Goal: Task Accomplishment & Management: Manage account settings

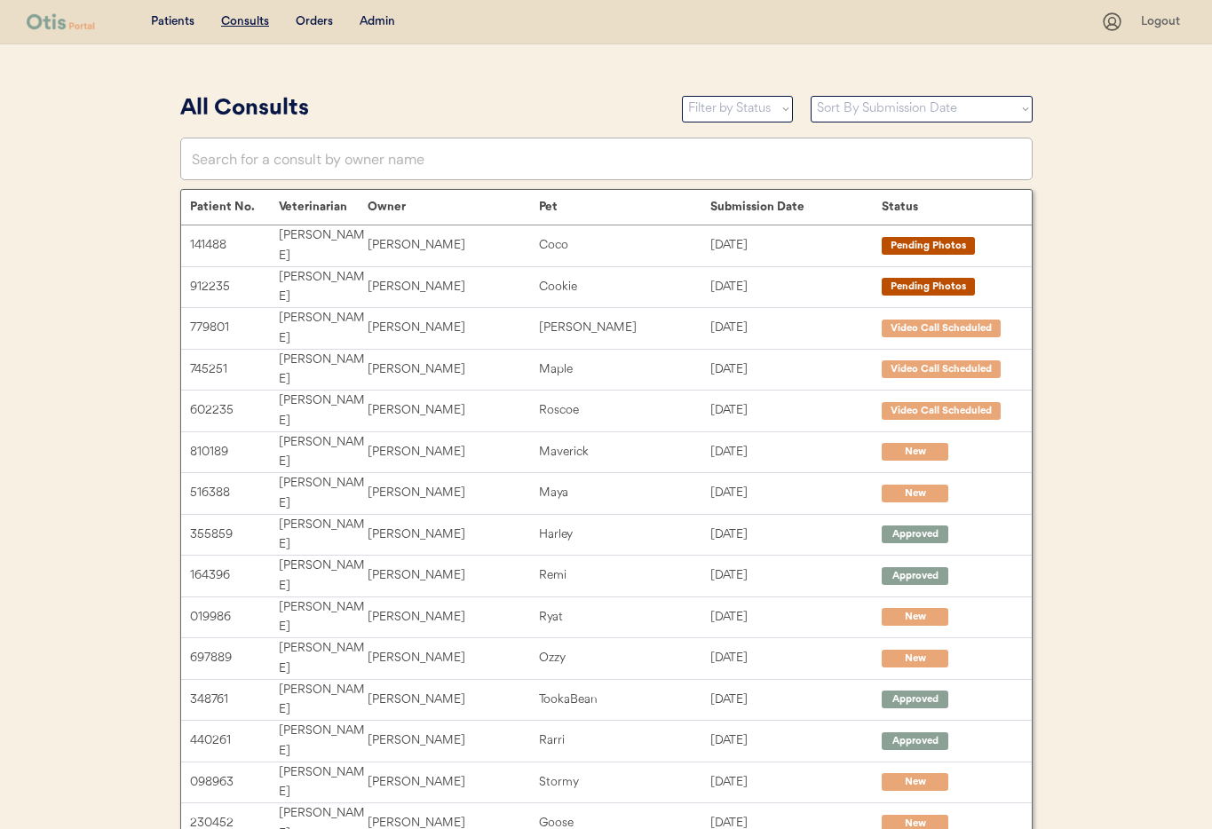
click at [367, 23] on div "Admin" at bounding box center [378, 22] width 36 height 18
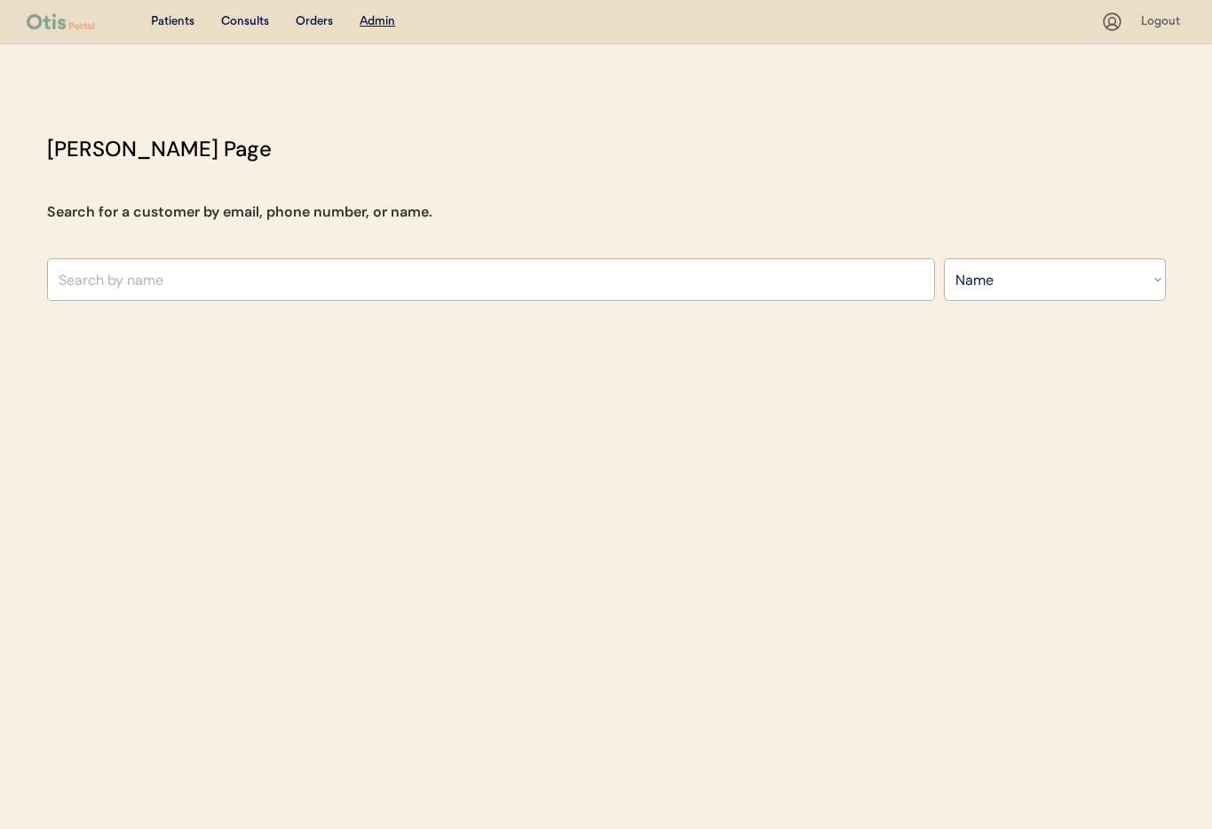
select select ""Name""
click at [296, 293] on input "text" at bounding box center [491, 279] width 888 height 43
type input "Charlo"
type input "Charlotte harwood"
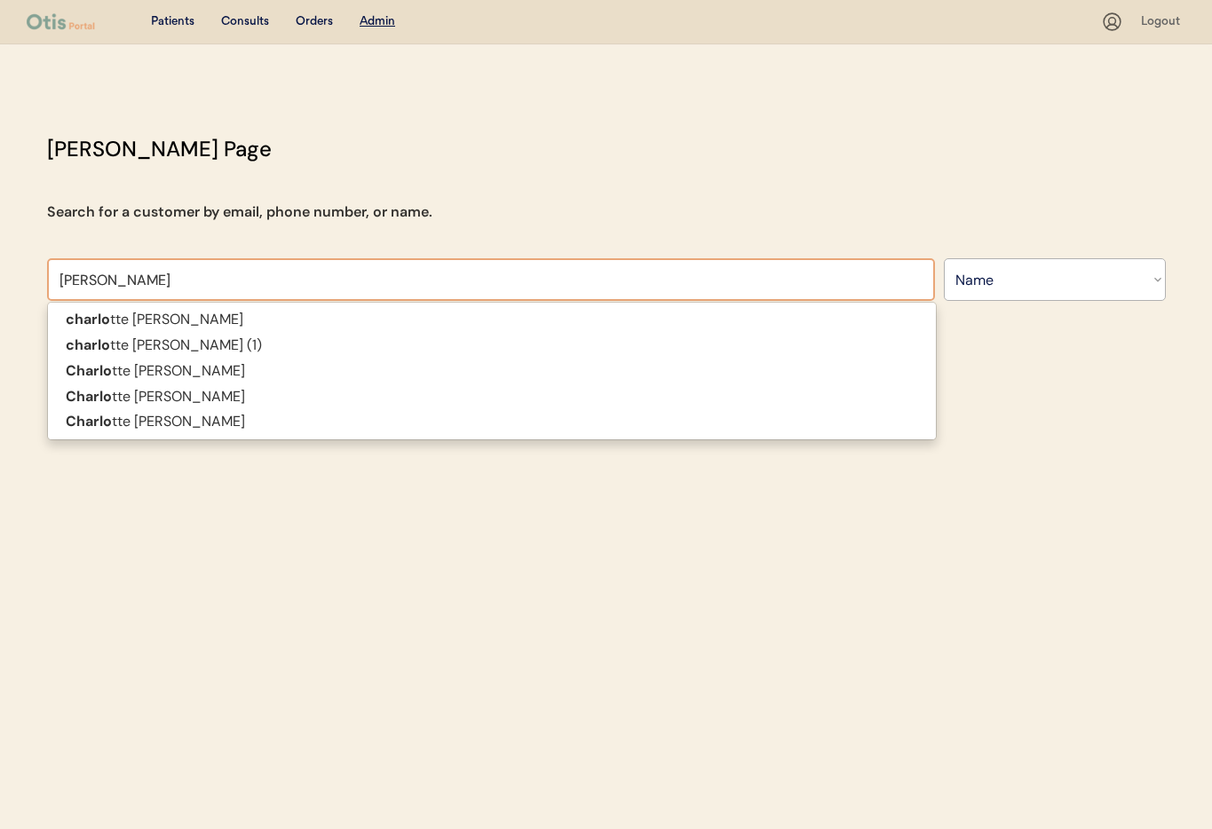
type input "Charlotte"
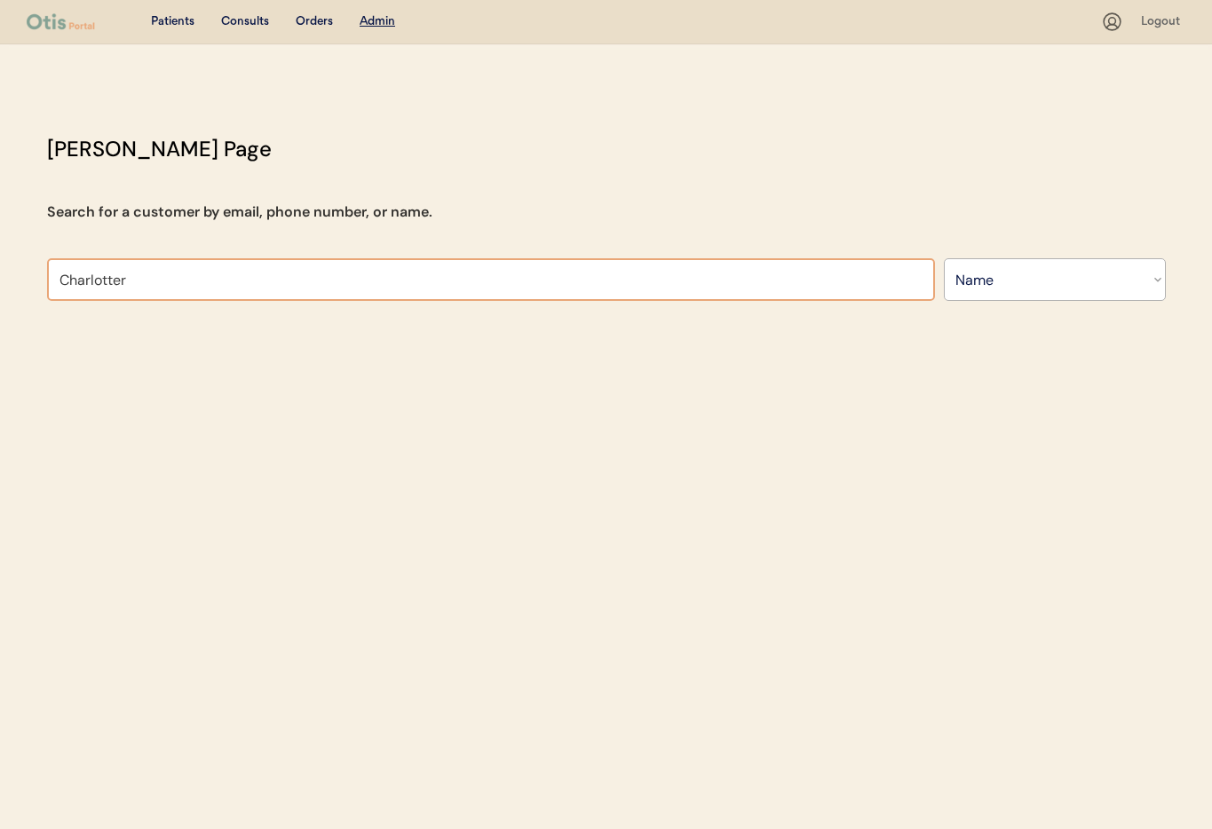
type input "Charlotte"
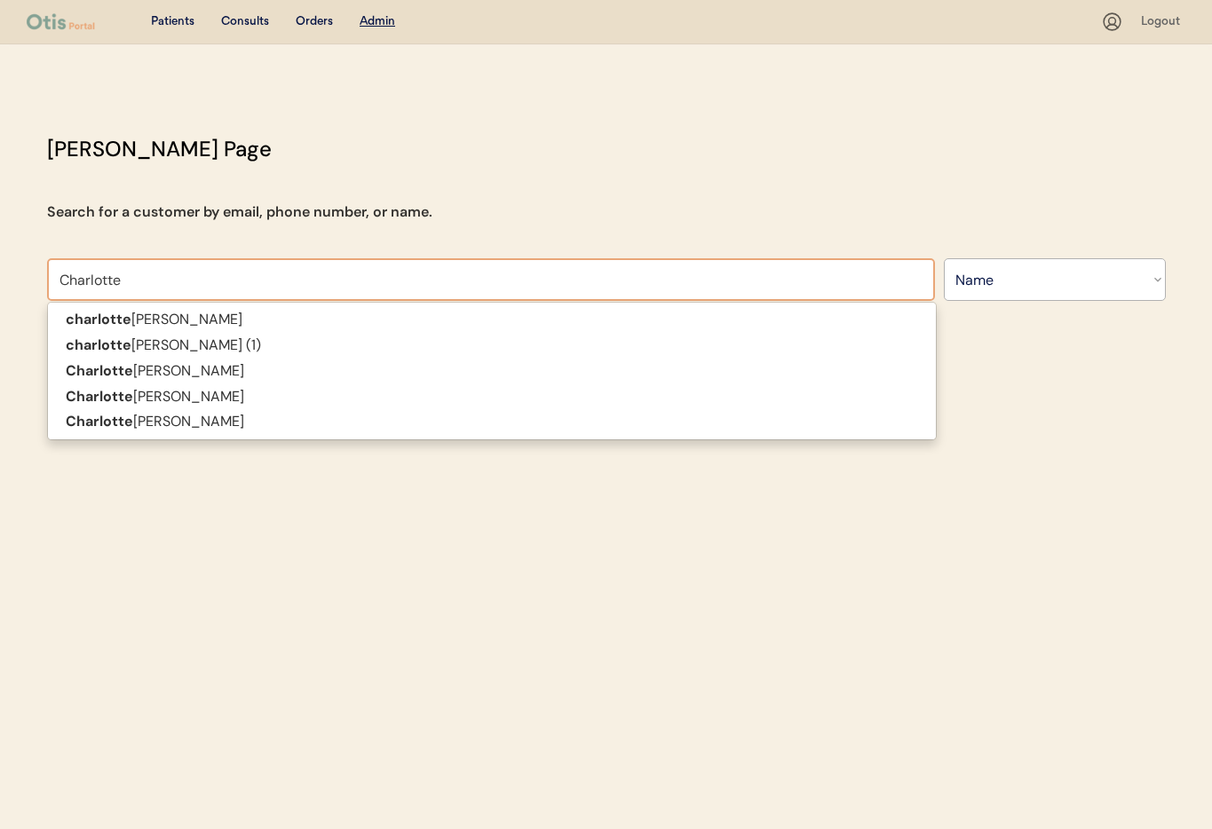
type input "Charlotte harwood"
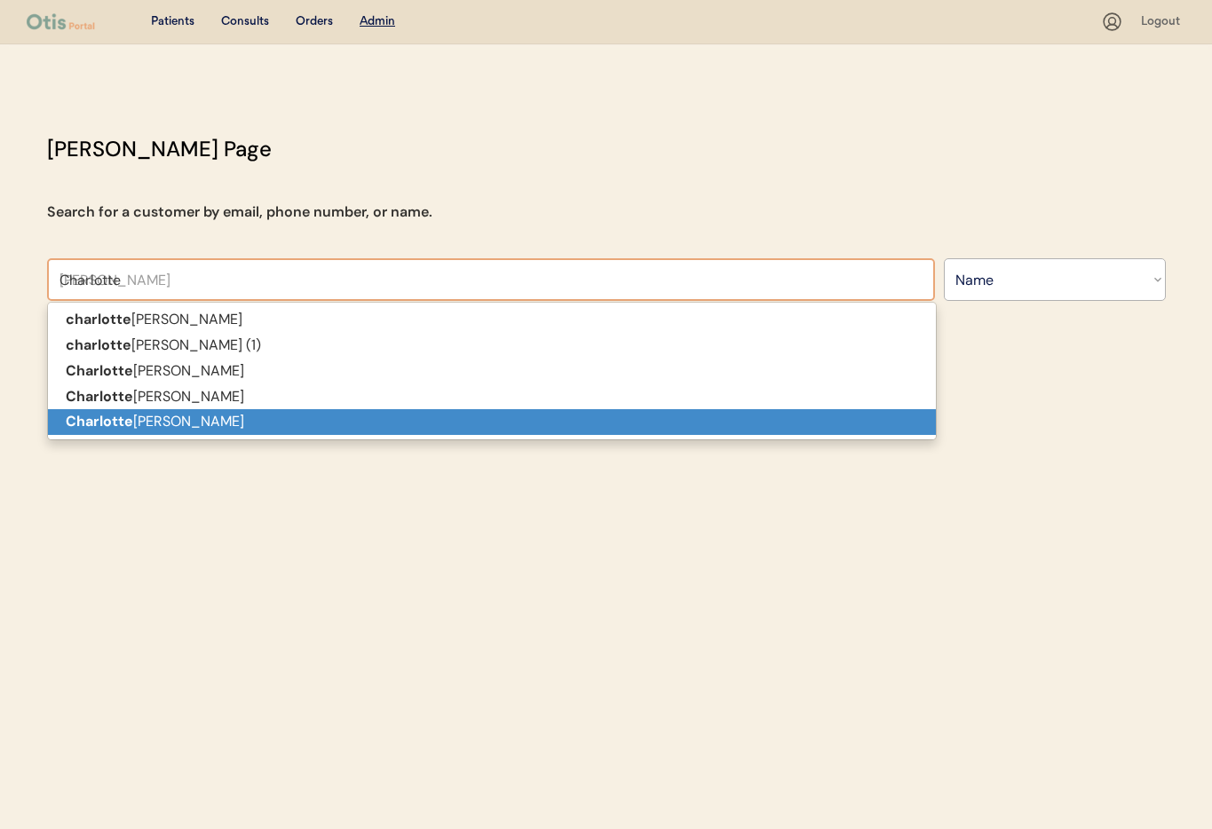
click at [229, 418] on p "Charlotte Burwell" at bounding box center [492, 422] width 888 height 26
type input "Charlotte Burwell"
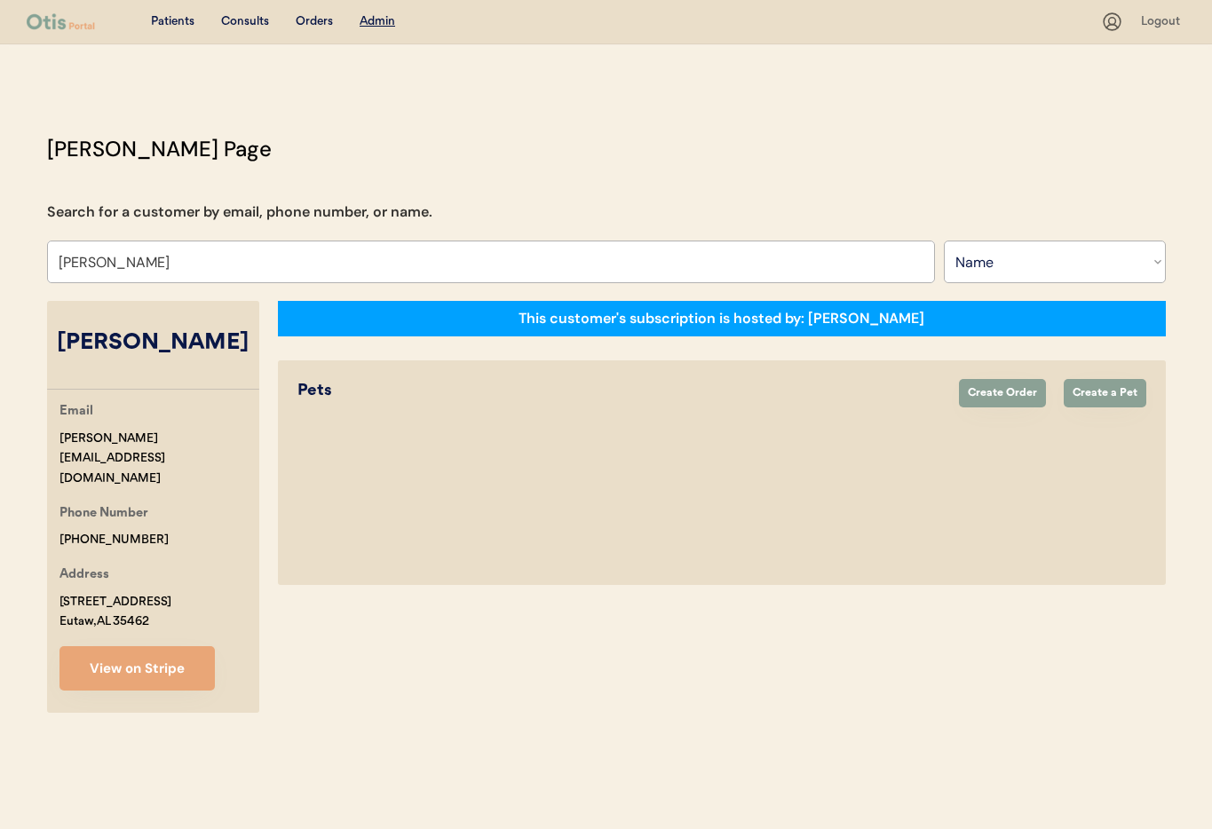
select select "true"
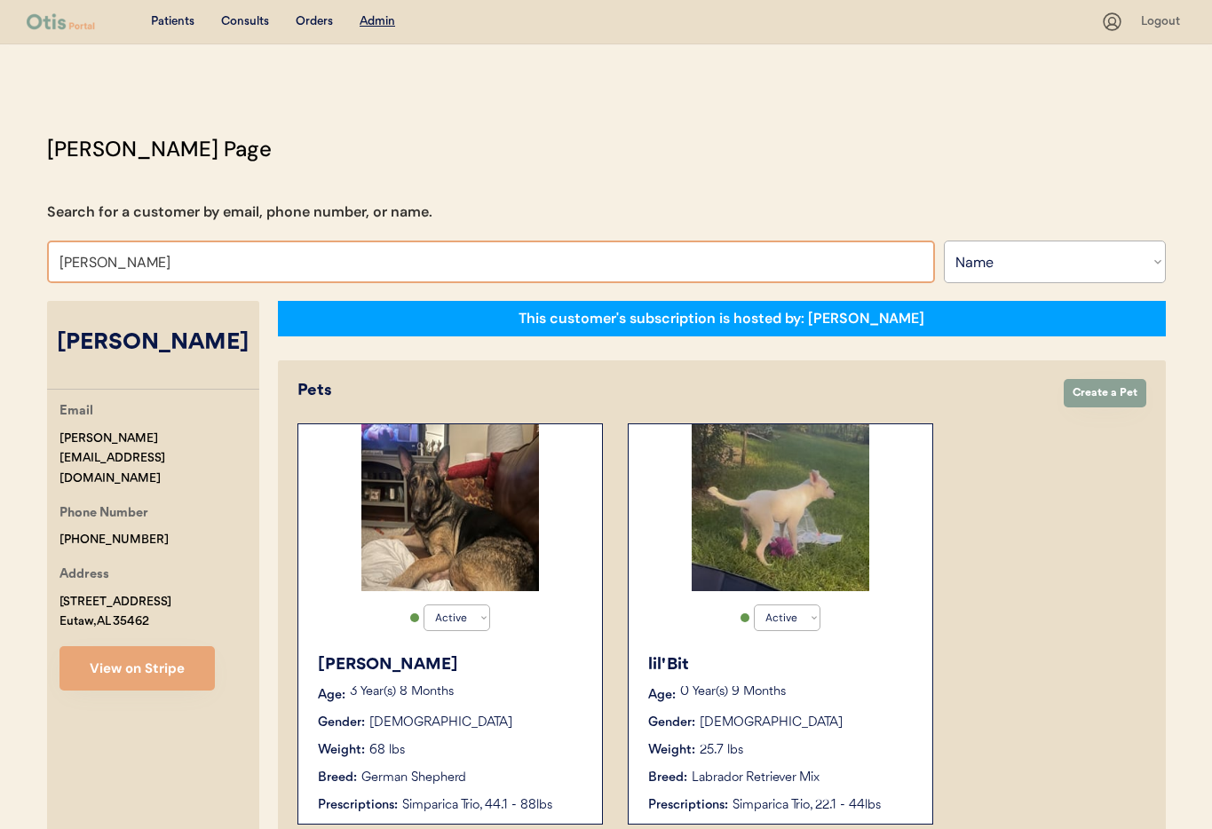
drag, startPoint x: 207, startPoint y: 263, endPoint x: 1, endPoint y: 254, distance: 206.2
click at [1, 254] on div "Patients Consults Orders Admin Logout Otis Admin Page Search for a customer by …" at bounding box center [606, 802] width 1212 height 1604
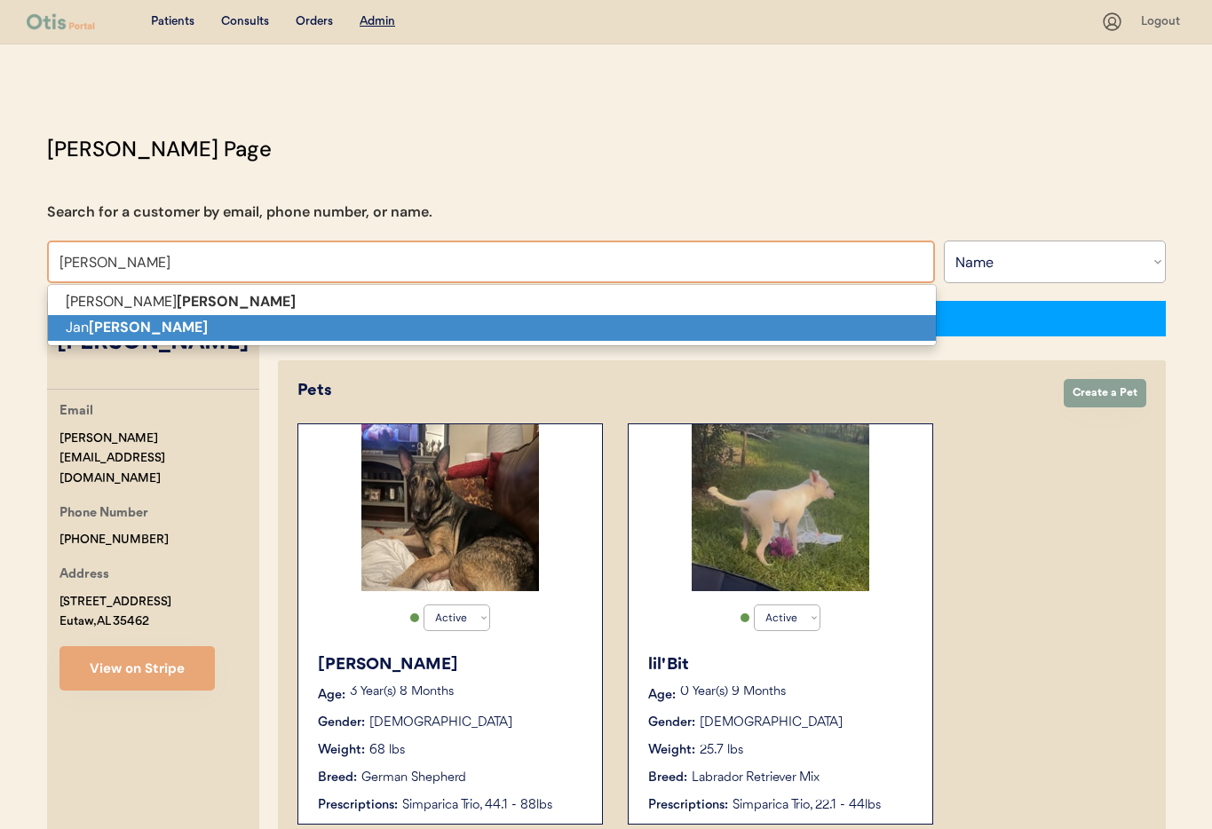
click at [102, 329] on strong "Proctor" at bounding box center [148, 327] width 119 height 19
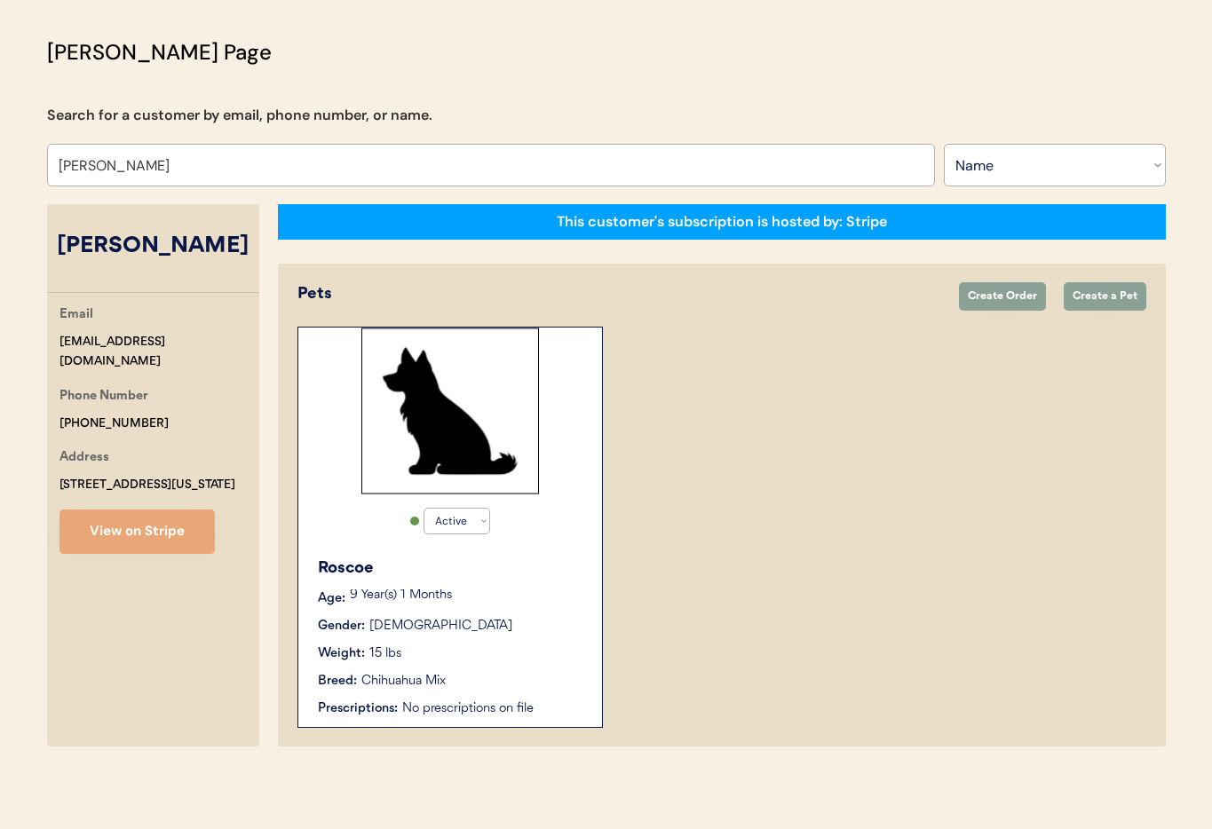
type input "Jan Proctor"
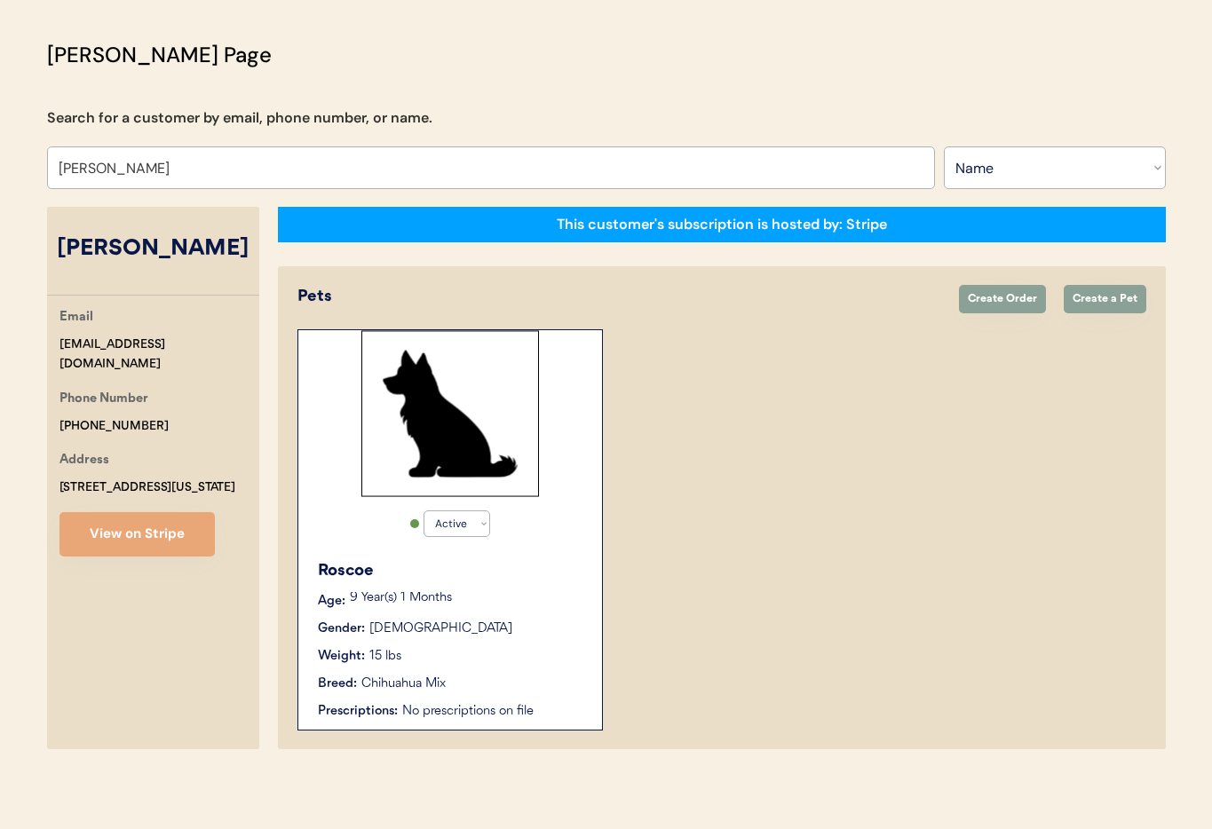
click at [558, 536] on div "Active Active Inactive Roscoe Age: 9 Year(s) 1 Months Gender: Male Weight: 15 l…" at bounding box center [449, 529] width 305 height 401
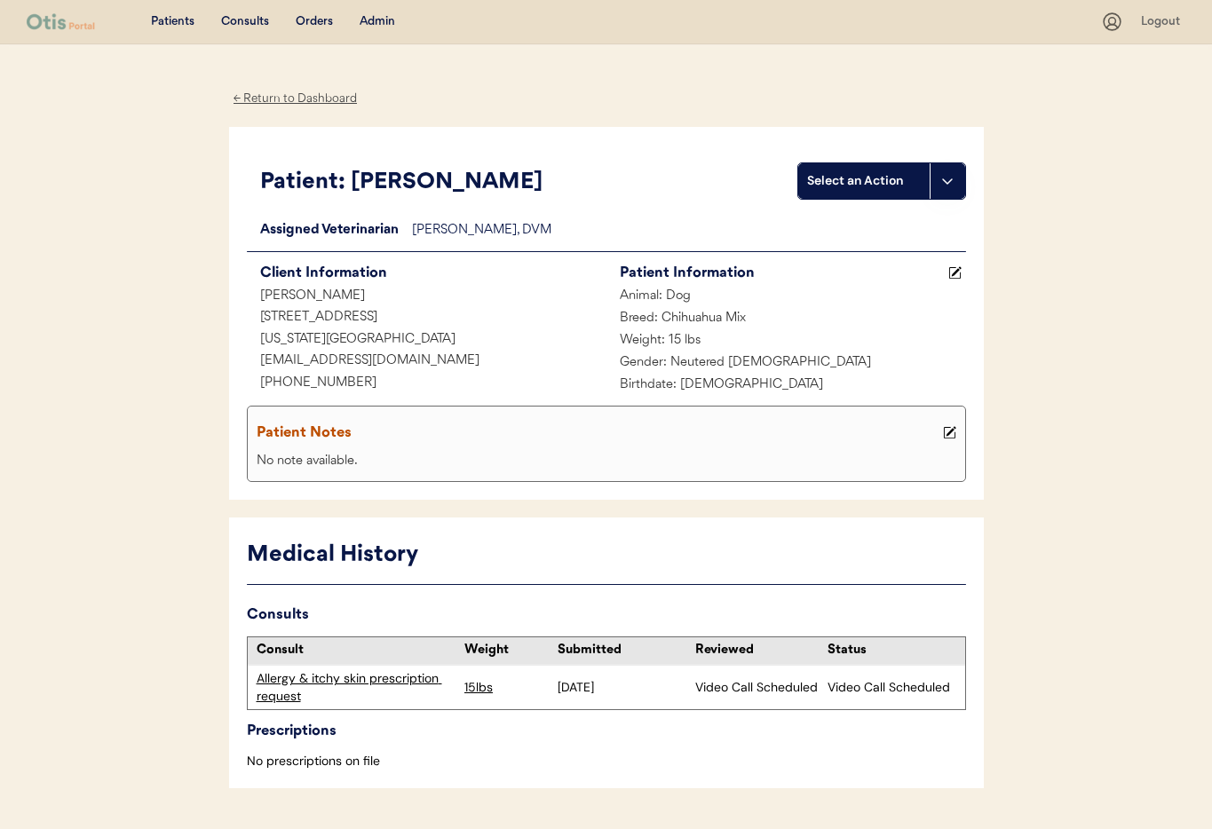
click at [389, 678] on div "Allergy & itchy skin prescription request" at bounding box center [357, 687] width 200 height 35
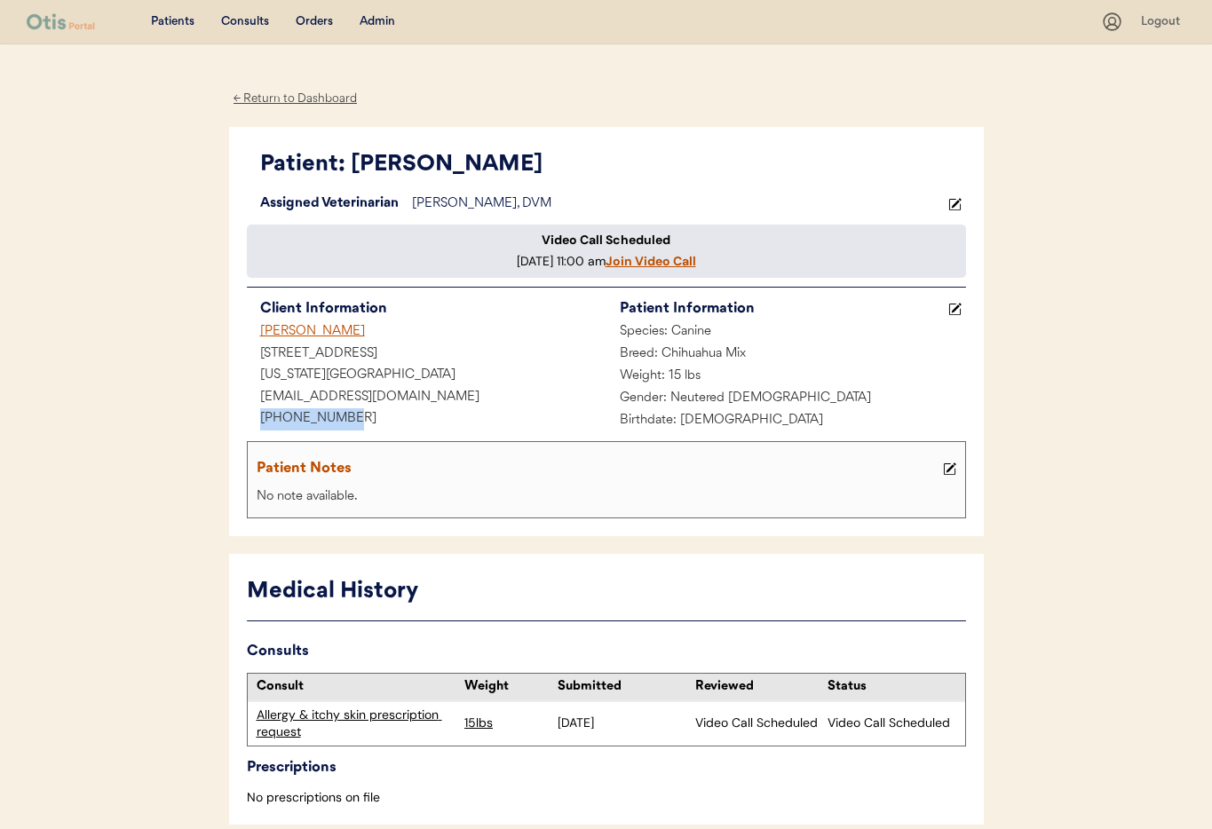
drag, startPoint x: 297, startPoint y: 431, endPoint x: 232, endPoint y: 431, distance: 65.7
copy div "[PHONE_NUMBER]"
click at [373, 18] on div "Admin" at bounding box center [378, 22] width 36 height 18
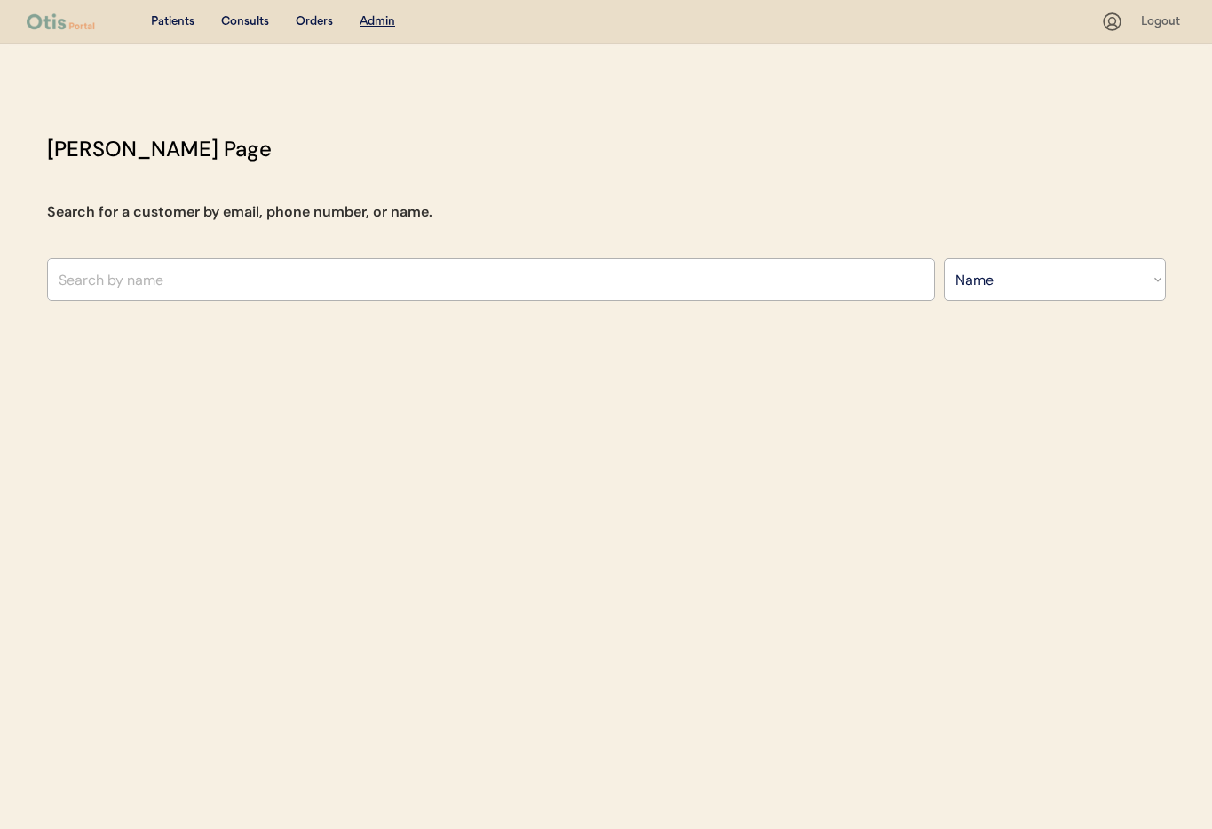
select select ""Name""
click at [202, 286] on input "text" at bounding box center [491, 279] width 888 height 43
type input "[PERSON_NAME]"
type input "[DEMOGRAPHIC_DATA][PERSON_NAME]"
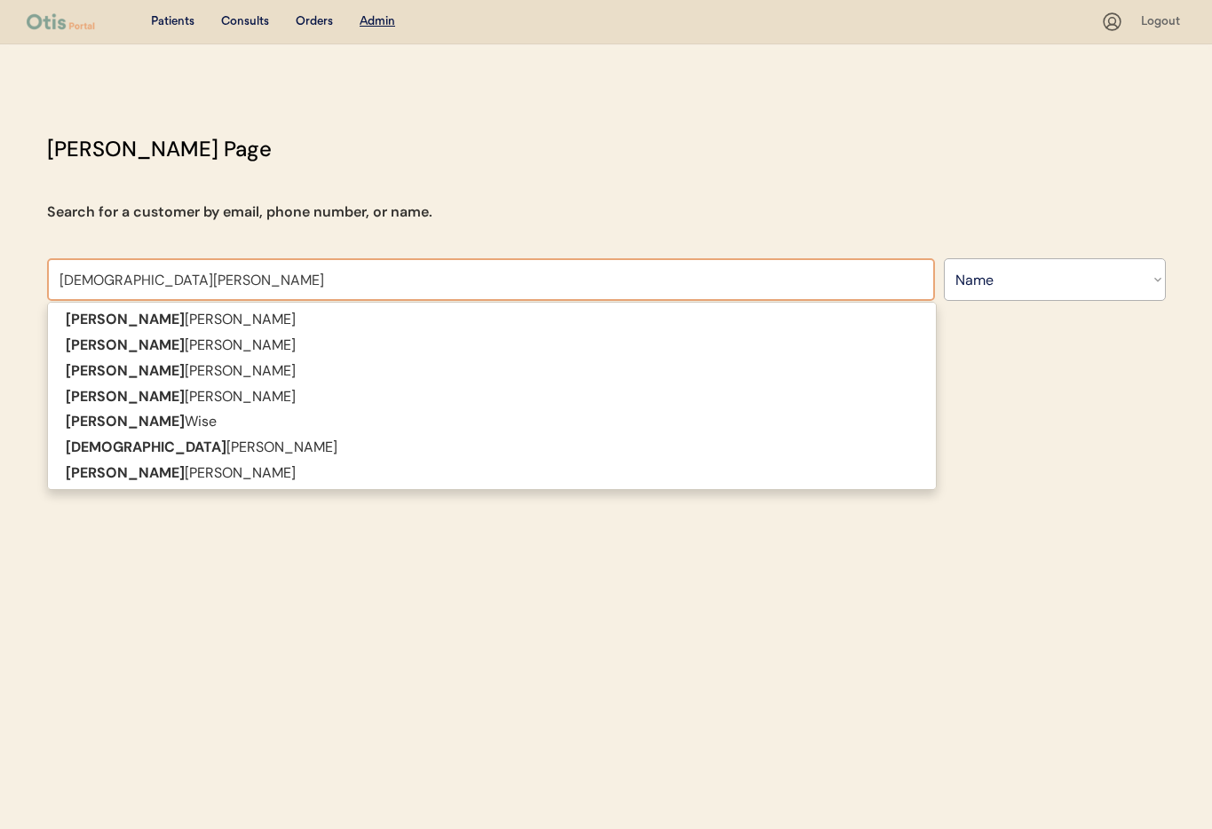
type input "[PERSON_NAME]"
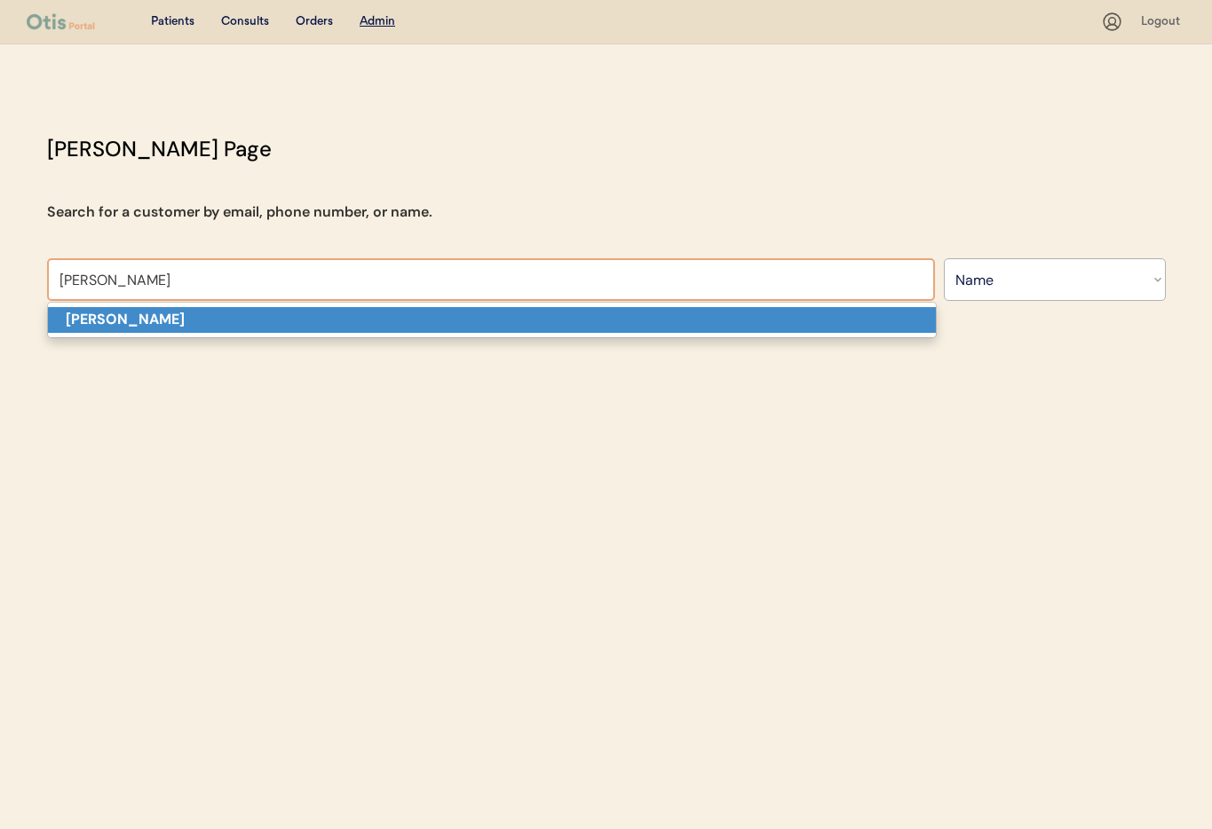
click at [209, 312] on p "[PERSON_NAME]" at bounding box center [492, 320] width 888 height 26
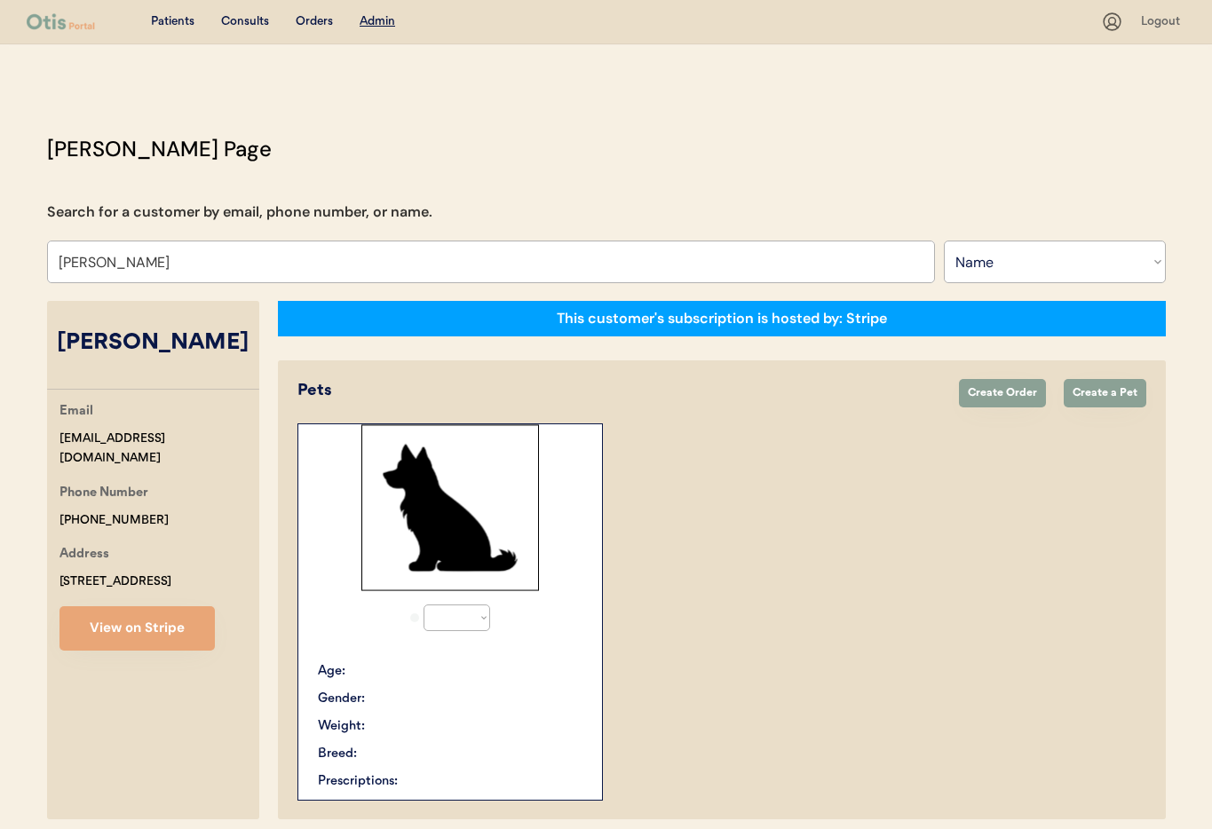
select select "true"
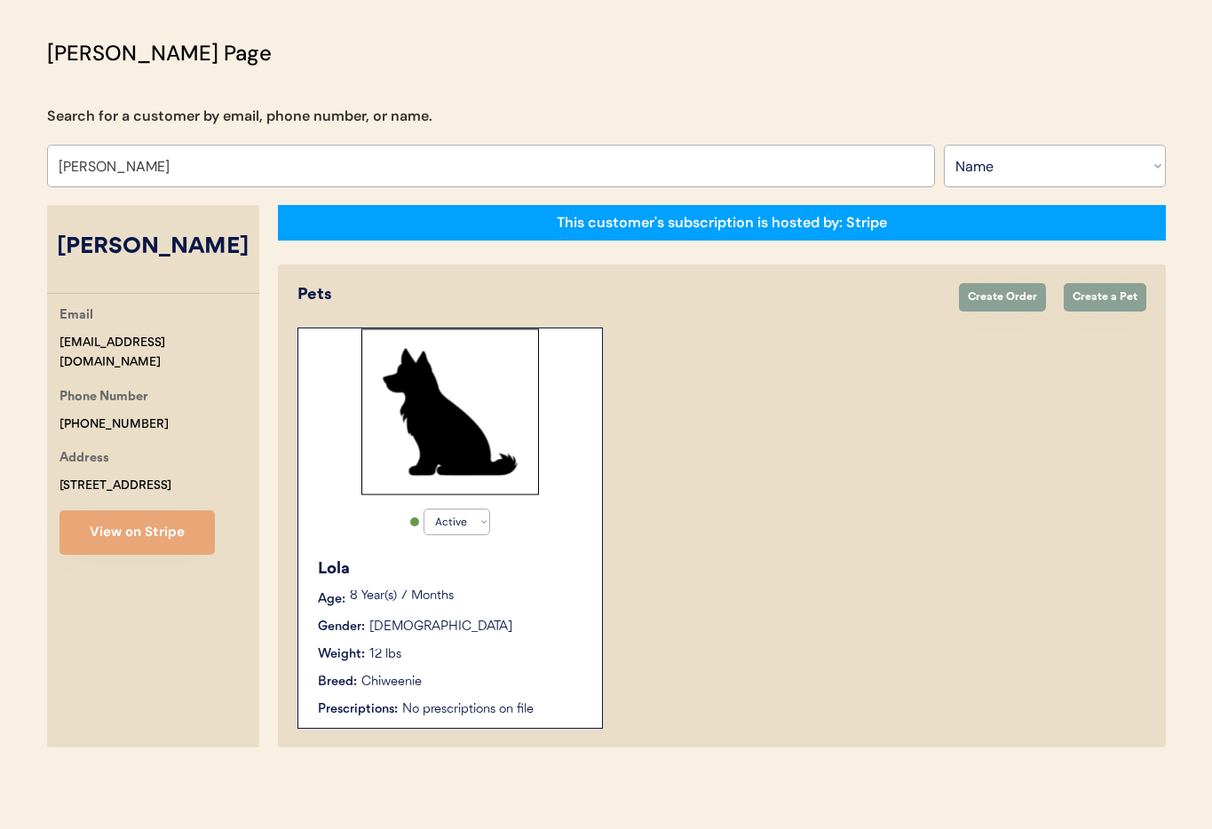
scroll to position [97, 0]
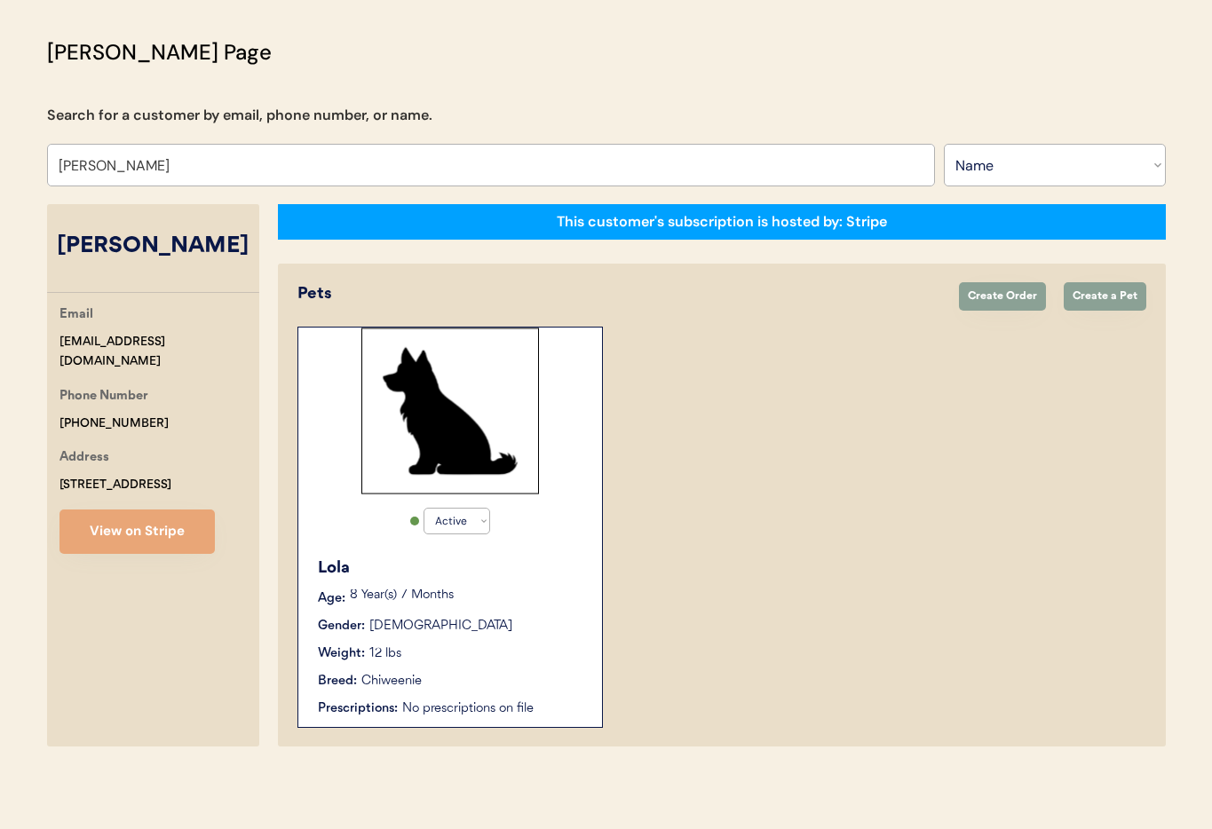
type input "[PERSON_NAME]"
drag, startPoint x: 59, startPoint y: 400, endPoint x: 113, endPoint y: 400, distance: 53.3
click at [22, 397] on div "Patients Consults Orders Admin Logout Otis Admin Page Search for a customer by …" at bounding box center [606, 366] width 1212 height 926
copy div "[PHONE_NUMBER]"
click at [544, 611] on div "Lola Age: 8 Year(s) 7 Months Gender: Female Weight: 12 lbs Breed: Chiweenie Pre…" at bounding box center [450, 637] width 286 height 179
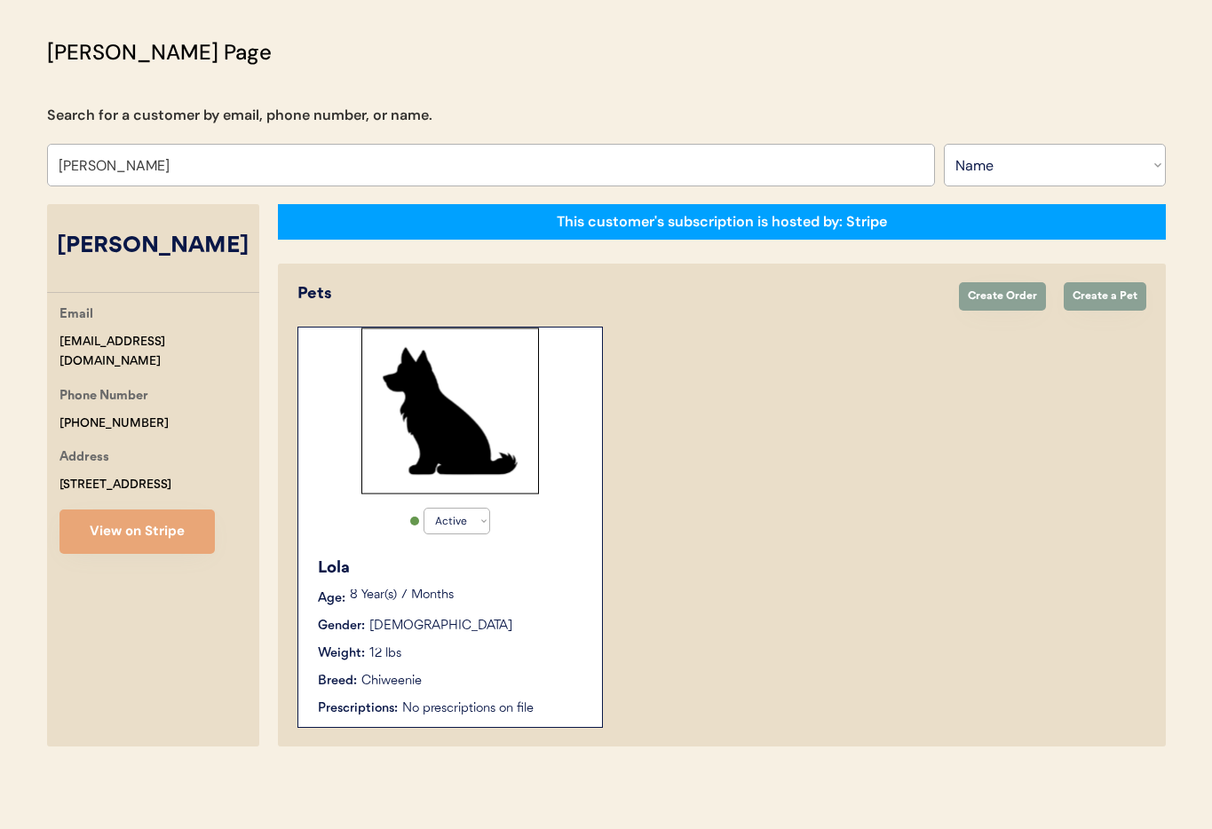
click at [544, 611] on div "Lola Age: 8 Year(s) 7 Months Gender: Female Weight: 12 lbs Breed: Chiweenie Pre…" at bounding box center [450, 637] width 286 height 179
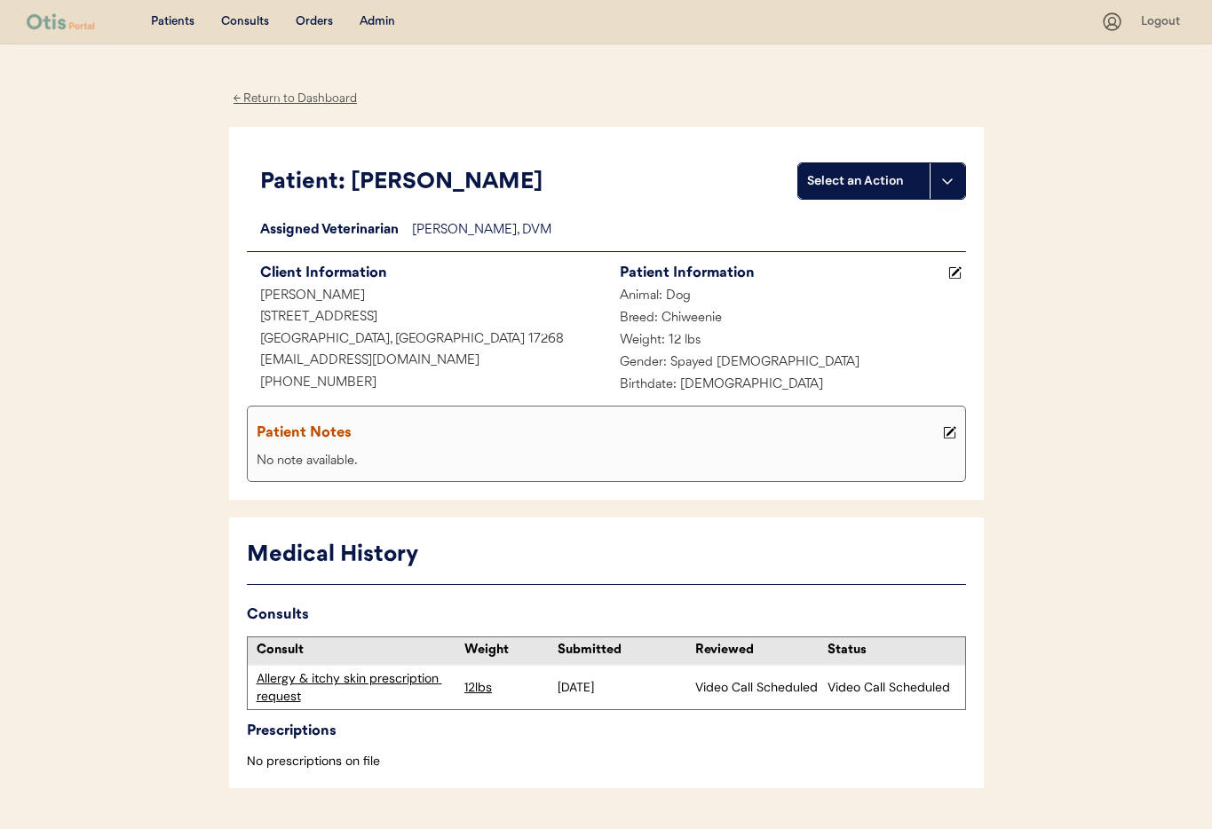
click at [347, 680] on div "Allergy & itchy skin prescription request" at bounding box center [357, 687] width 200 height 35
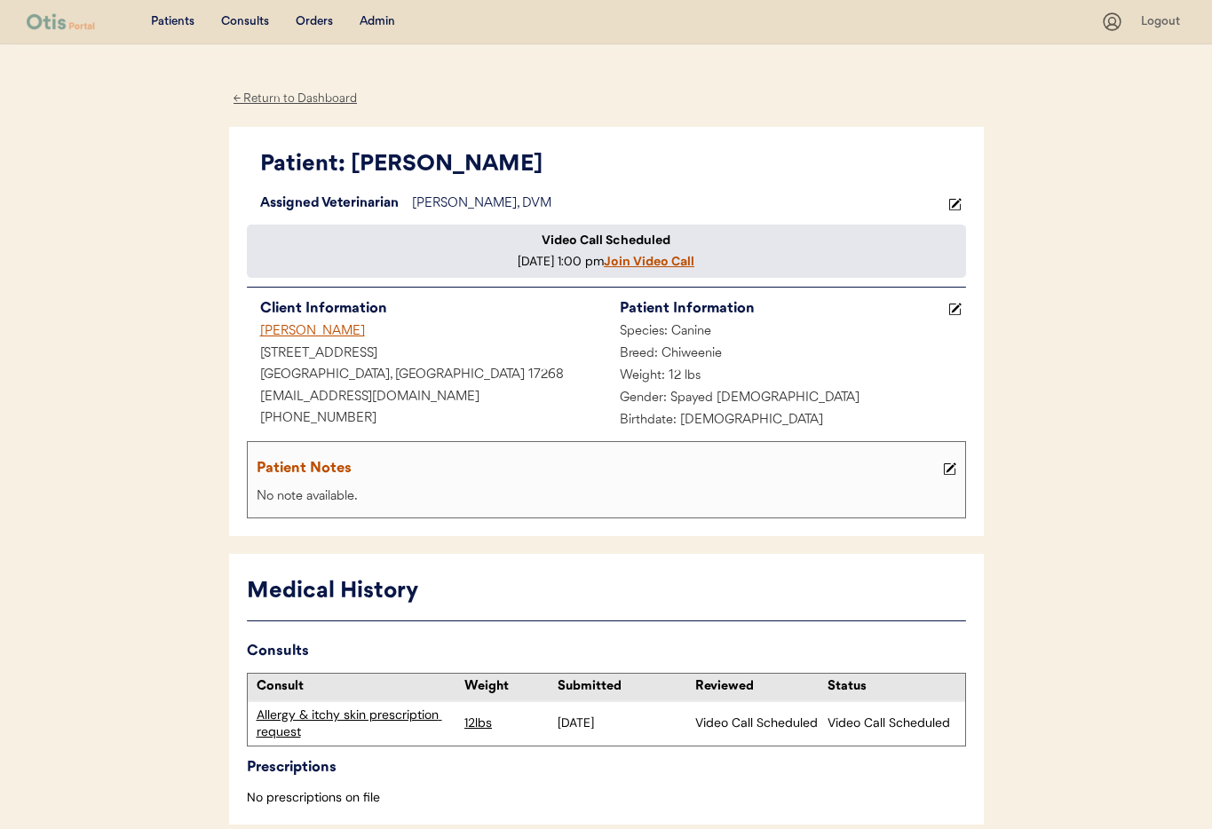
click at [373, 17] on div "Admin" at bounding box center [378, 22] width 36 height 18
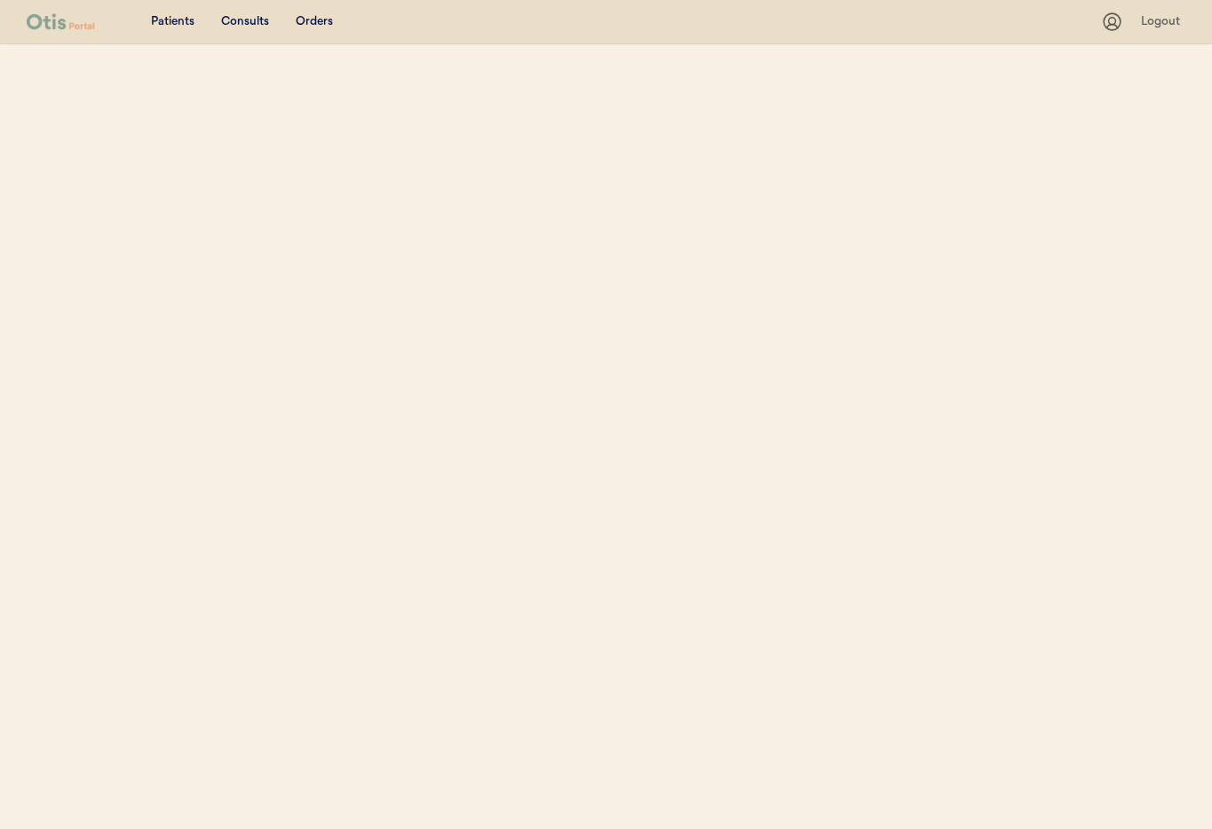
select select ""Name""
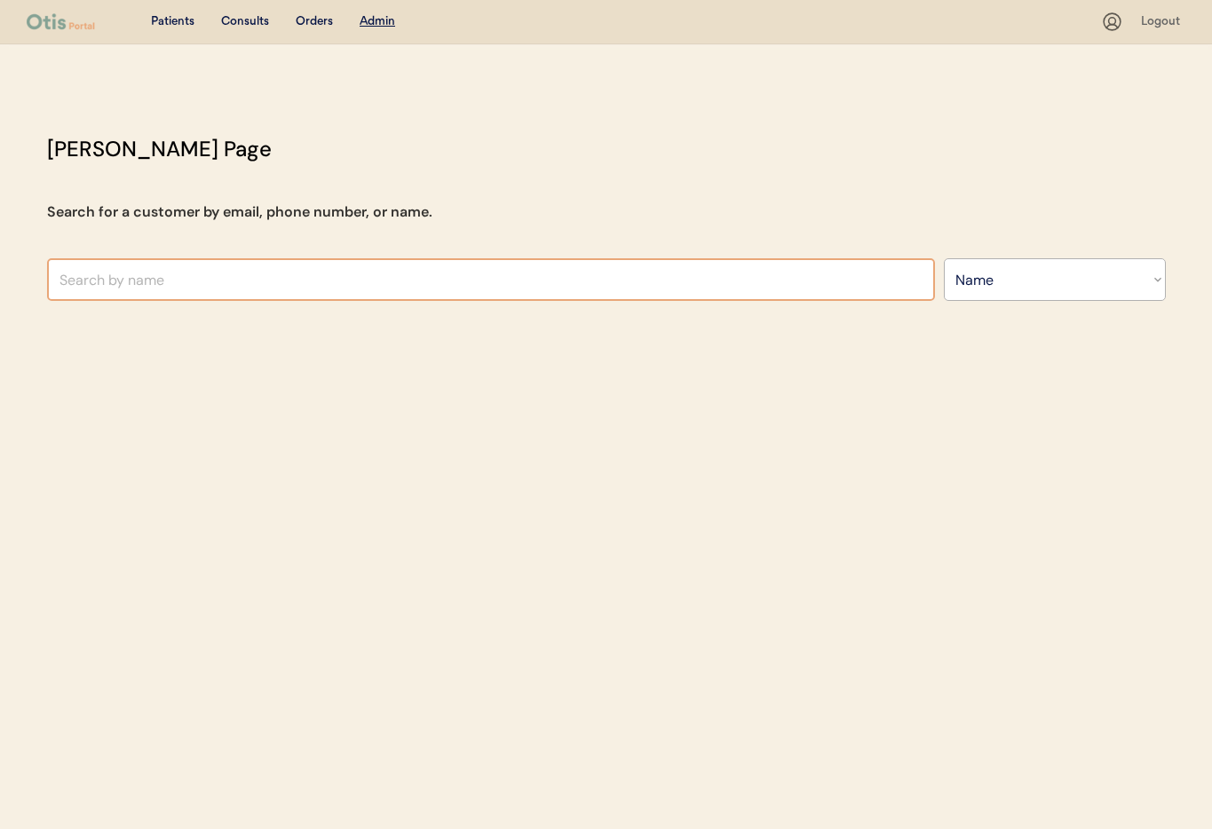
click at [190, 284] on input "text" at bounding box center [491, 279] width 888 height 43
paste input "[PHONE_NUMBER]"
click at [76, 281] on input "[PHONE_NUMBER]" at bounding box center [491, 279] width 888 height 43
click at [101, 276] on input "+1978 992 2764" at bounding box center [491, 279] width 888 height 43
click at [126, 283] on input "+1978992 2764" at bounding box center [491, 279] width 888 height 43
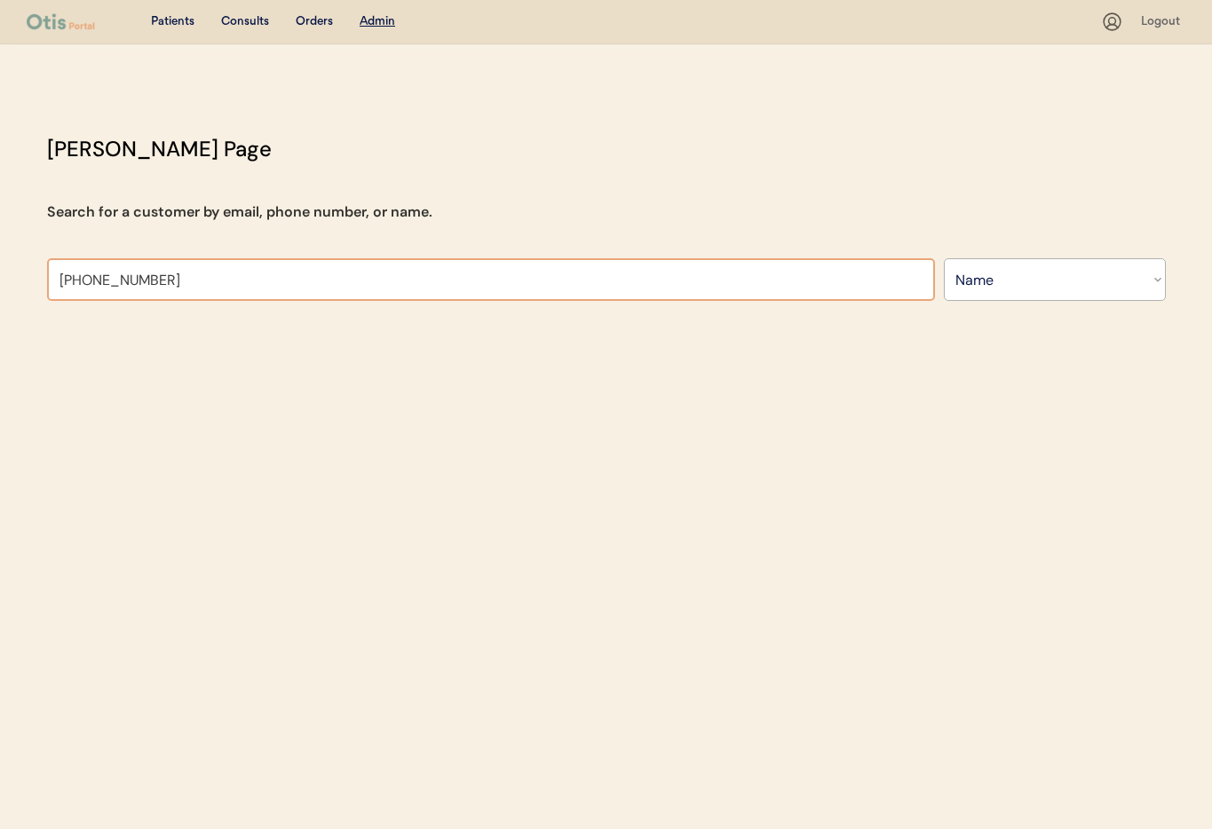
click at [66, 284] on input "+19789922764" at bounding box center [491, 279] width 888 height 43
type input "19789922764"
click at [1045, 289] on select "Search By Name Email Phone Number" at bounding box center [1055, 279] width 222 height 43
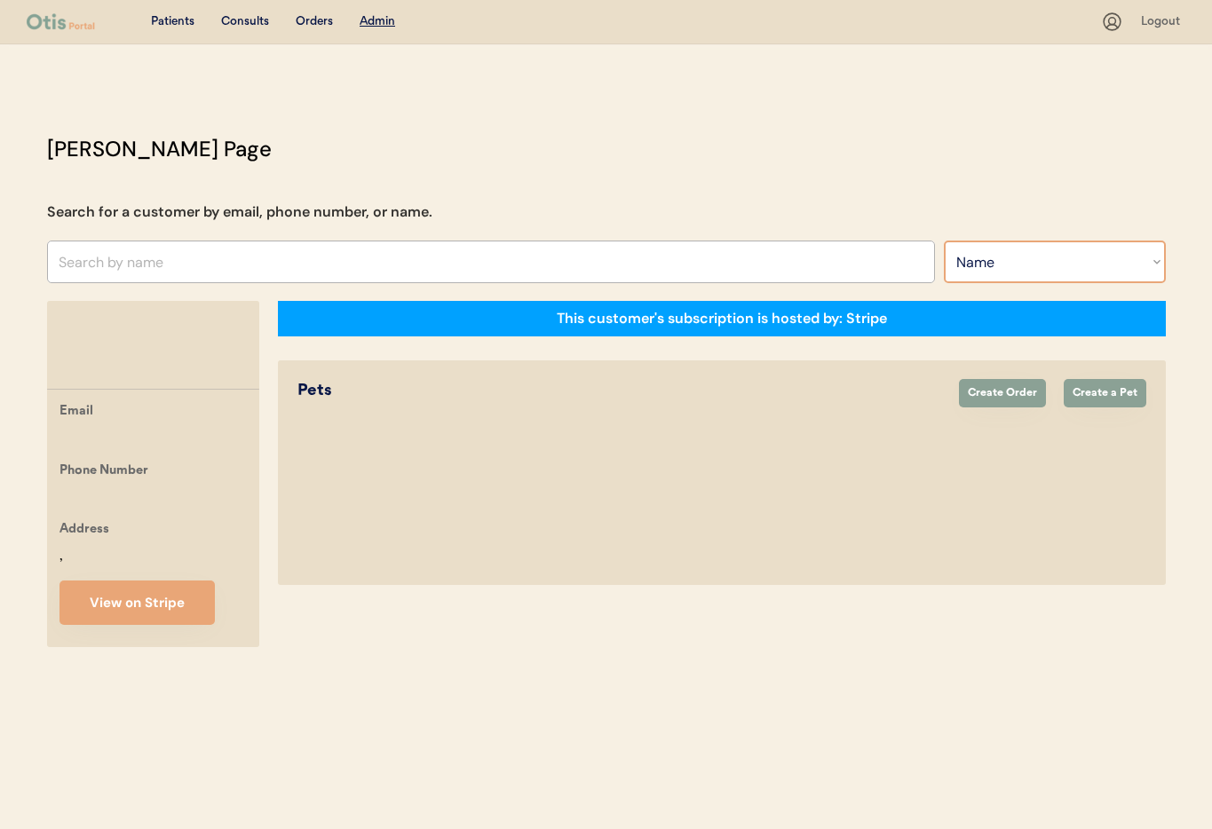
select select ""Phone Number""
click at [944, 241] on select "Search By Name Email Phone Number" at bounding box center [1055, 262] width 222 height 43
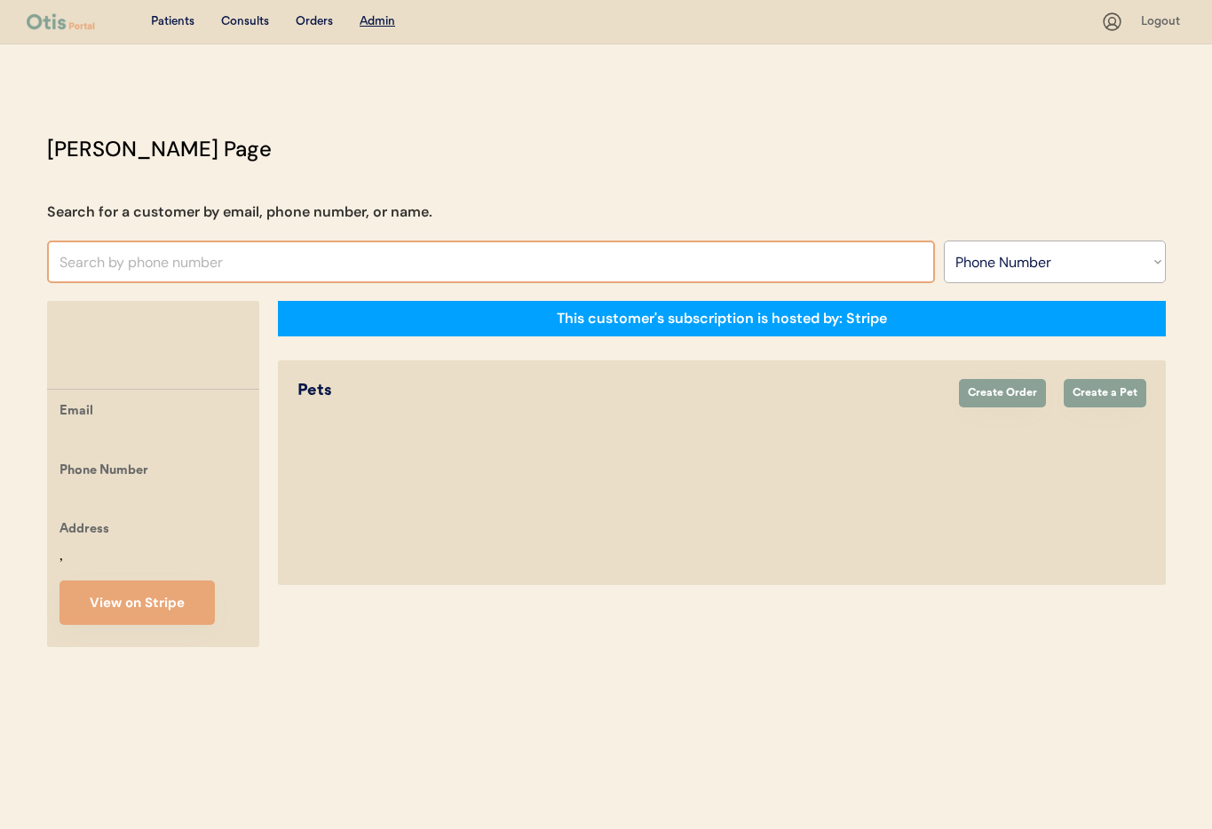
select select ""Phone Number""
click at [170, 262] on input "text" at bounding box center [491, 262] width 888 height 43
paste input "[PHONE_NUMBER]"
click at [66, 260] on input "[PHONE_NUMBER]" at bounding box center [491, 262] width 888 height 43
click at [68, 263] on input "1 978 992 2764" at bounding box center [491, 262] width 888 height 43
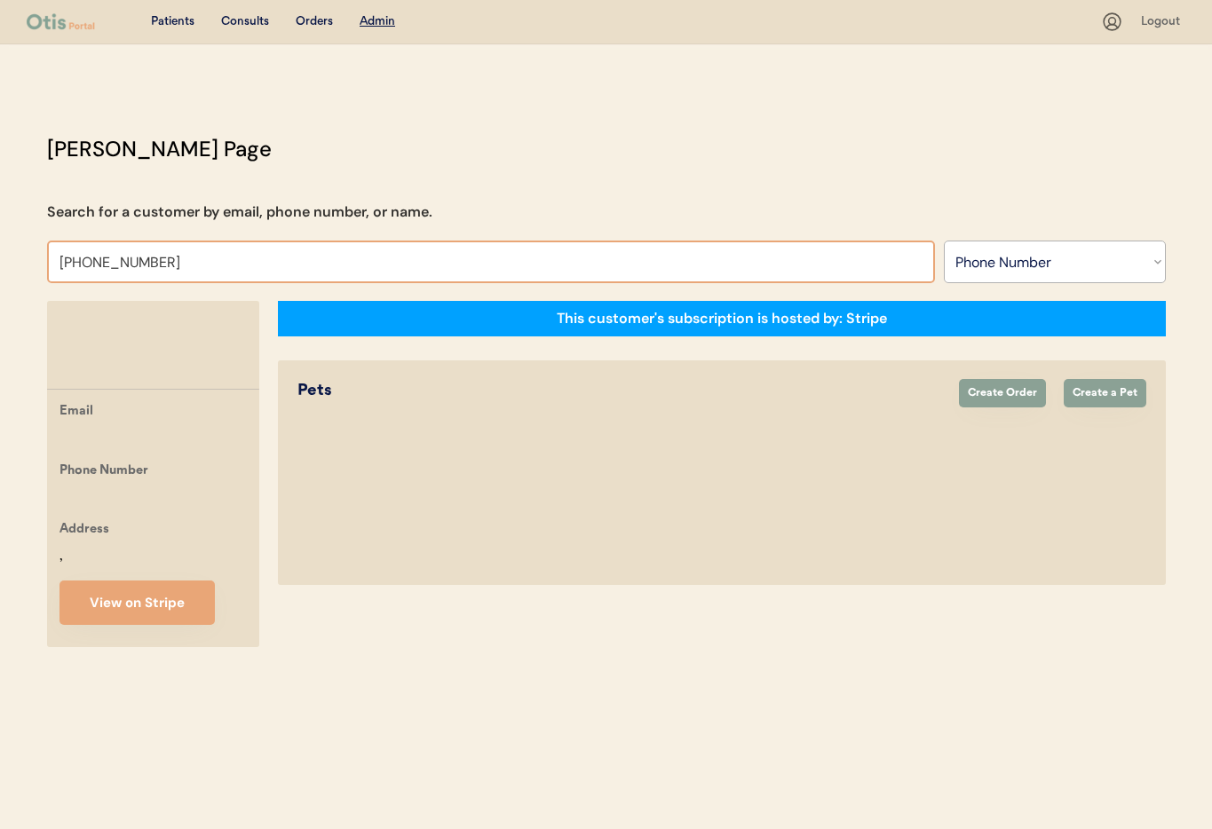
click at [92, 262] on input "[PHONE_NUMBER]" at bounding box center [491, 262] width 888 height 43
drag, startPoint x: 117, startPoint y: 263, endPoint x: 121, endPoint y: 299, distance: 36.6
click at [116, 264] on input "1978992 2764" at bounding box center [491, 262] width 888 height 43
drag, startPoint x: 151, startPoint y: 267, endPoint x: 204, endPoint y: 265, distance: 53.3
click at [153, 265] on input "19789922764" at bounding box center [491, 262] width 888 height 43
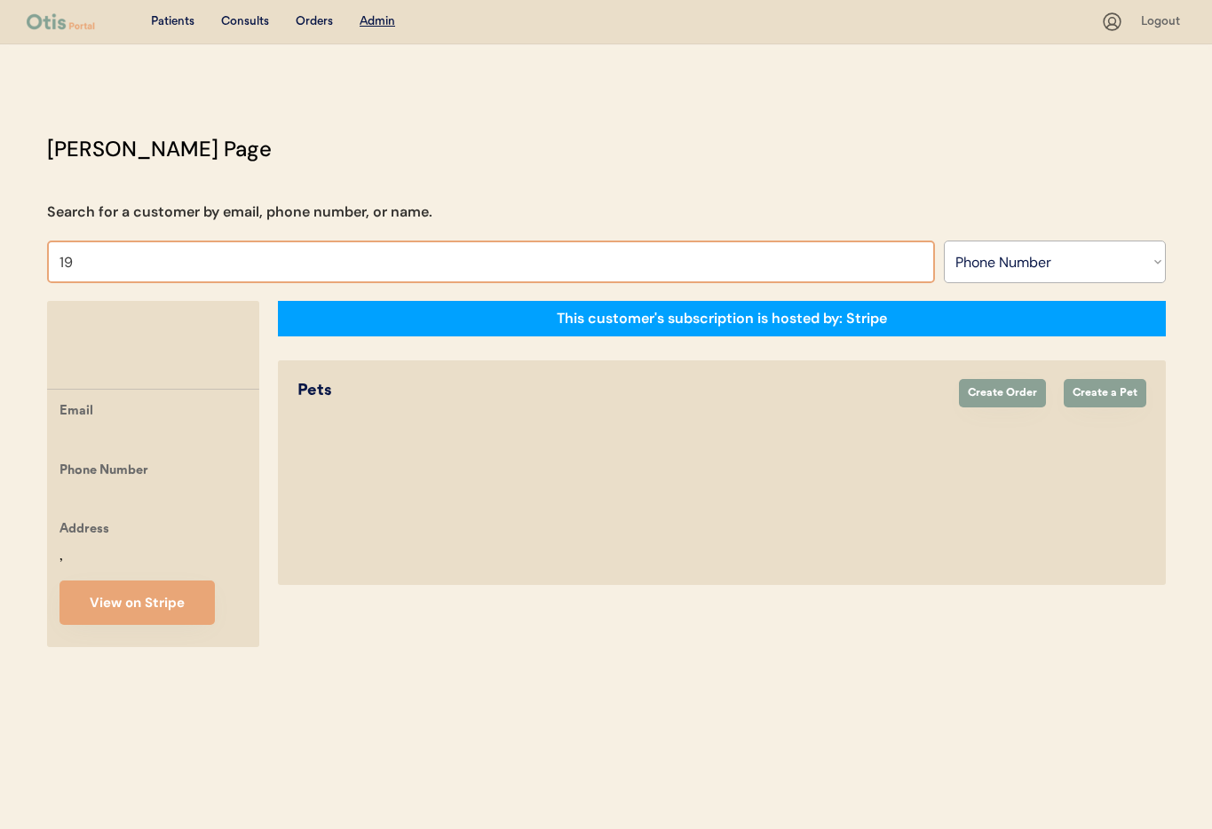
type input "1"
paste input "+1 978 992 2764"
type input "+1 978 992 2764"
click at [1060, 255] on select "Search By Name Email Phone Number" at bounding box center [1055, 262] width 222 height 43
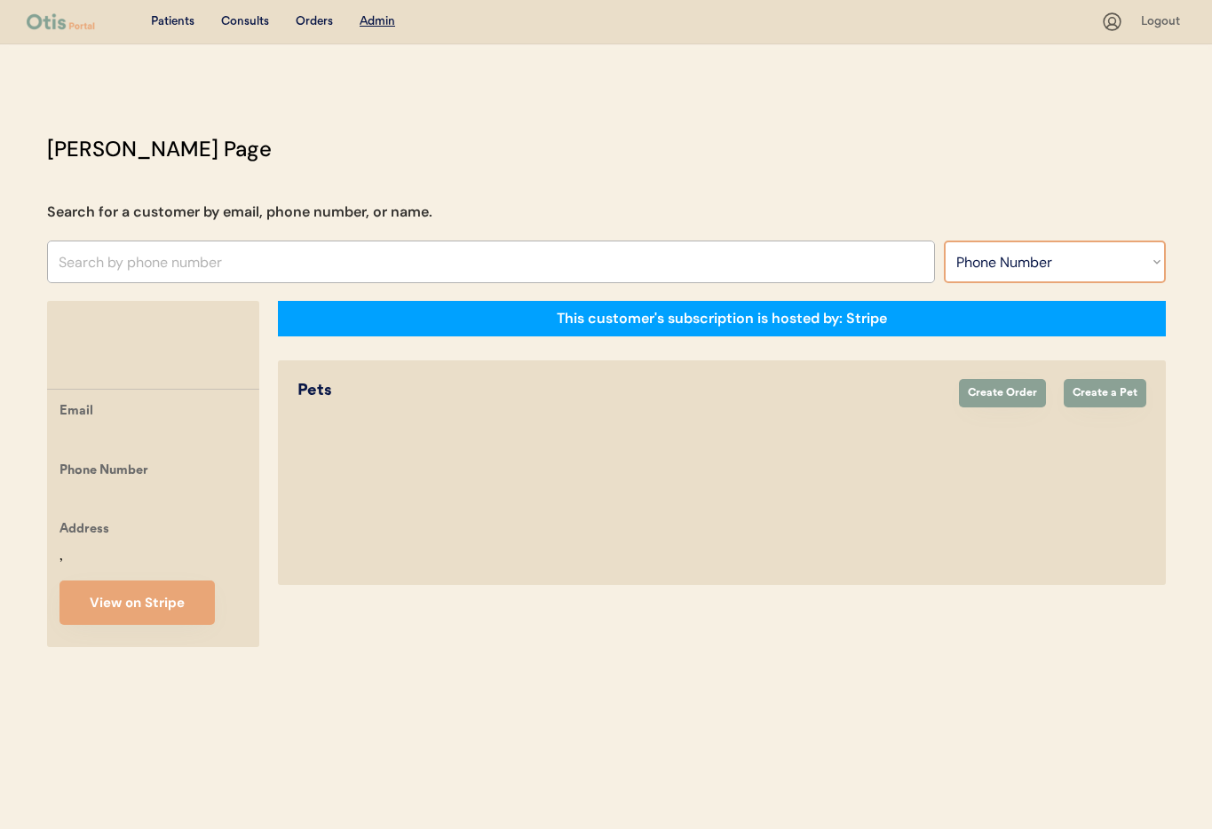
select select ""Name""
click at [944, 241] on select "Search By Name Email Phone Number" at bounding box center [1055, 262] width 222 height 43
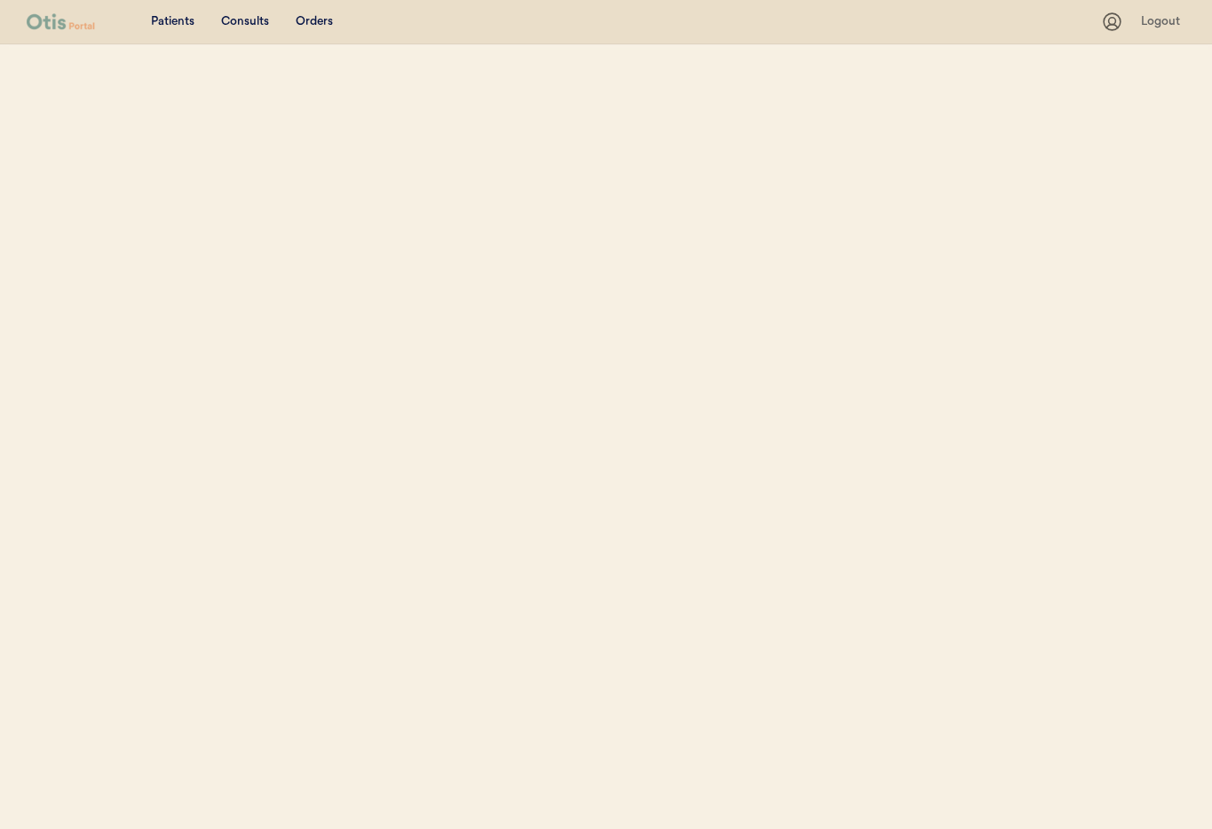
select select ""Name""
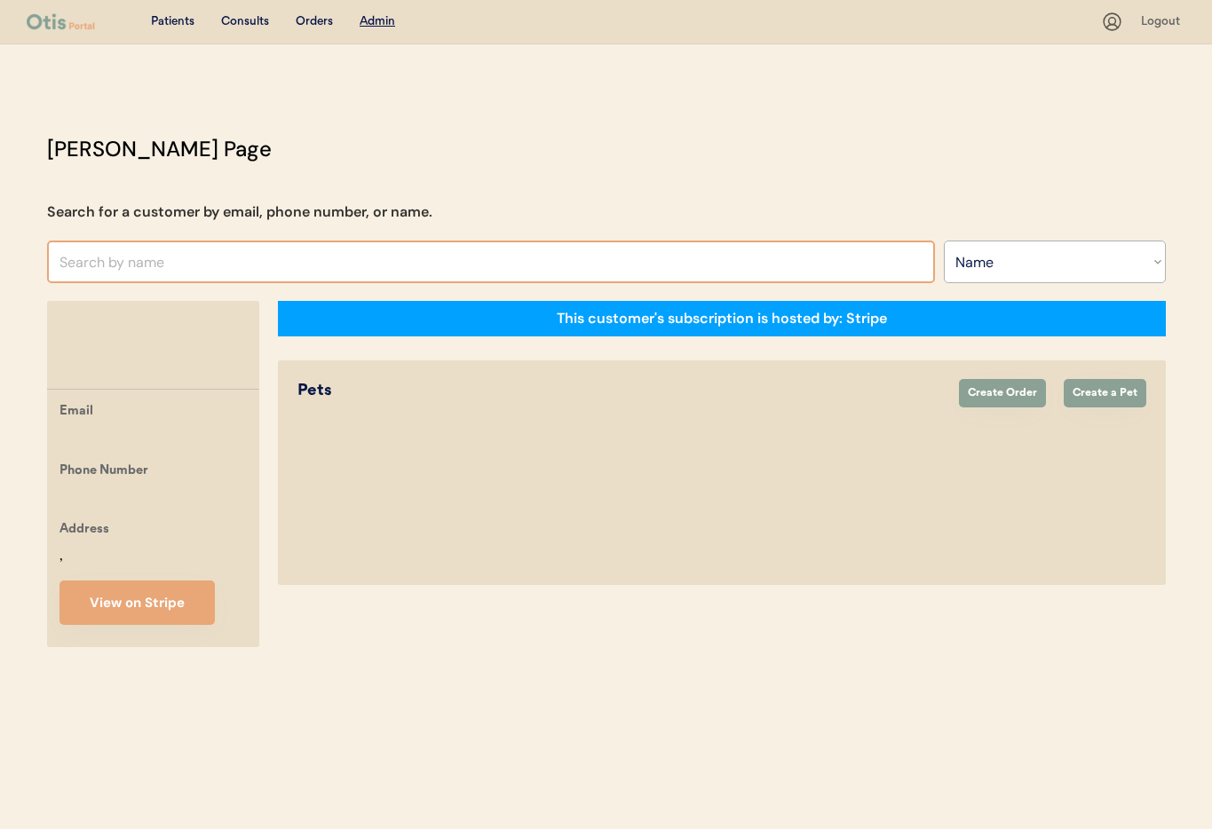
click at [158, 266] on input "text" at bounding box center [491, 262] width 888 height 43
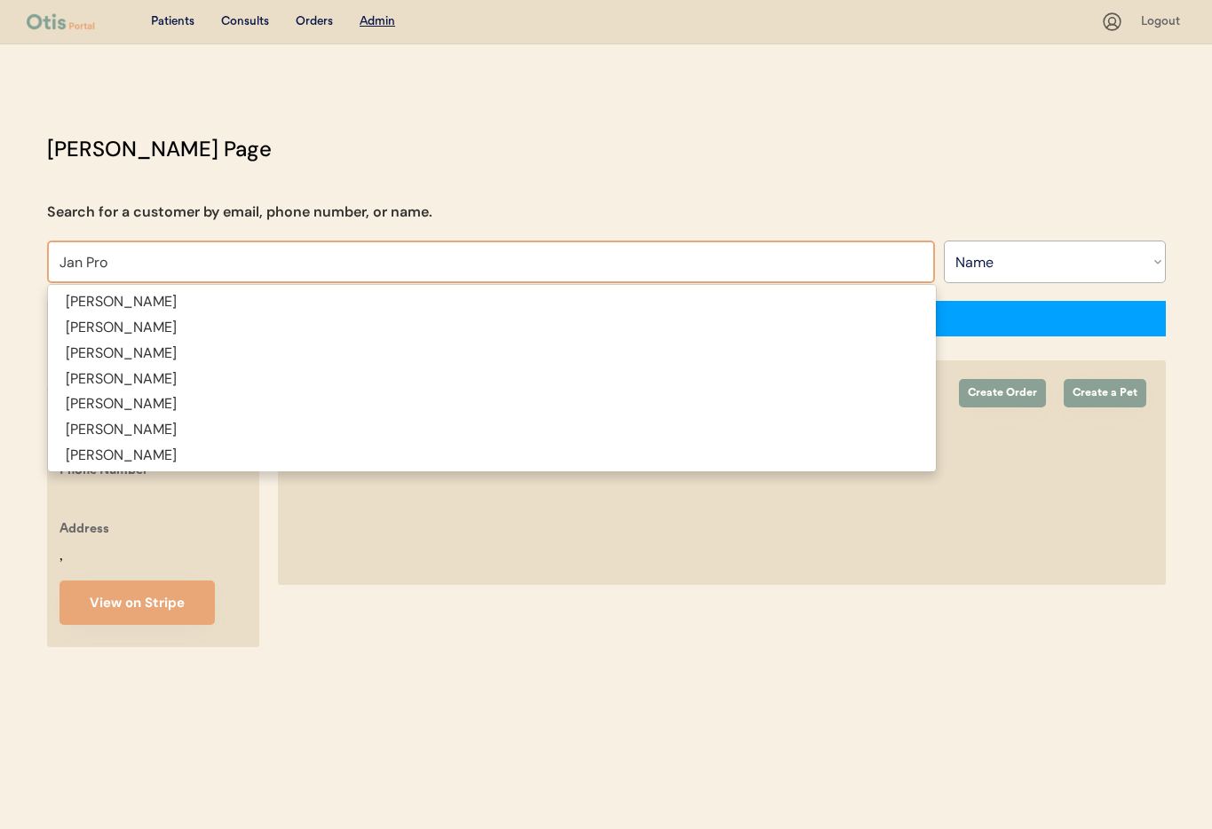
type input "Jan Proc"
type input "Jan Proctor"
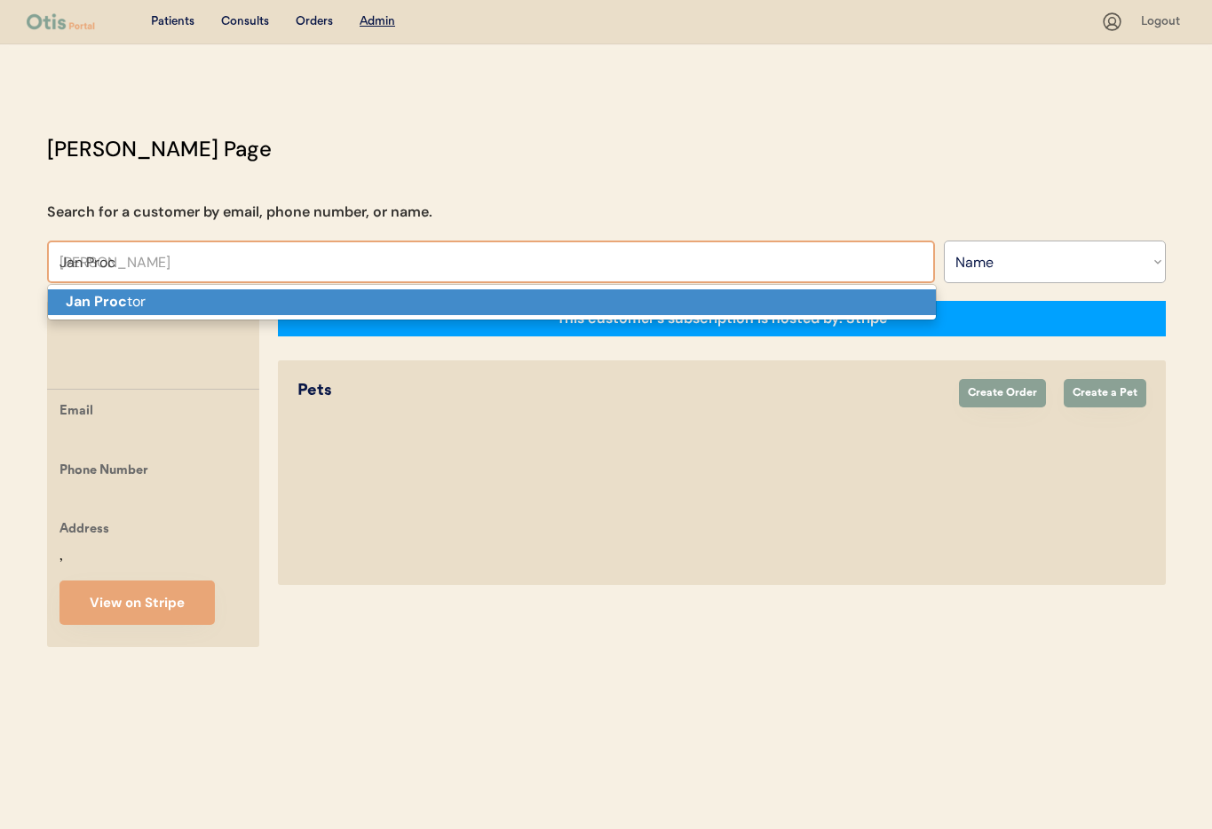
click at [164, 301] on p "Jan Proc tor" at bounding box center [492, 302] width 888 height 26
type input "Jan Proctor"
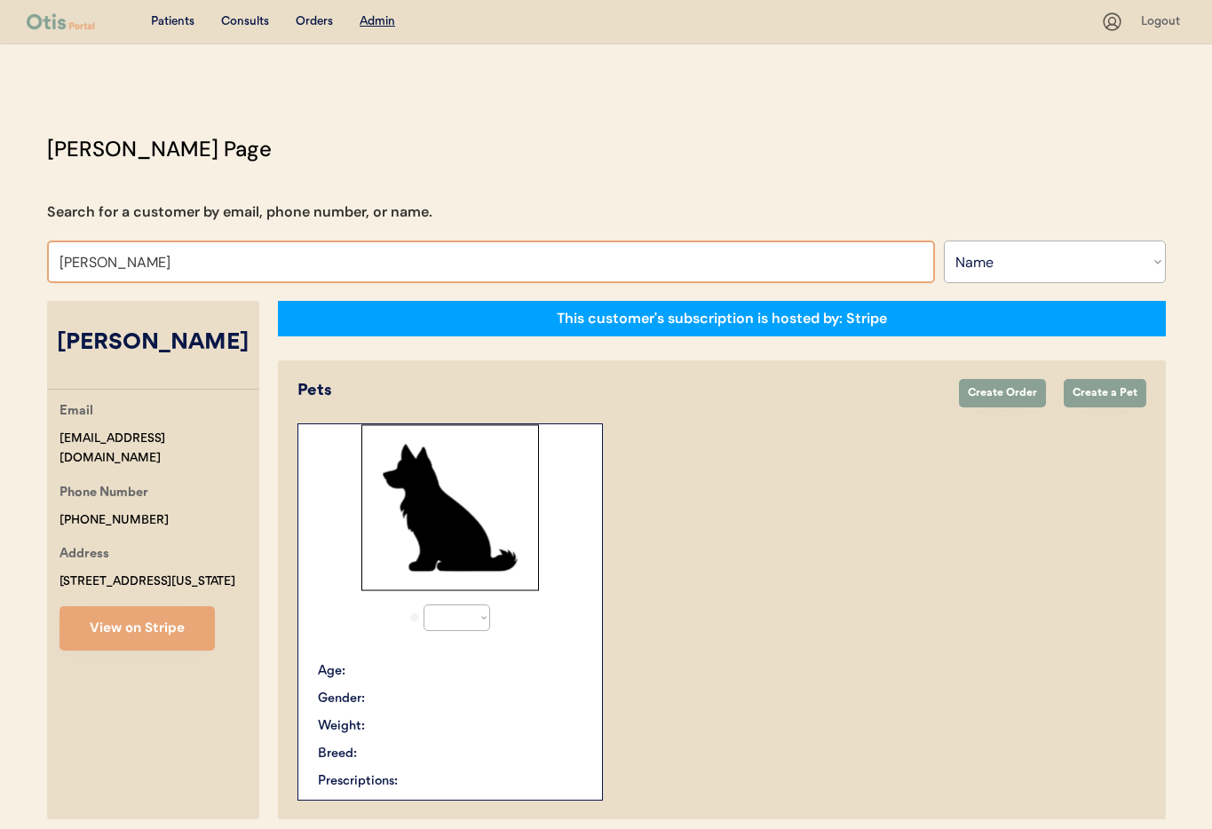
select select "true"
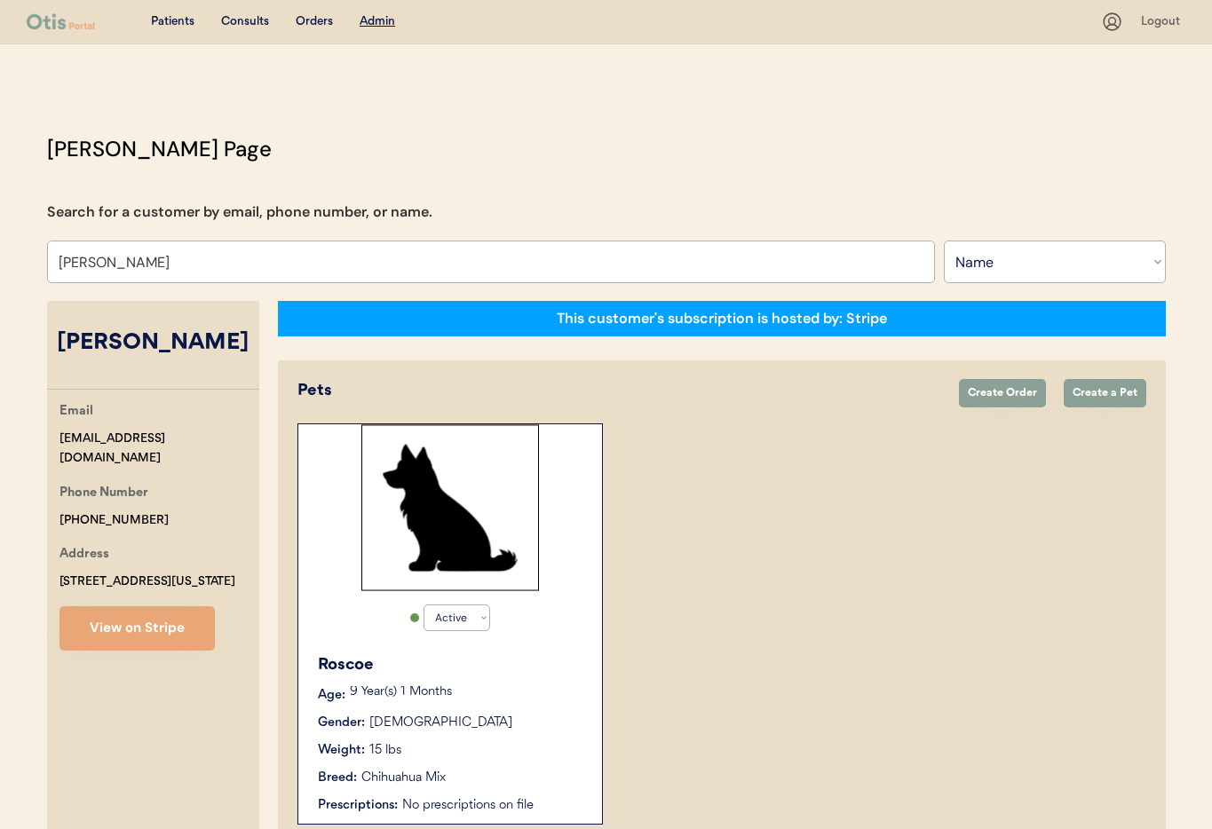
drag, startPoint x: 74, startPoint y: 257, endPoint x: 86, endPoint y: 241, distance: 21.0
click at [29, 253] on div "Otis Admin Page Search for a customer by email, phone number, or name. Jan Proc…" at bounding box center [606, 492] width 1154 height 719
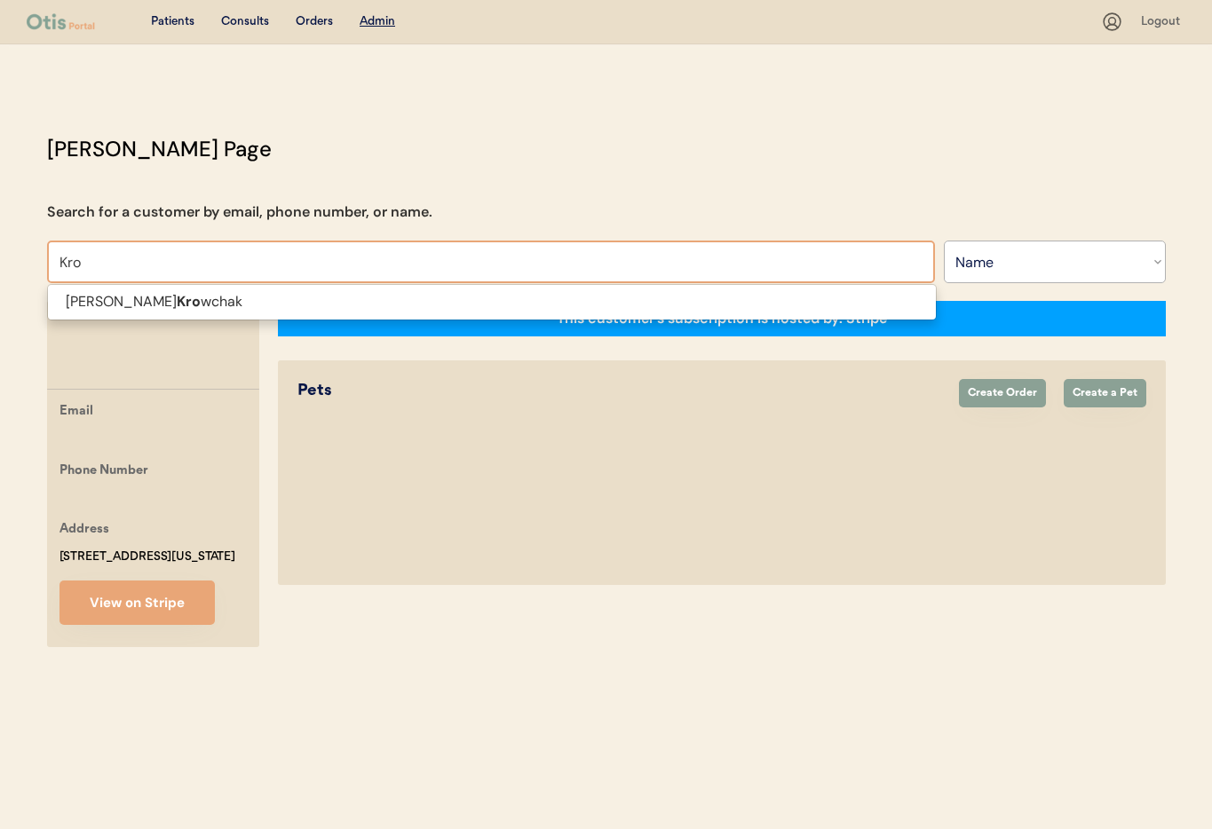
type input "Kr"
type input "Kristy Tennant"
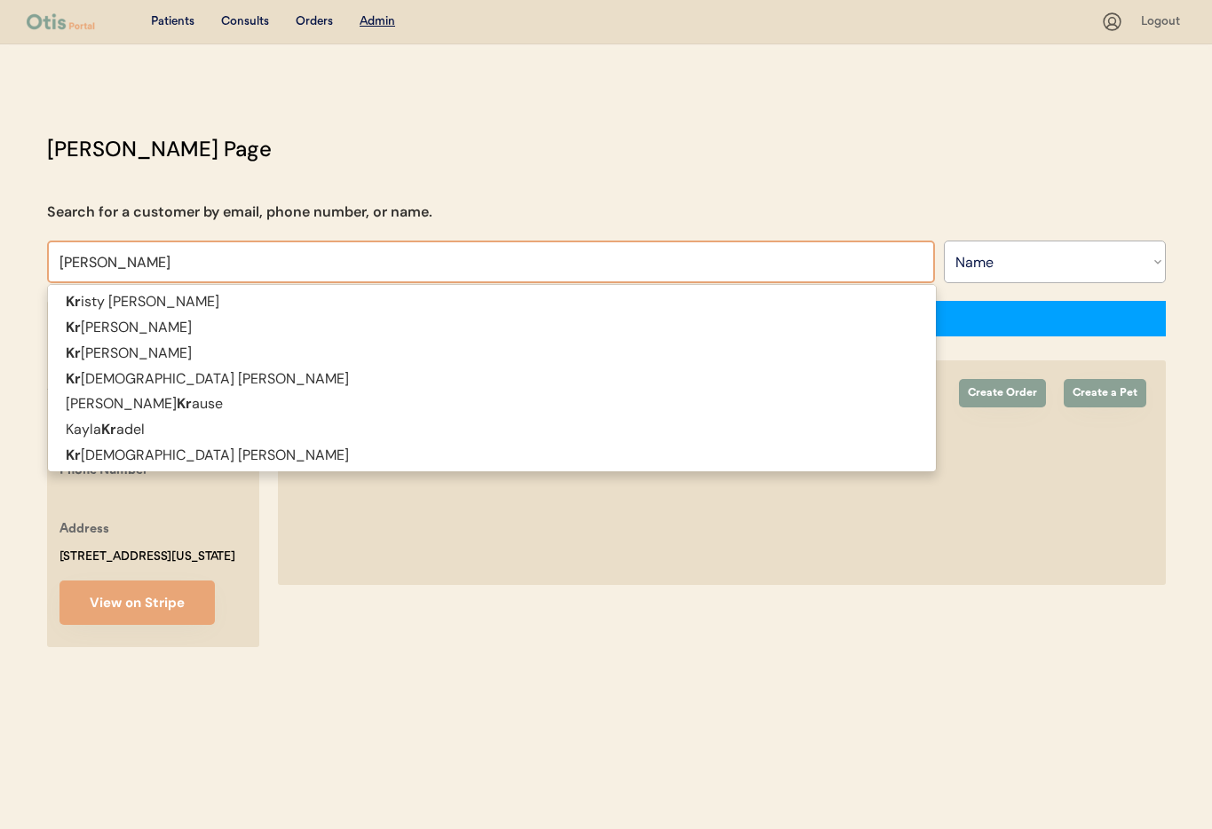
type input "Krist"
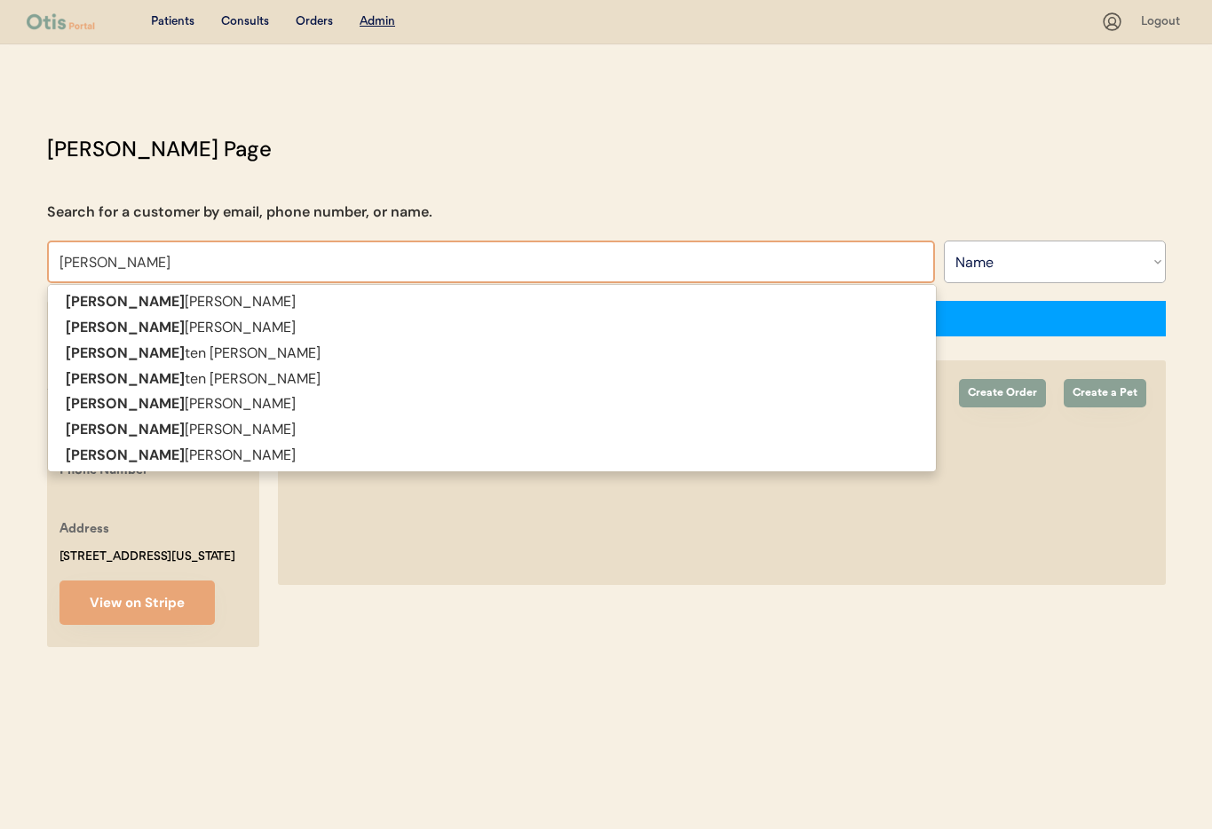
type input "Kristen"
type input "Kristen Freeman"
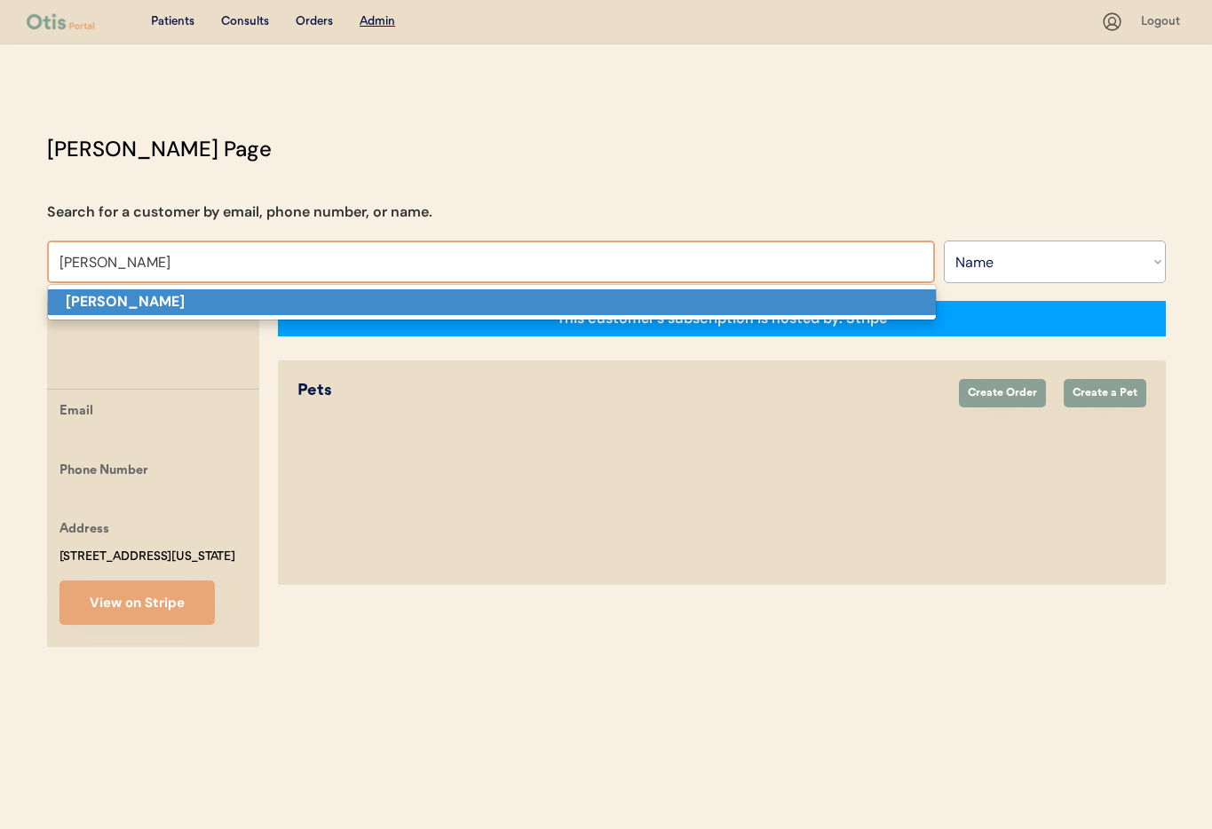
click at [213, 303] on p "Kristen Jones" at bounding box center [492, 302] width 888 height 26
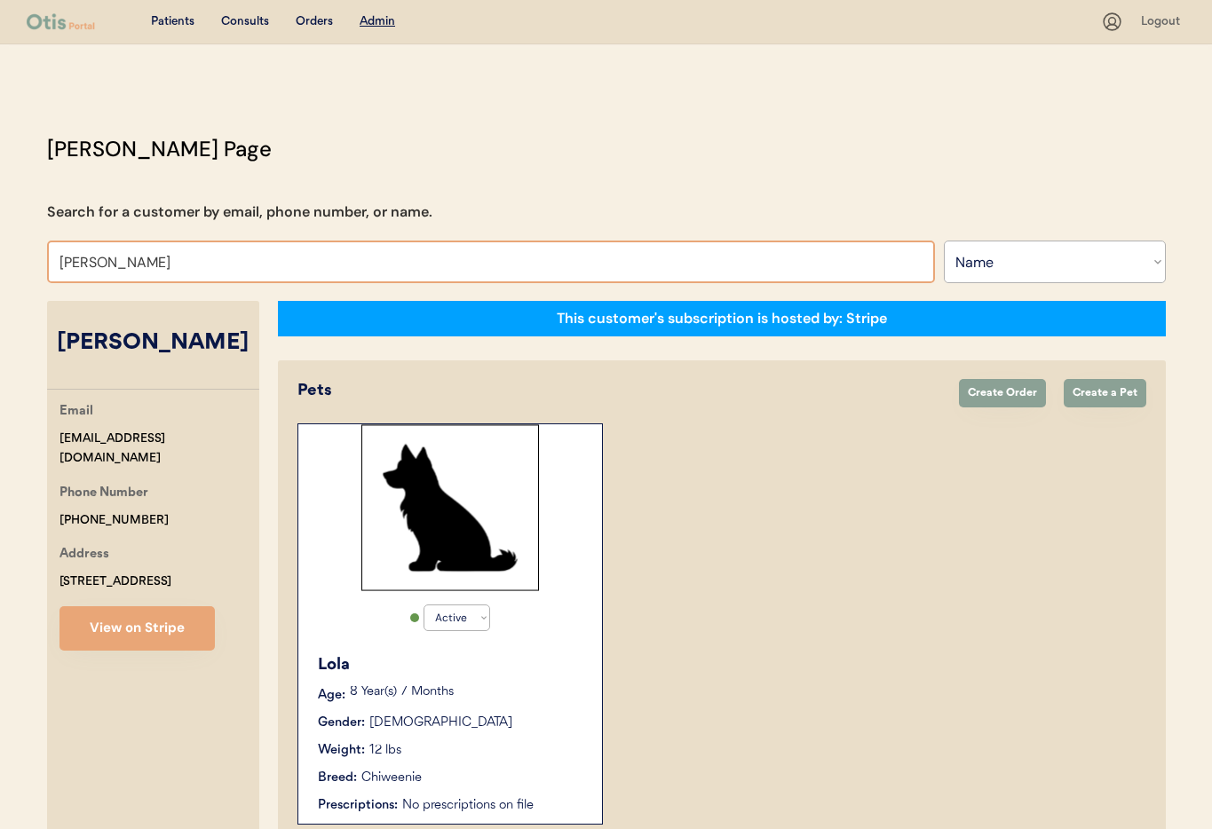
drag, startPoint x: 129, startPoint y: 261, endPoint x: 0, endPoint y: 270, distance: 129.0
click at [0, 270] on div "Patients Consults Orders Admin Logout Otis Admin Page Search for a customer by …" at bounding box center [606, 463] width 1212 height 926
type input "Moll"
type input "Molly Parrish"
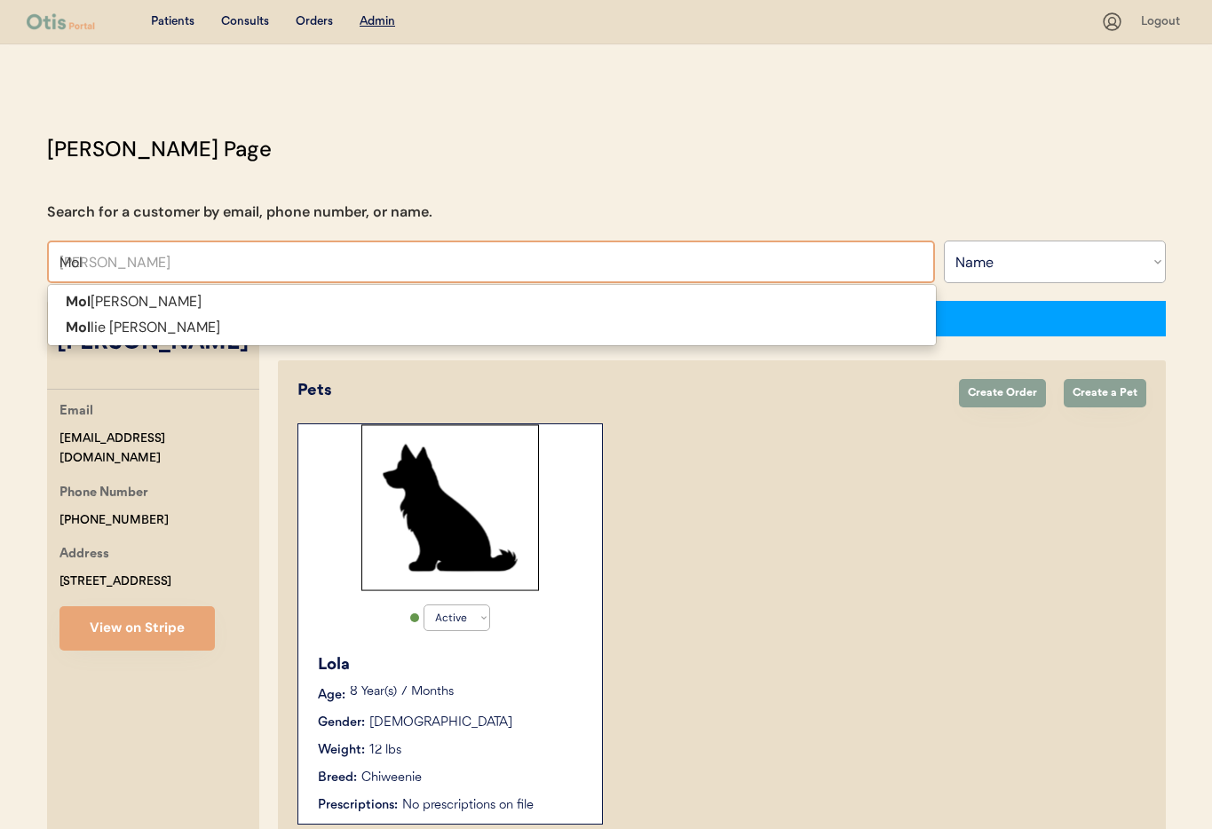
type input "Mo"
type input "M"
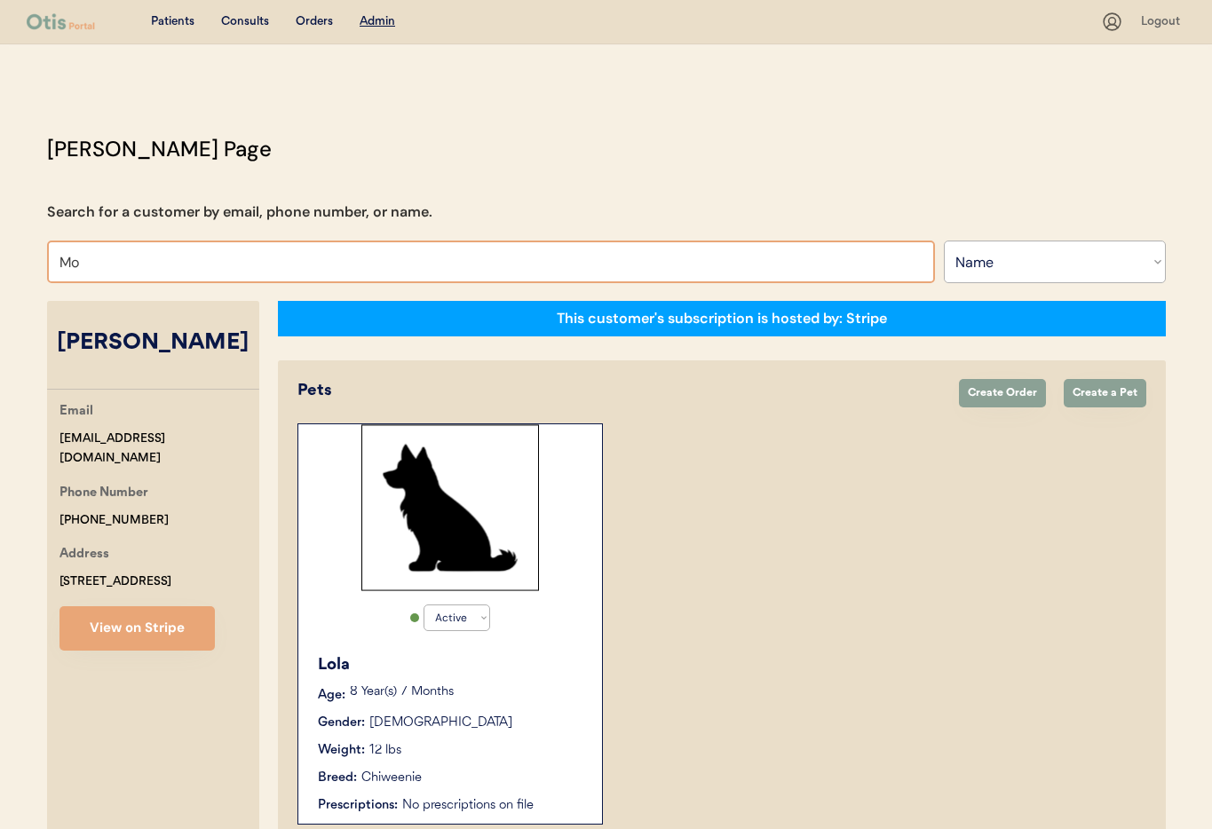
type input "Mol"
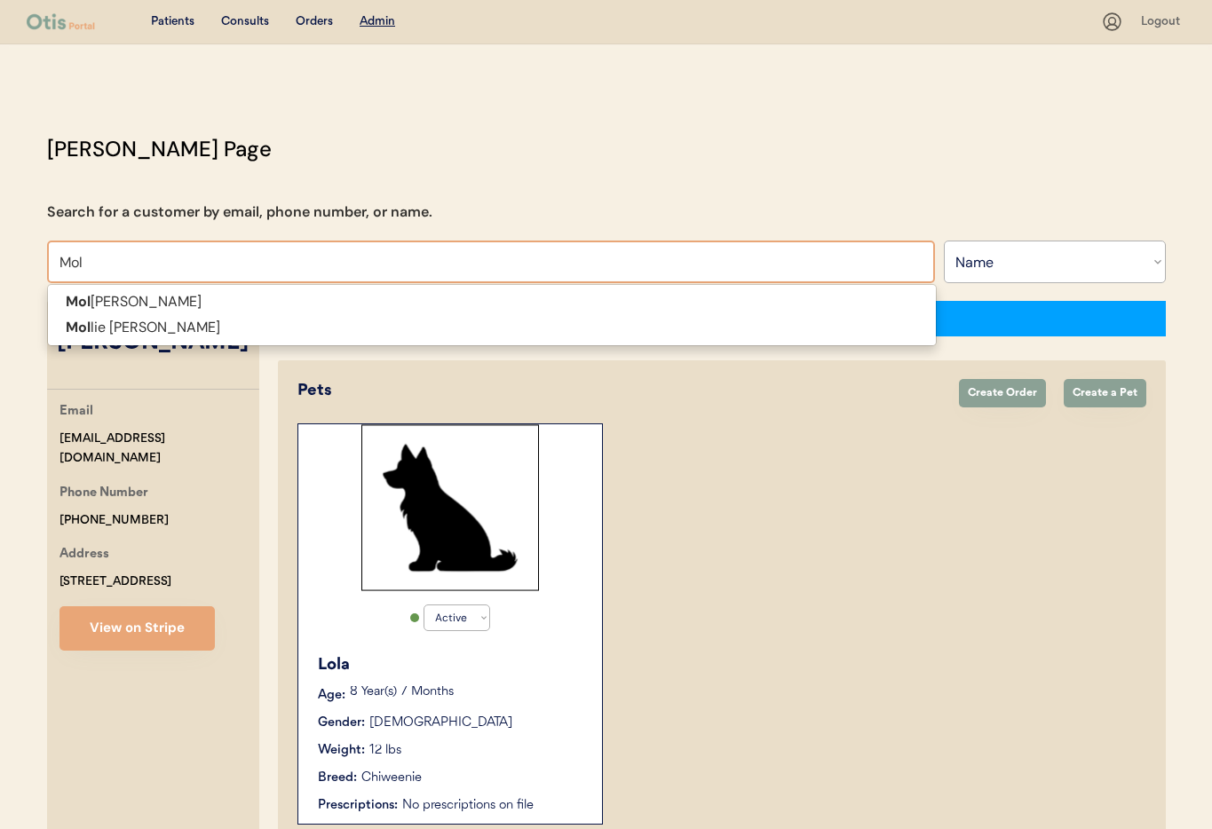
type input "Molly Parrish"
type input "Moll"
type input "Mollie Co"
type input "Mollie Coogan"
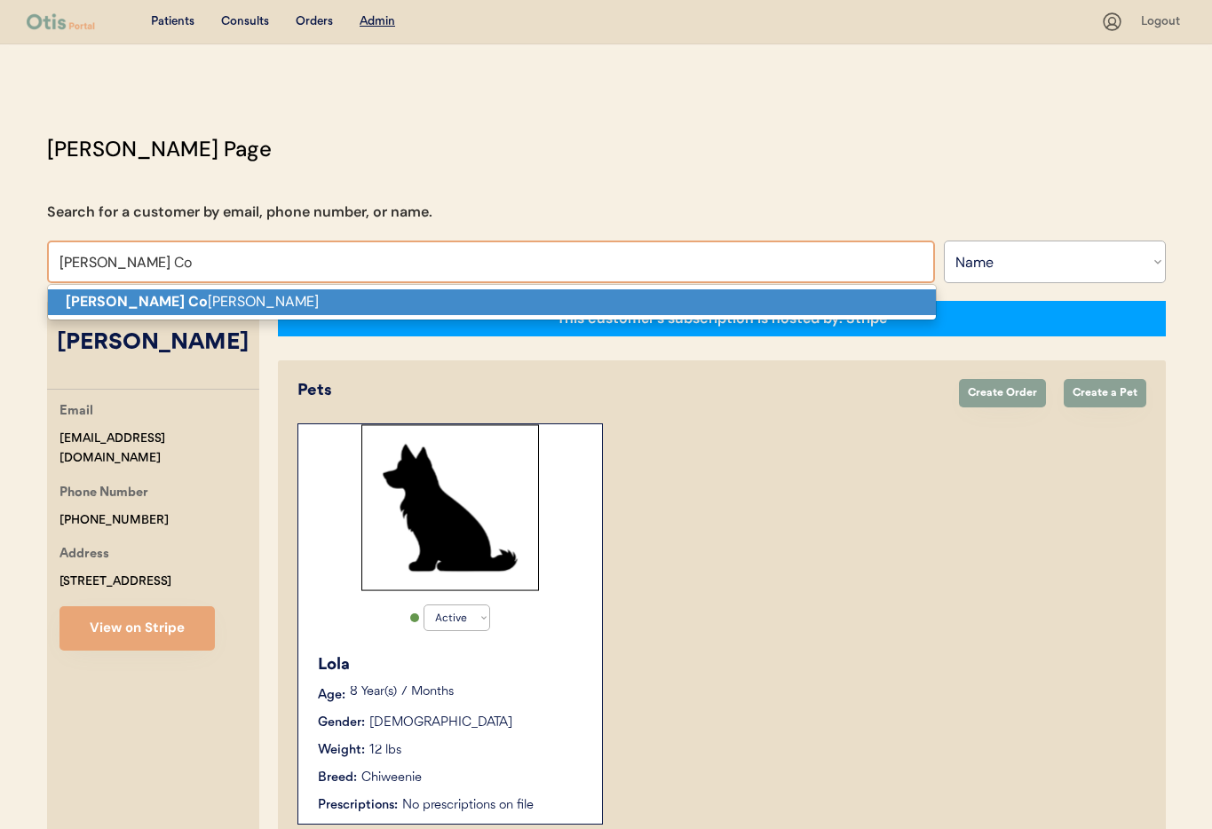
click at [97, 302] on strong "Mollie Co" at bounding box center [137, 301] width 142 height 19
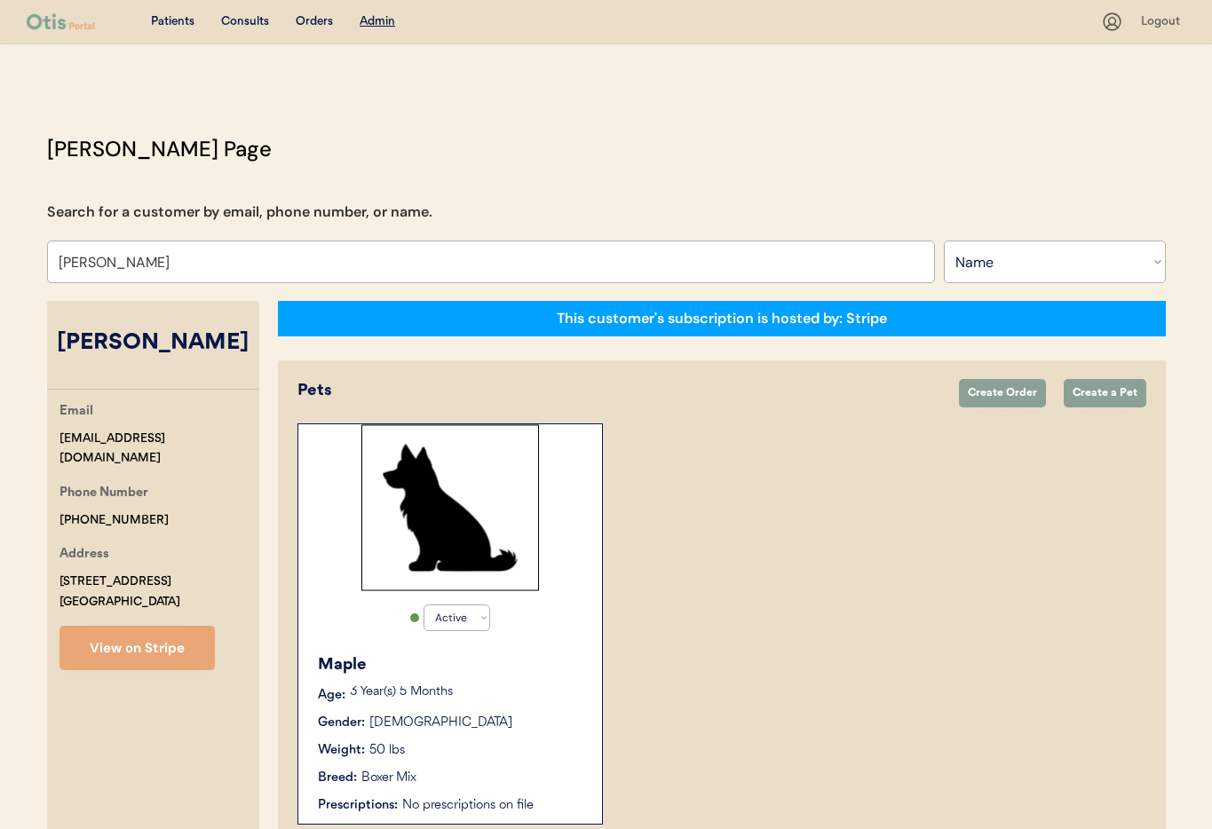
scroll to position [97, 0]
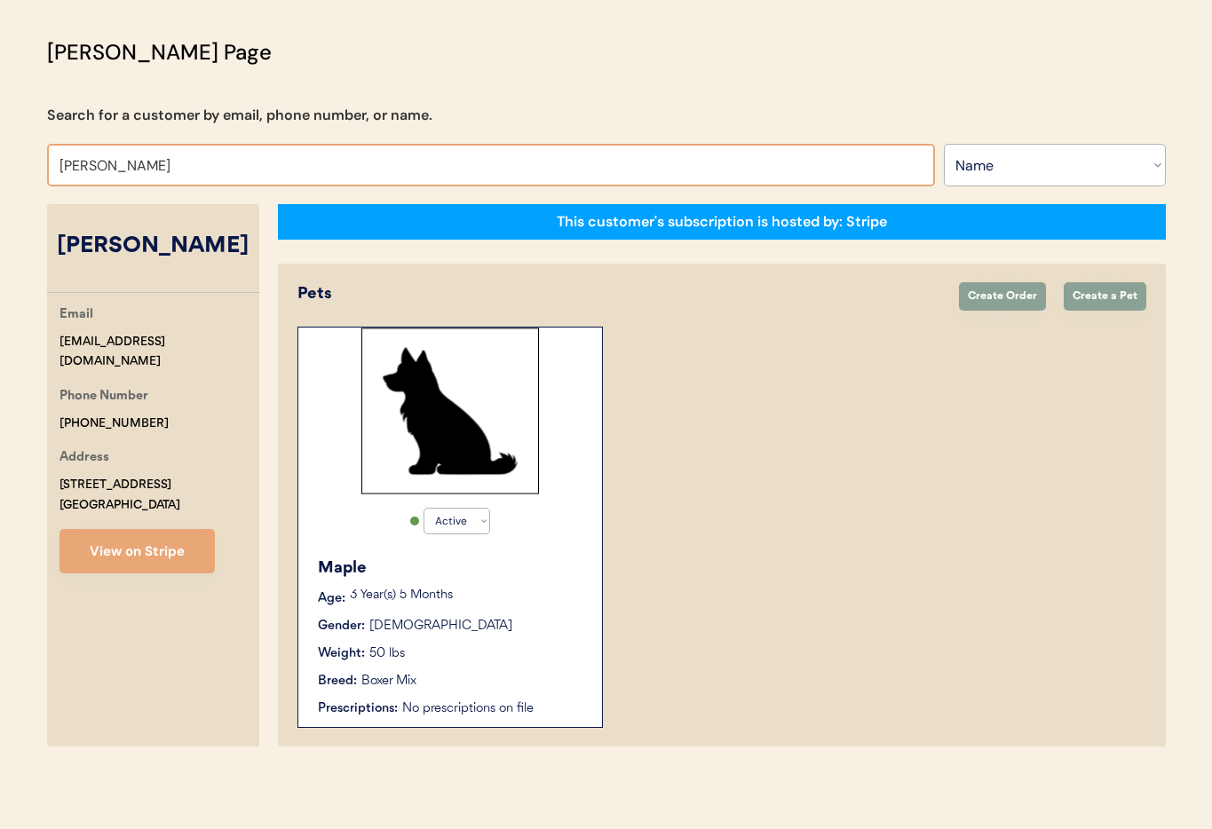
drag, startPoint x: 160, startPoint y: 168, endPoint x: 30, endPoint y: 163, distance: 129.7
click at [30, 163] on div "Otis Admin Page Search for a customer by email, phone number, or name. Mollie C…" at bounding box center [606, 395] width 1154 height 719
type input "chloe"
type input "chloe Gordon"
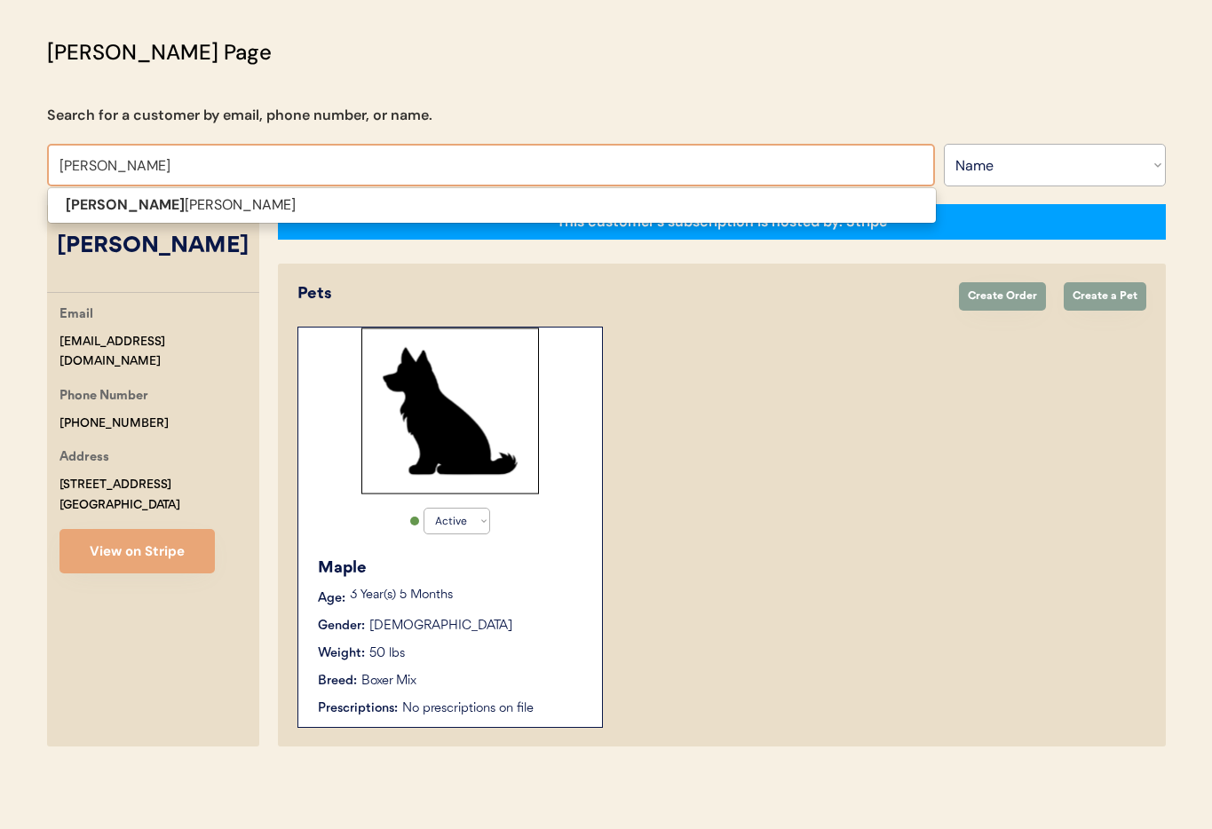
type input "chloe go"
type input "chloe gordon"
type input "chloe go"
drag, startPoint x: 146, startPoint y: 231, endPoint x: 139, endPoint y: 221, distance: 11.6
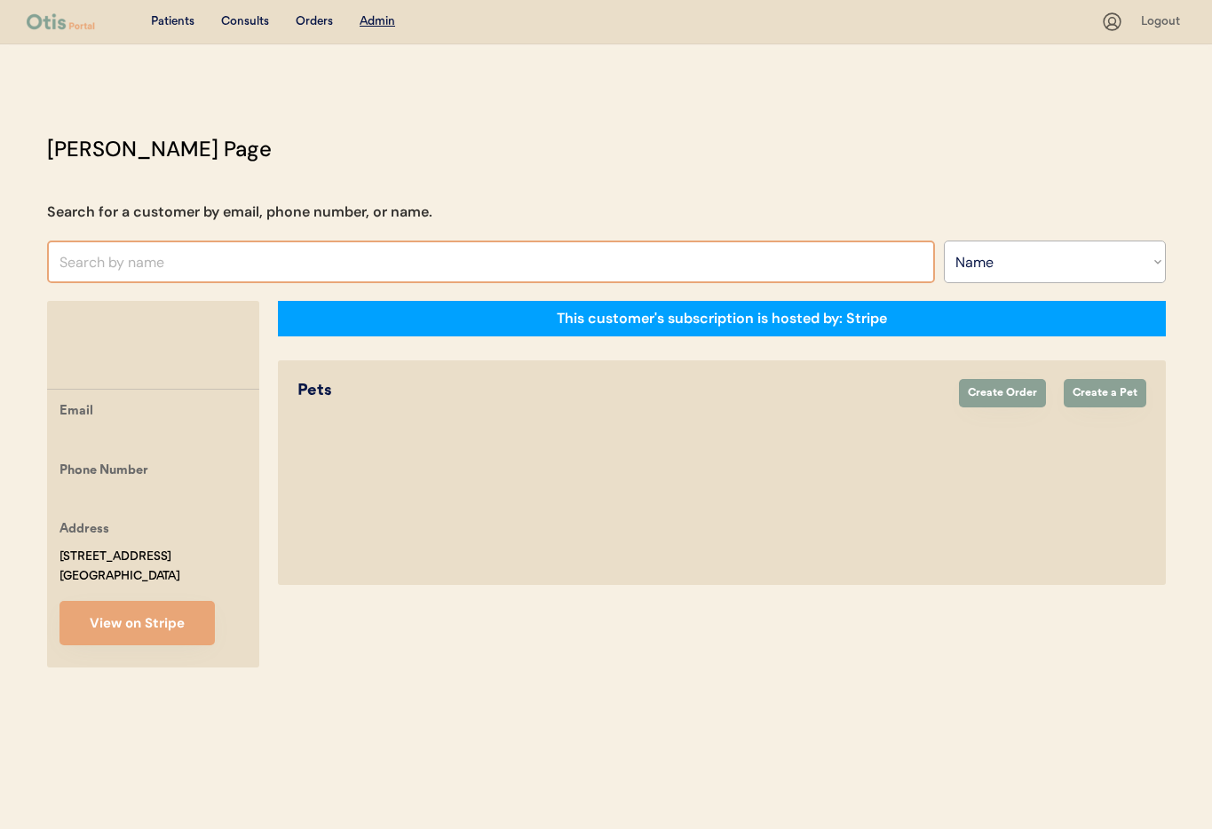
click at [136, 254] on input "text" at bounding box center [491, 262] width 888 height 43
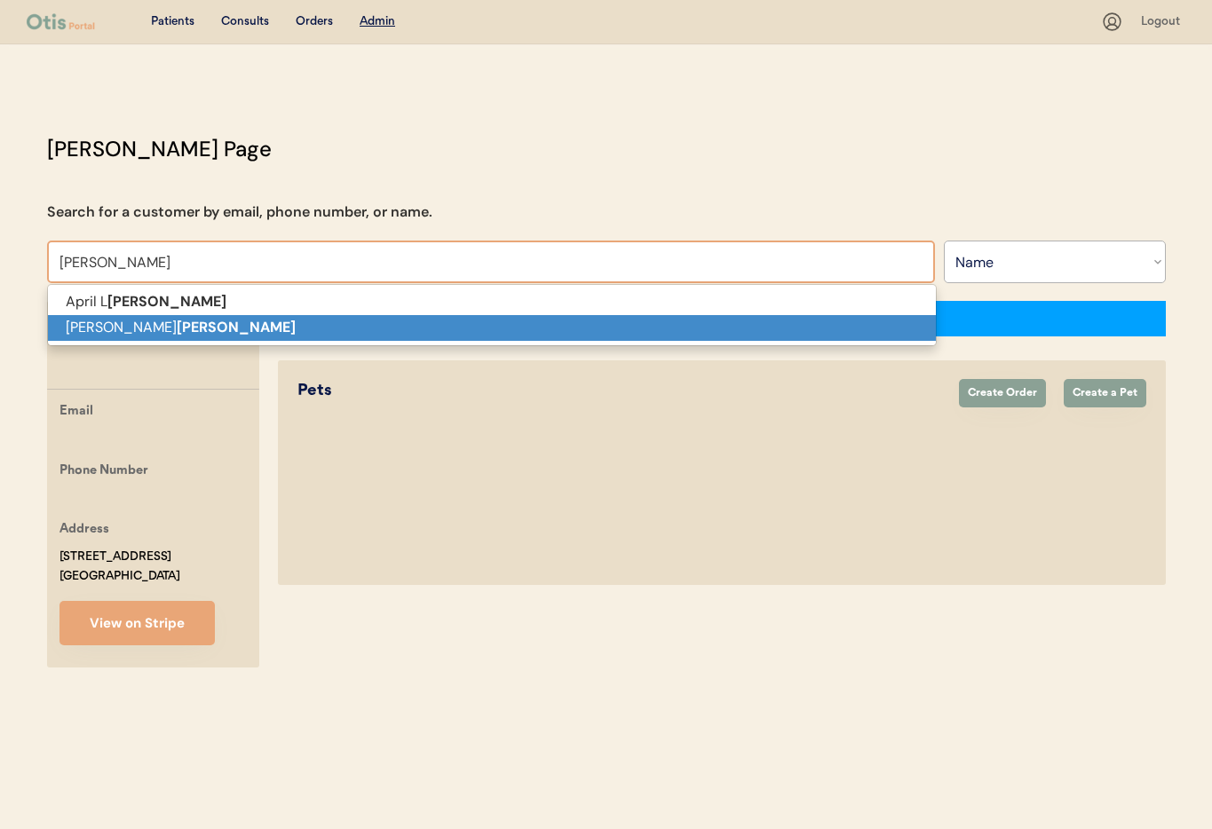
click at [178, 328] on p "Chloe Gordon" at bounding box center [492, 328] width 888 height 26
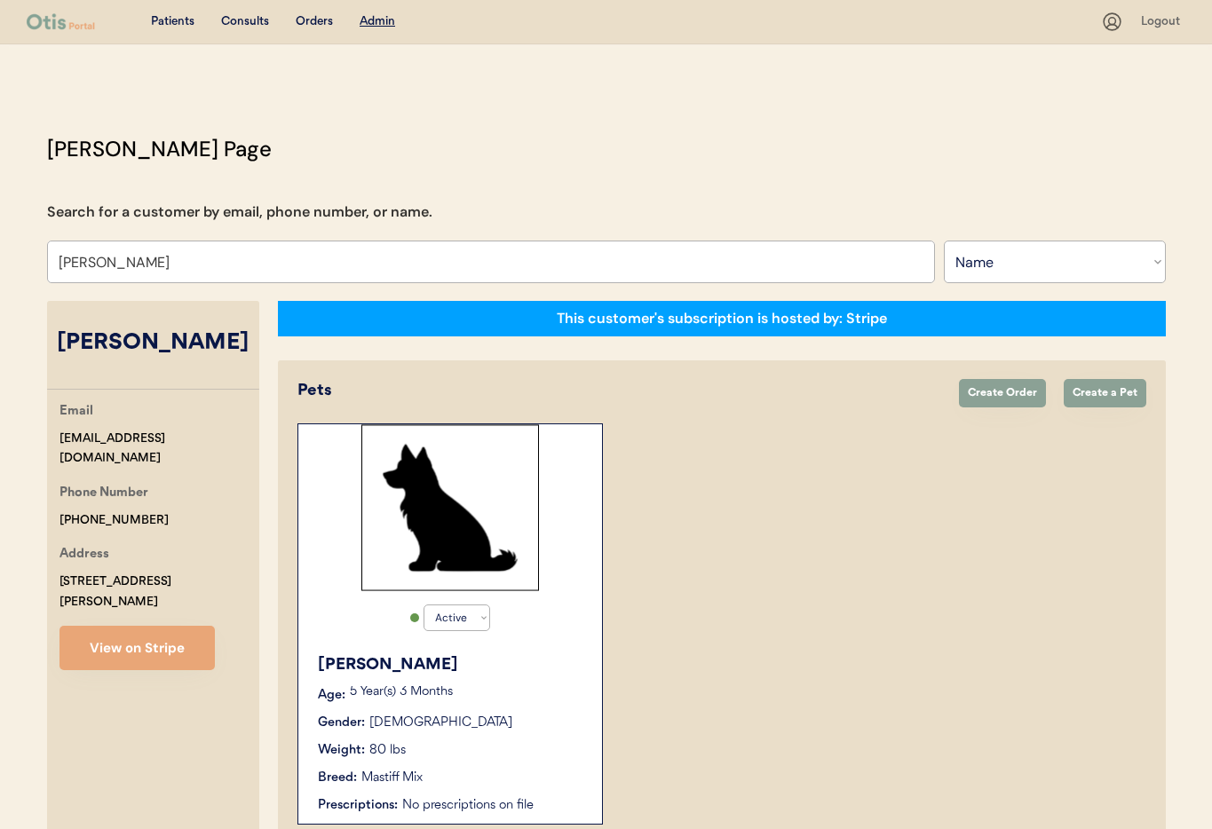
type input "Chloe Gordon"
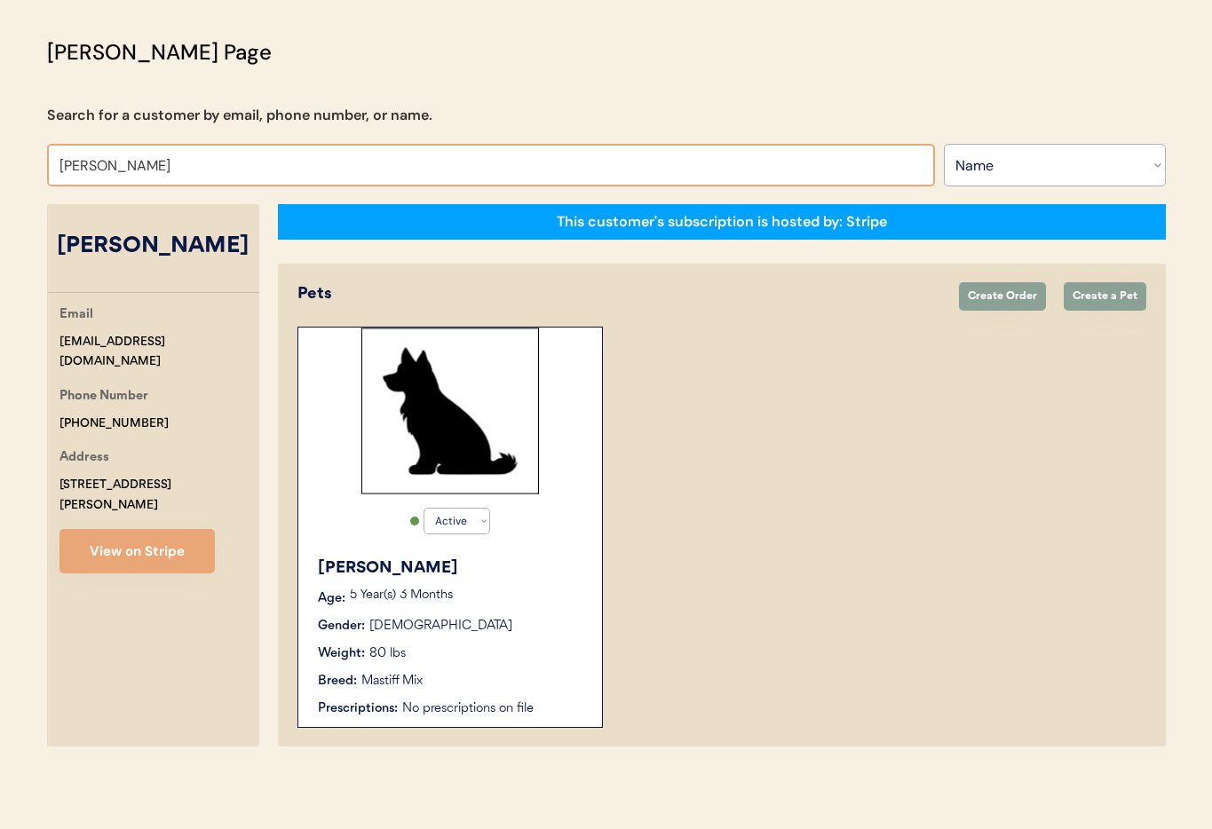
click at [532, 559] on div "Rusty" at bounding box center [451, 569] width 266 height 24
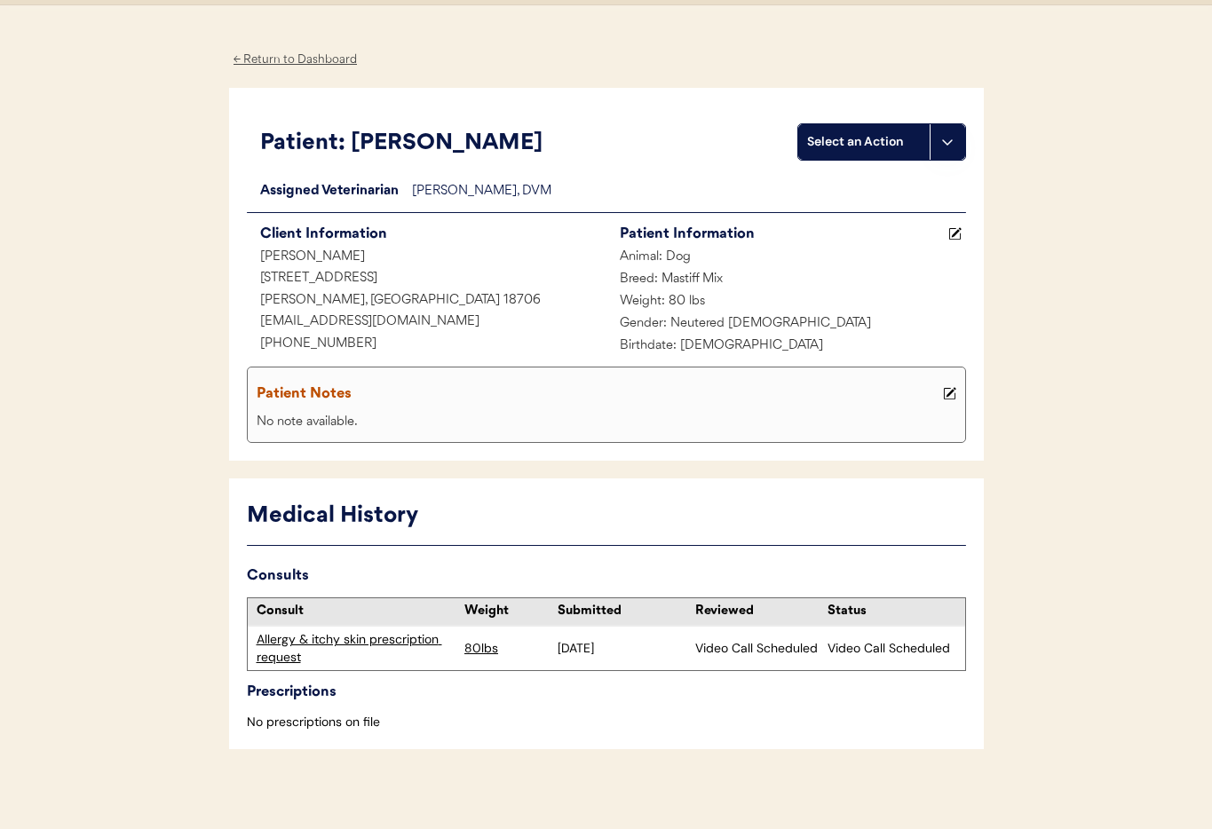
scroll to position [48, 0]
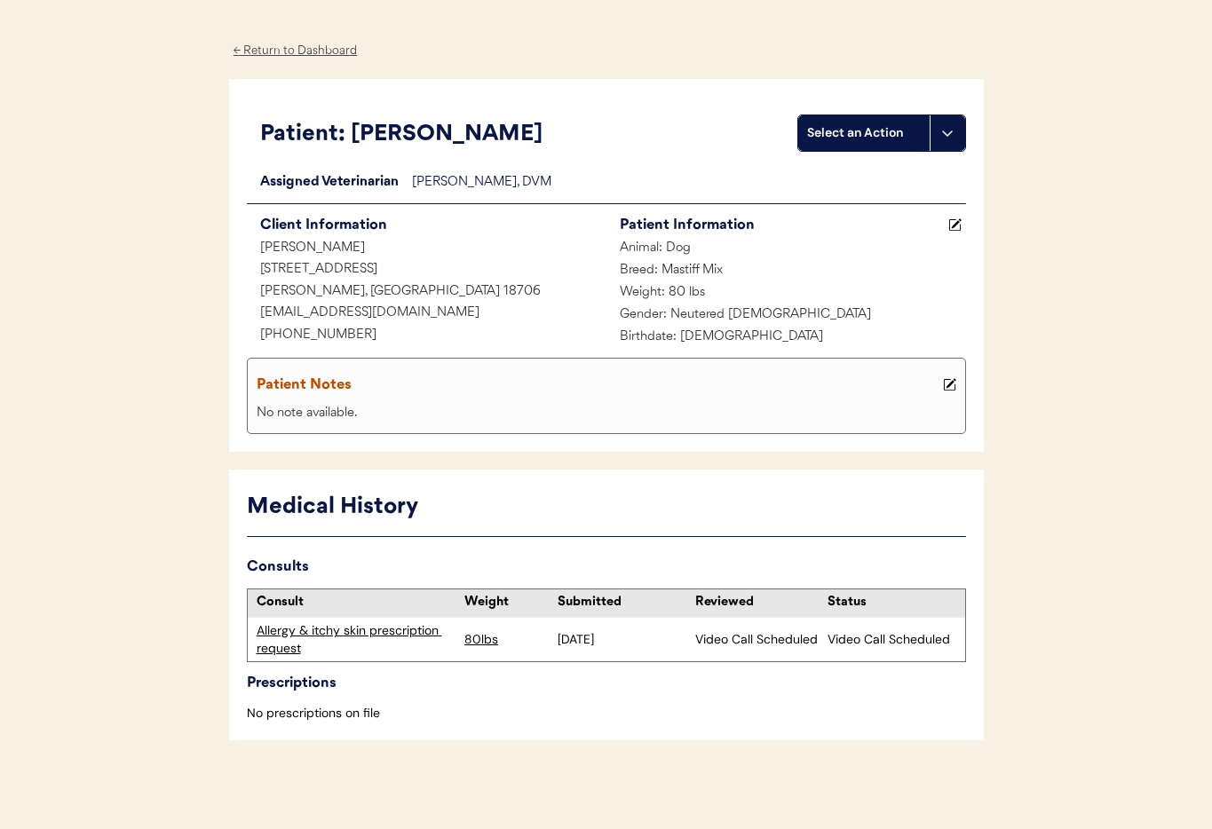
click at [375, 630] on div "Allergy & itchy skin prescription request" at bounding box center [357, 639] width 200 height 35
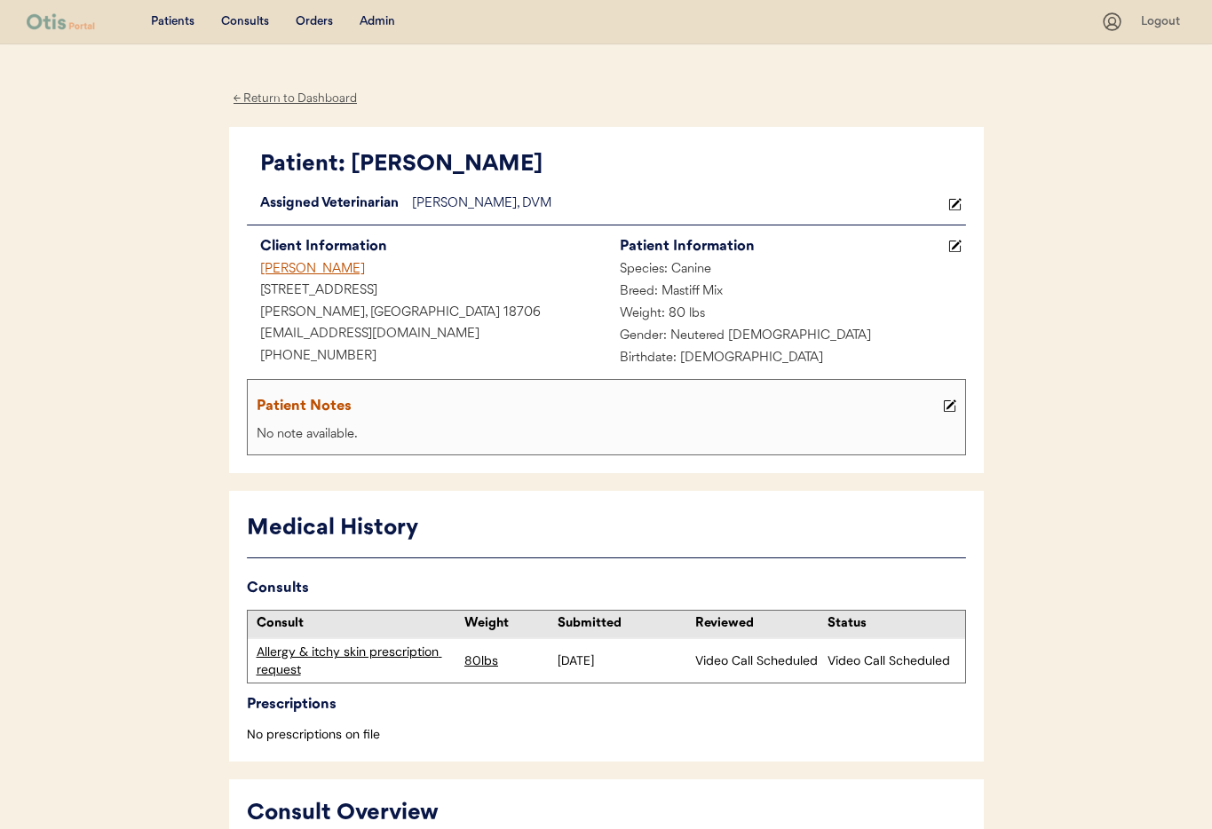
click at [378, 19] on div "Admin" at bounding box center [378, 22] width 36 height 18
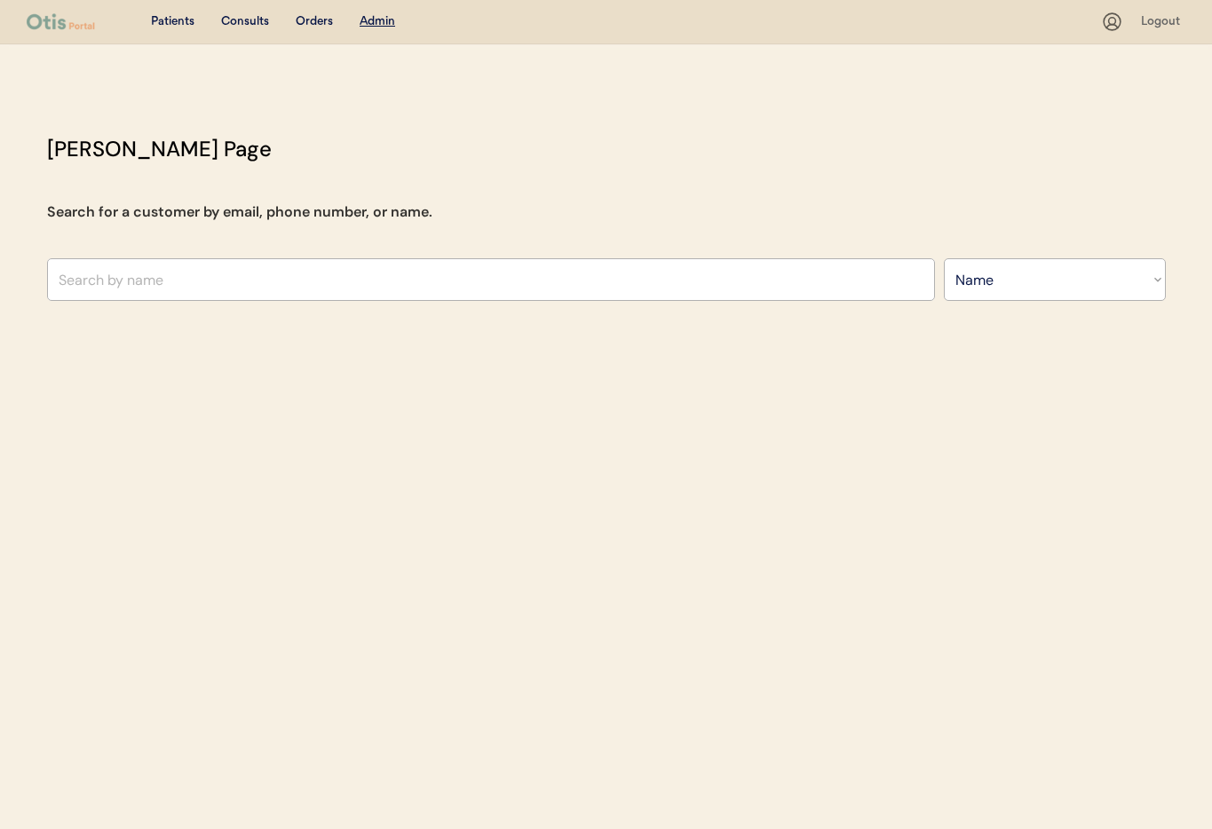
select select ""Name""
click at [313, 287] on input "text" at bounding box center [491, 279] width 888 height 43
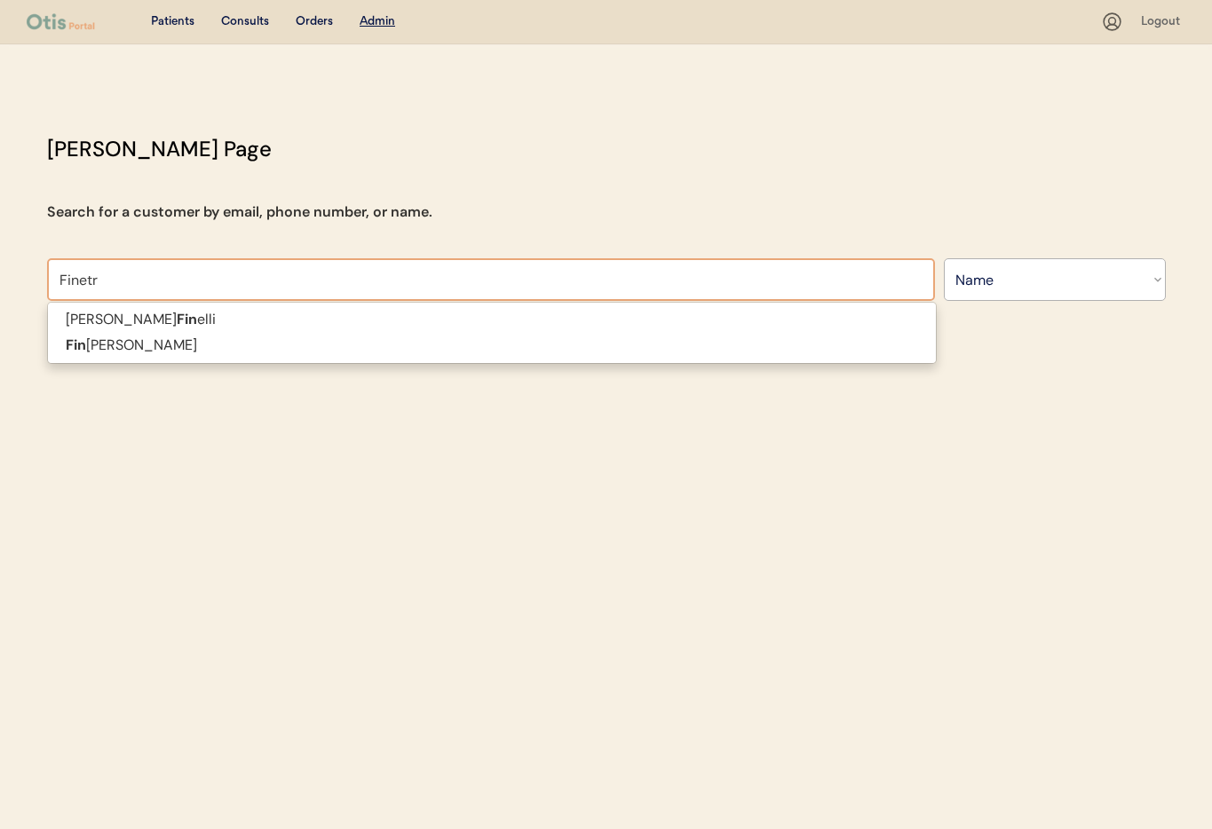
type input "Finetra"
type input "Finetra Clark"
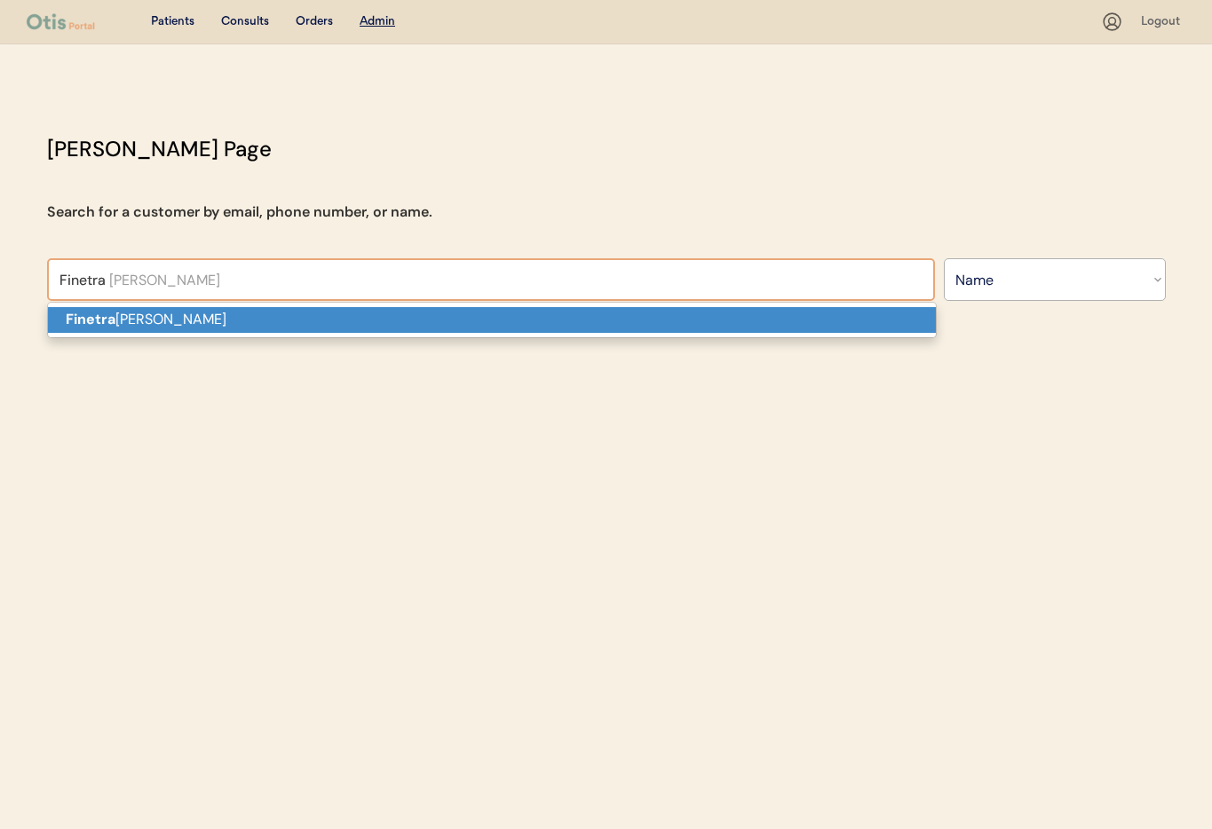
click at [291, 319] on p "Finetra Clark" at bounding box center [492, 320] width 888 height 26
type input "Finetra Clark"
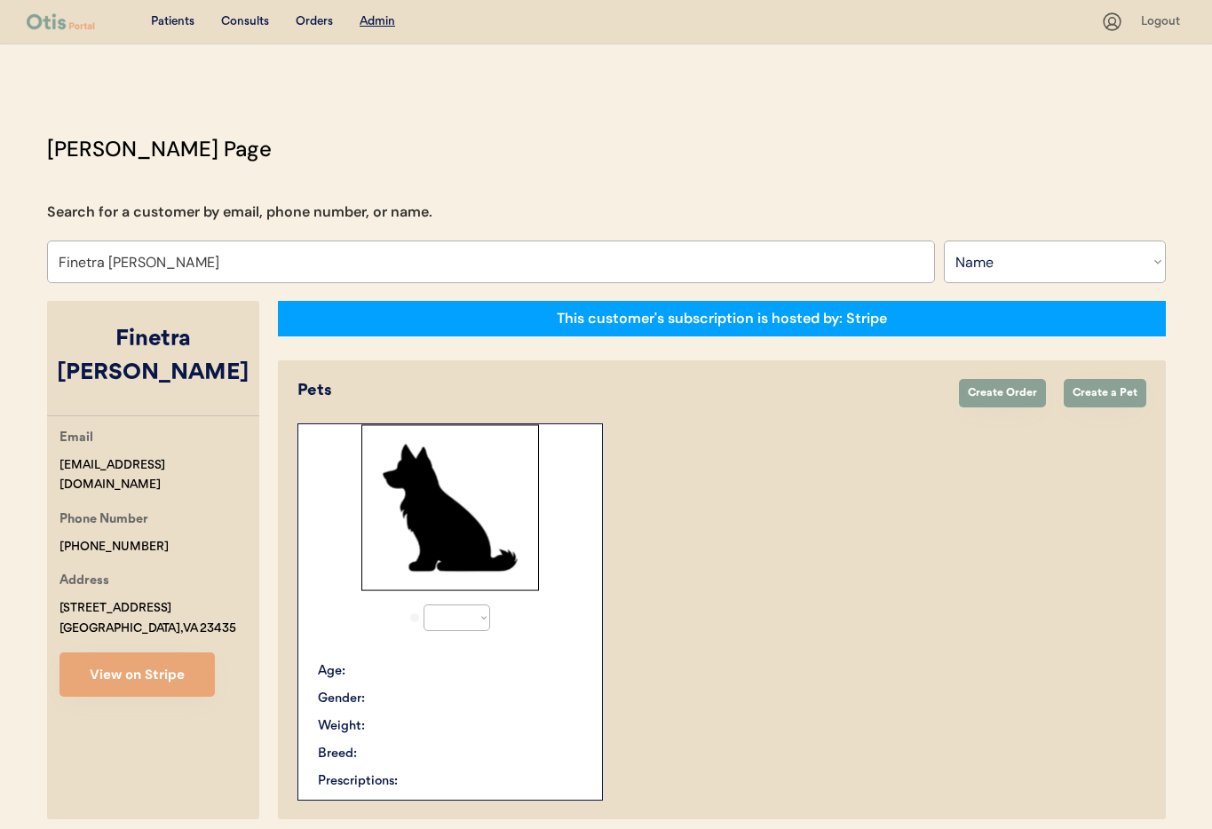
select select "true"
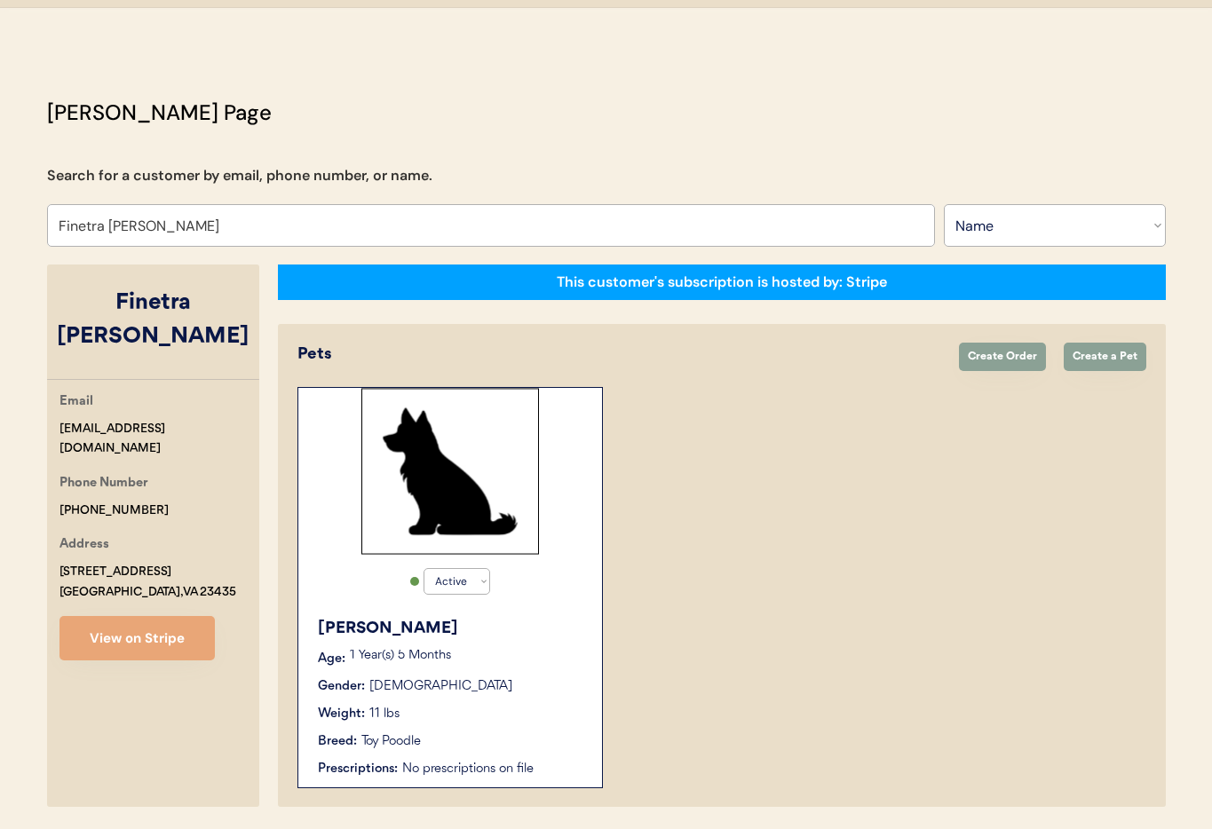
scroll to position [97, 0]
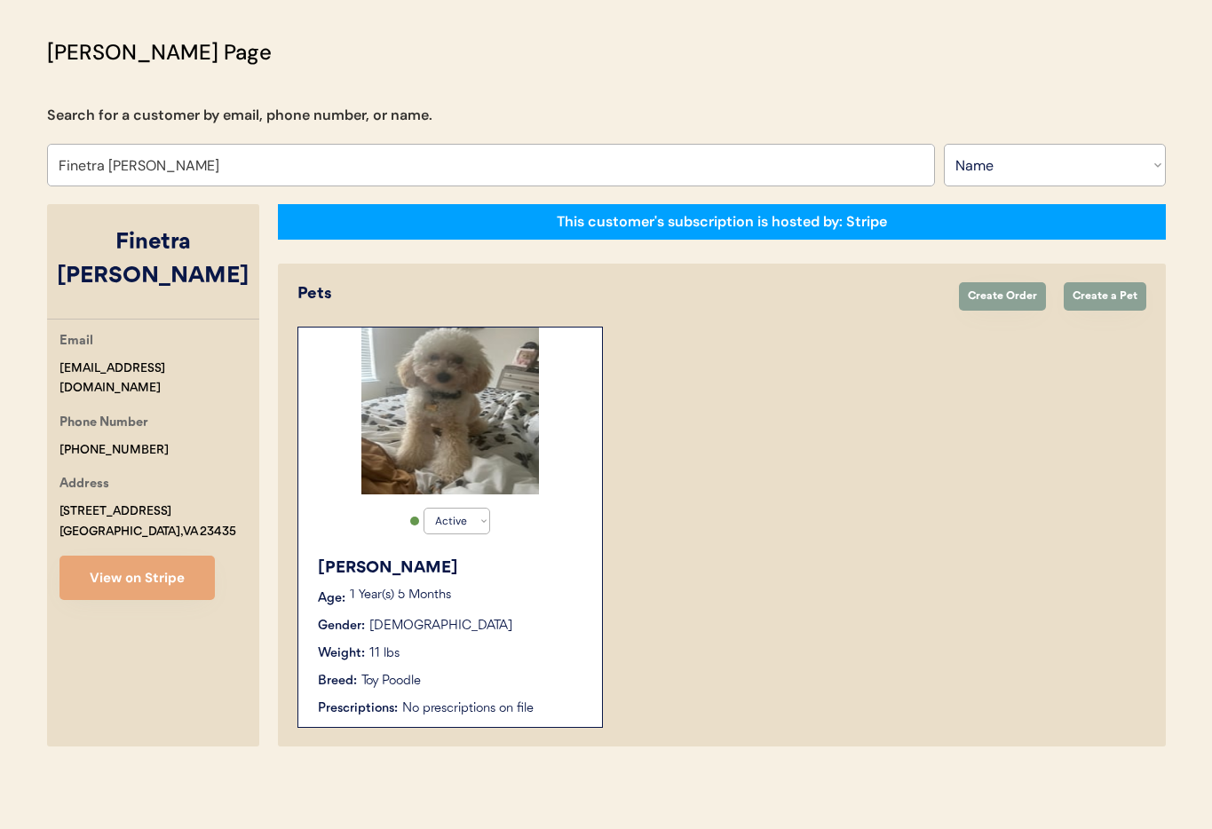
type input "Finetra Clark"
click at [497, 577] on div "Bruno" at bounding box center [451, 569] width 266 height 24
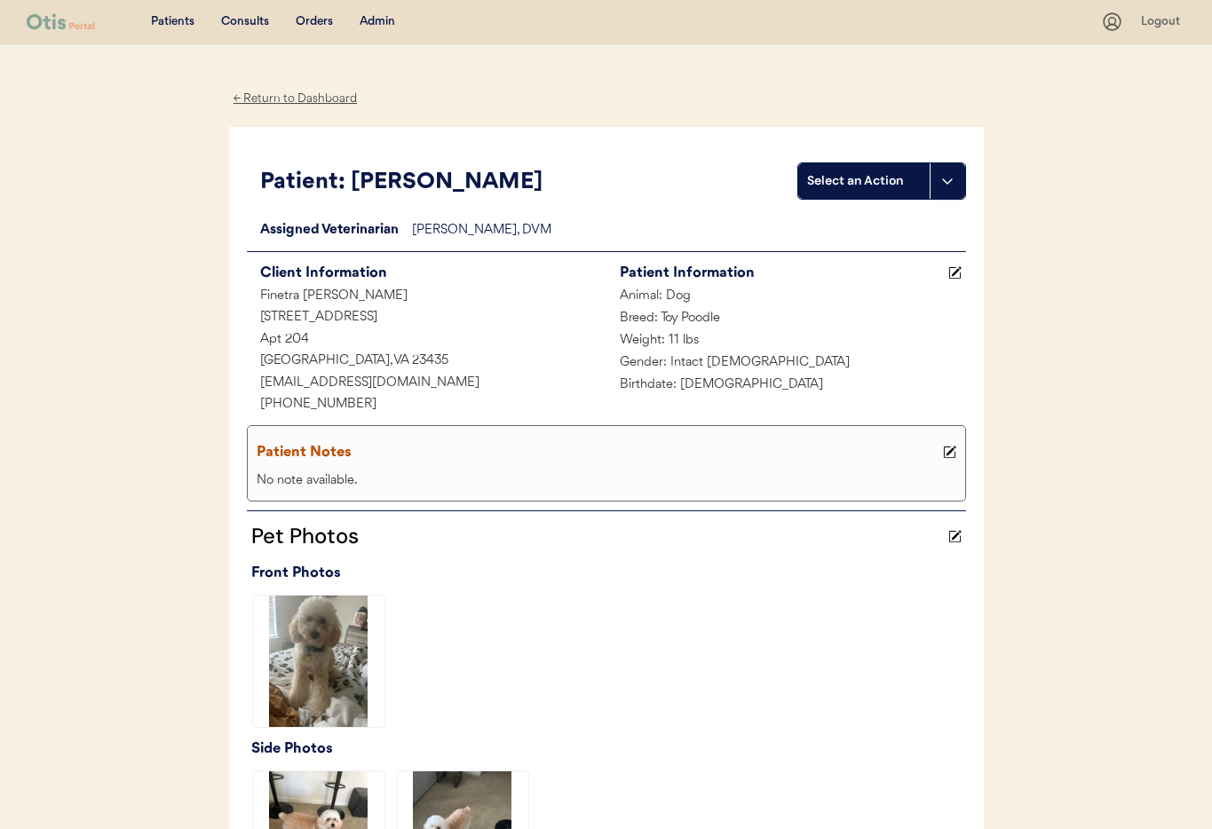
click at [376, 21] on div "Admin" at bounding box center [378, 22] width 36 height 18
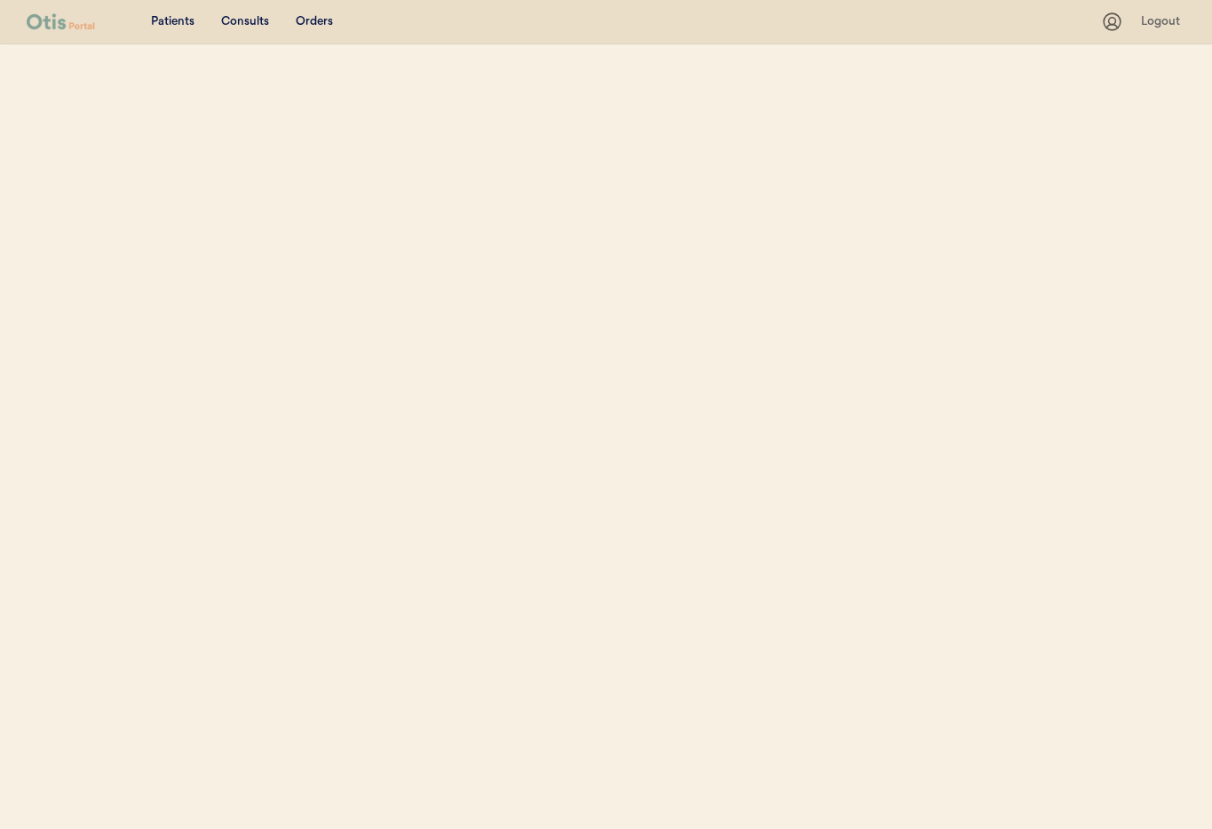
select select ""Name""
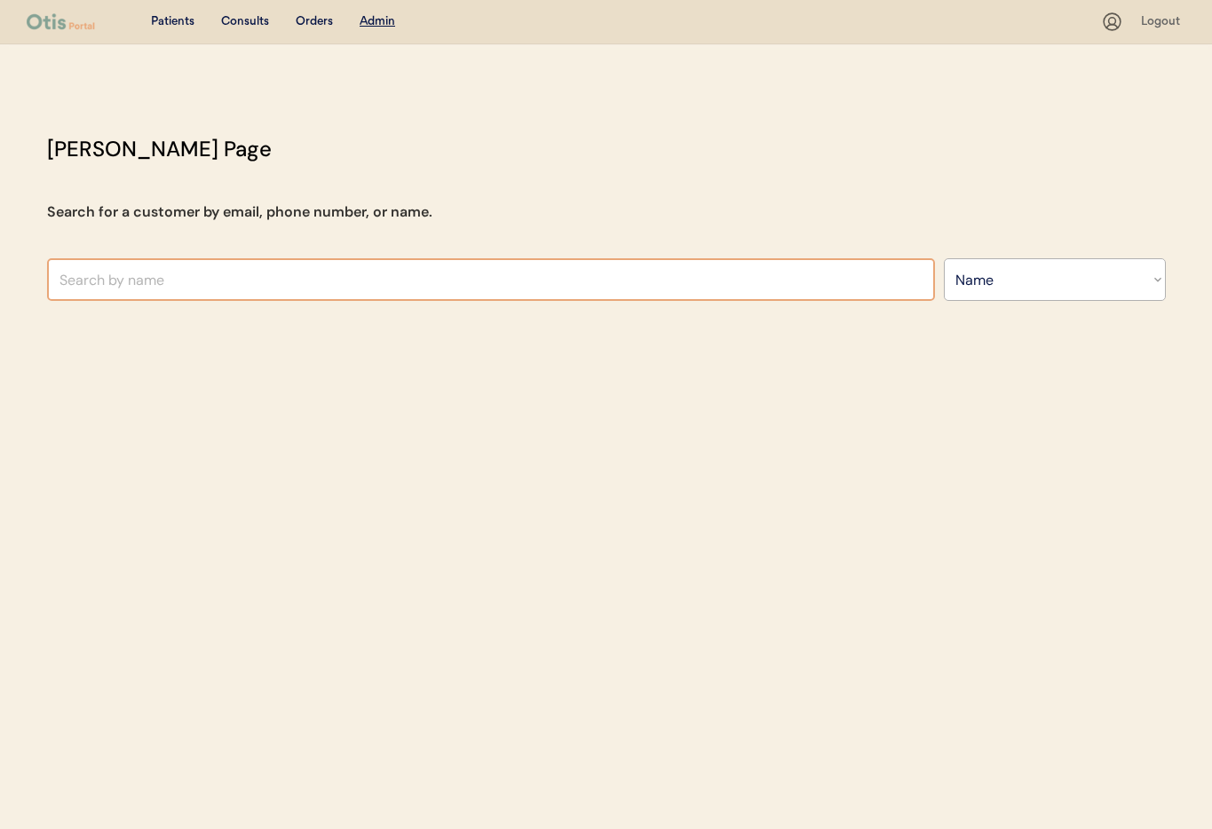
click at [300, 281] on input "text" at bounding box center [491, 279] width 888 height 43
type input "richard Ry"
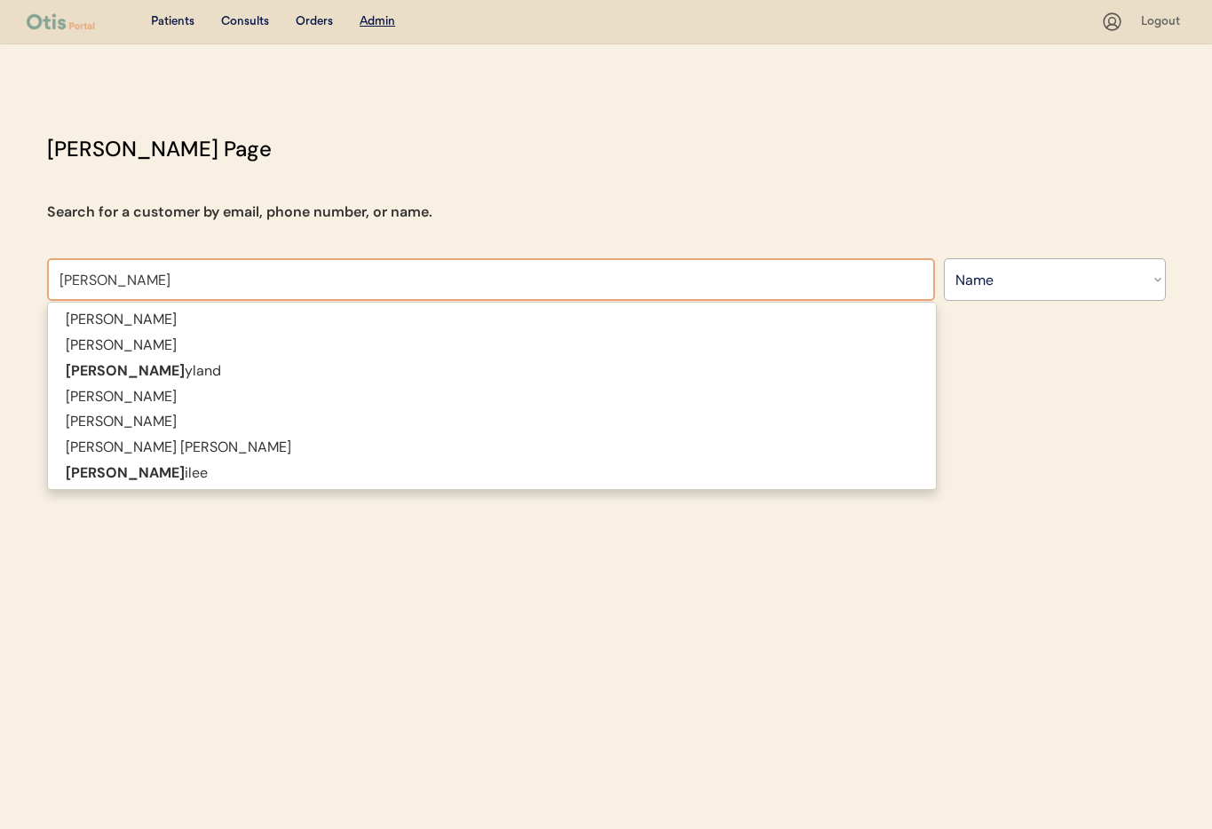
type input "richard Ryland"
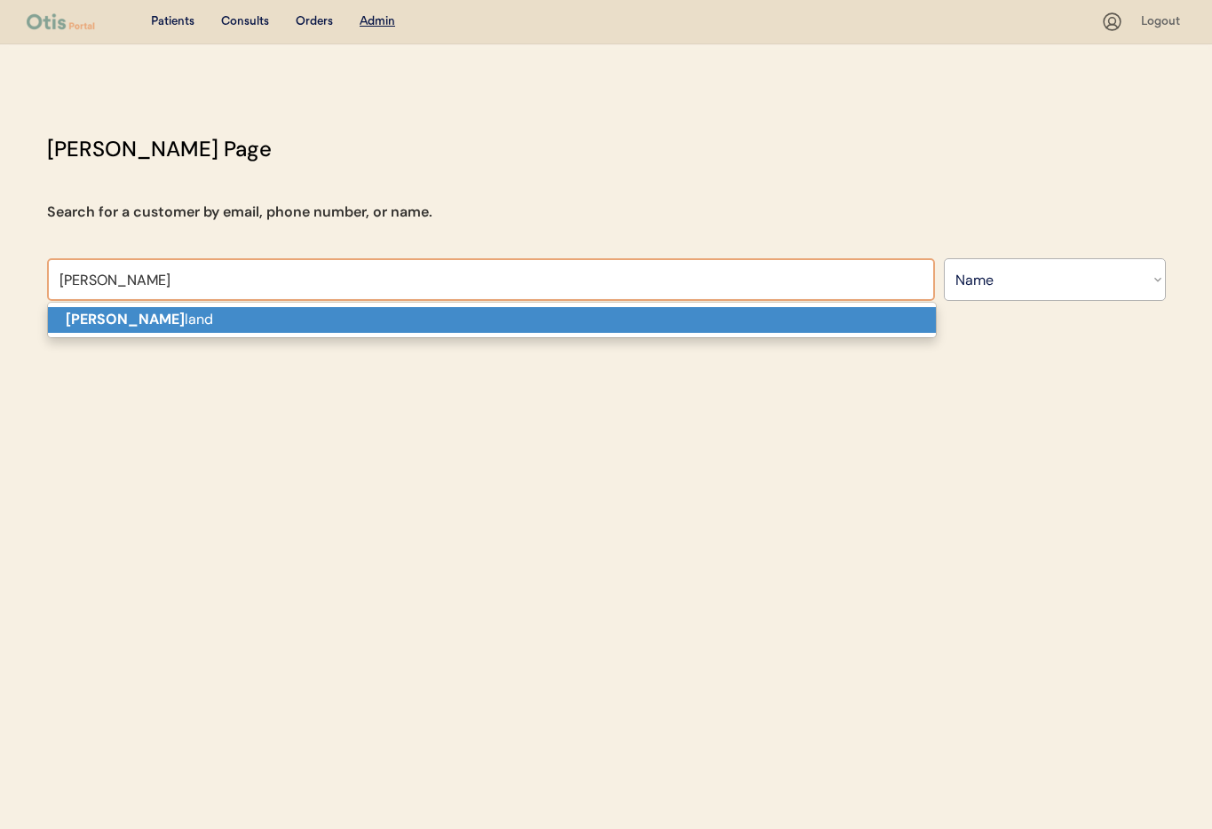
click at [306, 329] on p "Richard Ry land" at bounding box center [492, 320] width 888 height 26
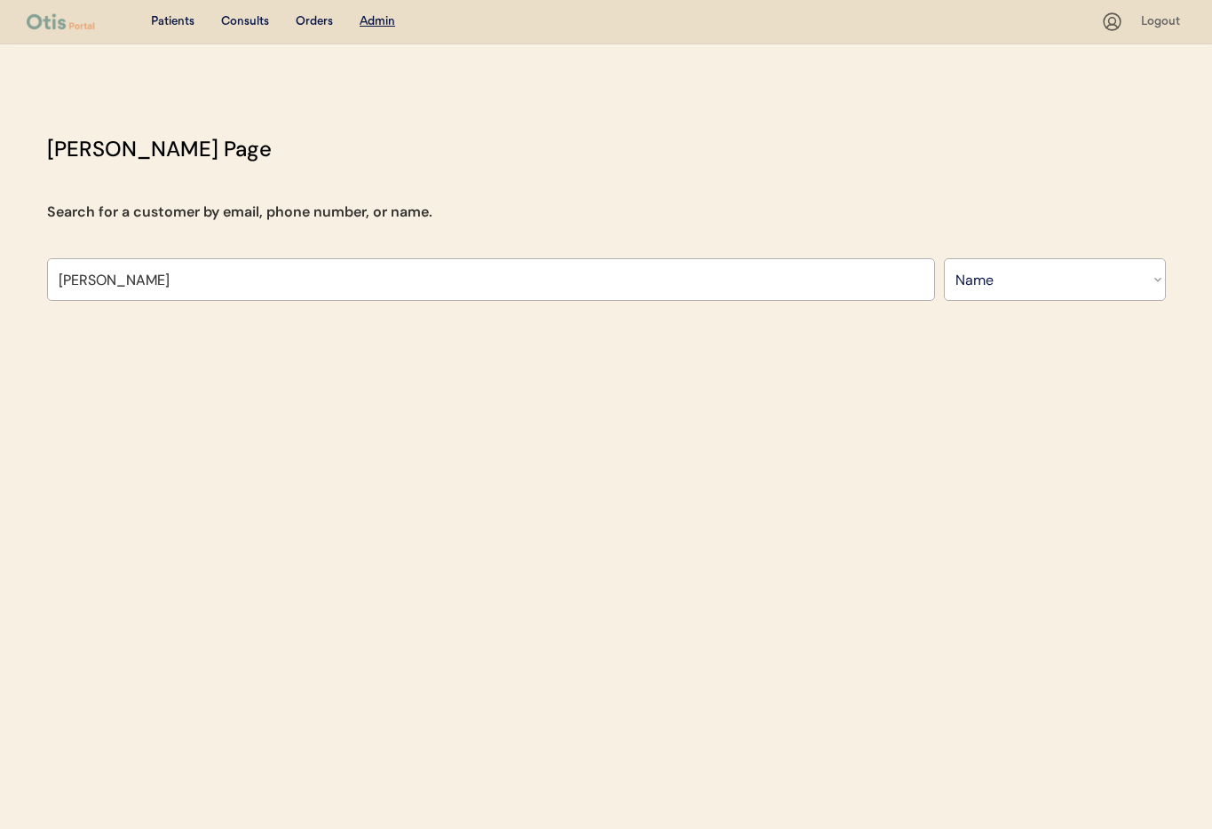
type input "[PERSON_NAME]"
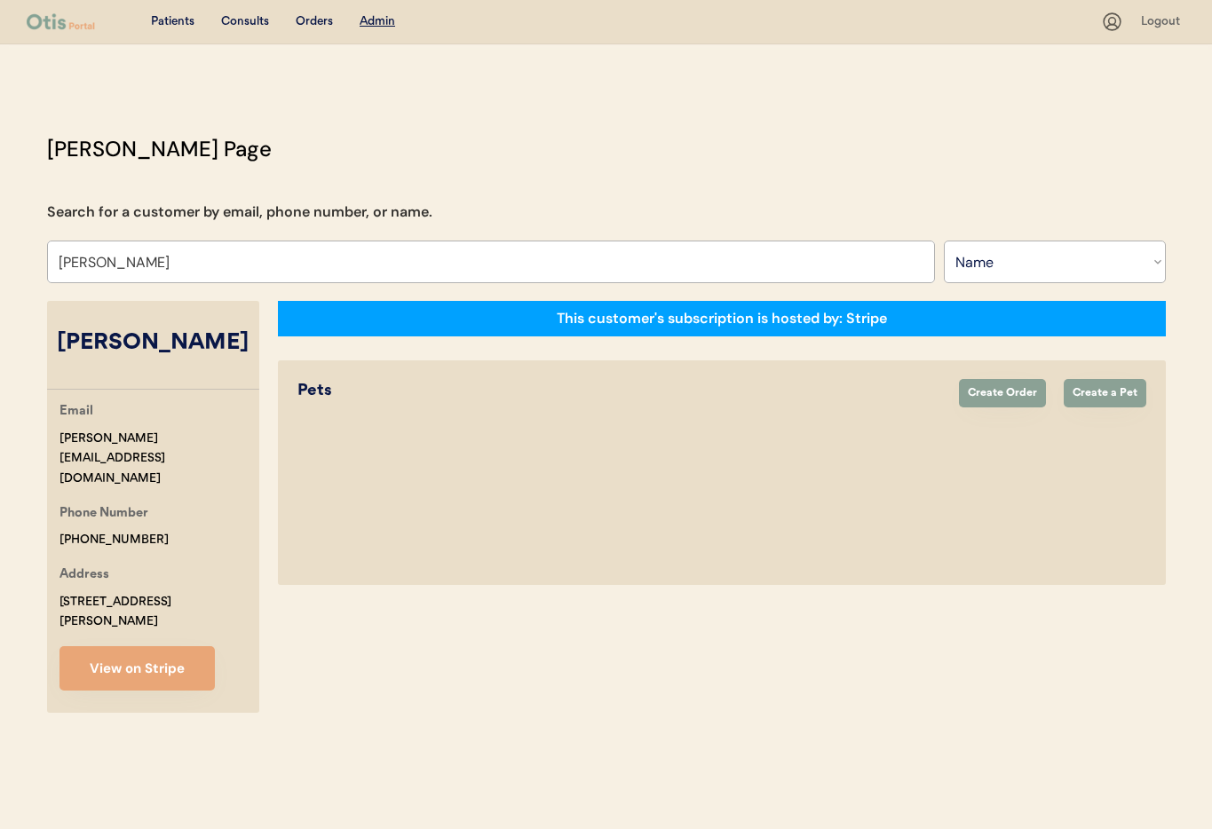
select select "true"
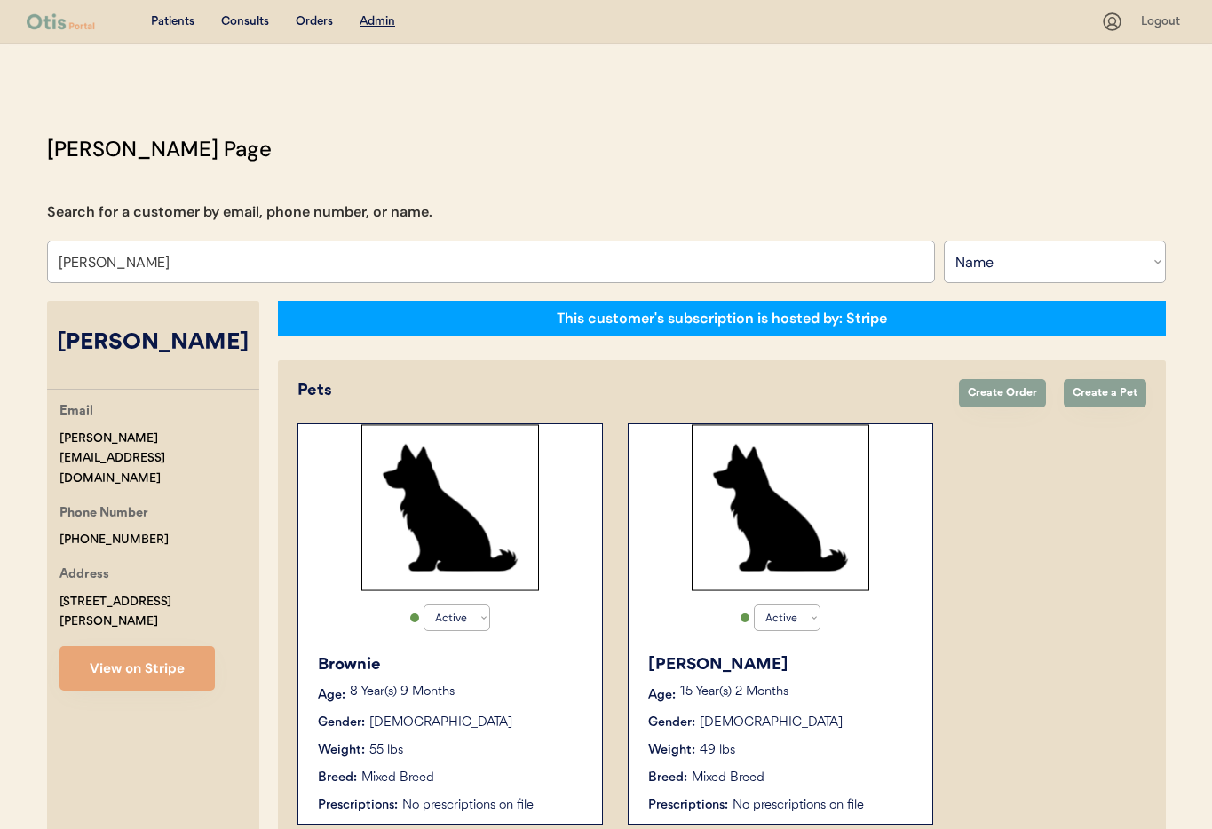
scroll to position [97, 0]
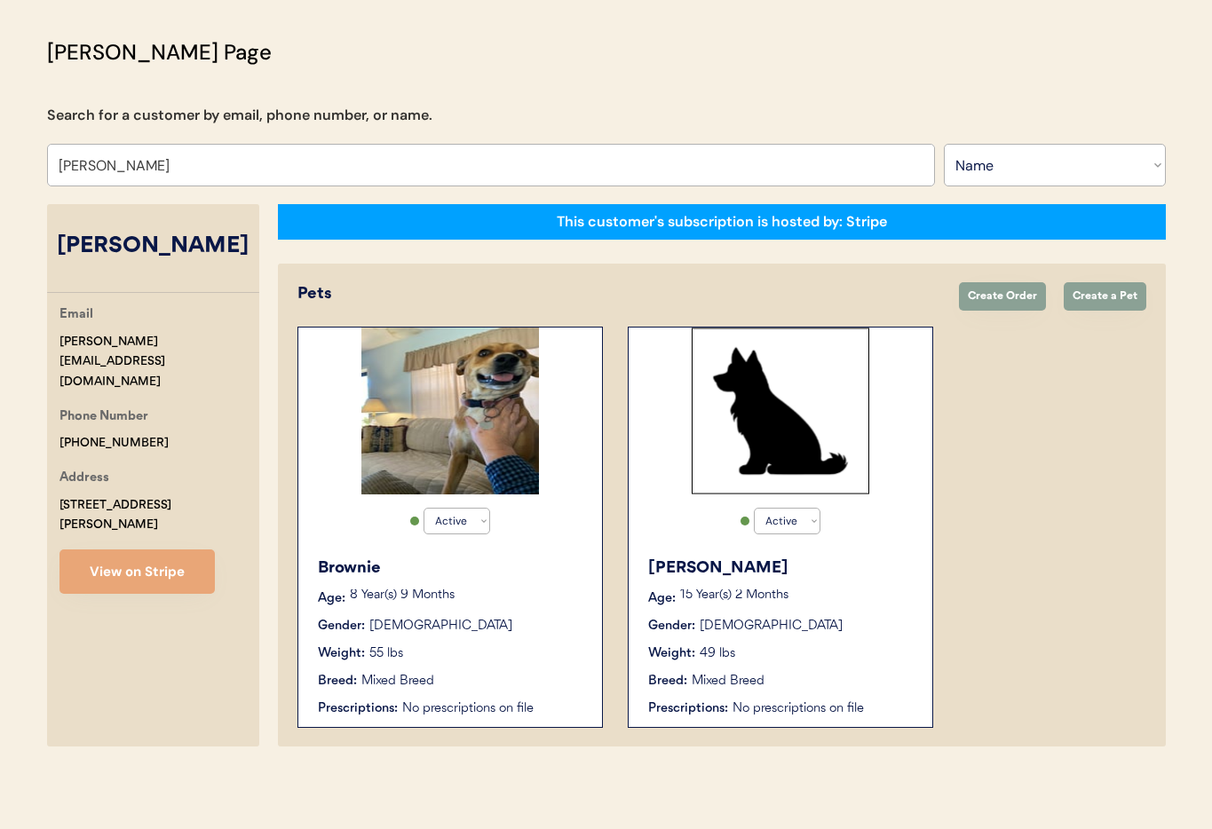
type input "[PERSON_NAME]"
click at [482, 617] on div "Gender: Female" at bounding box center [451, 626] width 266 height 19
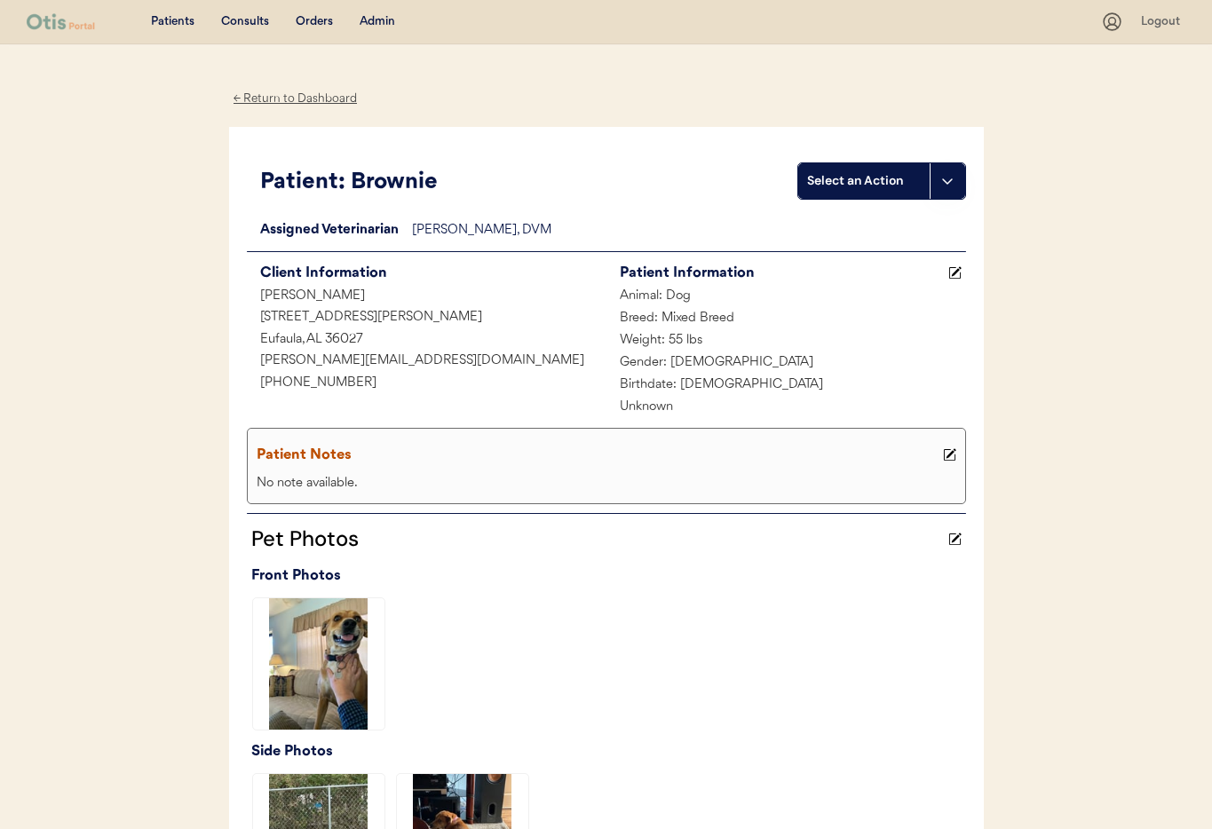
click at [279, 100] on div "← Return to Dashboard" at bounding box center [295, 99] width 133 height 20
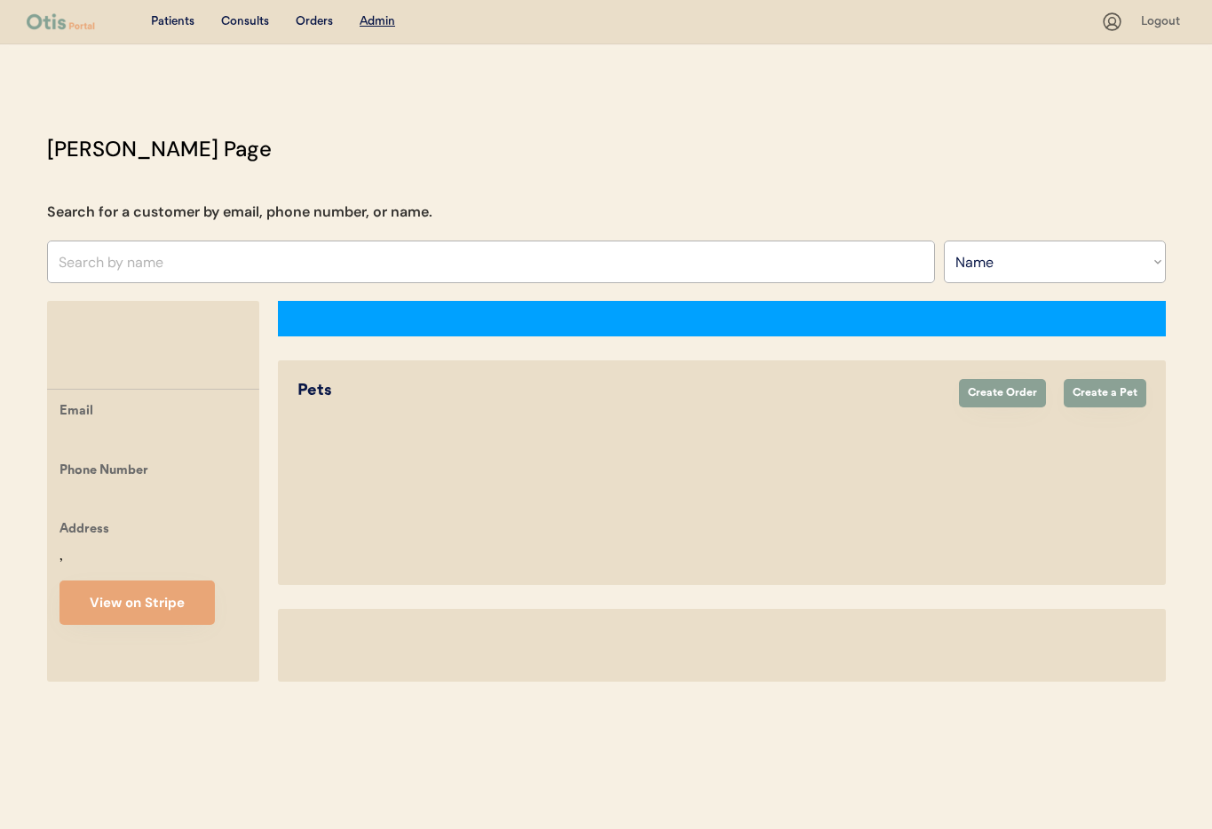
select select ""Name""
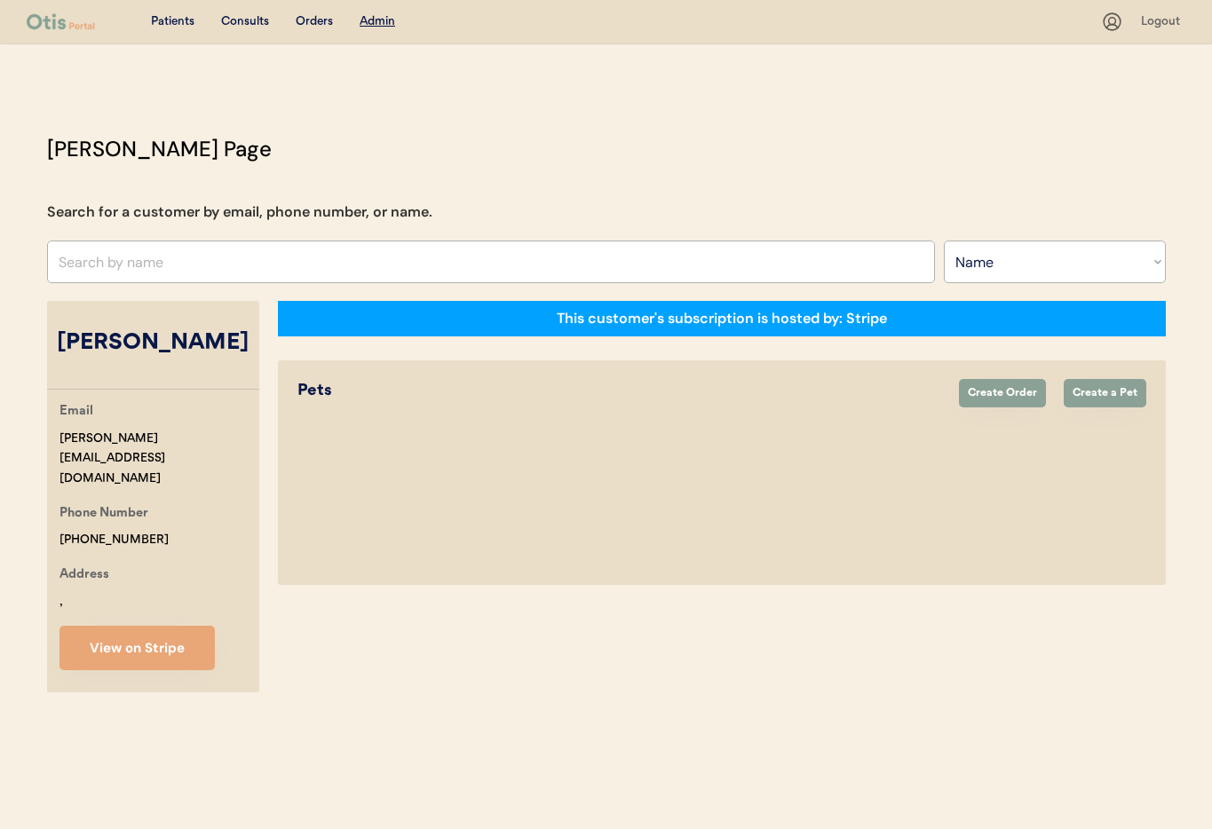
select select "true"
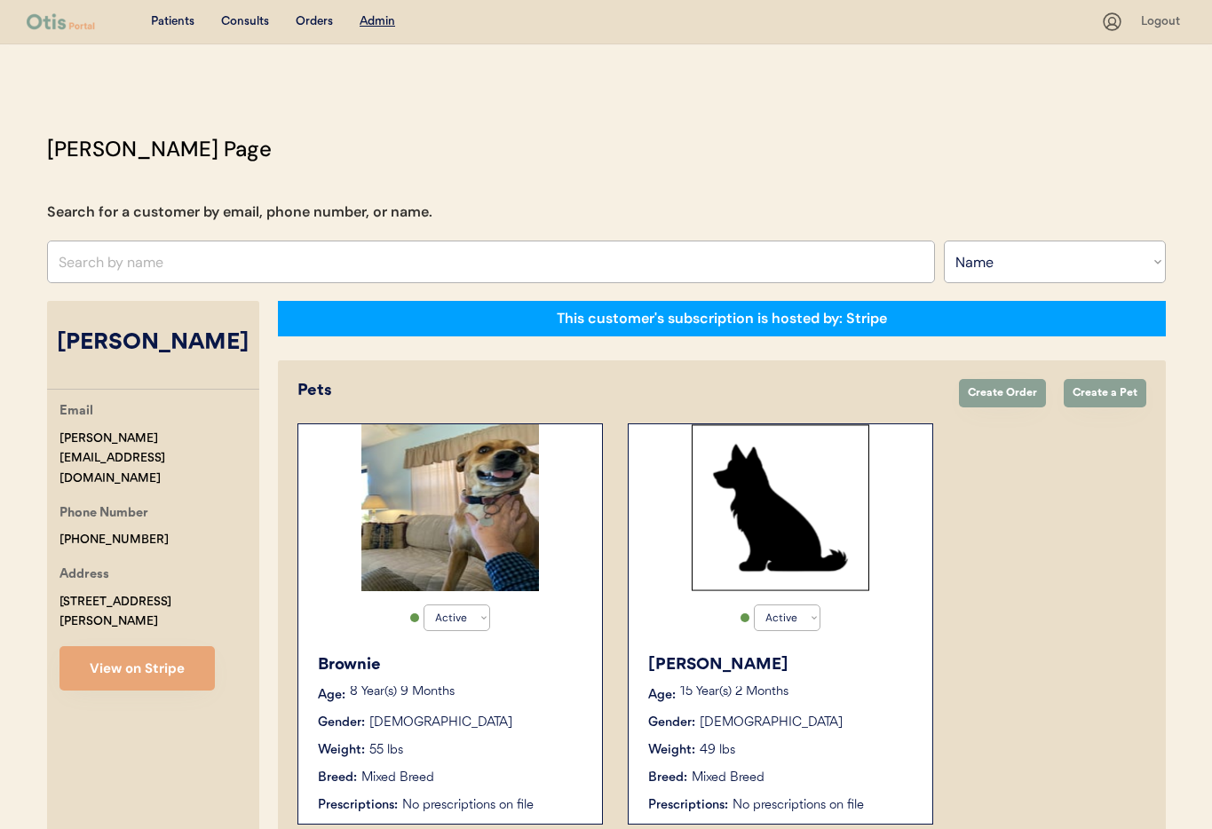
click at [816, 748] on div "Weight: 49 lbs" at bounding box center [781, 750] width 266 height 19
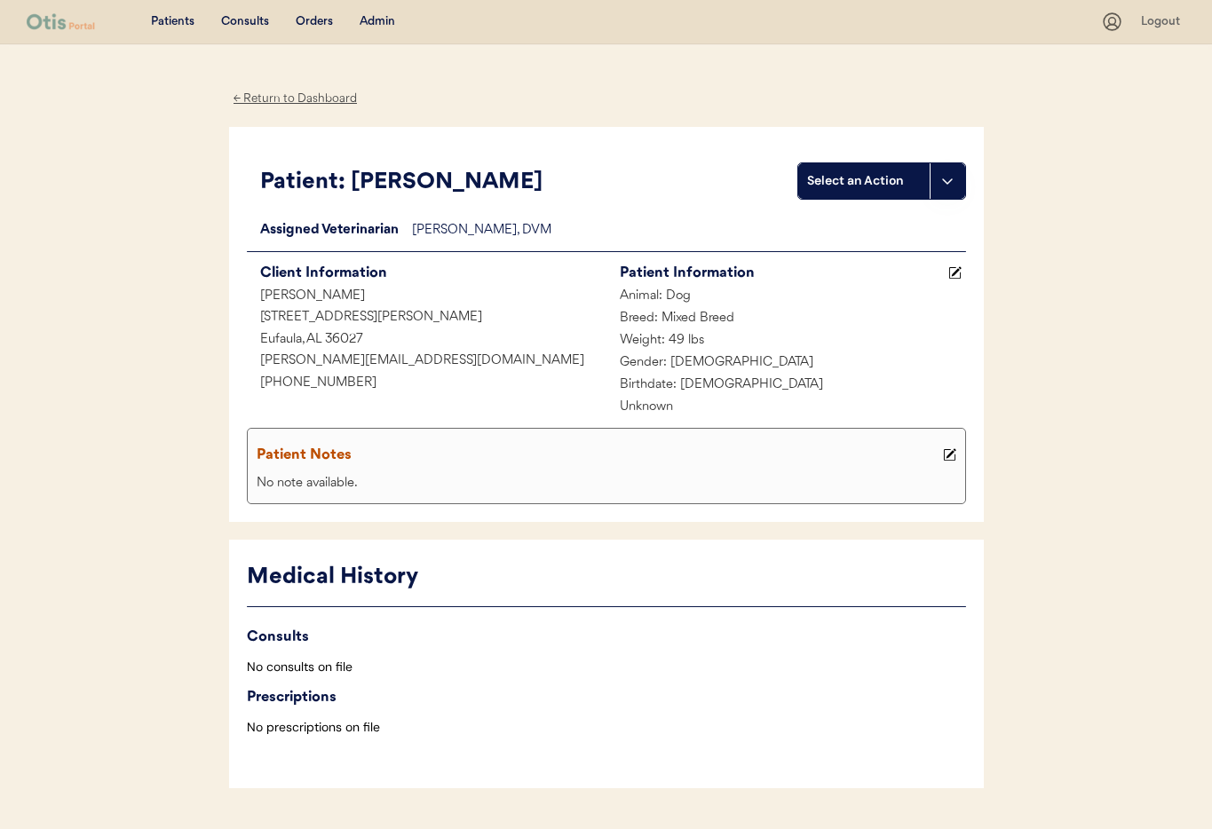
click at [266, 94] on div "← Return to Dashboard" at bounding box center [295, 99] width 133 height 20
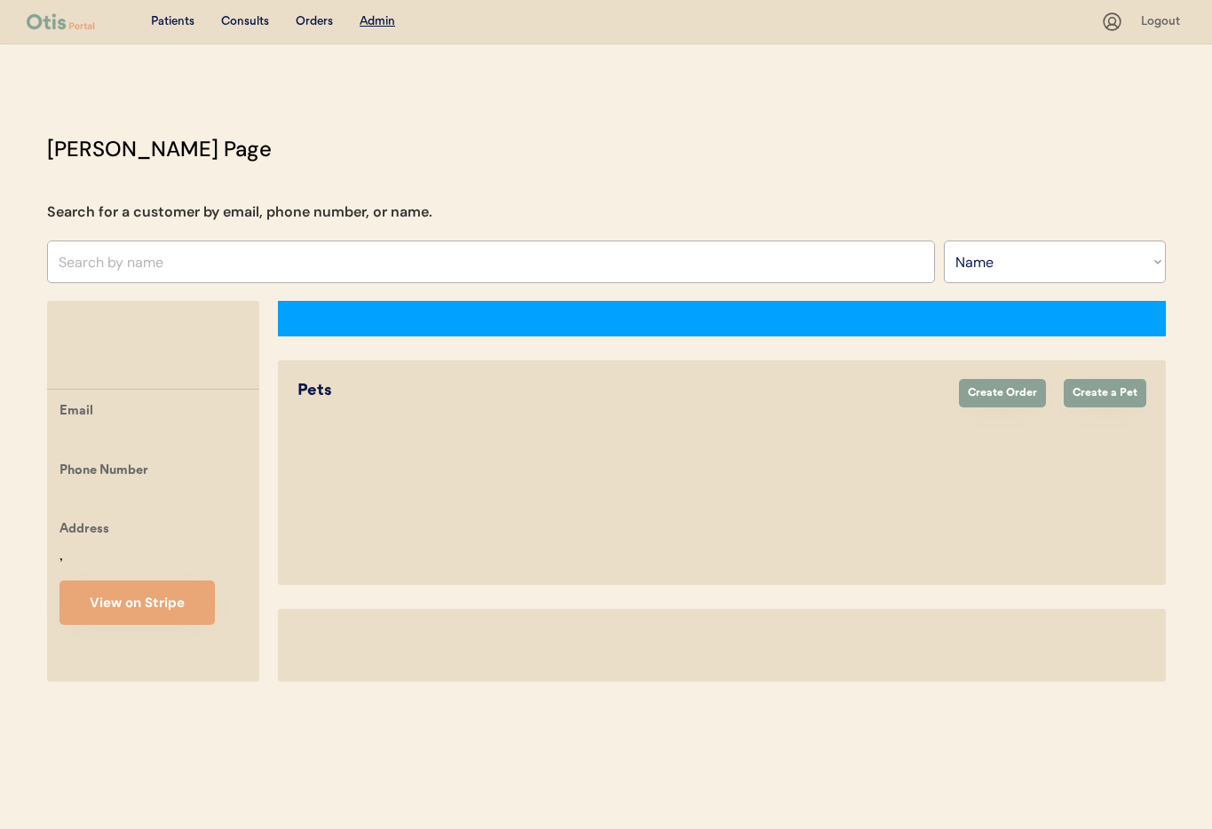
select select ""Name""
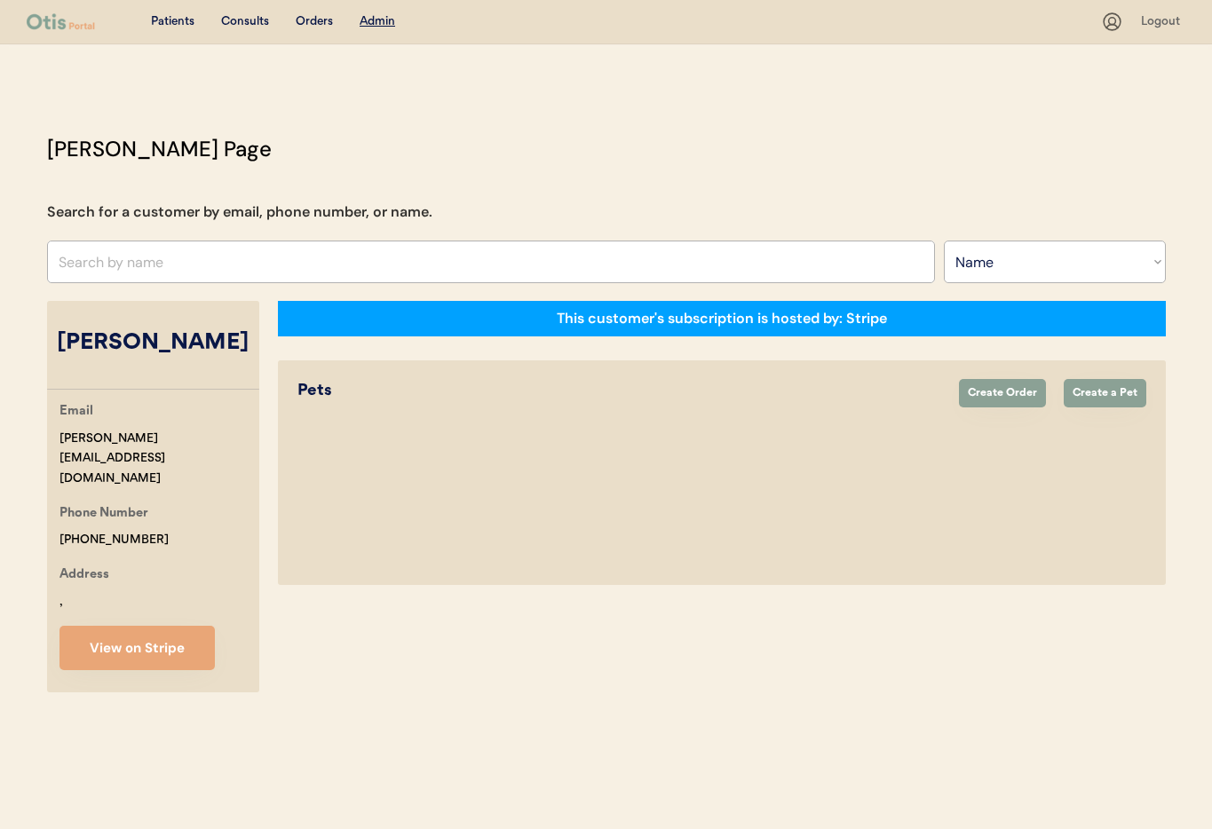
select select "true"
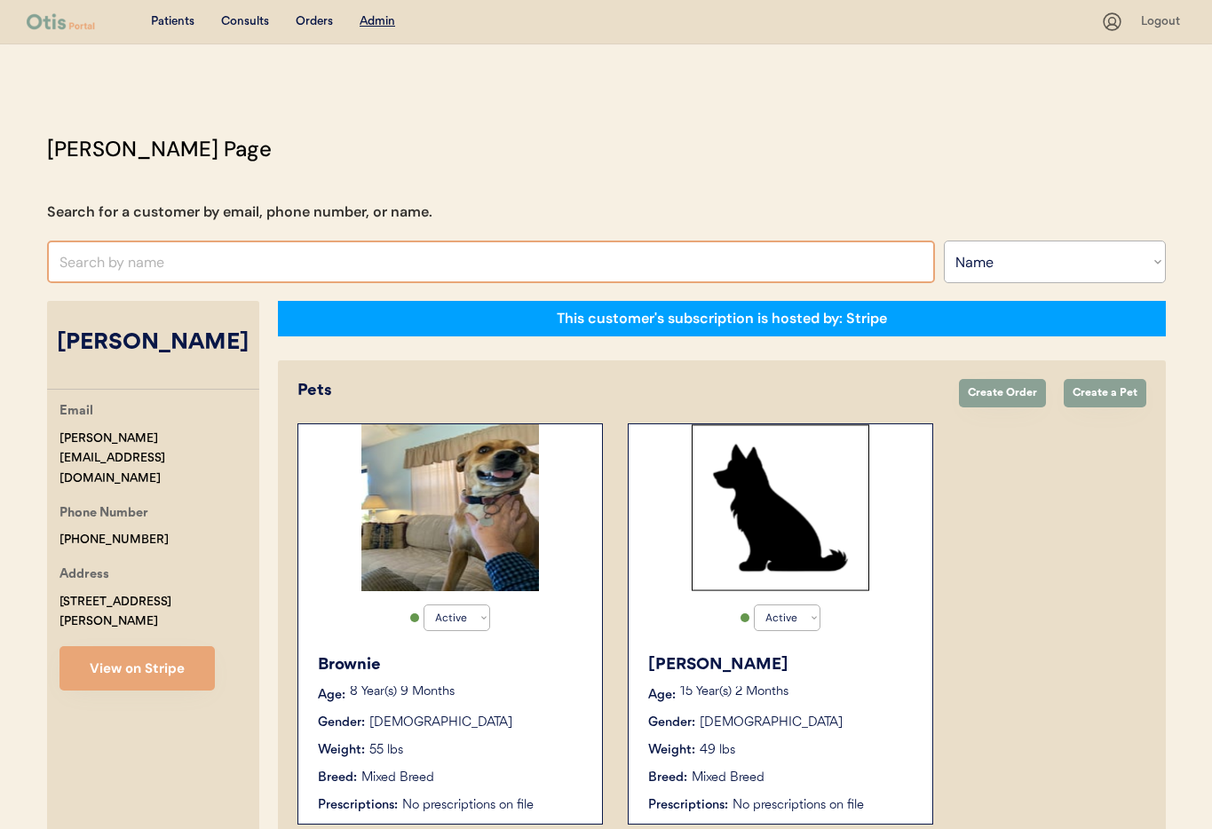
click at [191, 263] on input "text" at bounding box center [491, 262] width 888 height 43
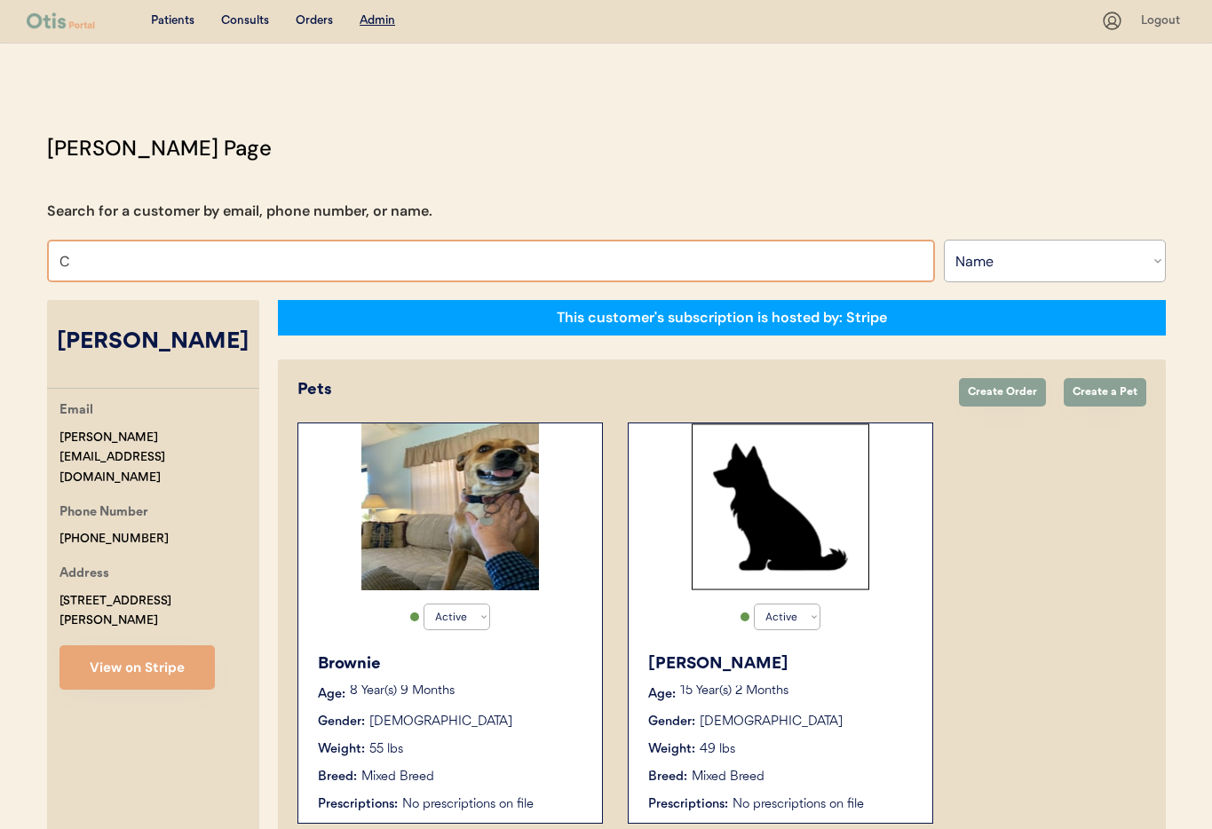
type input "Ca"
type input "[PERSON_NAME]"
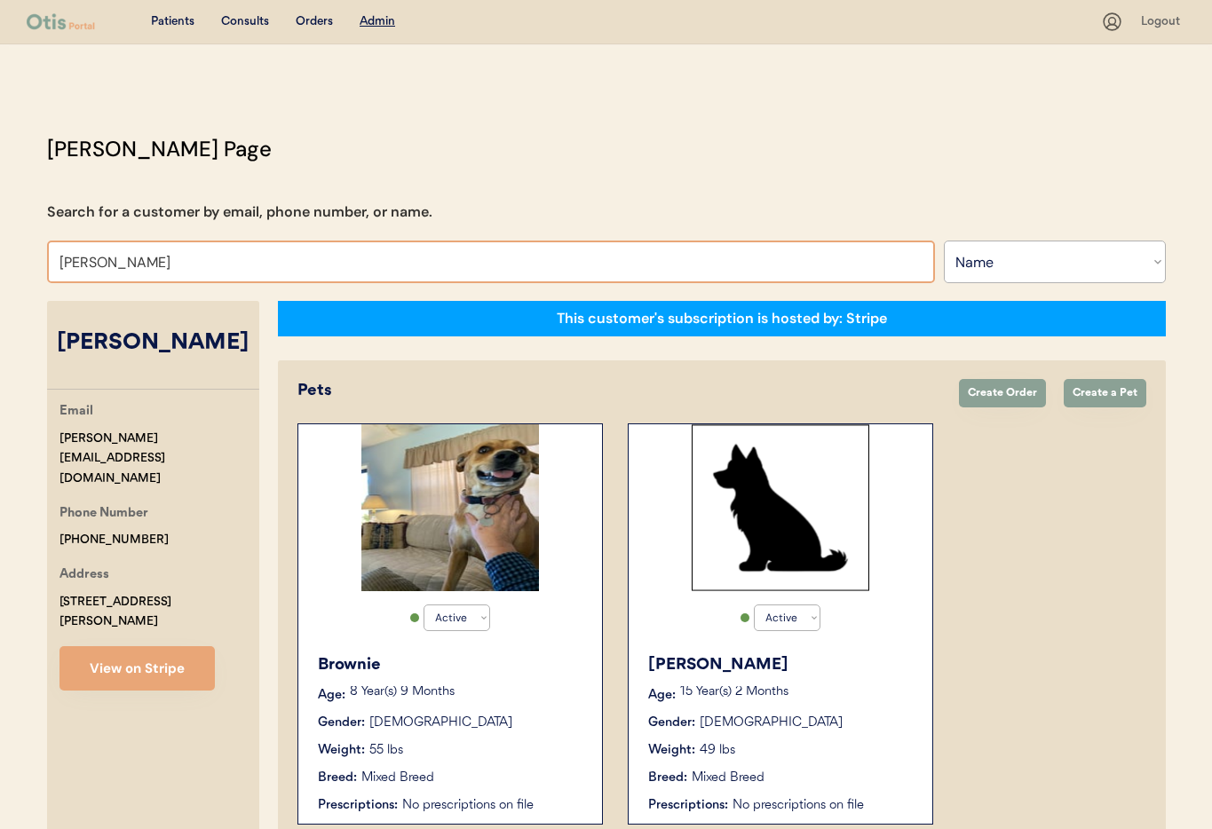
type input "[PERSON_NAME]"
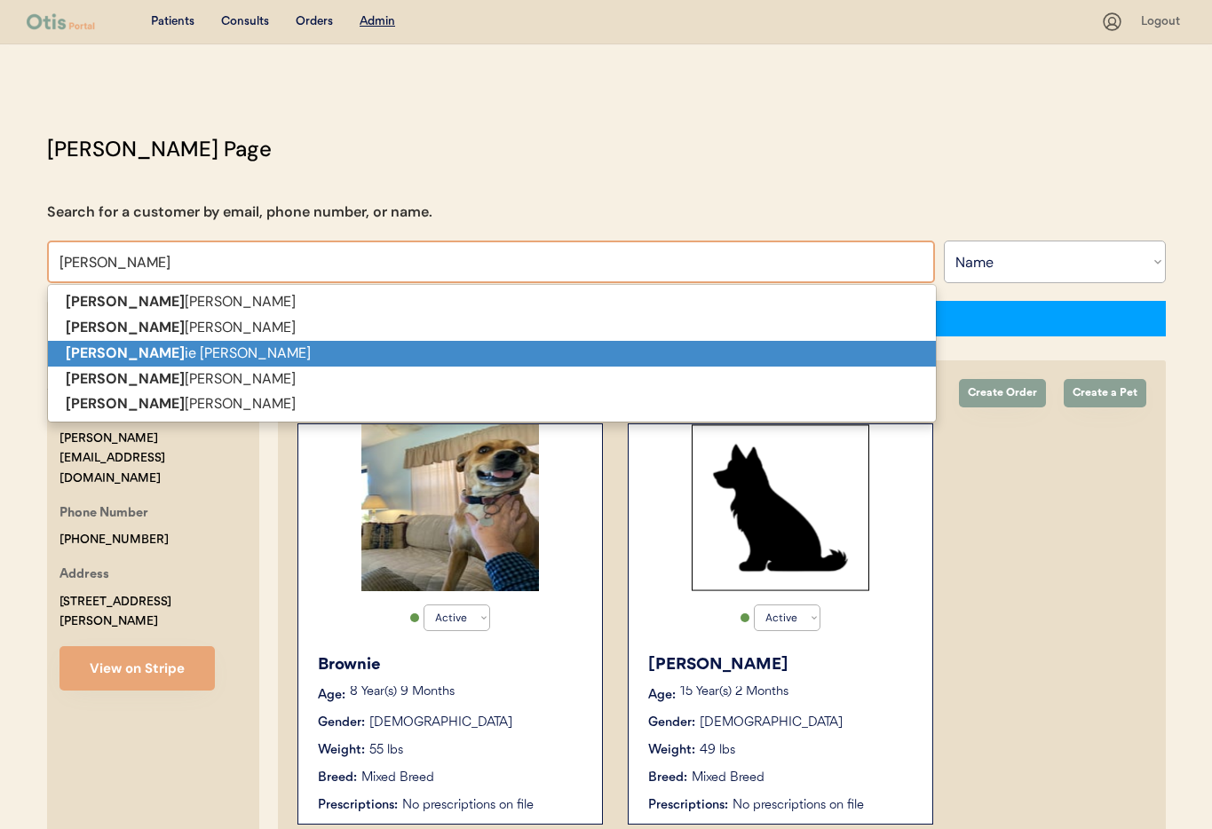
scroll to position [6, 0]
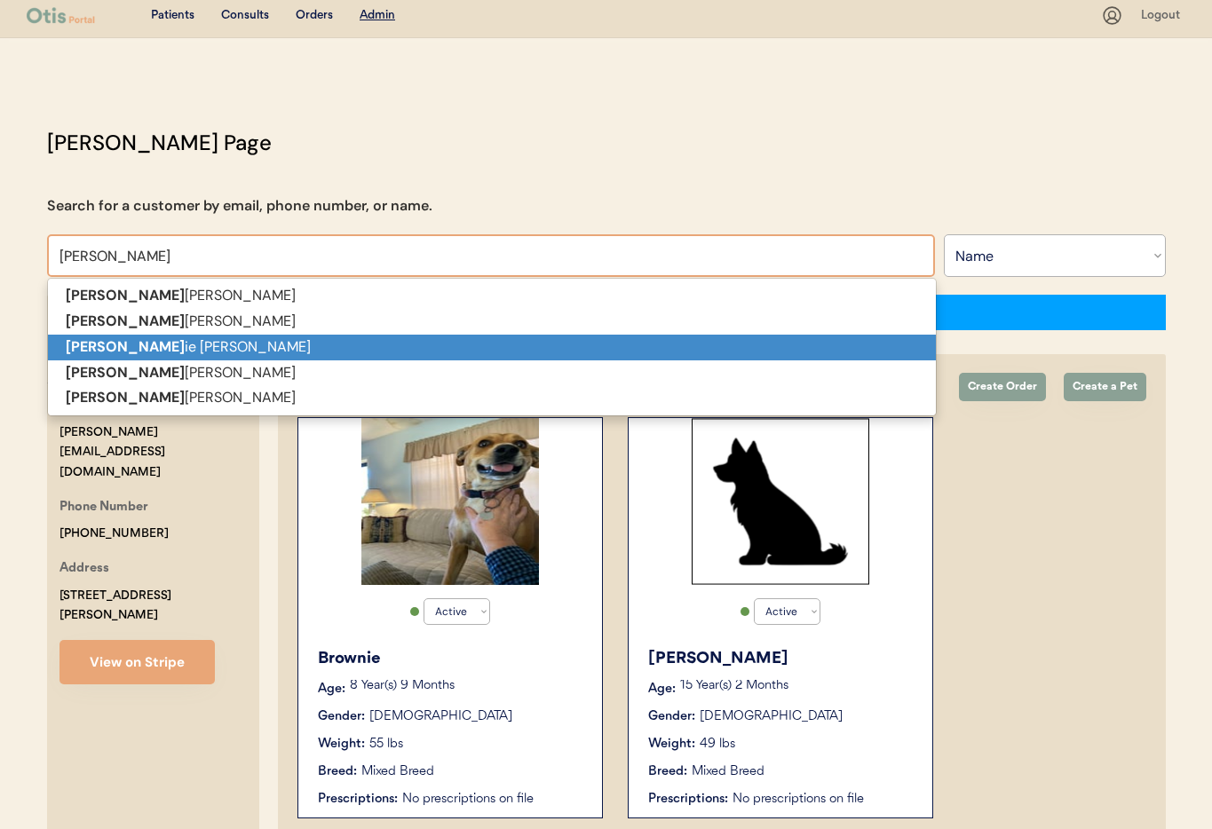
click at [170, 352] on p "Cass ie [PERSON_NAME]" at bounding box center [492, 348] width 888 height 26
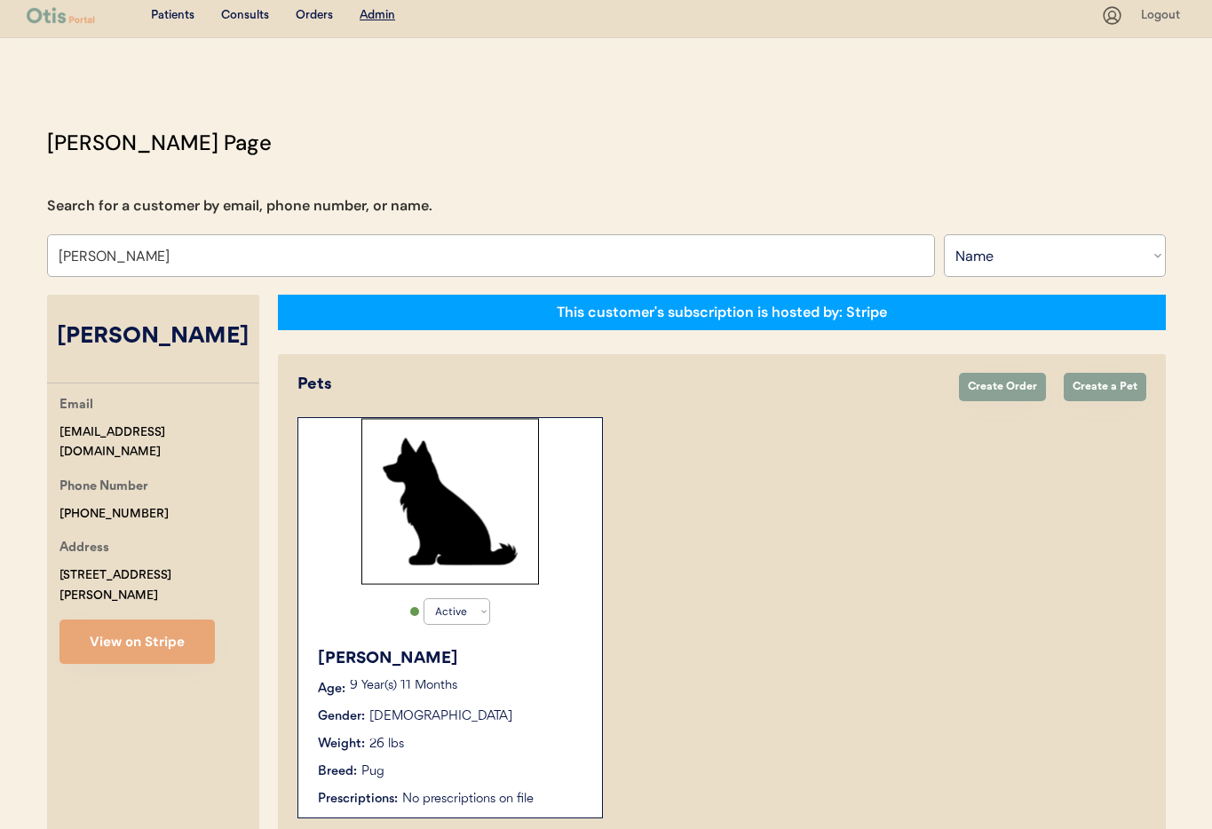
scroll to position [97, 0]
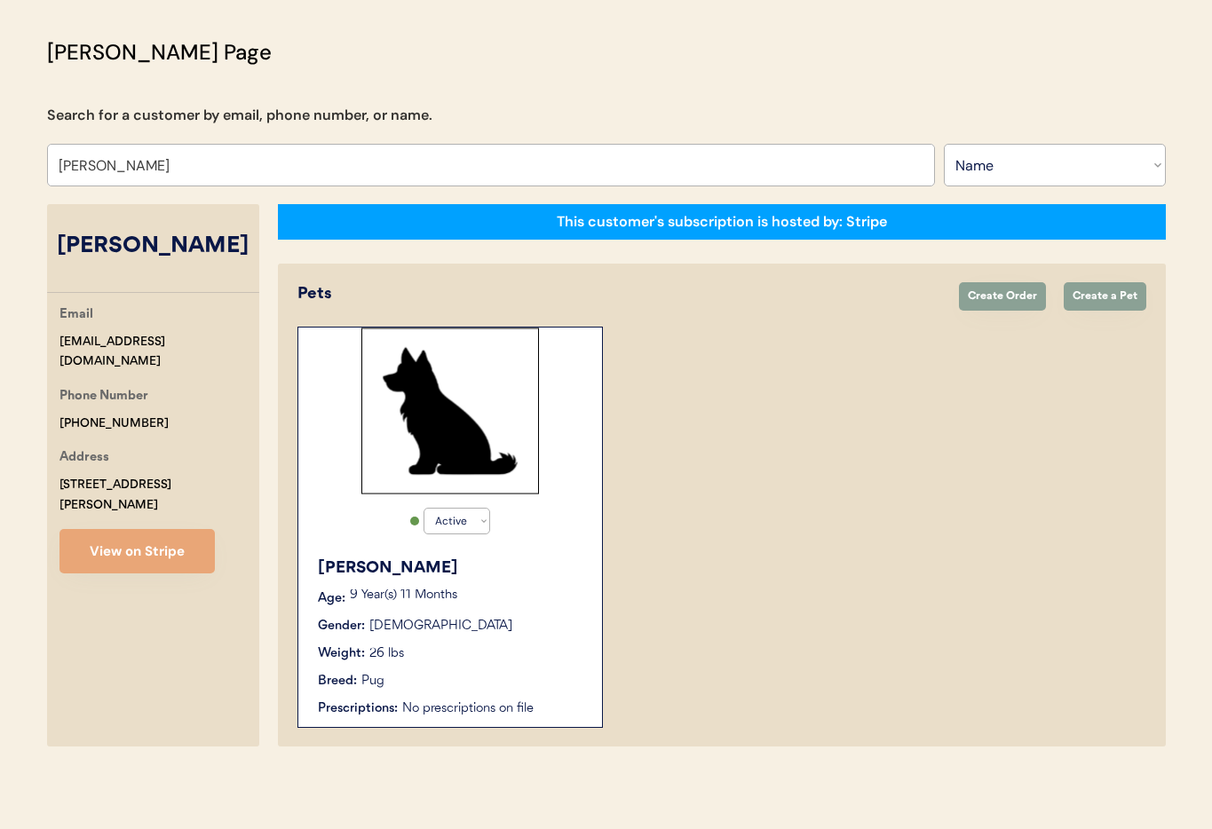
type input "[PERSON_NAME]"
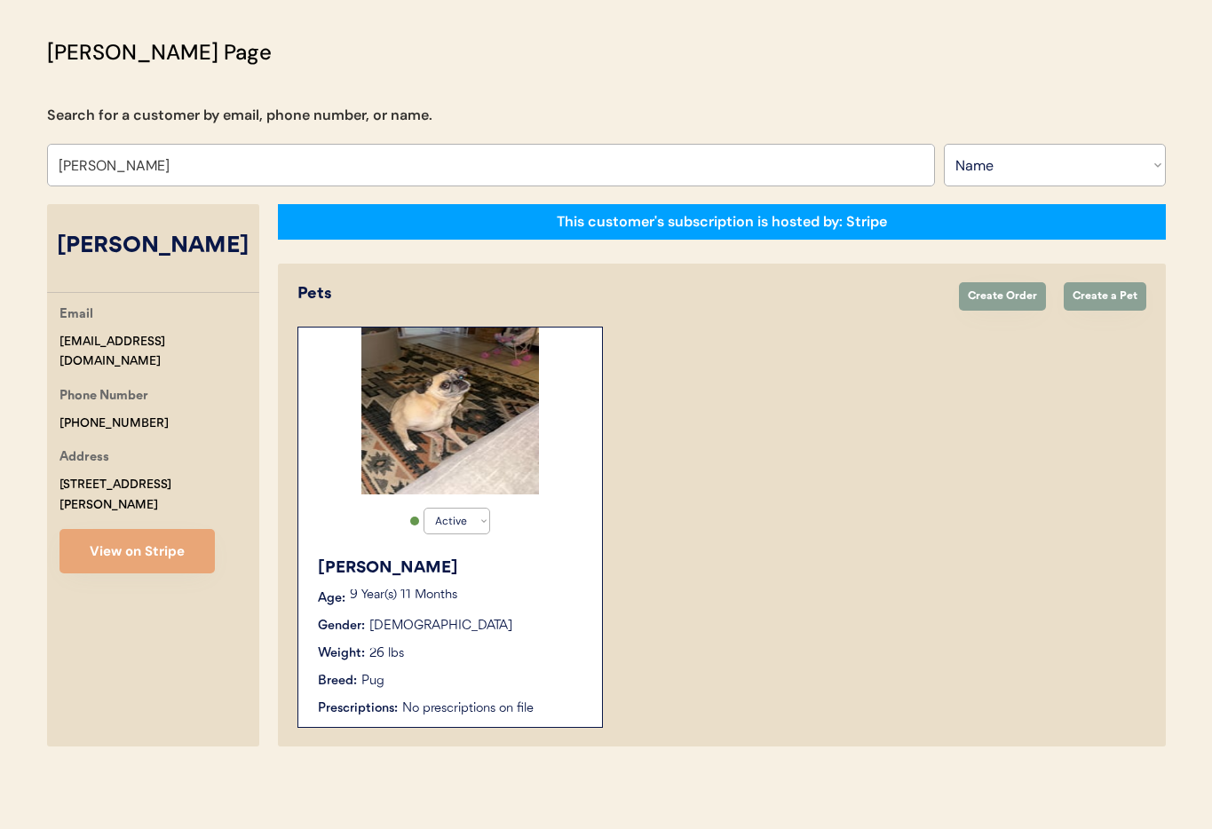
click at [510, 607] on div "[PERSON_NAME] Age: [DEMOGRAPHIC_DATA] Year(s) 11 Months Gender: [DEMOGRAPHIC_DA…" at bounding box center [450, 637] width 286 height 179
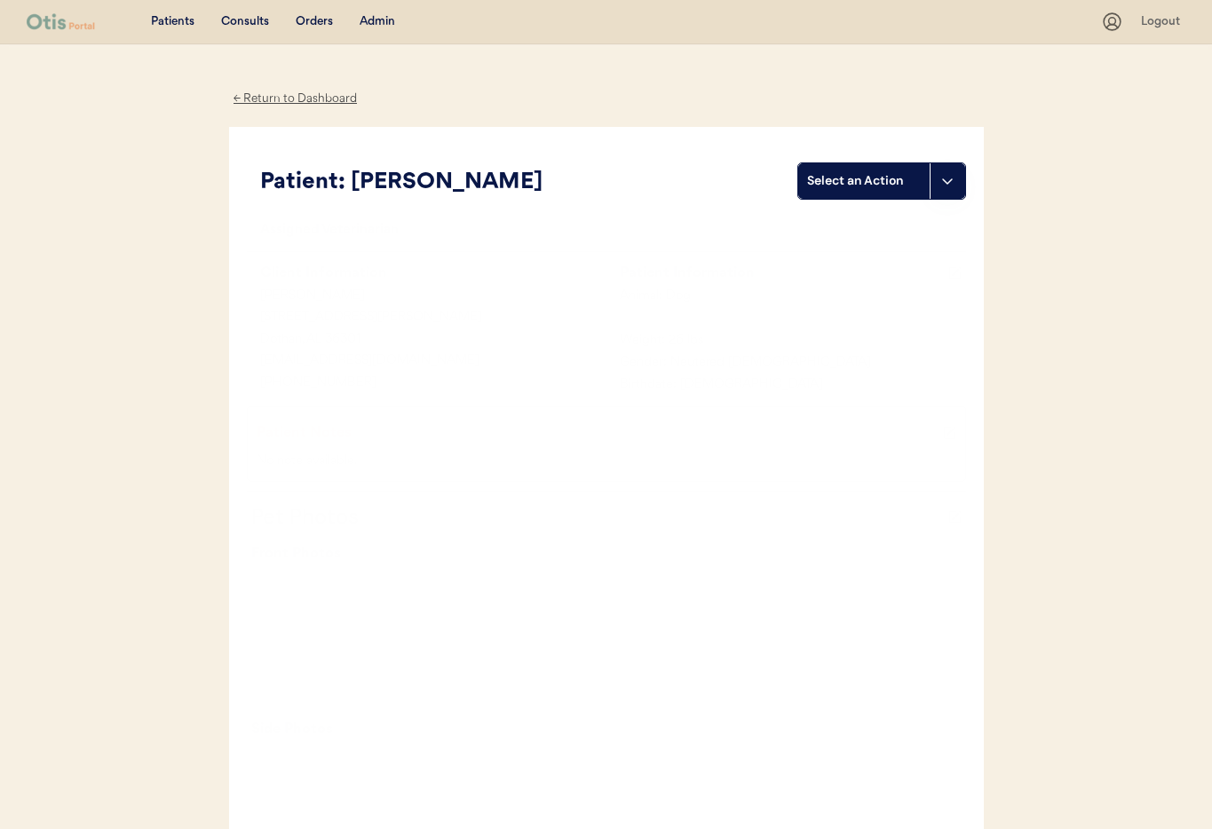
scroll to position [1, 0]
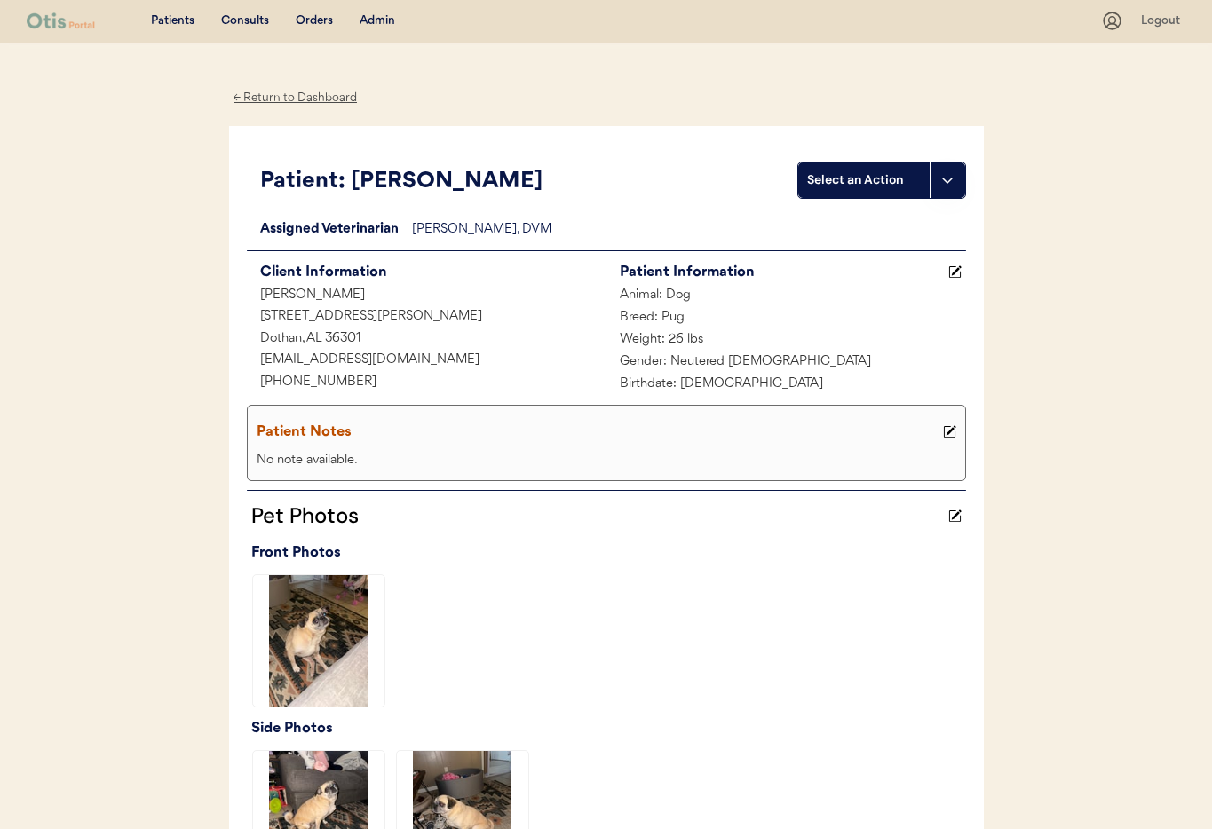
click at [378, 19] on div "Admin" at bounding box center [378, 21] width 36 height 18
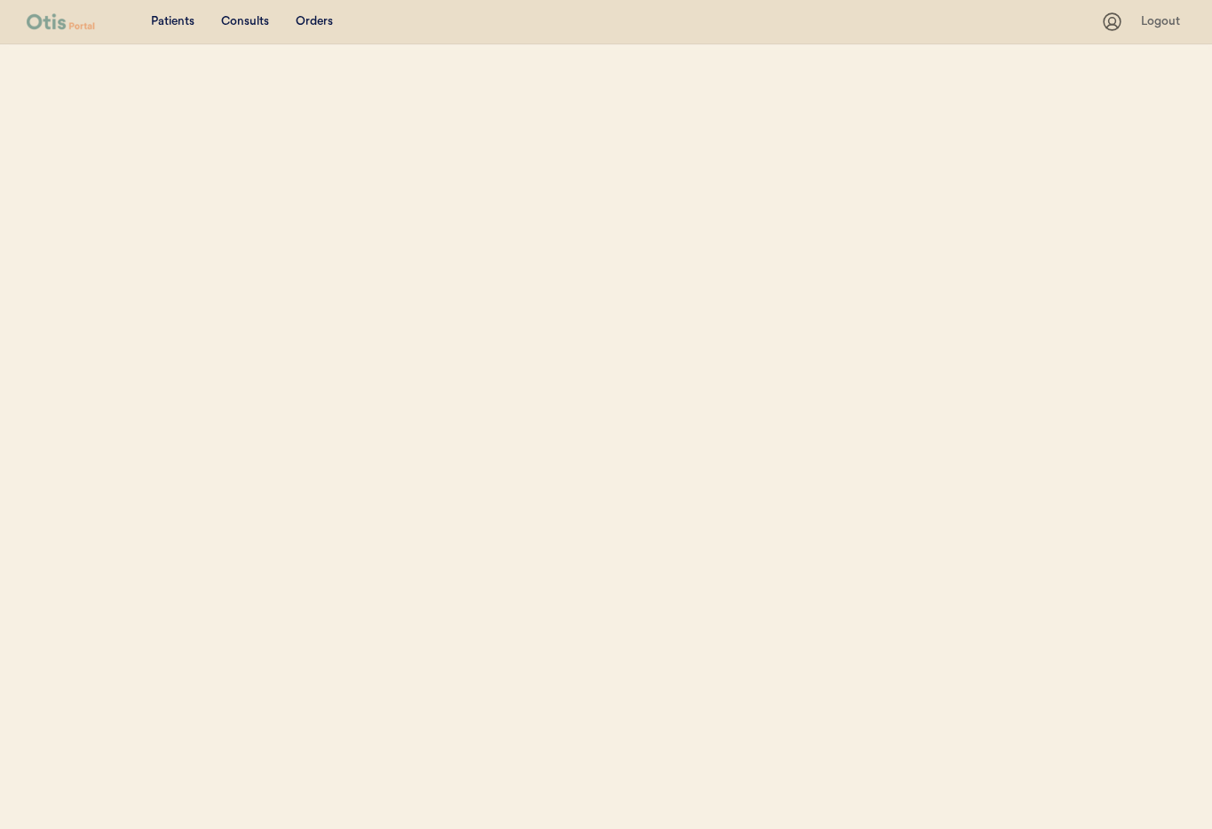
select select ""Name""
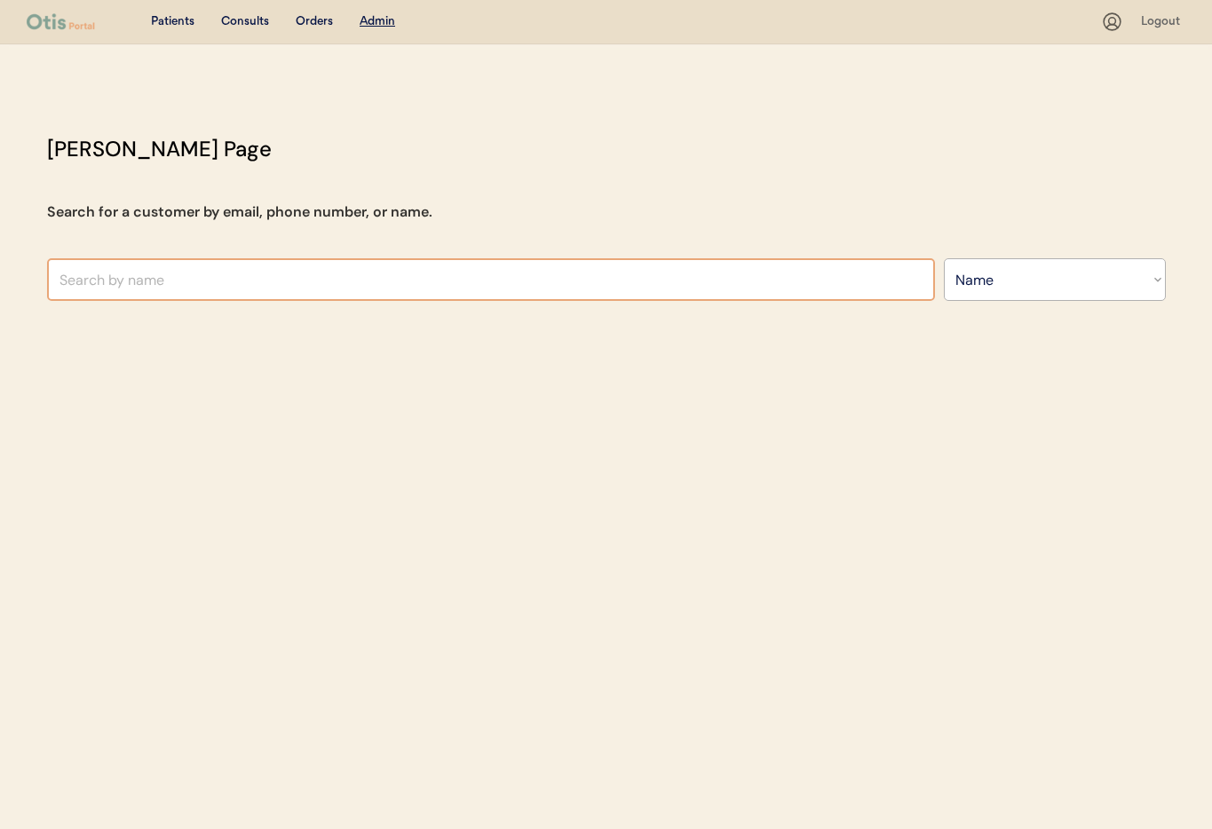
click at [253, 268] on input "text" at bounding box center [491, 279] width 888 height 43
type input "Lindal"
type input "[PERSON_NAME]"
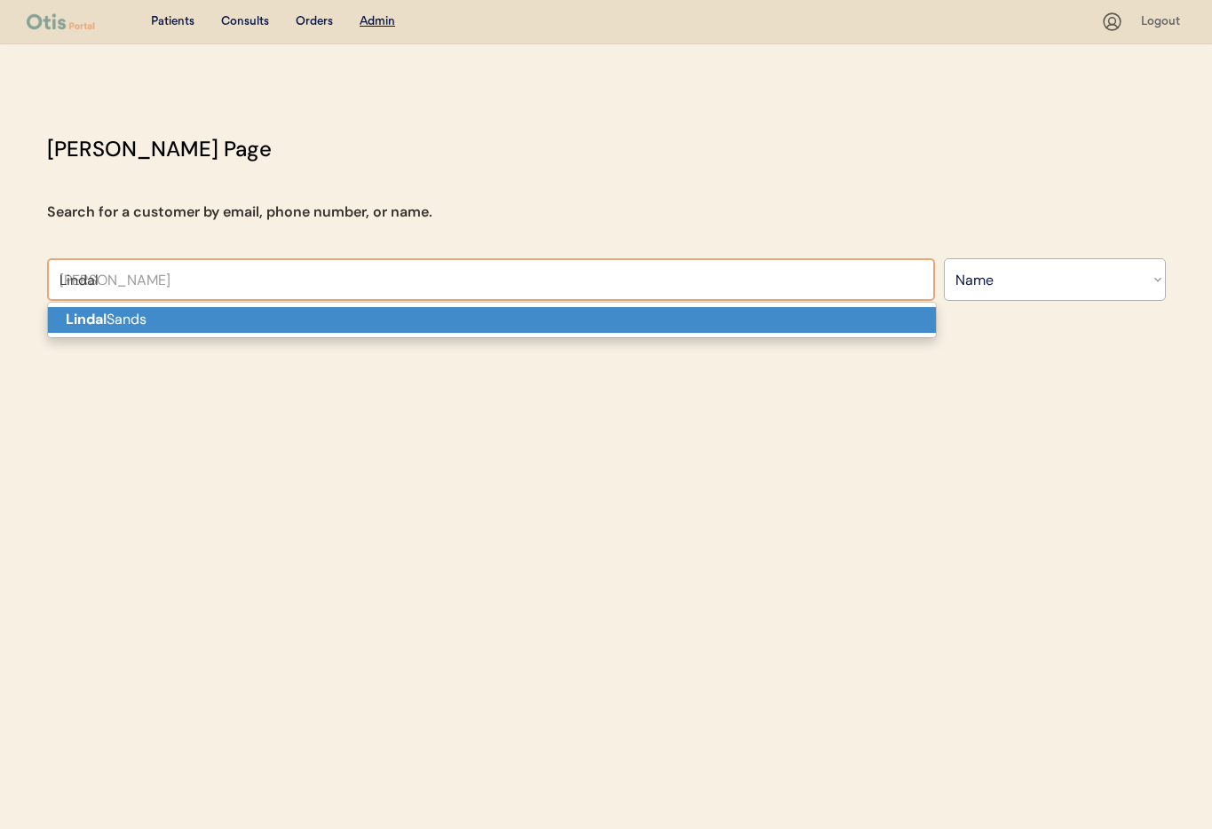
click at [251, 309] on p "Lindal Sands" at bounding box center [492, 320] width 888 height 26
type input "[PERSON_NAME]"
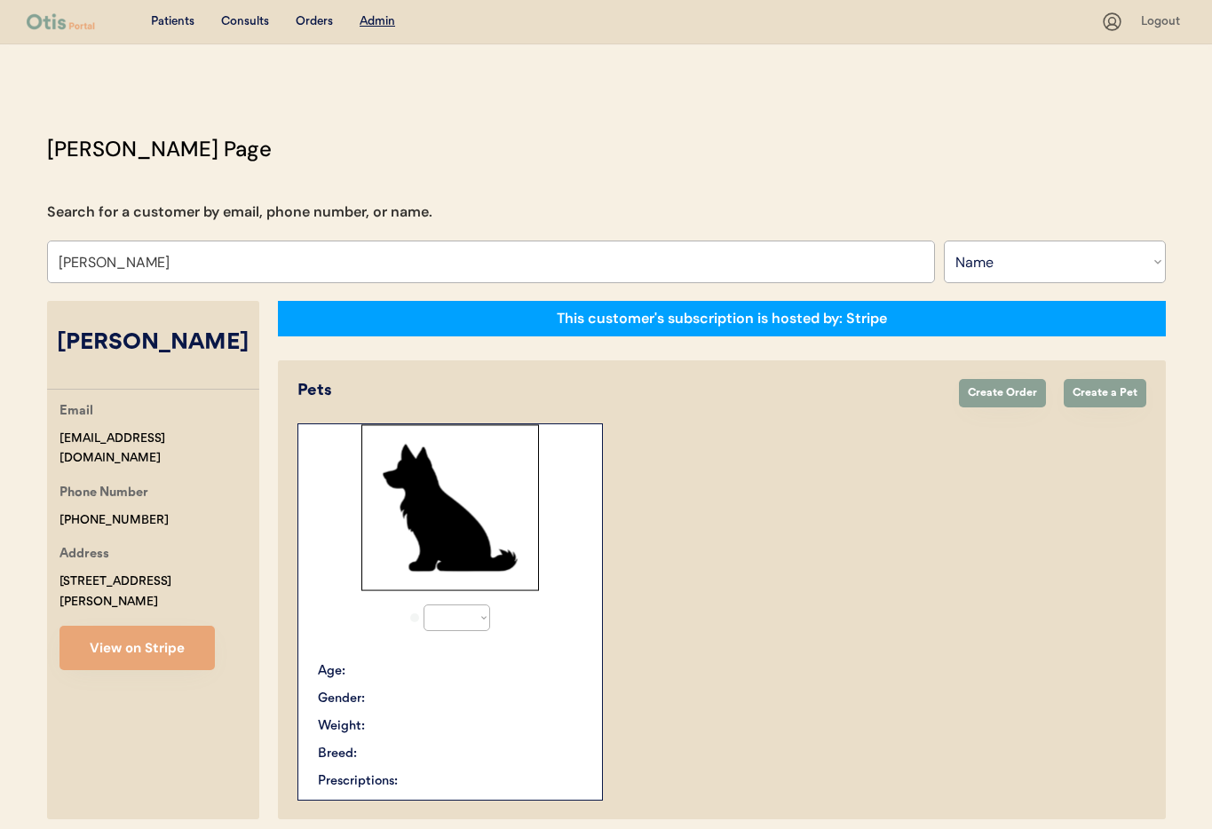
select select "true"
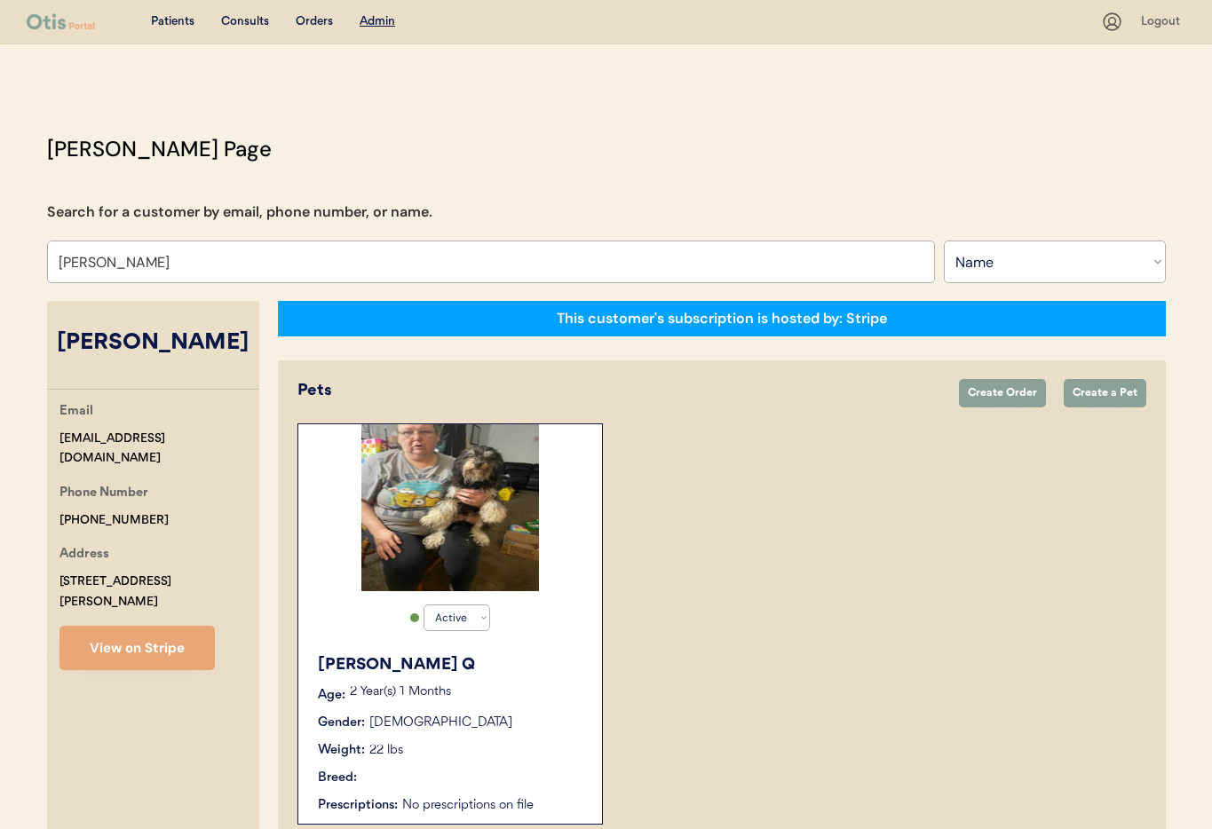
type input "Lindal Sands"
click at [549, 653] on div "Susie Q" at bounding box center [451, 665] width 266 height 24
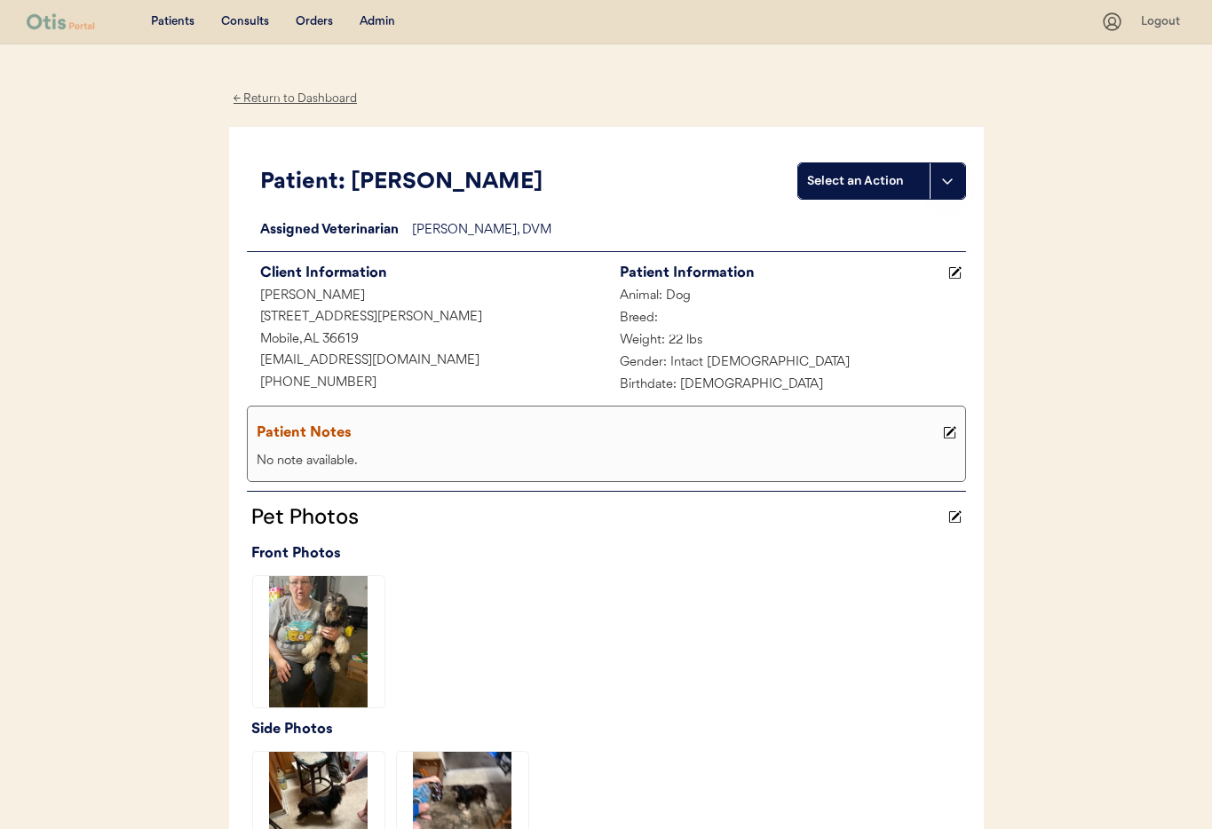
click at [376, 20] on div "Admin" at bounding box center [378, 22] width 36 height 18
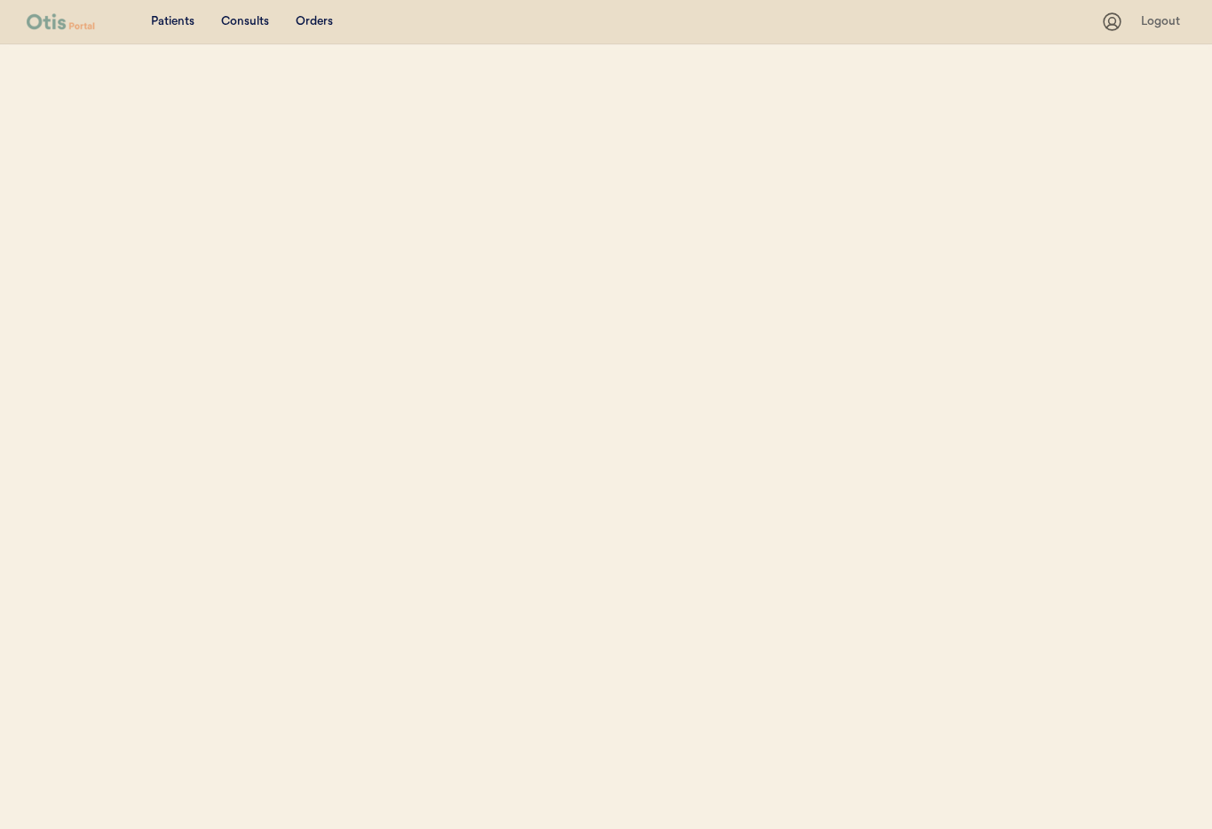
select select ""Name""
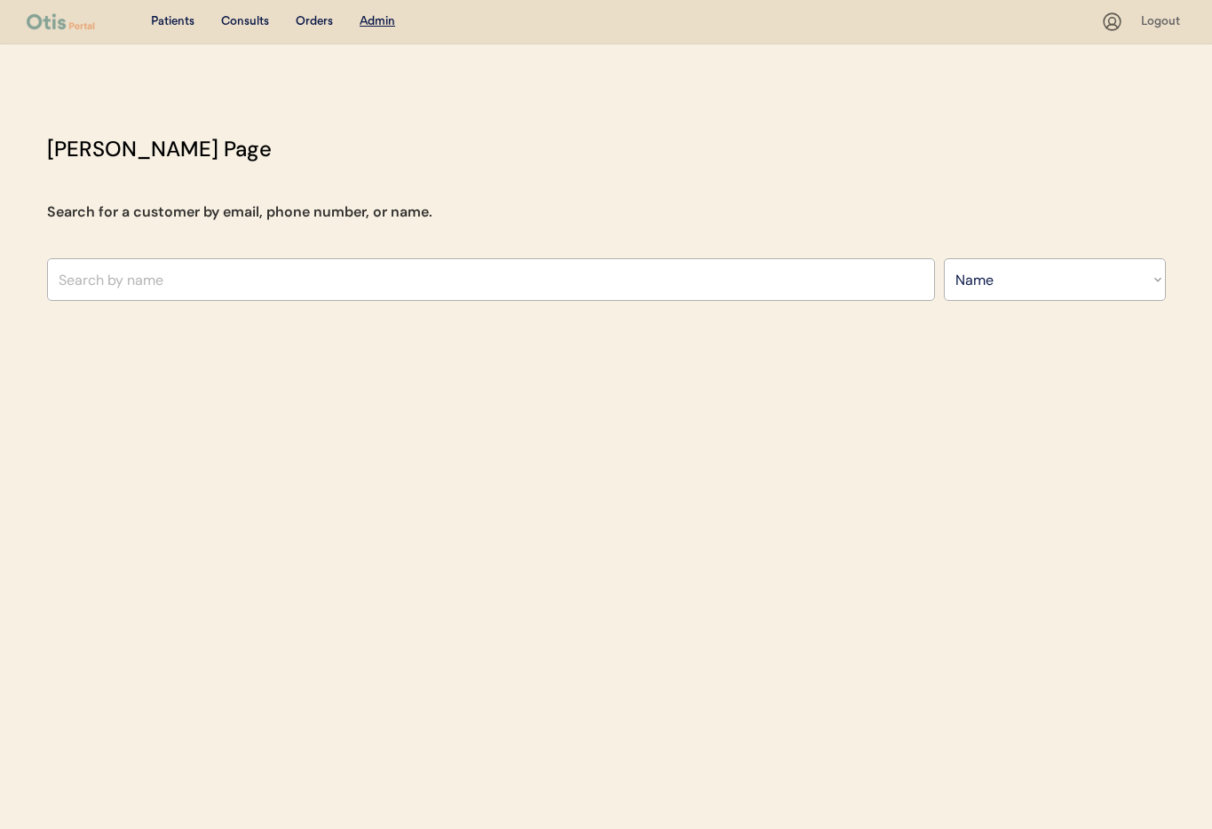
click at [241, 276] on input "text" at bounding box center [491, 279] width 888 height 43
type input "ca"
type input "carli Reeves"
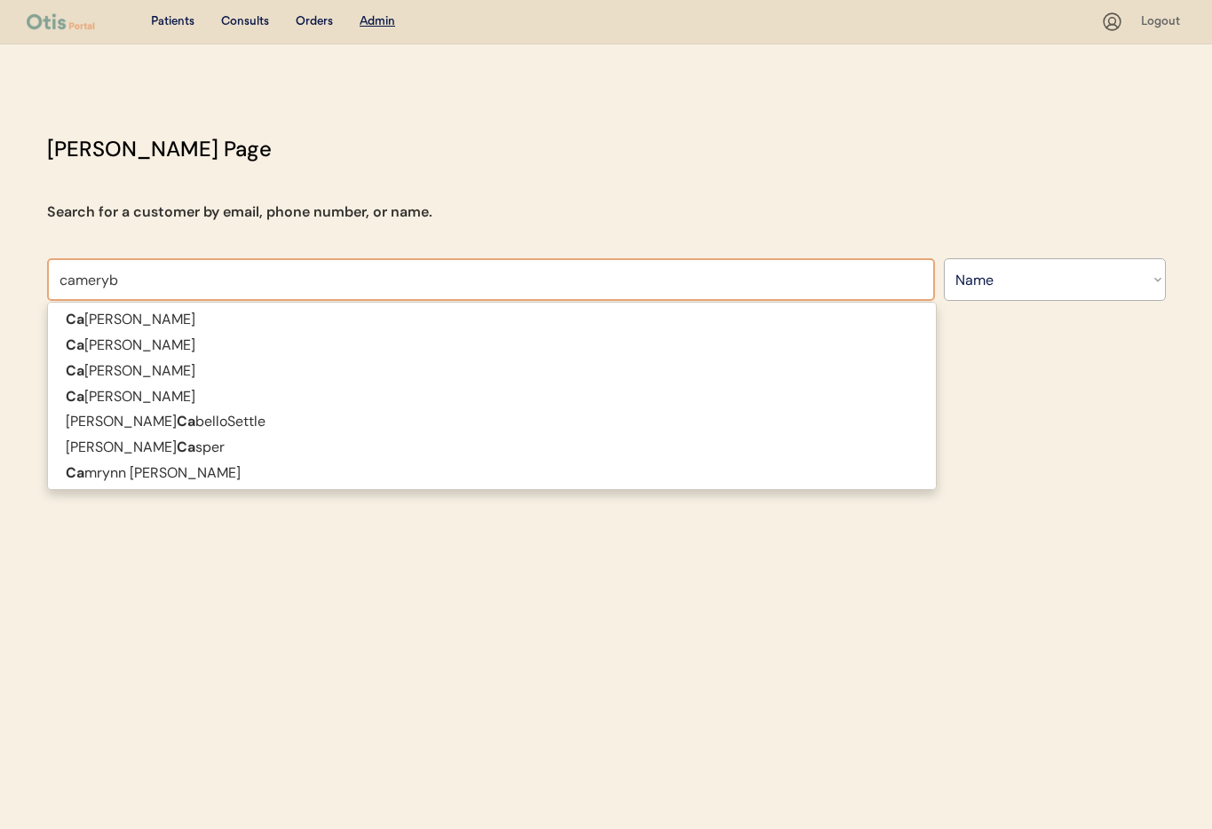
type input "camery"
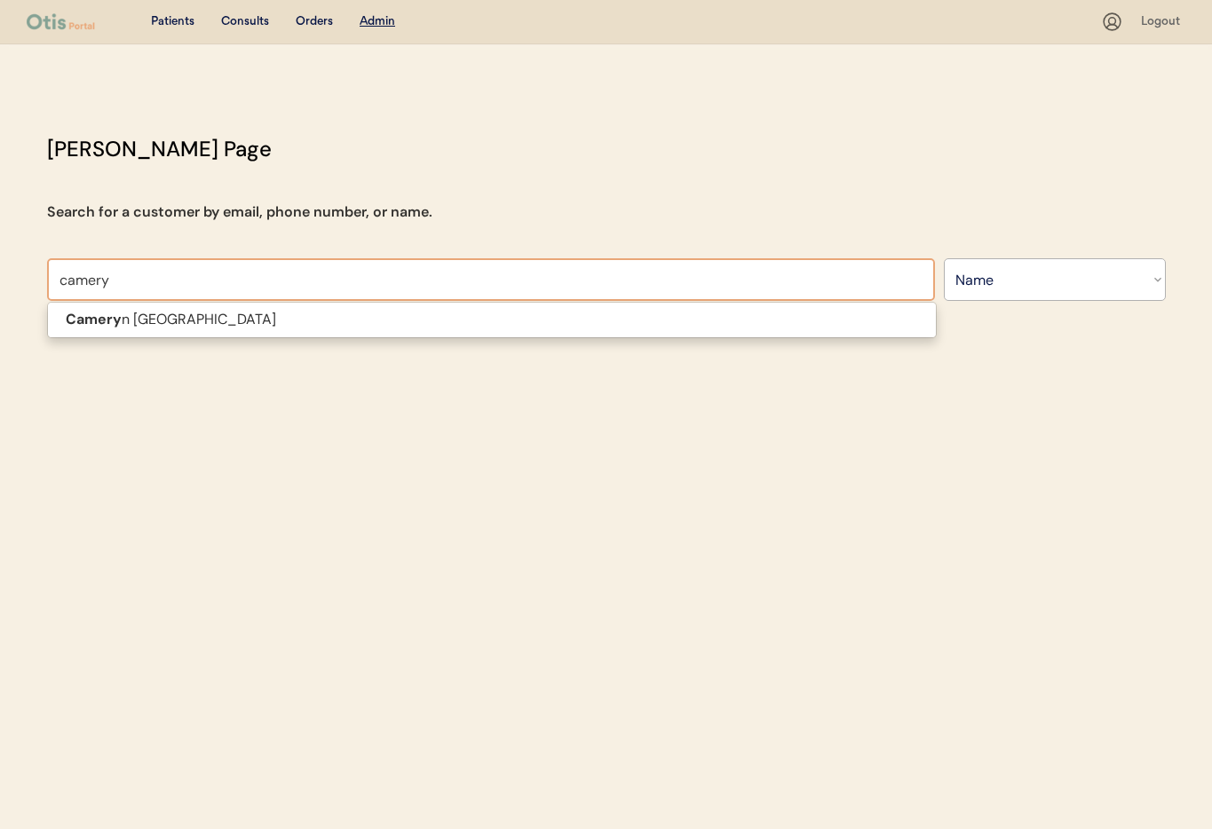
type input "cameryn Messina"
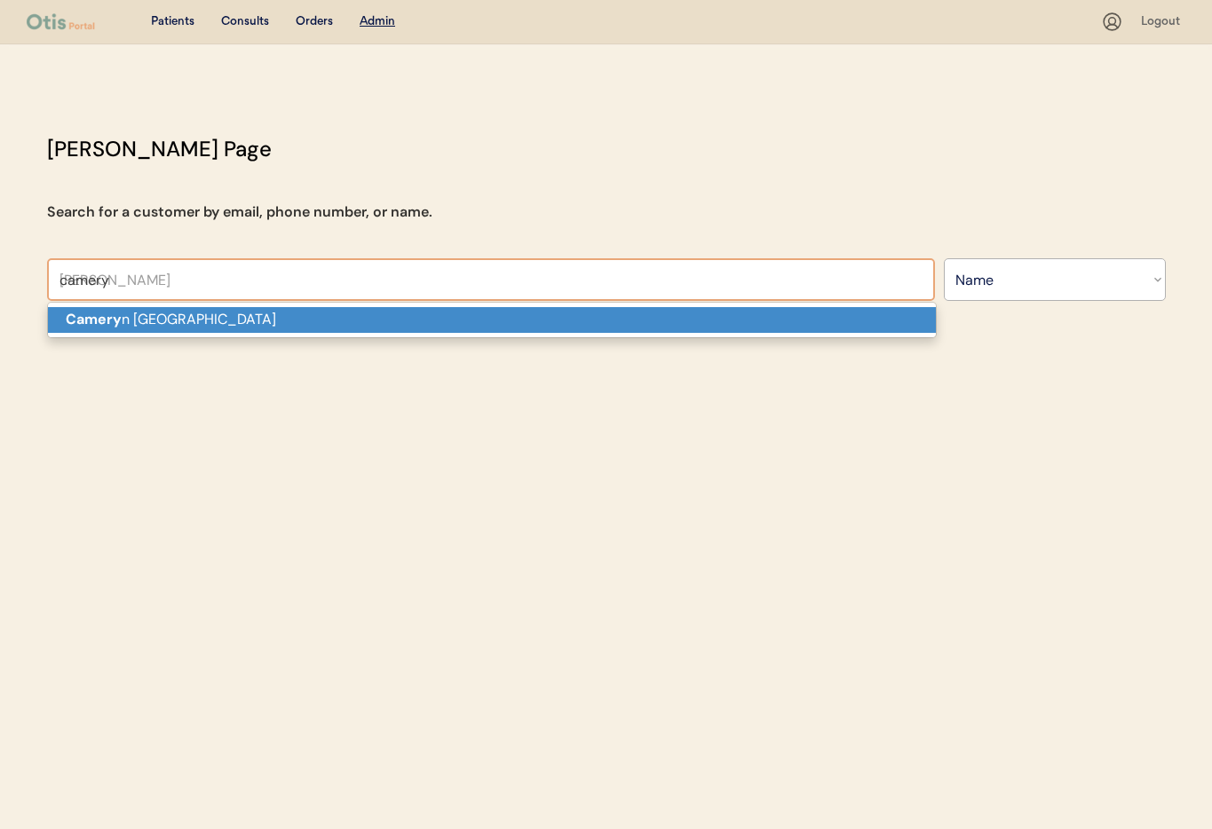
click at [277, 321] on p "Camery n Messina" at bounding box center [492, 320] width 888 height 26
type input "[PERSON_NAME]"
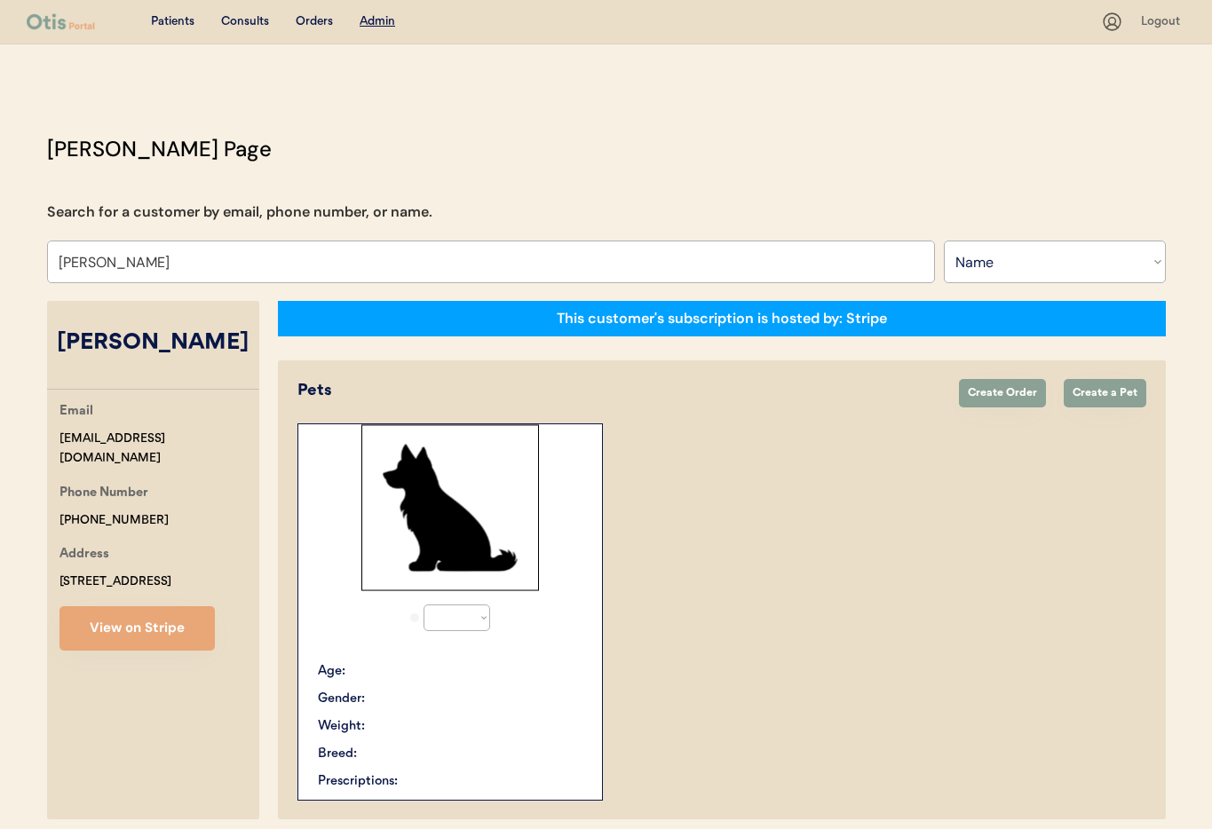
select select "true"
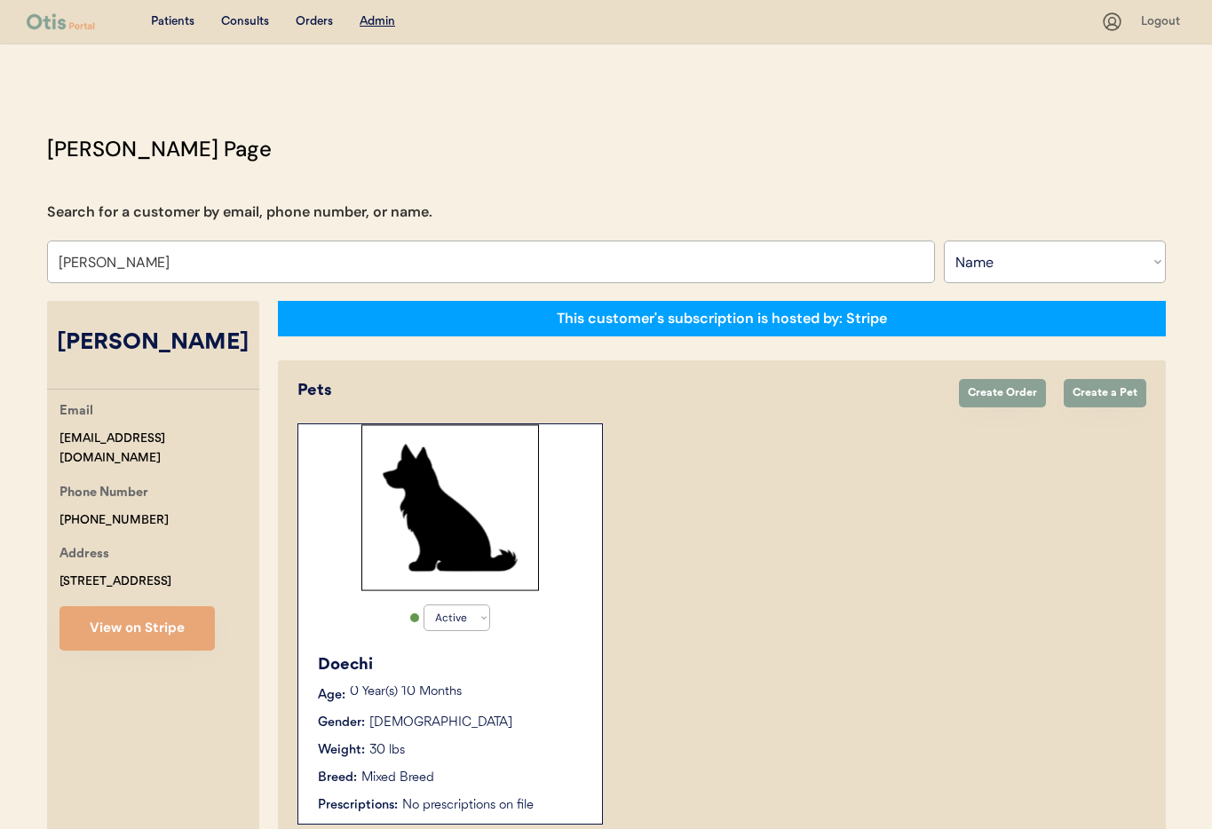
type input "[PERSON_NAME]"
click at [469, 705] on div "Doechi Age: 0 Year(s) 10 Months Gender: Female Weight: 30 lbs Breed: Mixed Bree…" at bounding box center [450, 734] width 286 height 179
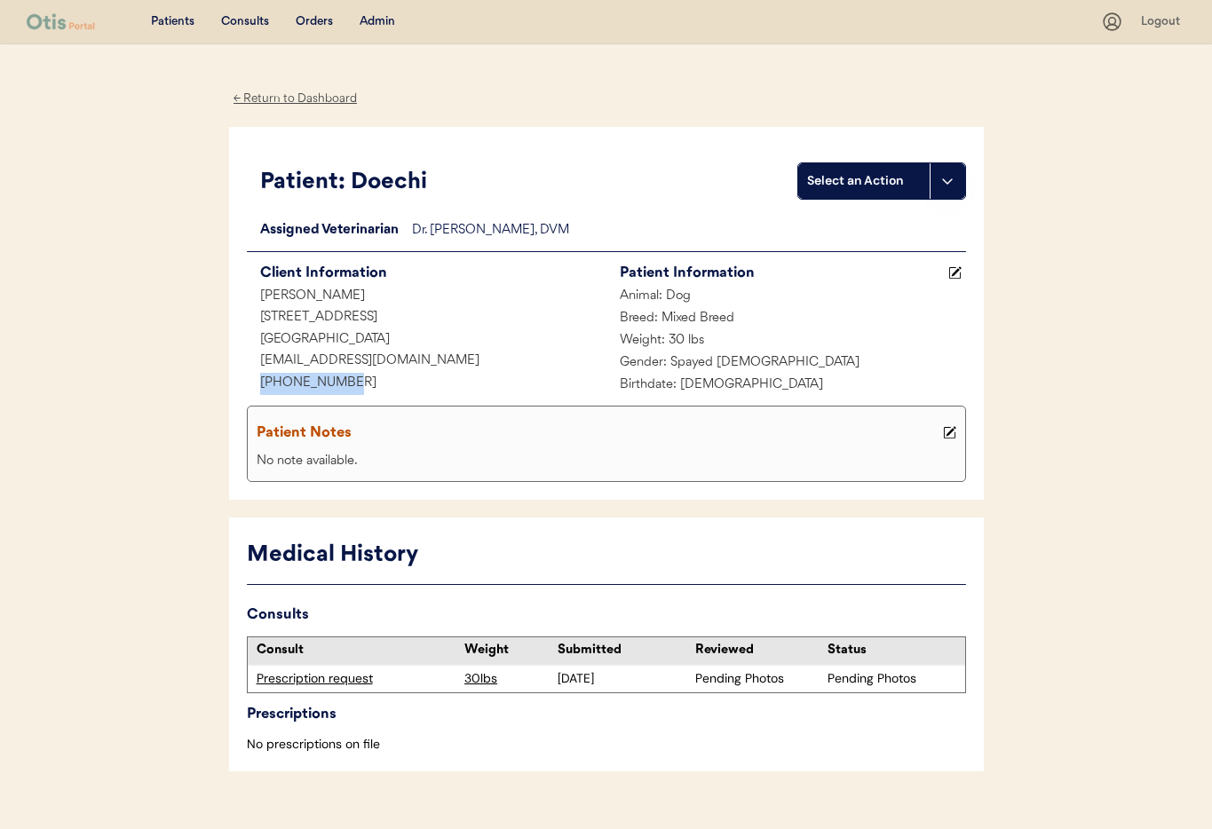
drag, startPoint x: 309, startPoint y: 382, endPoint x: 260, endPoint y: 380, distance: 48.9
click at [257, 380] on div "[PHONE_NUMBER]" at bounding box center [427, 384] width 360 height 22
copy div "[PHONE_NUMBER]"
click at [376, 21] on div "Admin" at bounding box center [378, 22] width 36 height 18
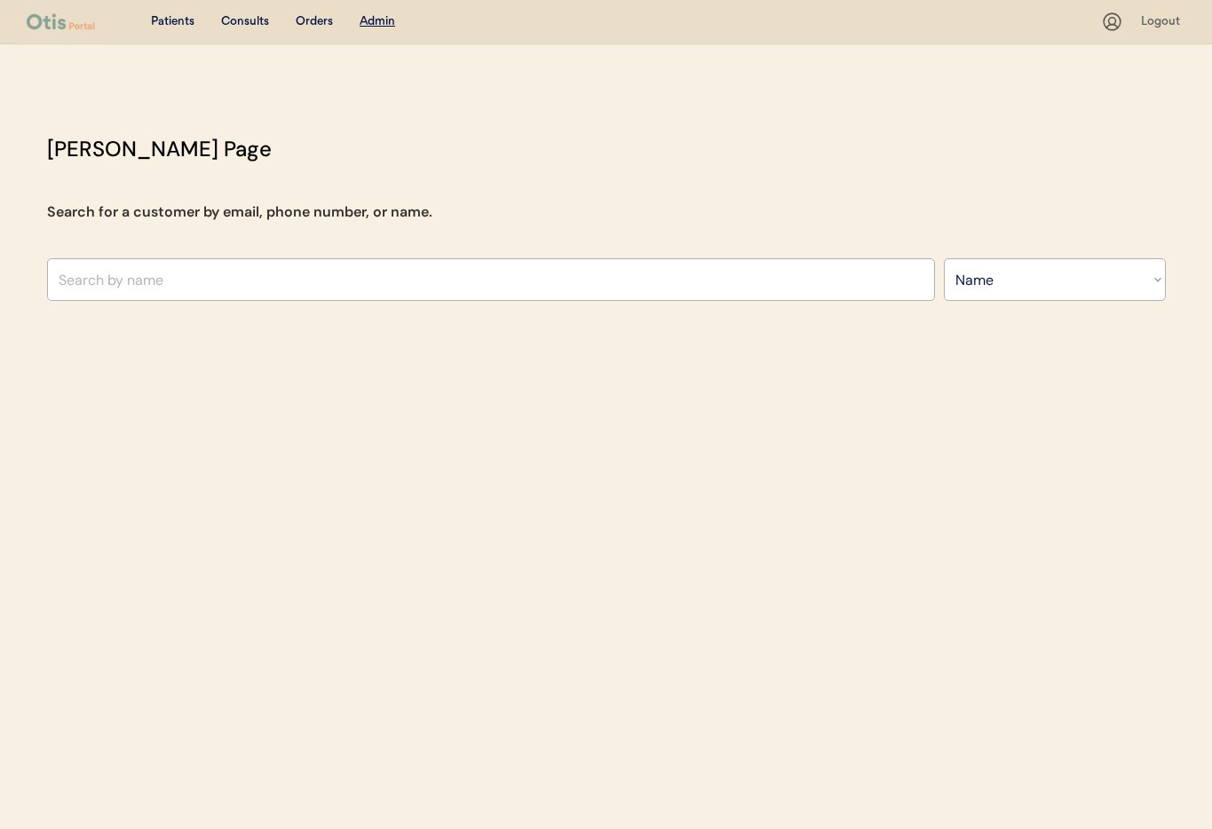
select select ""Name""
click at [262, 288] on input "text" at bounding box center [491, 279] width 888 height 43
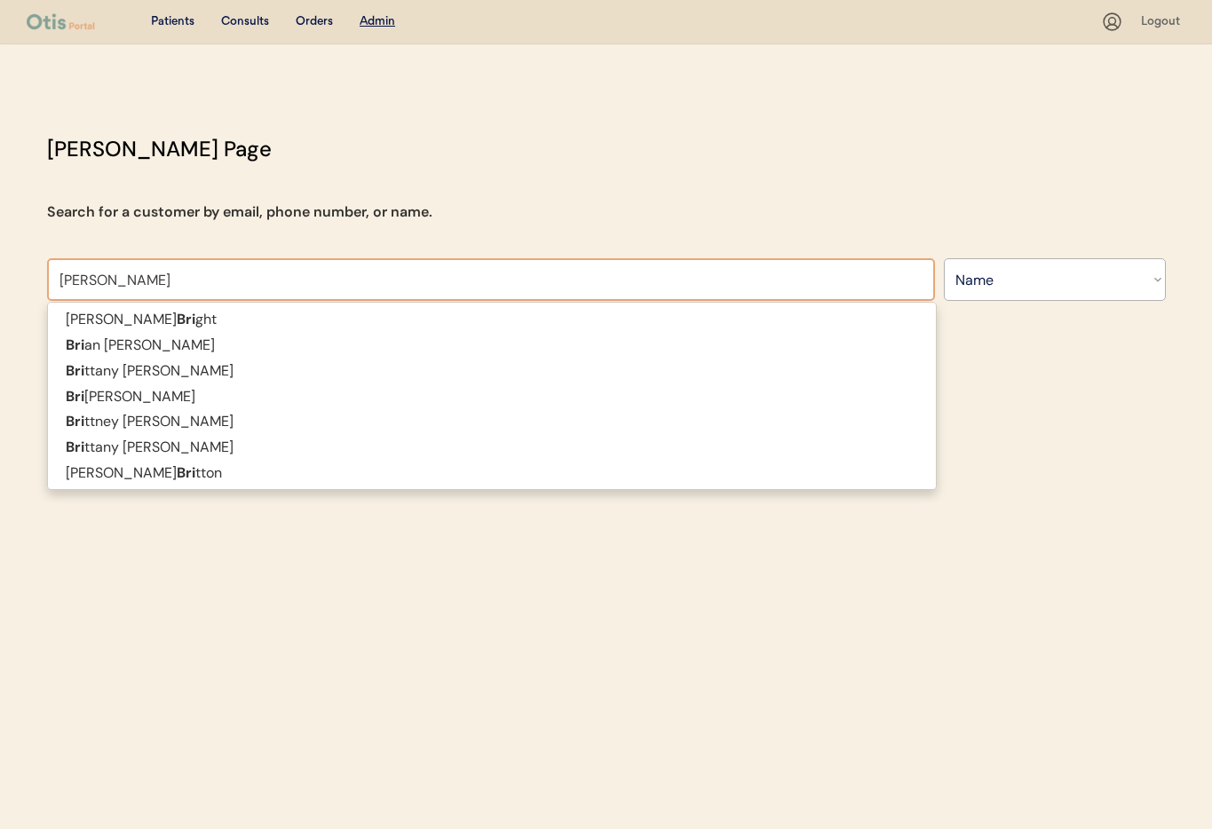
type input "bridgette rod"
type input "bridgette rodgers"
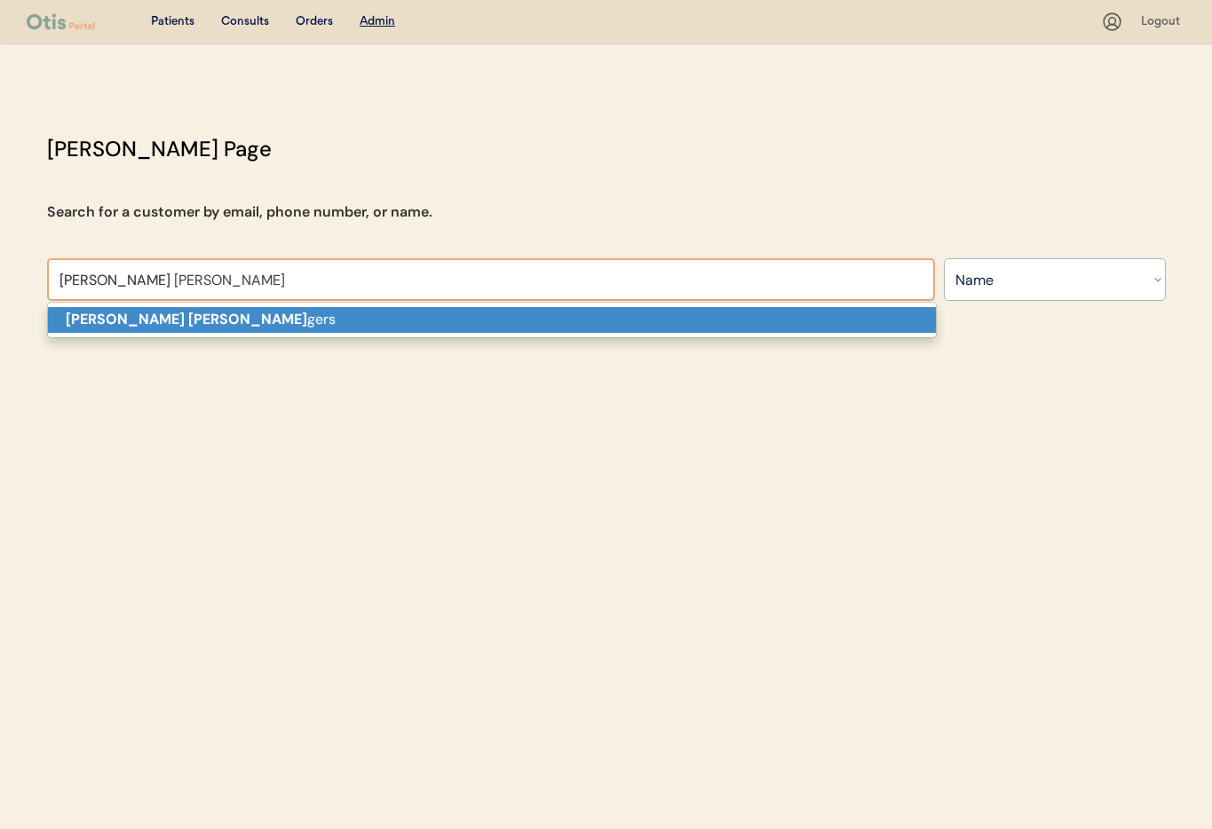
click at [256, 318] on p "Bridgette Rod gers" at bounding box center [492, 320] width 888 height 26
type input "[PERSON_NAME]"
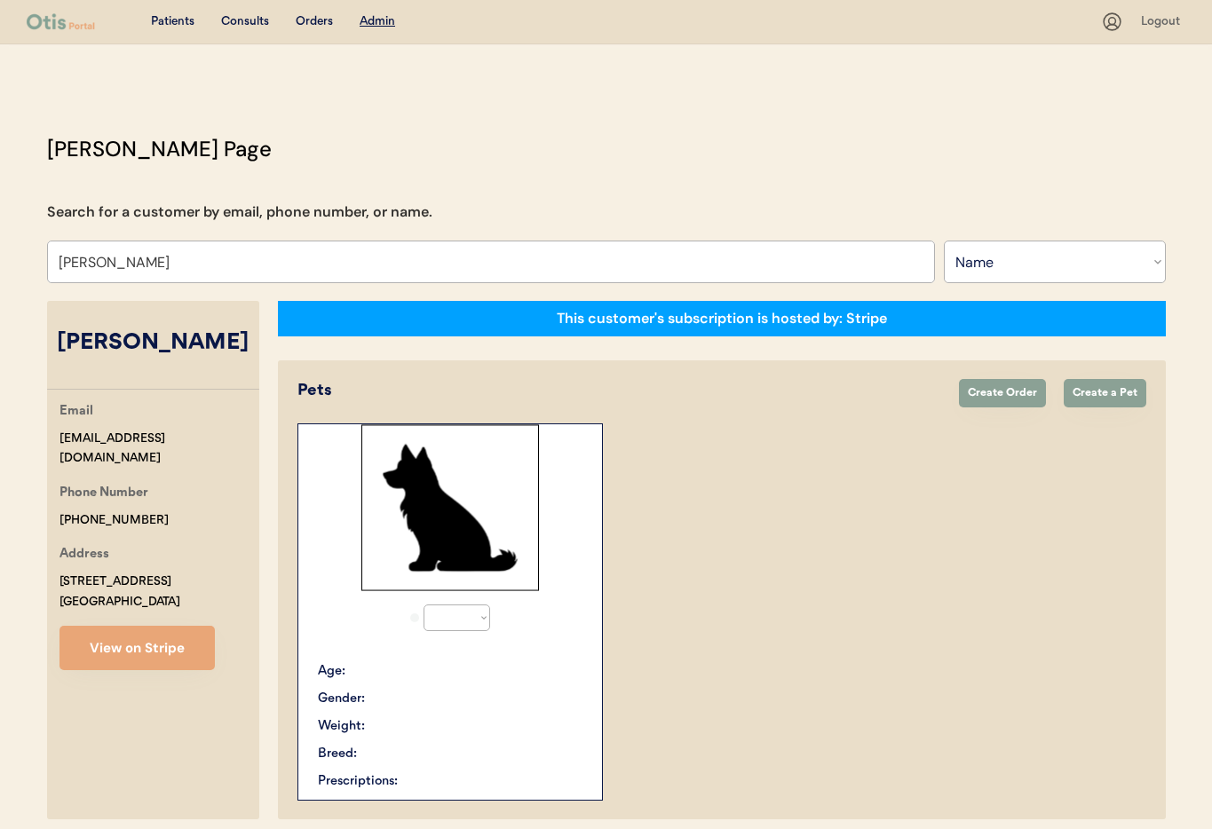
select select "true"
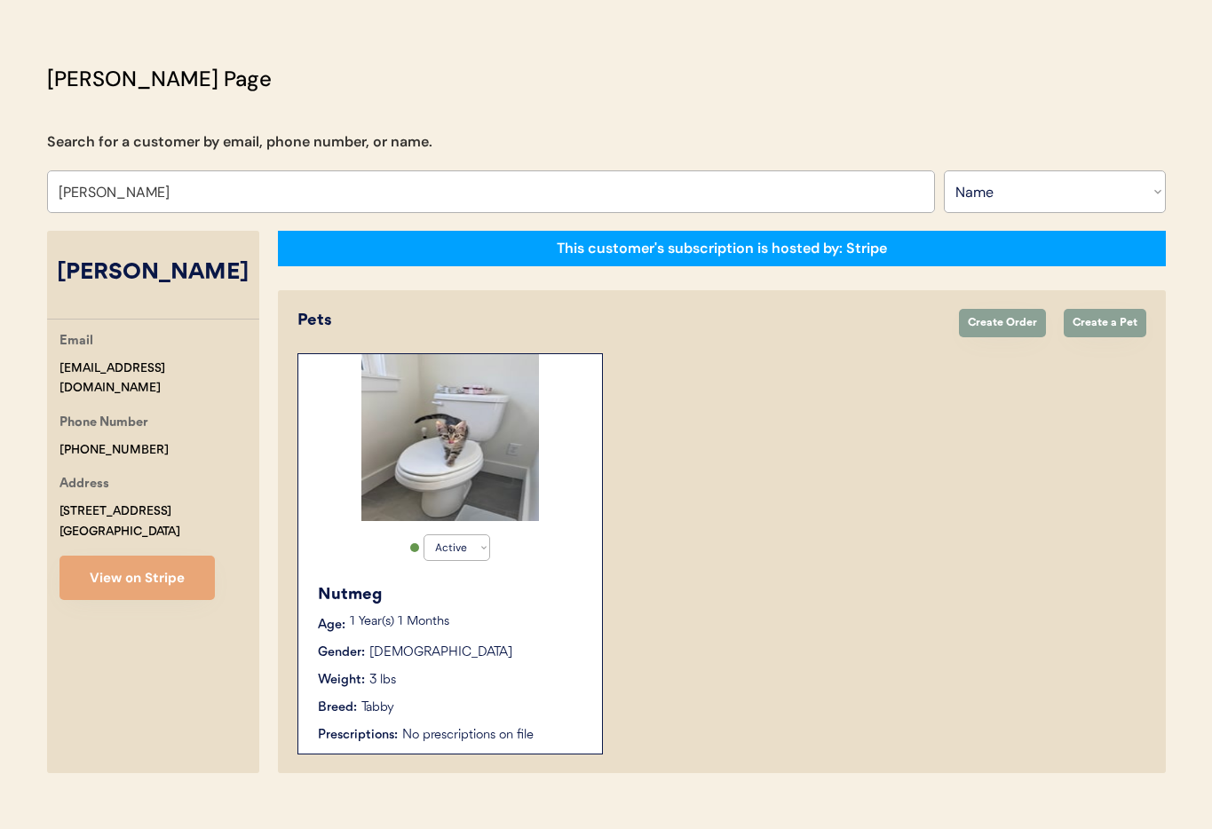
scroll to position [97, 0]
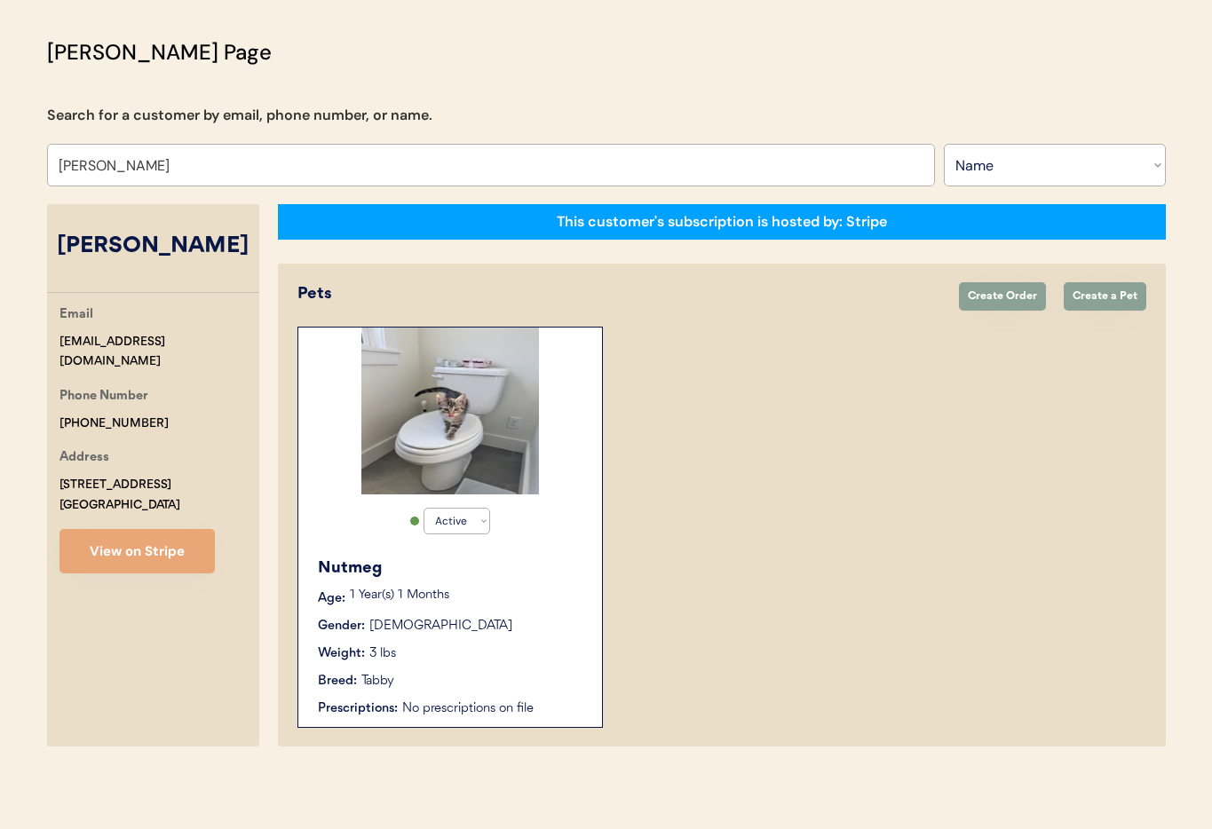
type input "[PERSON_NAME]"
click at [503, 645] on div "Weight: 3 lbs" at bounding box center [451, 654] width 266 height 19
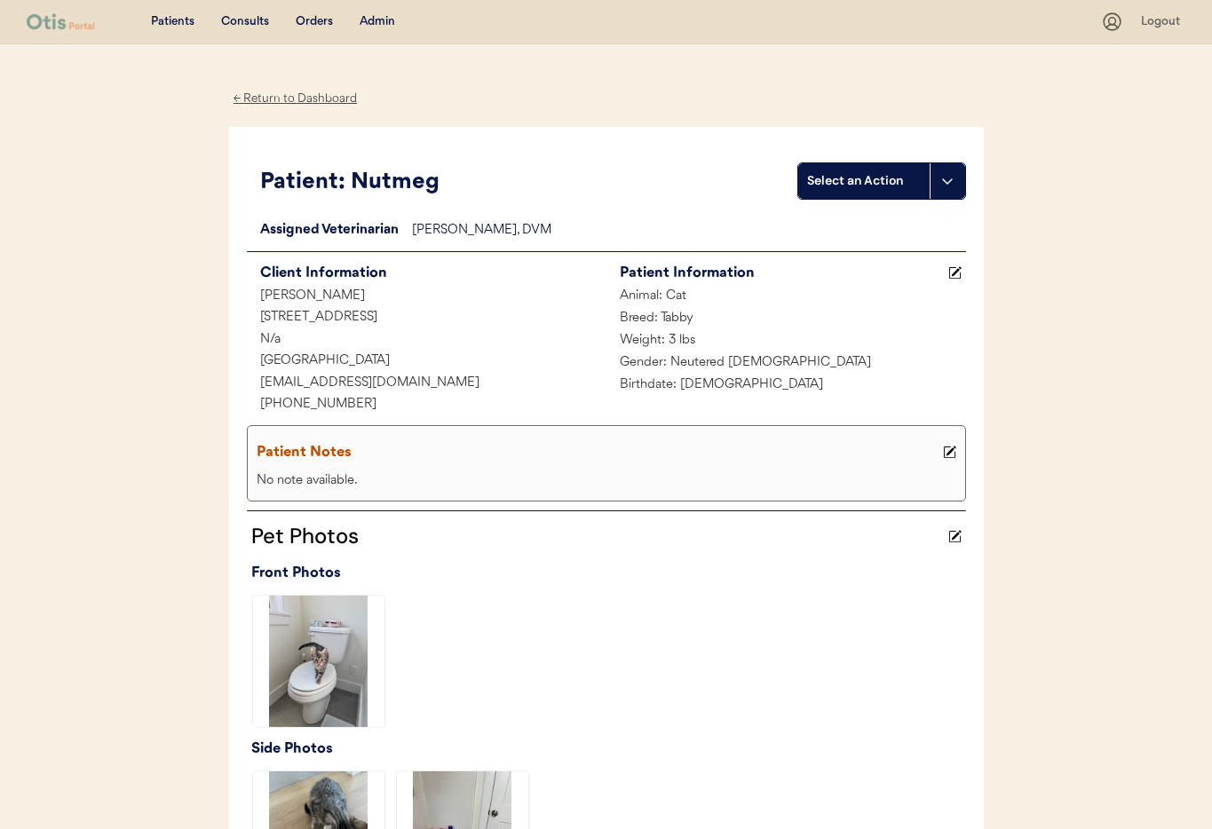
click at [376, 22] on div "Admin" at bounding box center [378, 22] width 36 height 18
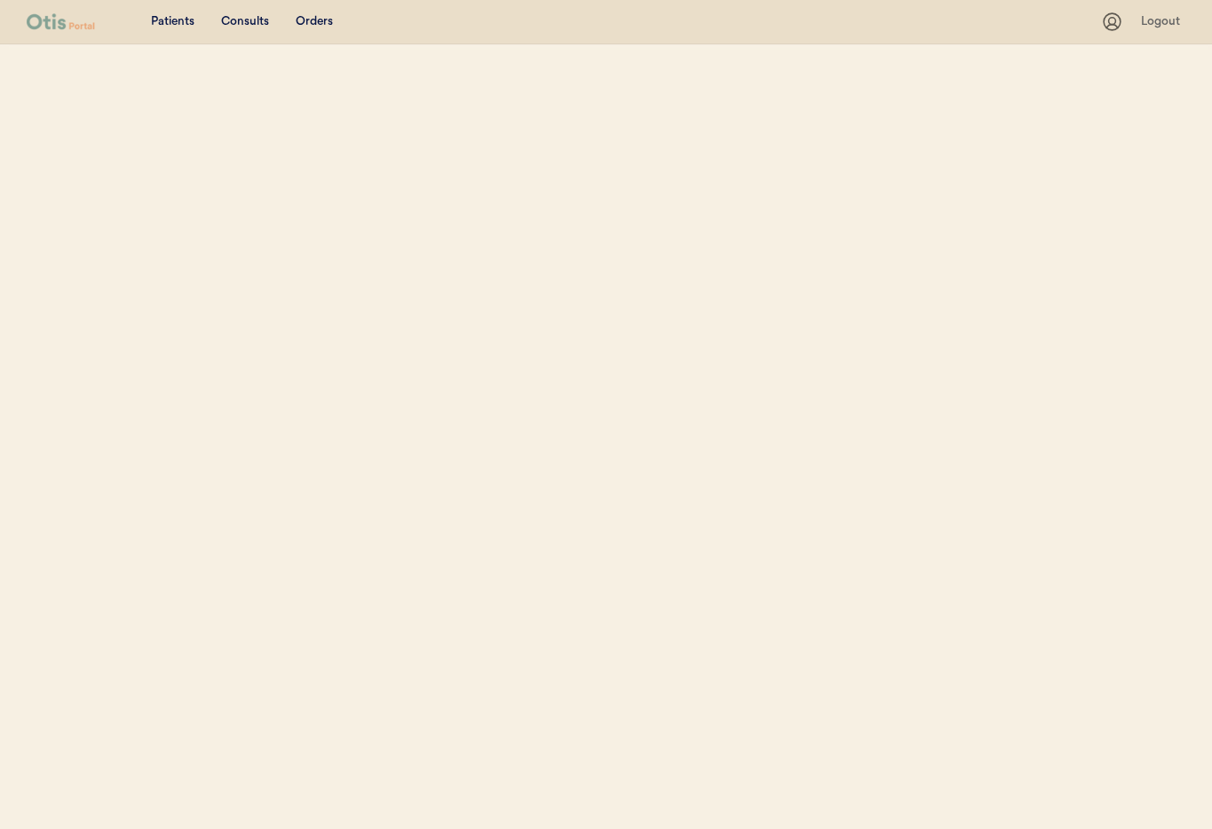
select select ""Name""
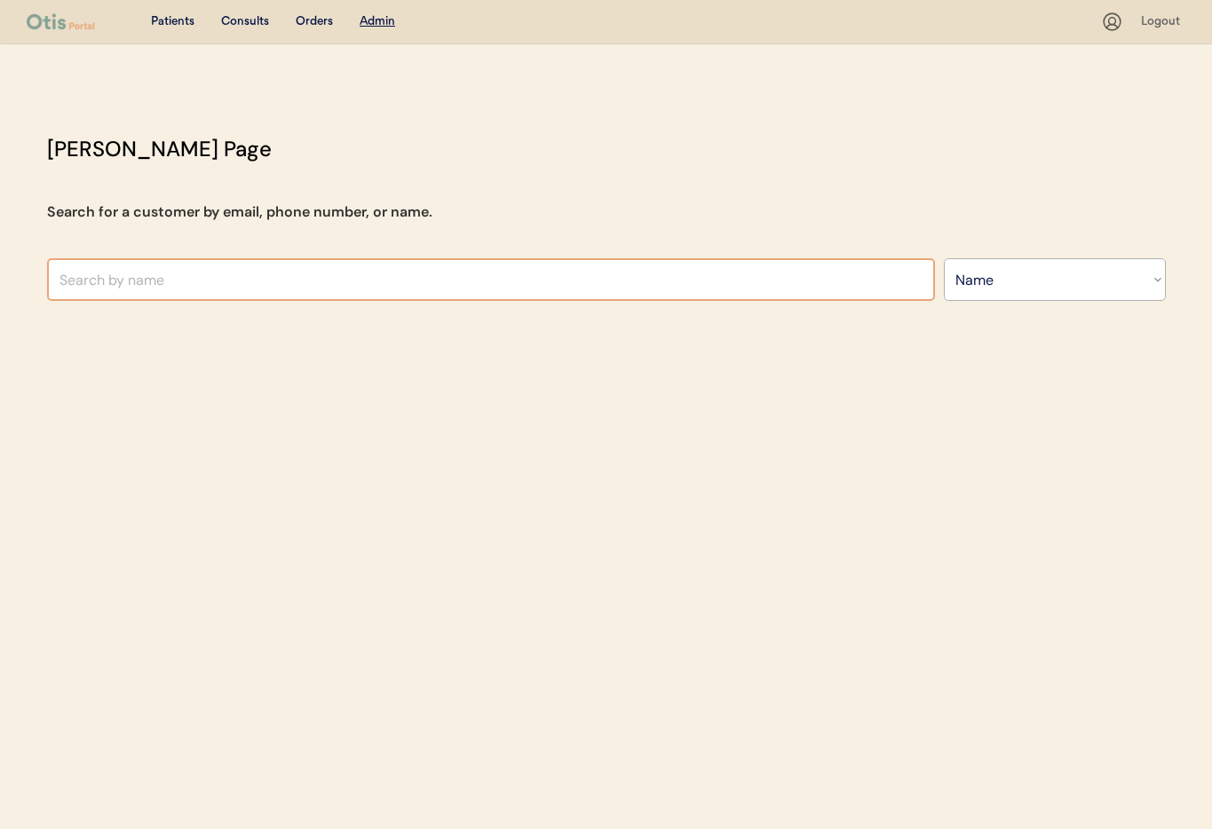
click at [209, 277] on input "text" at bounding box center [491, 279] width 888 height 43
type input "Ti"
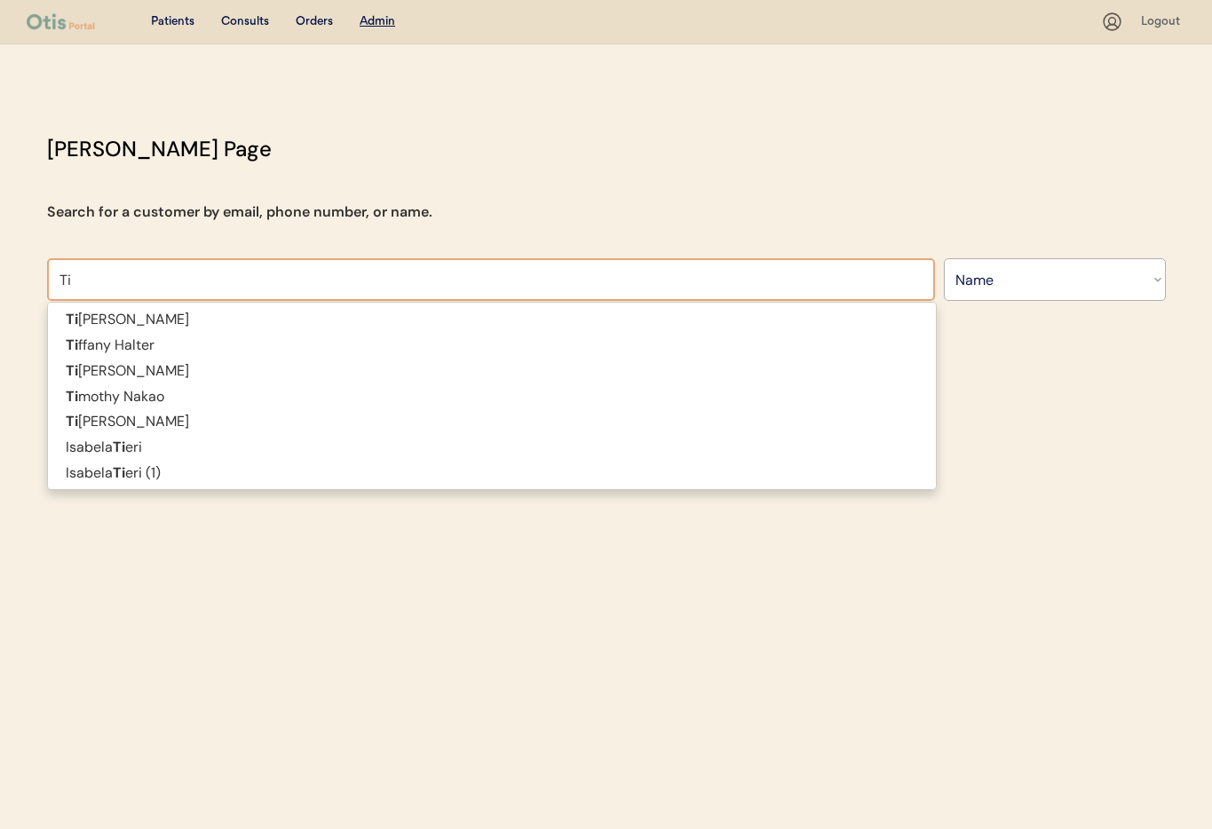
type input "Tina Gnann"
type input "T"
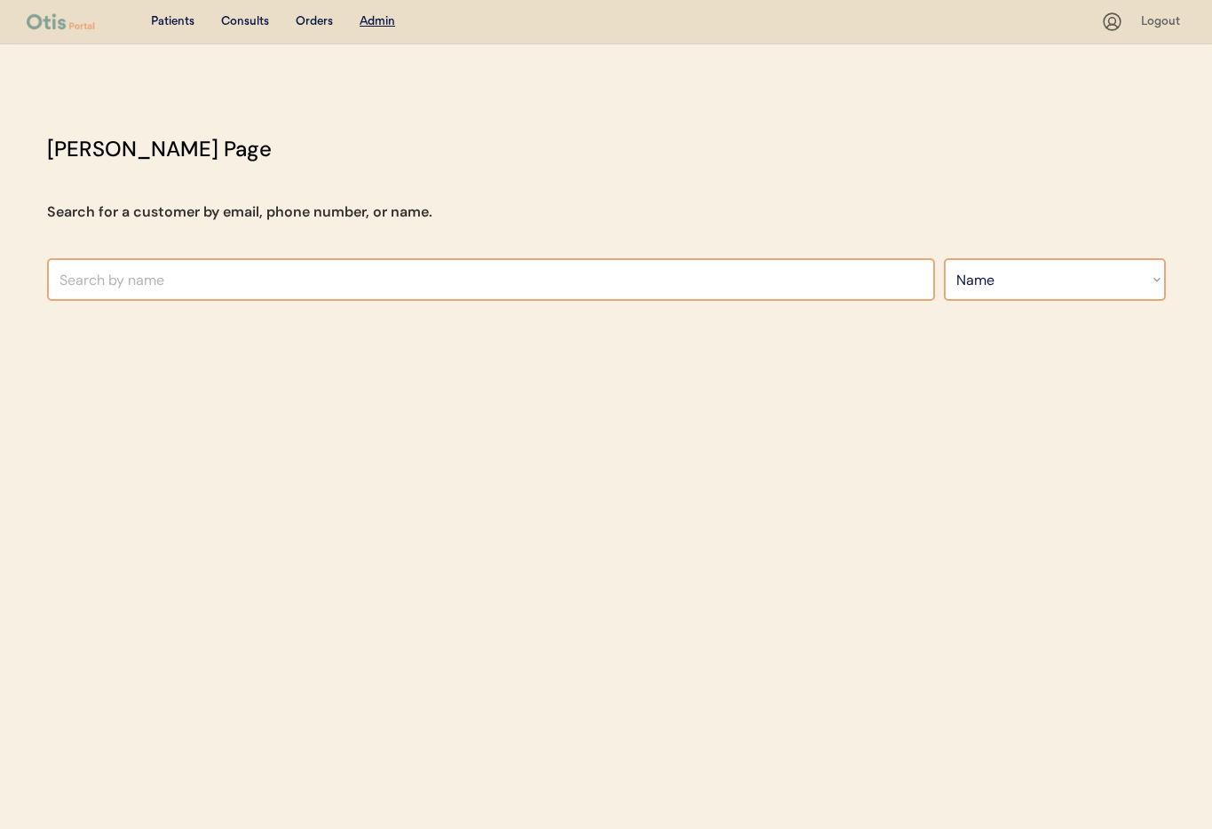
click at [1038, 277] on select "Search By Name Email Phone Number" at bounding box center [1055, 279] width 222 height 43
select select ""Email""
click at [944, 258] on select "Search By Name Email Phone Number" at bounding box center [1055, 279] width 222 height 43
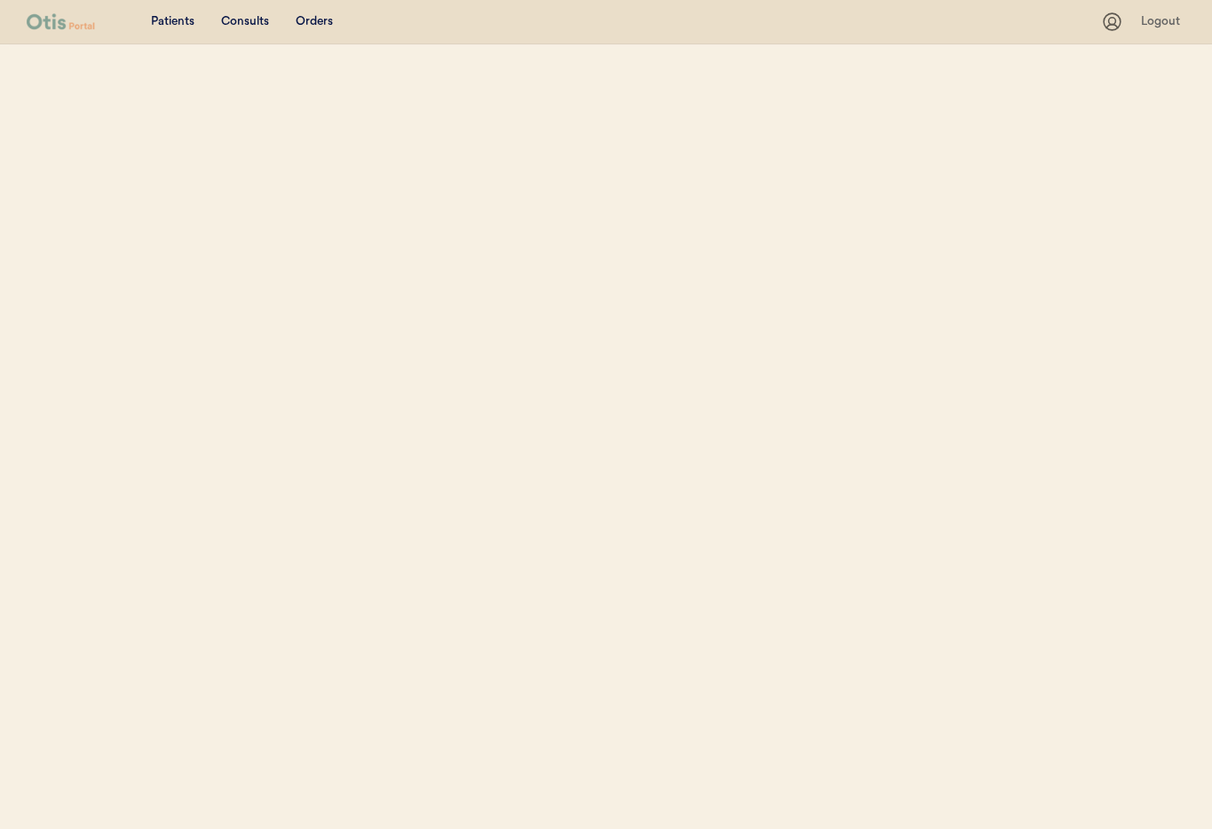
select select ""Email""
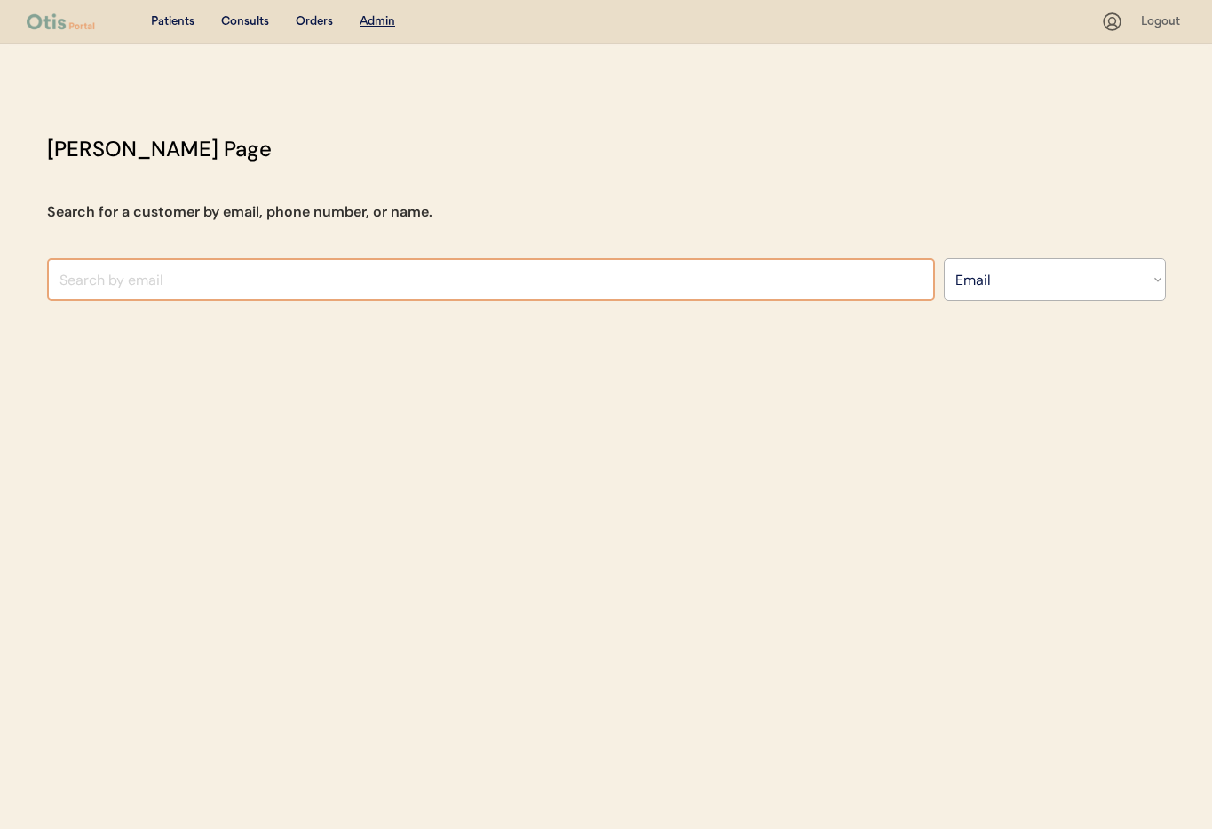
click at [170, 268] on input "input" at bounding box center [491, 279] width 888 height 43
paste input "[EMAIL_ADDRESS][DOMAIN_NAME]"
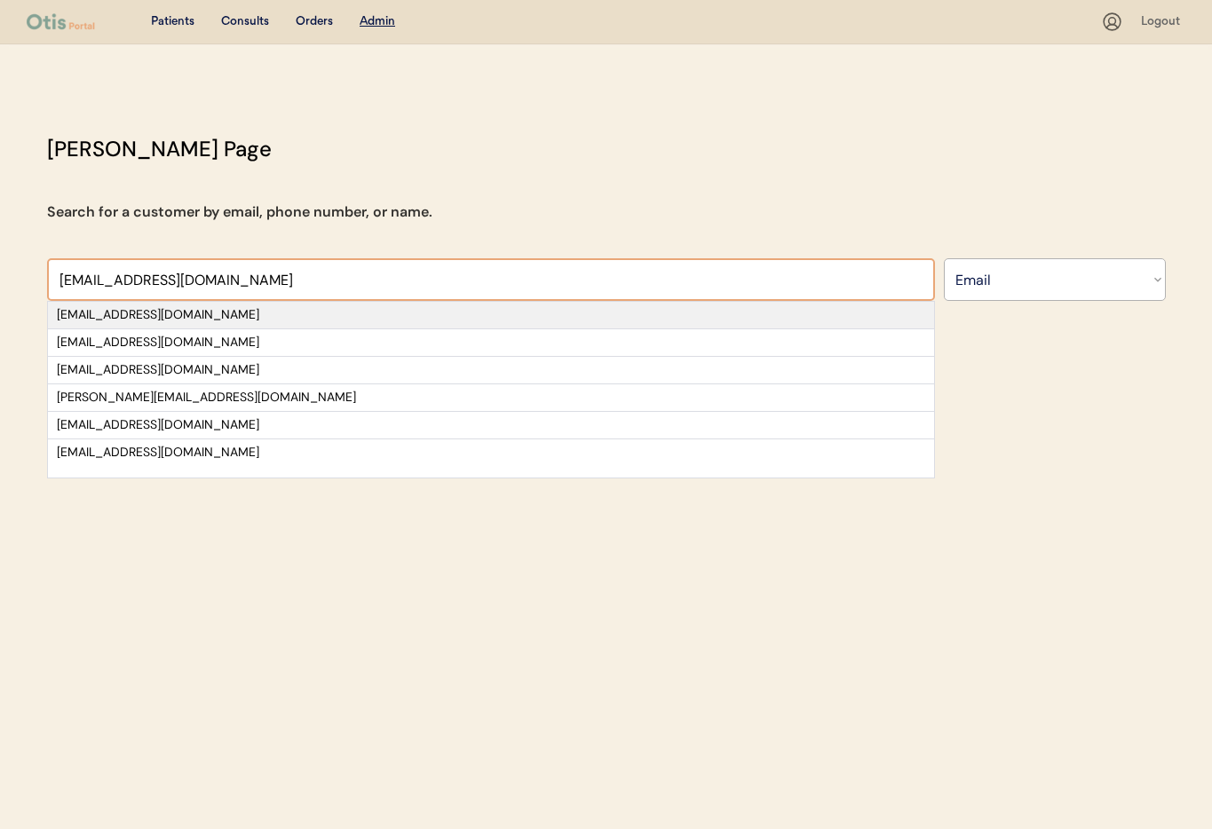
type input "[EMAIL_ADDRESS][DOMAIN_NAME]"
click at [244, 316] on div "[EMAIL_ADDRESS][DOMAIN_NAME]" at bounding box center [491, 315] width 868 height 18
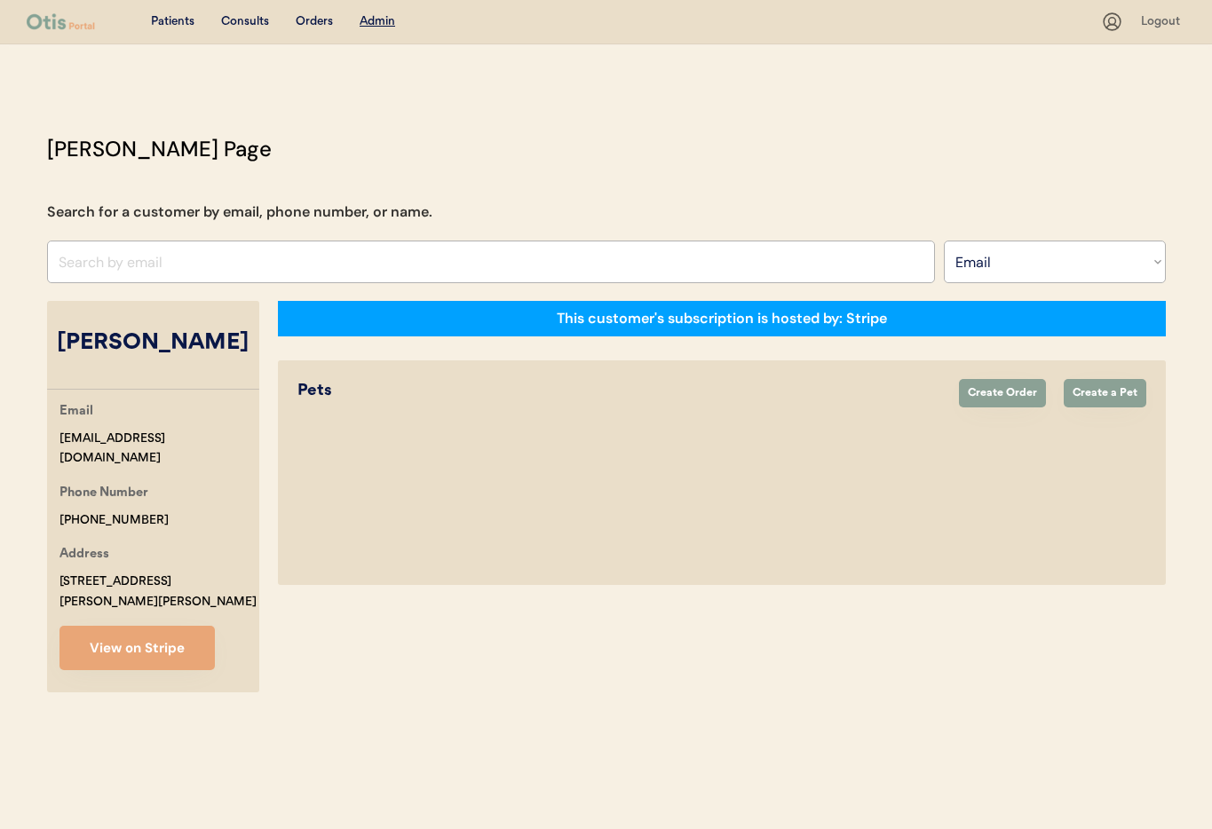
select select "true"
select select "false"
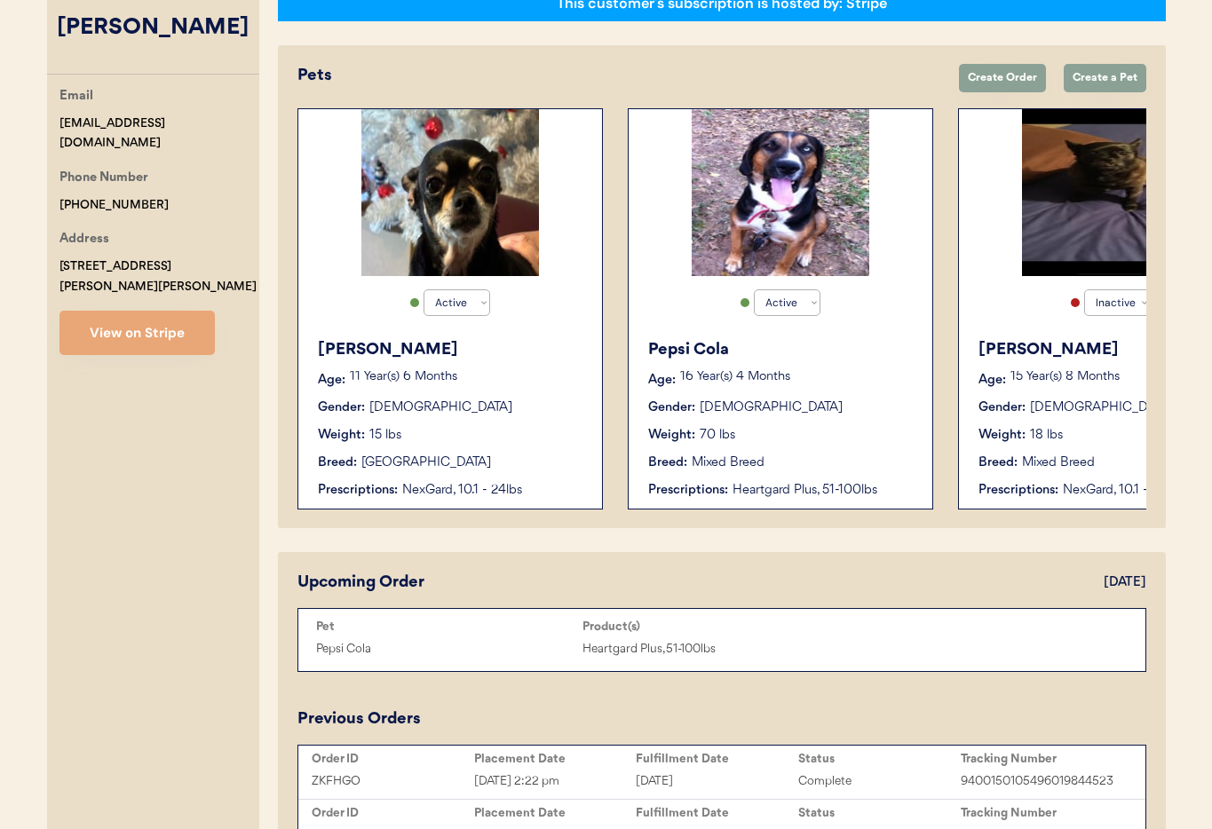
scroll to position [316, 0]
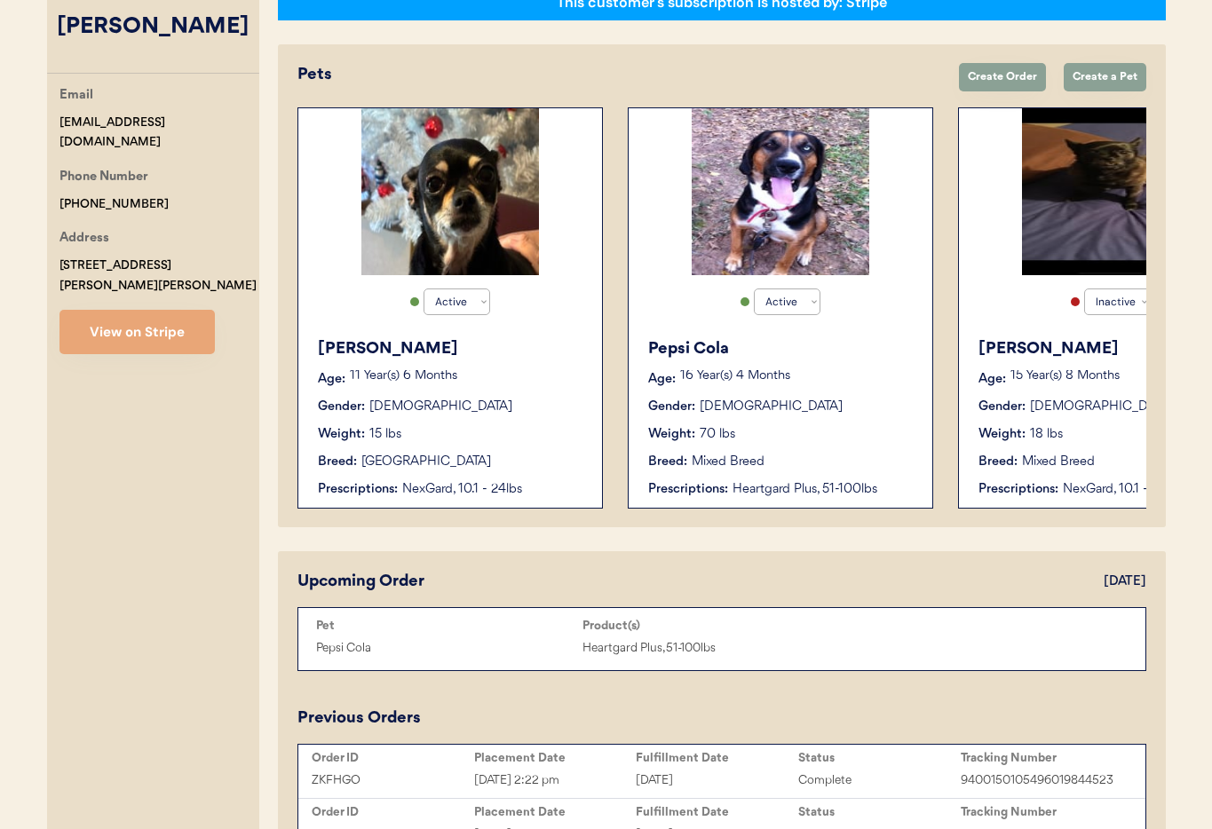
click at [873, 391] on div "Pepsi Cola Age: [DEMOGRAPHIC_DATA] Year(s) 4 Months Gender: [DEMOGRAPHIC_DATA] …" at bounding box center [780, 417] width 286 height 179
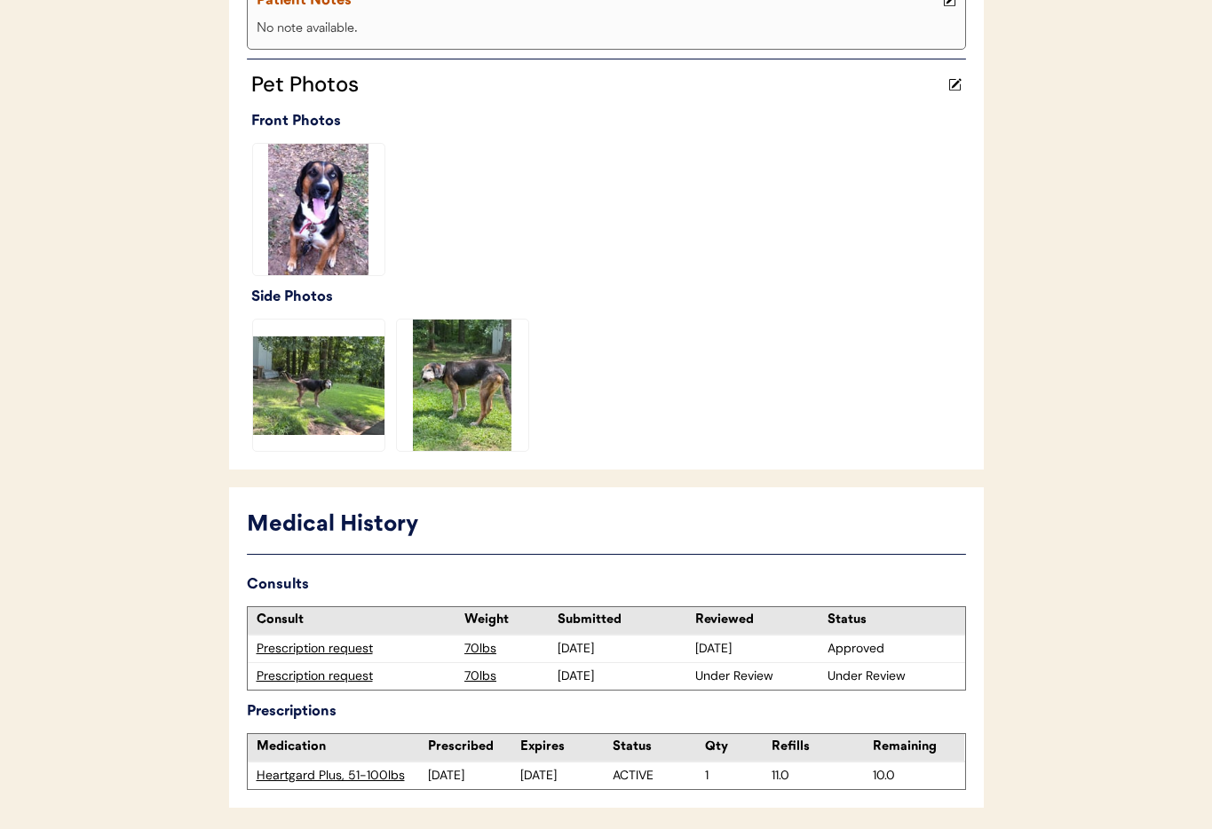
scroll to position [500, 0]
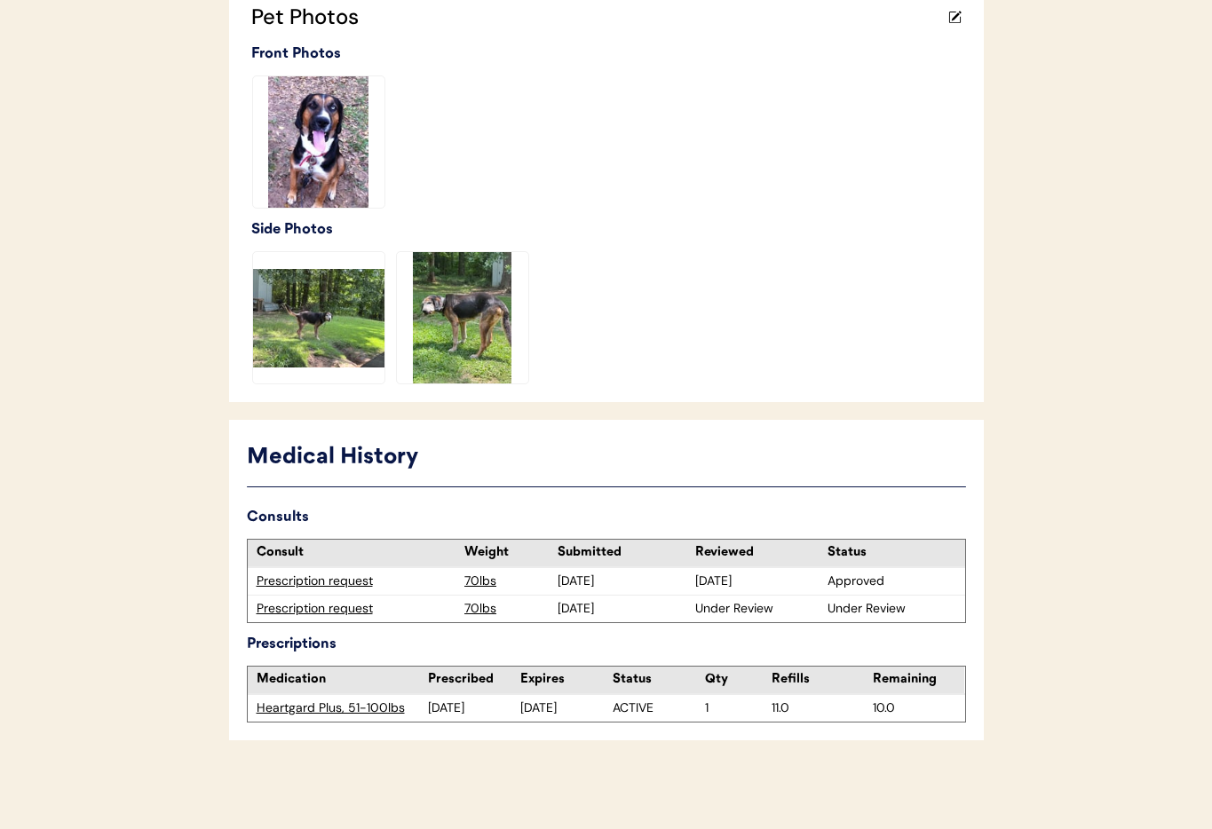
click at [311, 613] on div "Prescription request" at bounding box center [357, 609] width 200 height 18
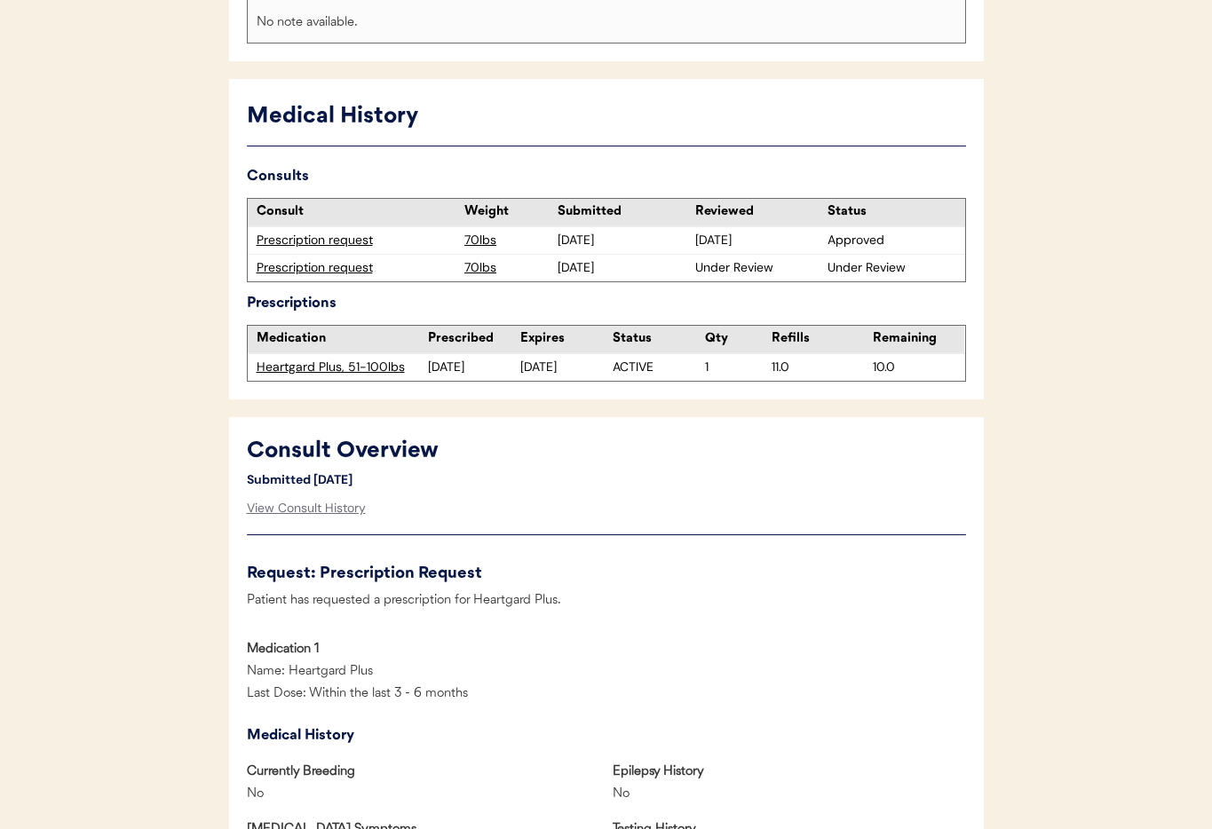
scroll to position [414, 0]
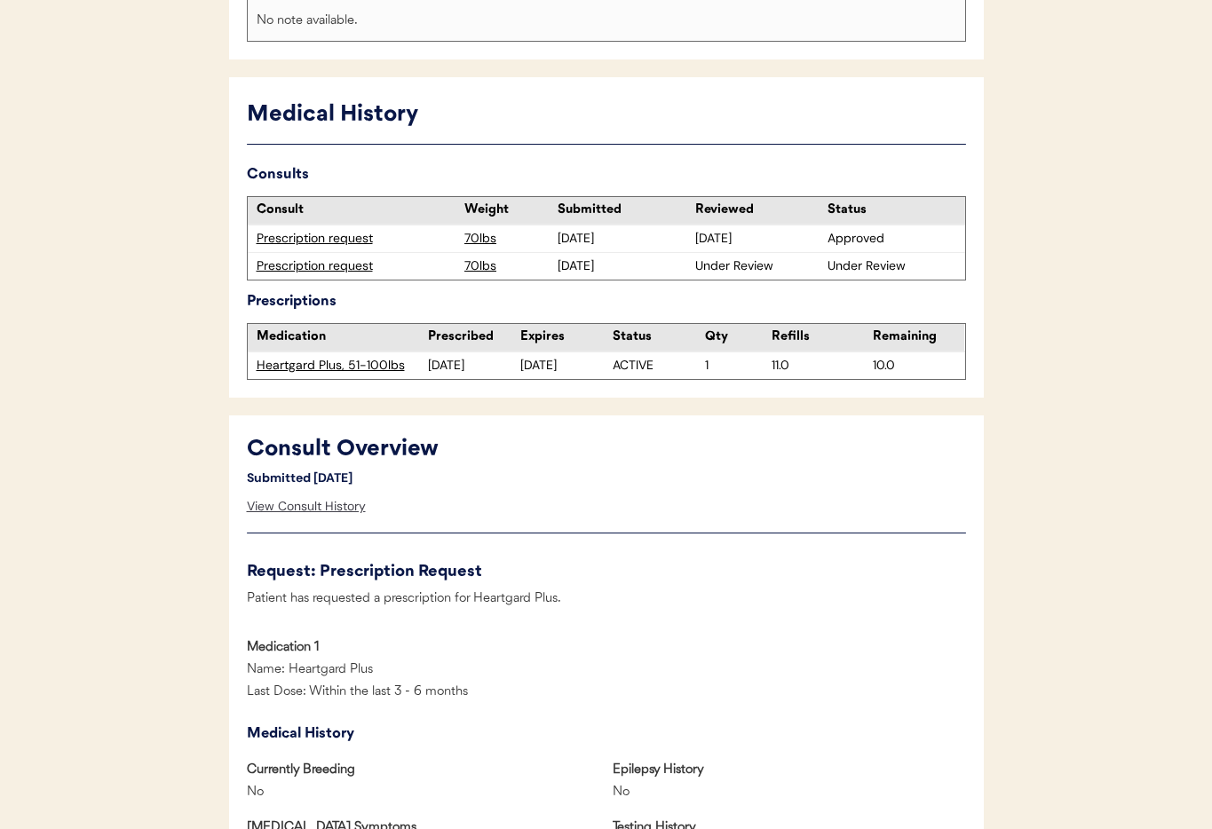
click at [326, 511] on div "View Consult History" at bounding box center [306, 507] width 119 height 36
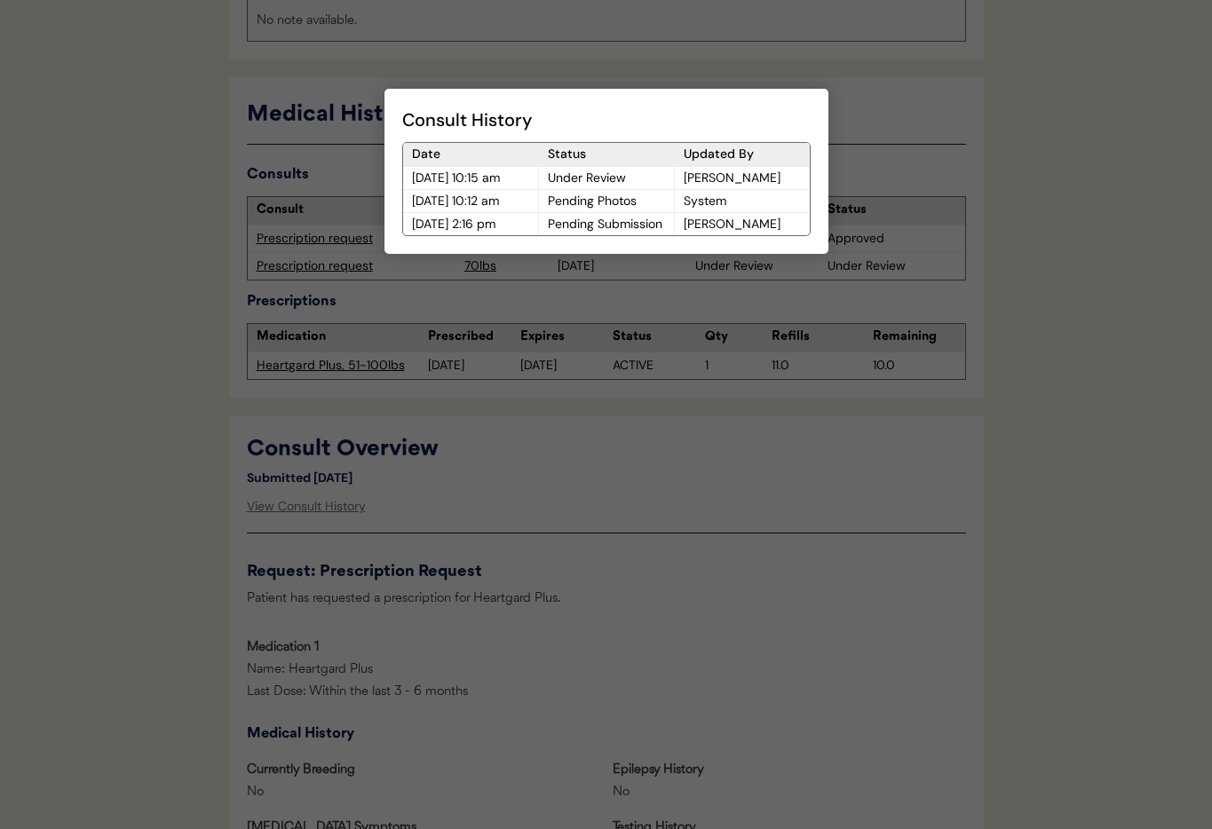
click at [607, 503] on div at bounding box center [606, 414] width 1212 height 829
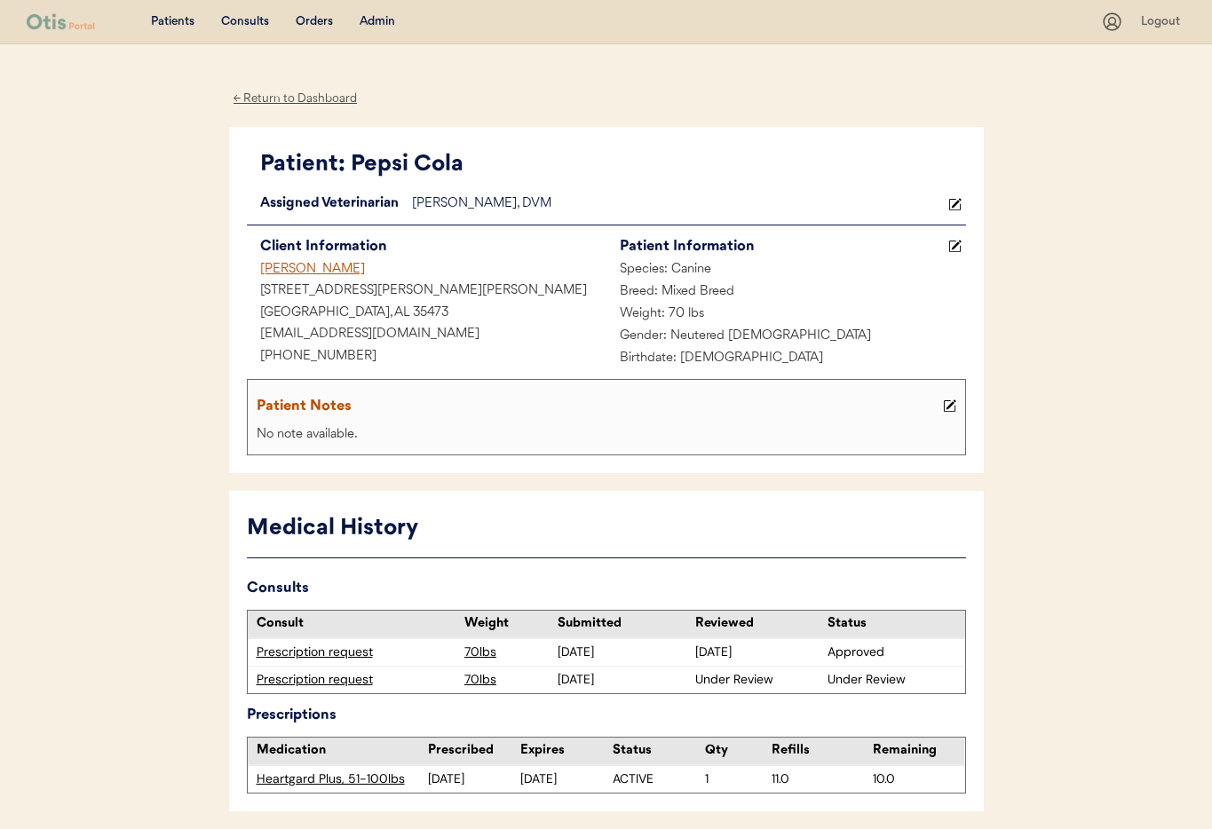
scroll to position [1, 0]
click at [305, 680] on div "Prescription request" at bounding box center [357, 679] width 200 height 18
click at [343, 680] on div "Prescription request" at bounding box center [357, 679] width 200 height 18
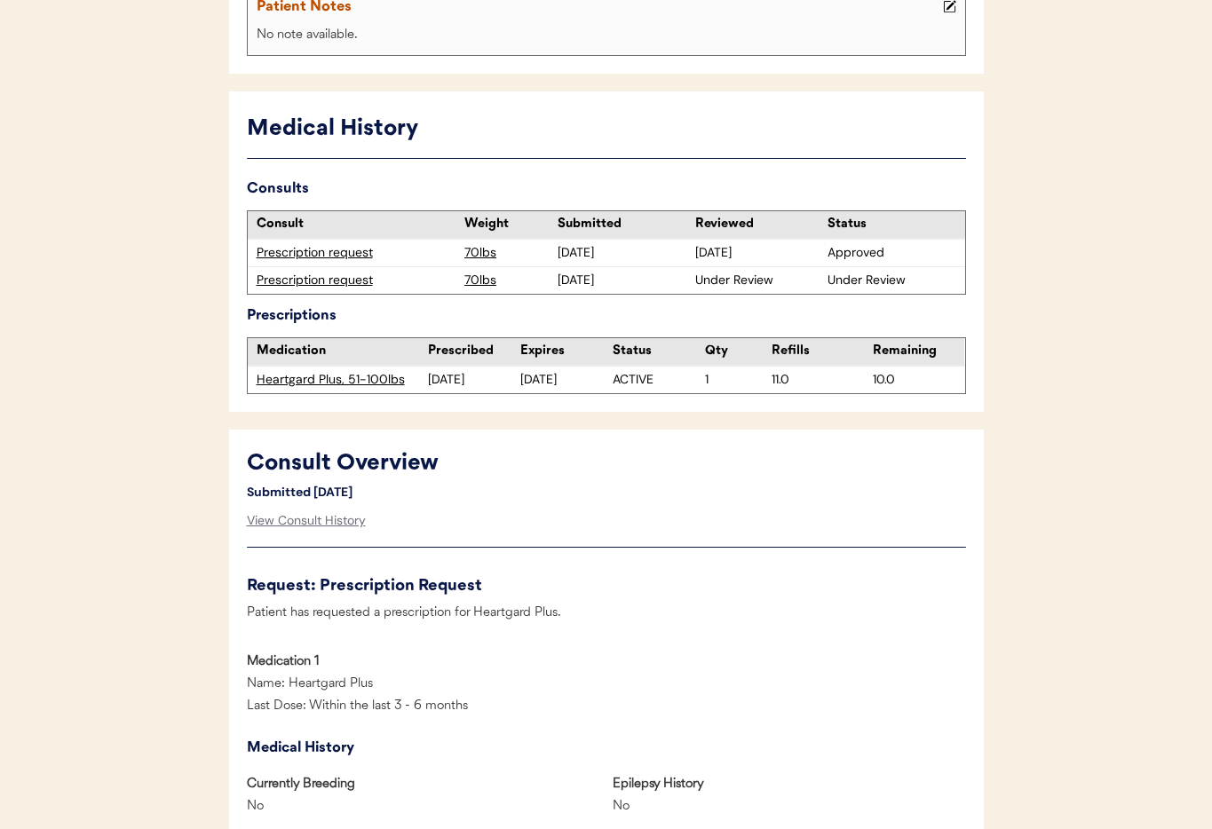
scroll to position [725, 0]
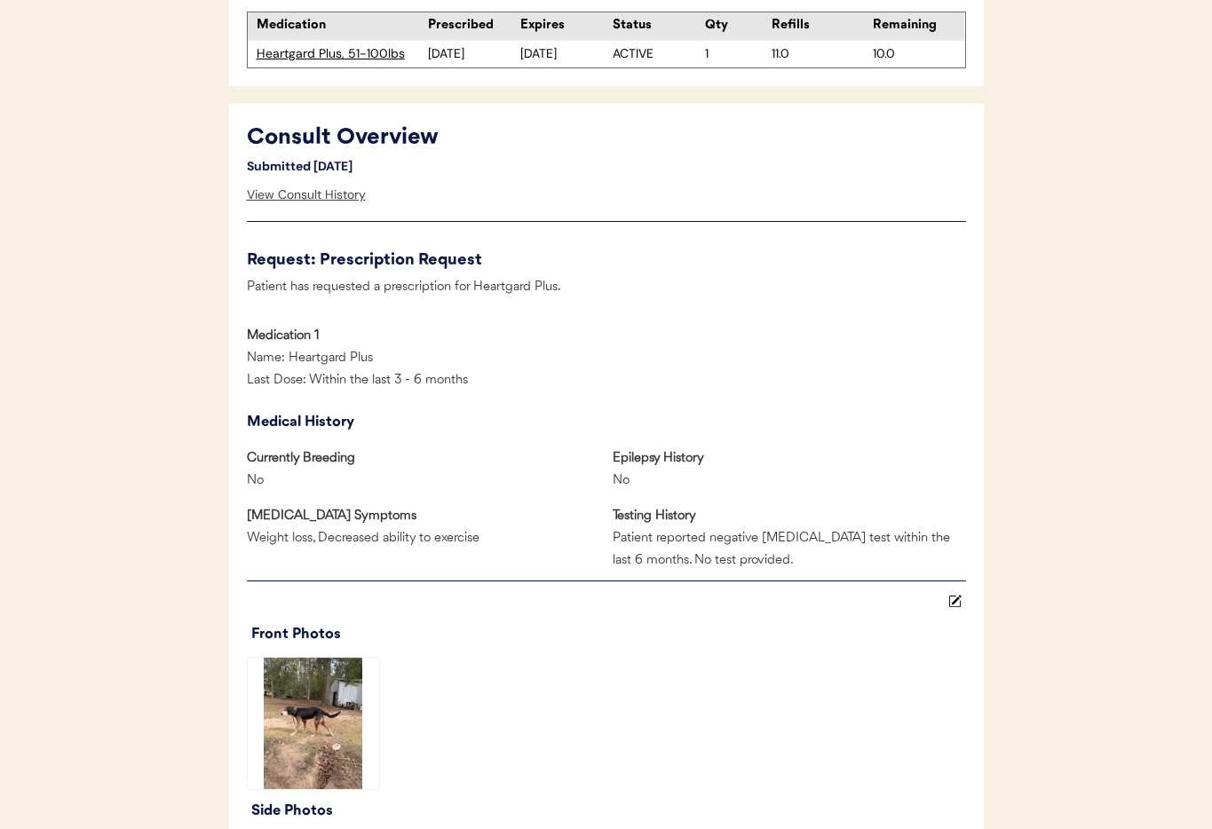
click at [312, 198] on div "View Consult History" at bounding box center [306, 196] width 119 height 36
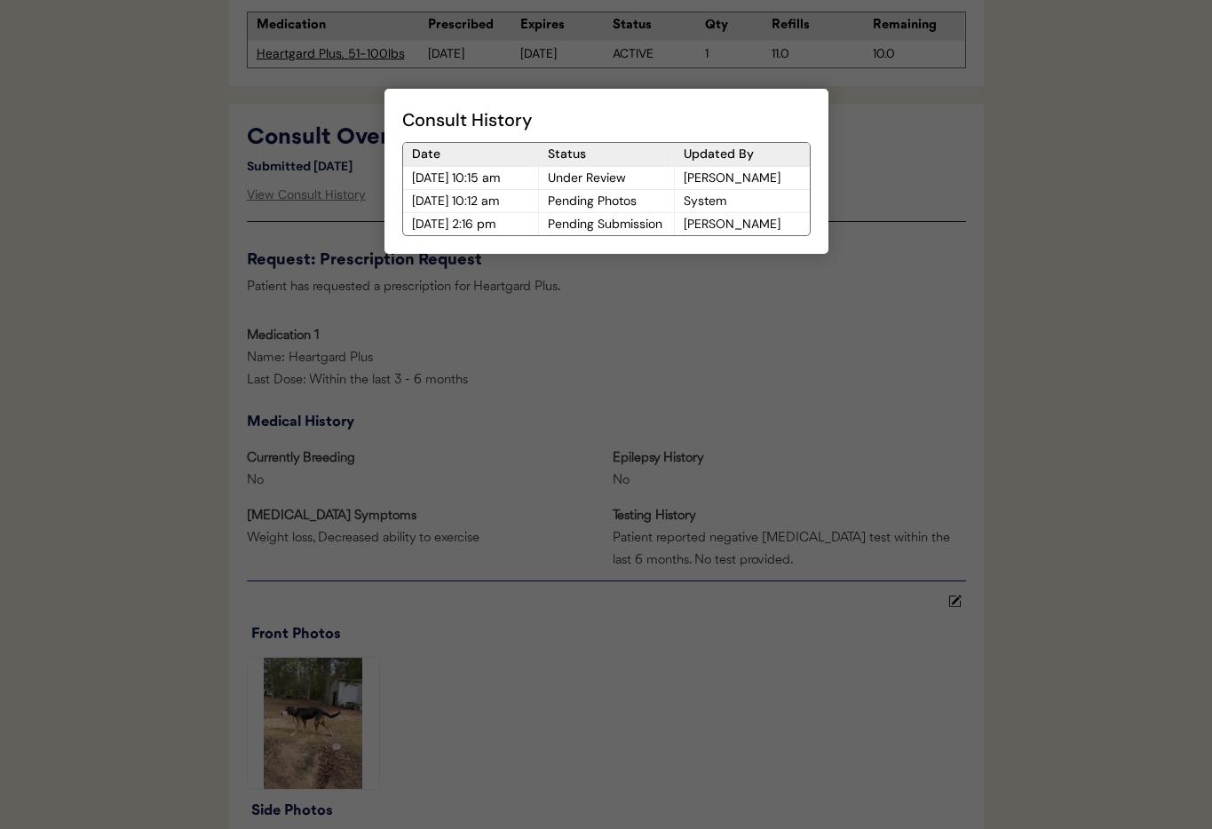
click at [757, 425] on div at bounding box center [606, 414] width 1212 height 829
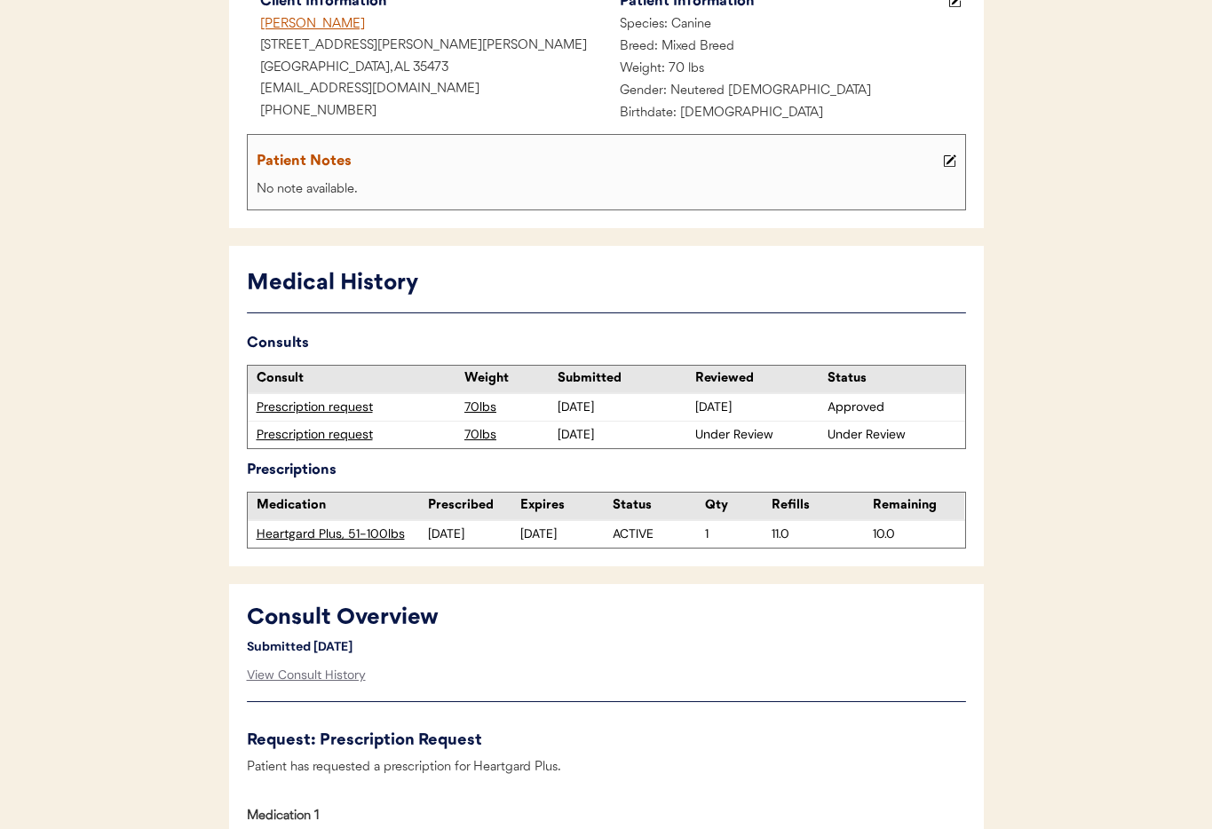
scroll to position [0, 0]
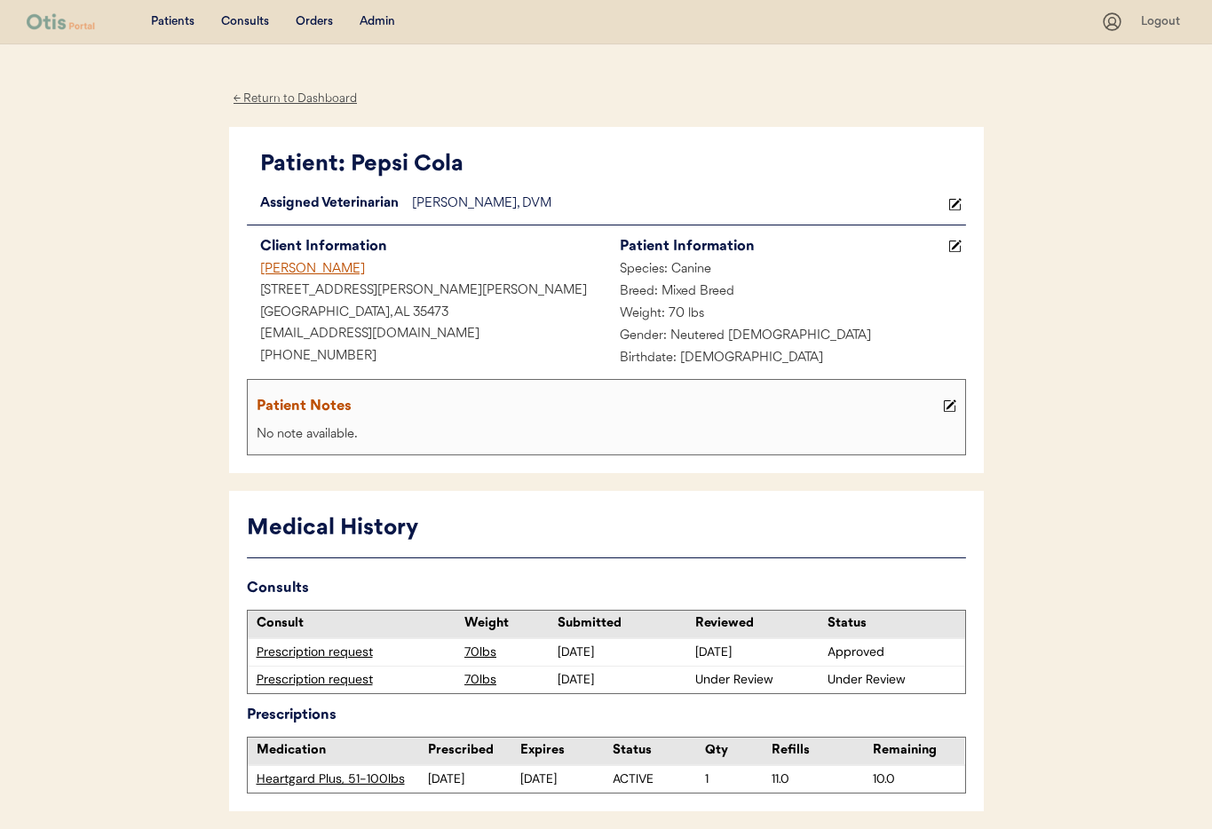
drag, startPoint x: 395, startPoint y: 23, endPoint x: 381, endPoint y: 22, distance: 14.2
click at [388, 23] on div "Patients Consults Orders Admin" at bounding box center [564, 22] width 1074 height 22
click at [381, 22] on div "Admin" at bounding box center [378, 22] width 36 height 18
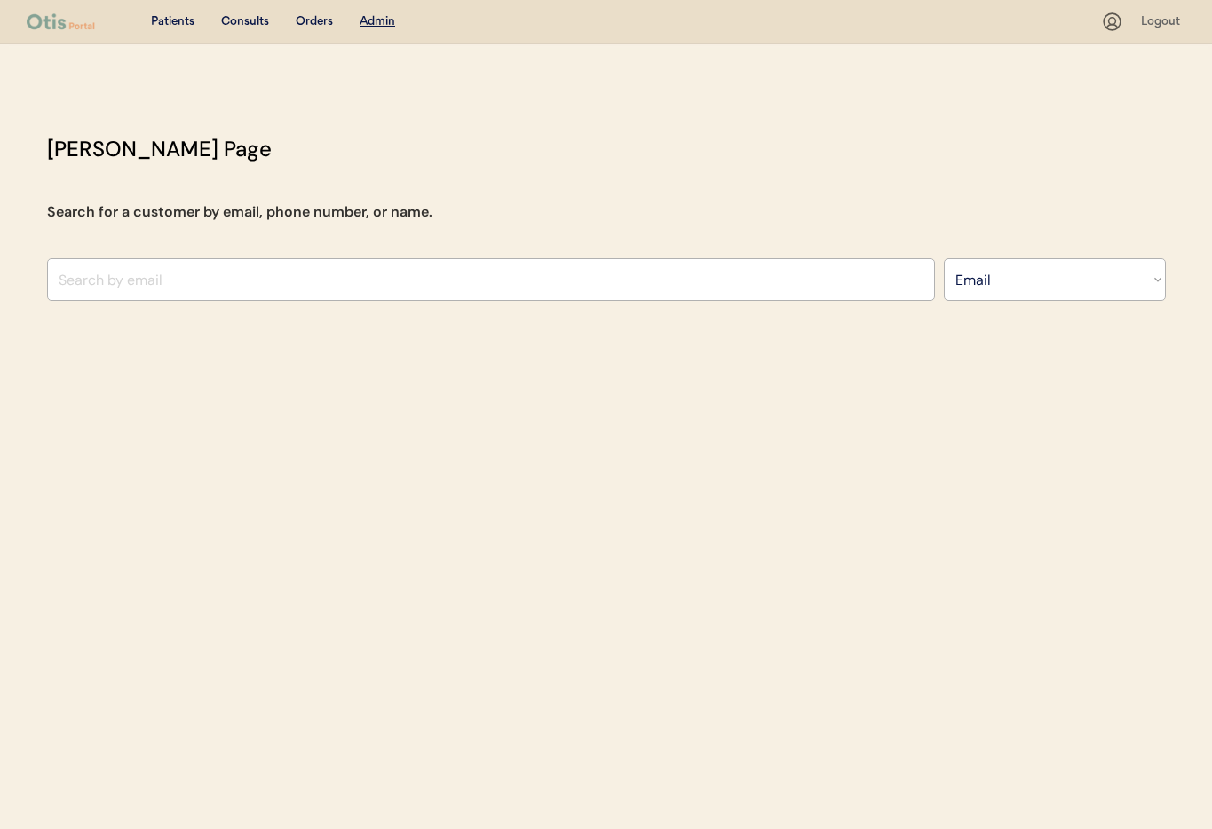
select select ""Email""
click at [309, 290] on input "input" at bounding box center [491, 279] width 888 height 43
drag, startPoint x: 129, startPoint y: 298, endPoint x: 118, endPoint y: 286, distance: 16.4
click at [127, 296] on input "input" at bounding box center [491, 279] width 888 height 43
paste input "randigillman@gmail.com"
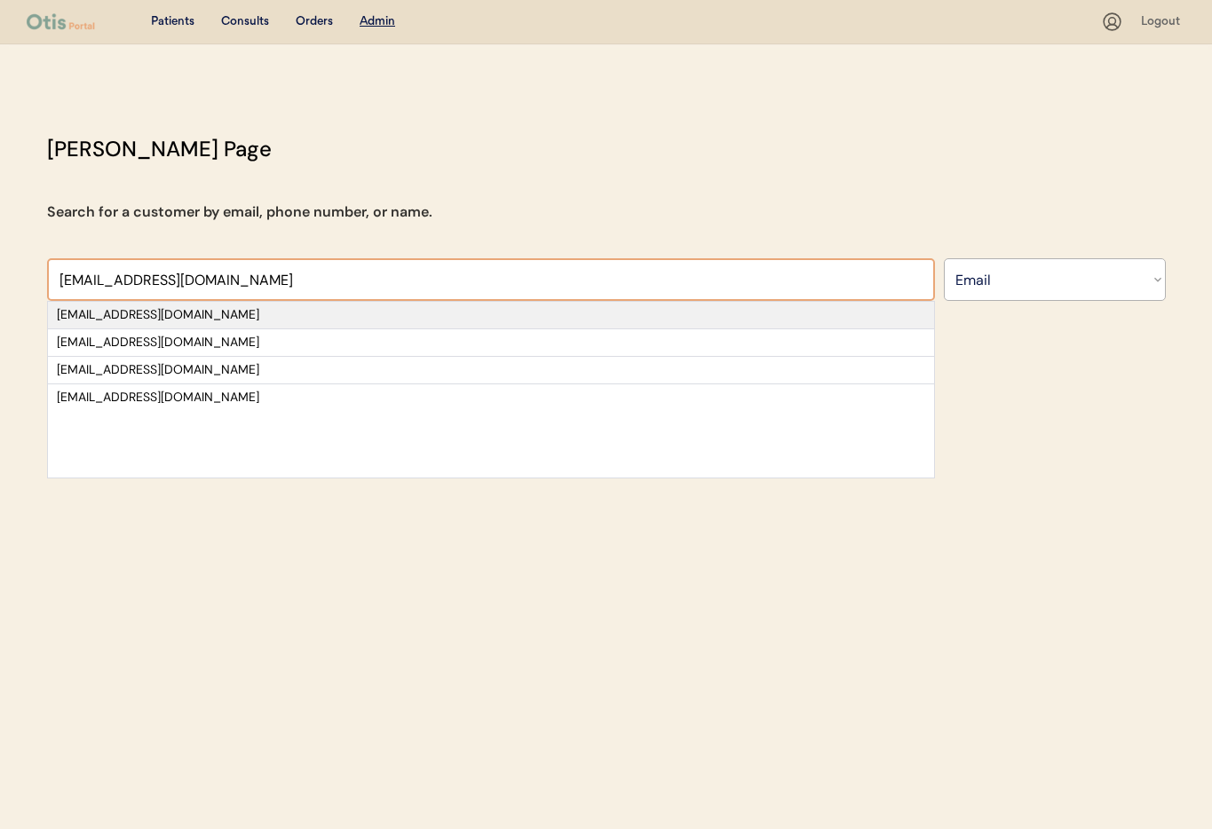
type input "randigillman@gmail.com"
click at [142, 313] on div "randigillman@gmail.com" at bounding box center [491, 315] width 868 height 18
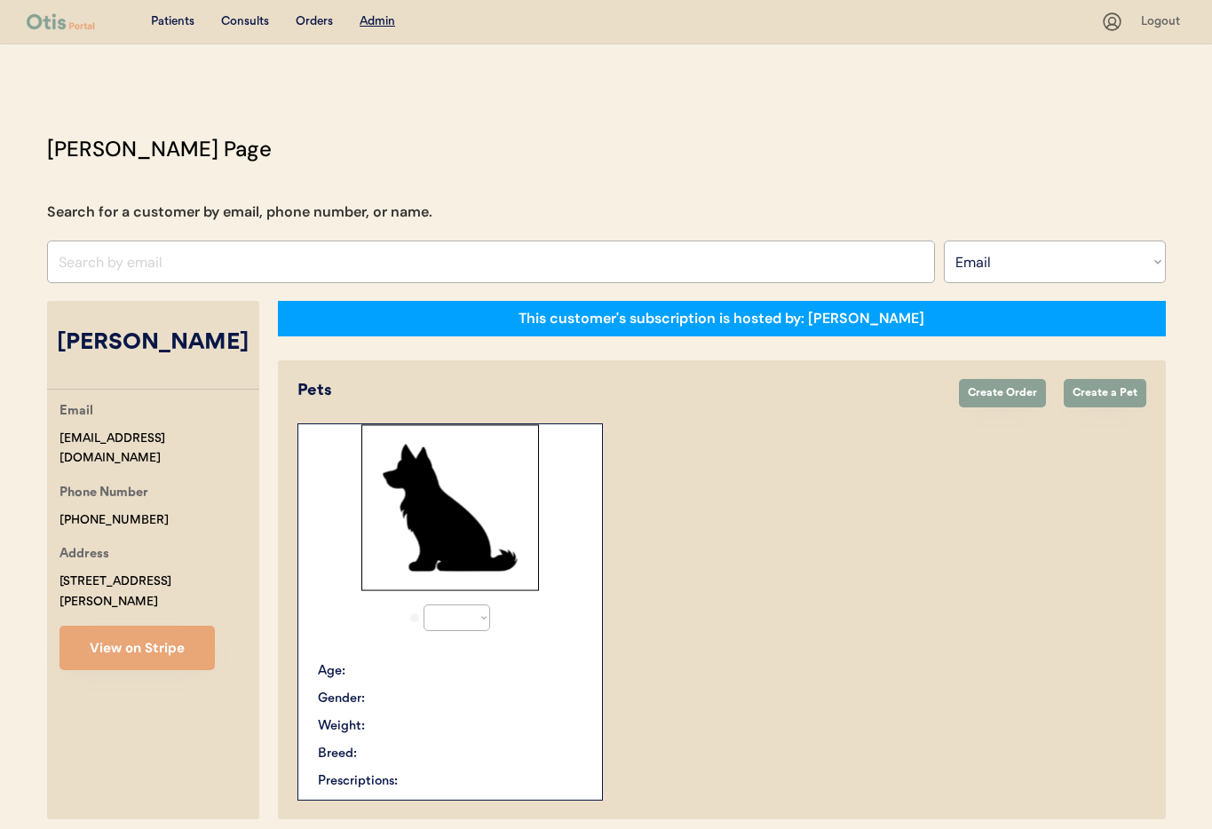
select select "true"
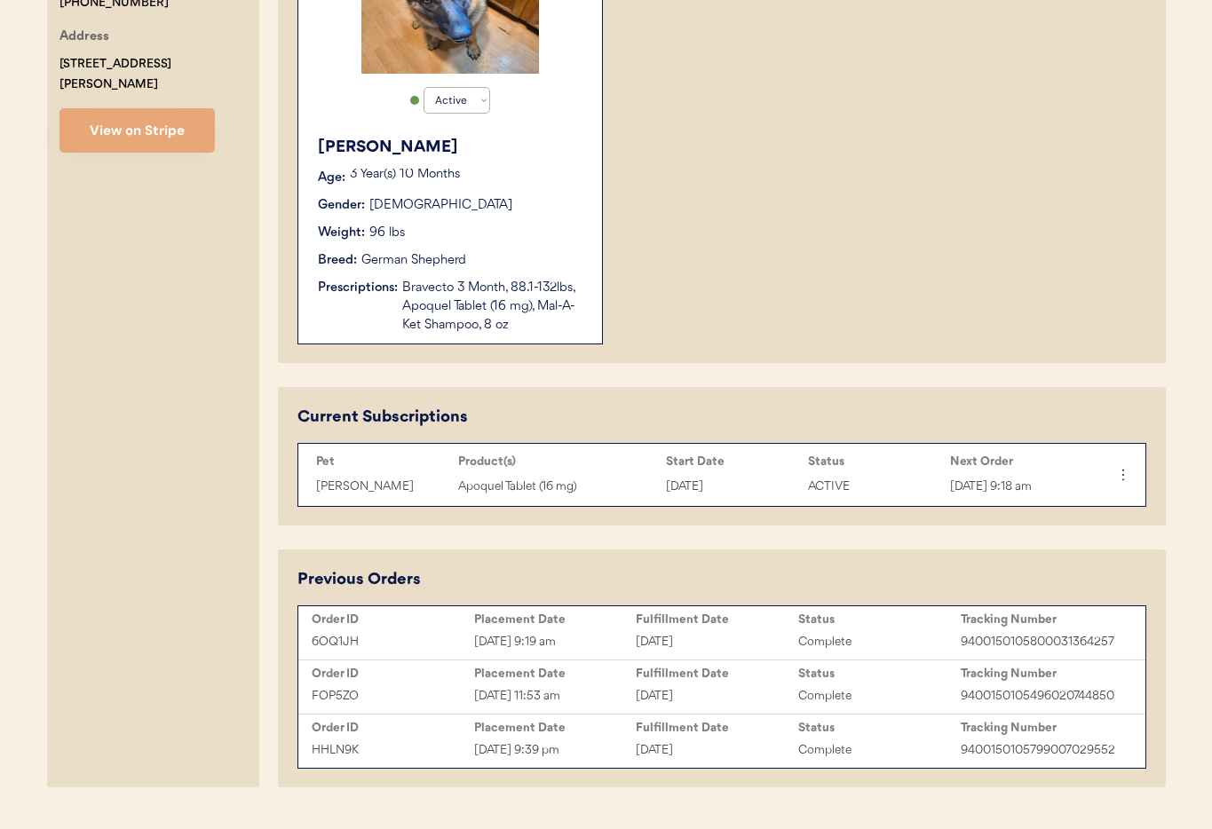
scroll to position [558, 0]
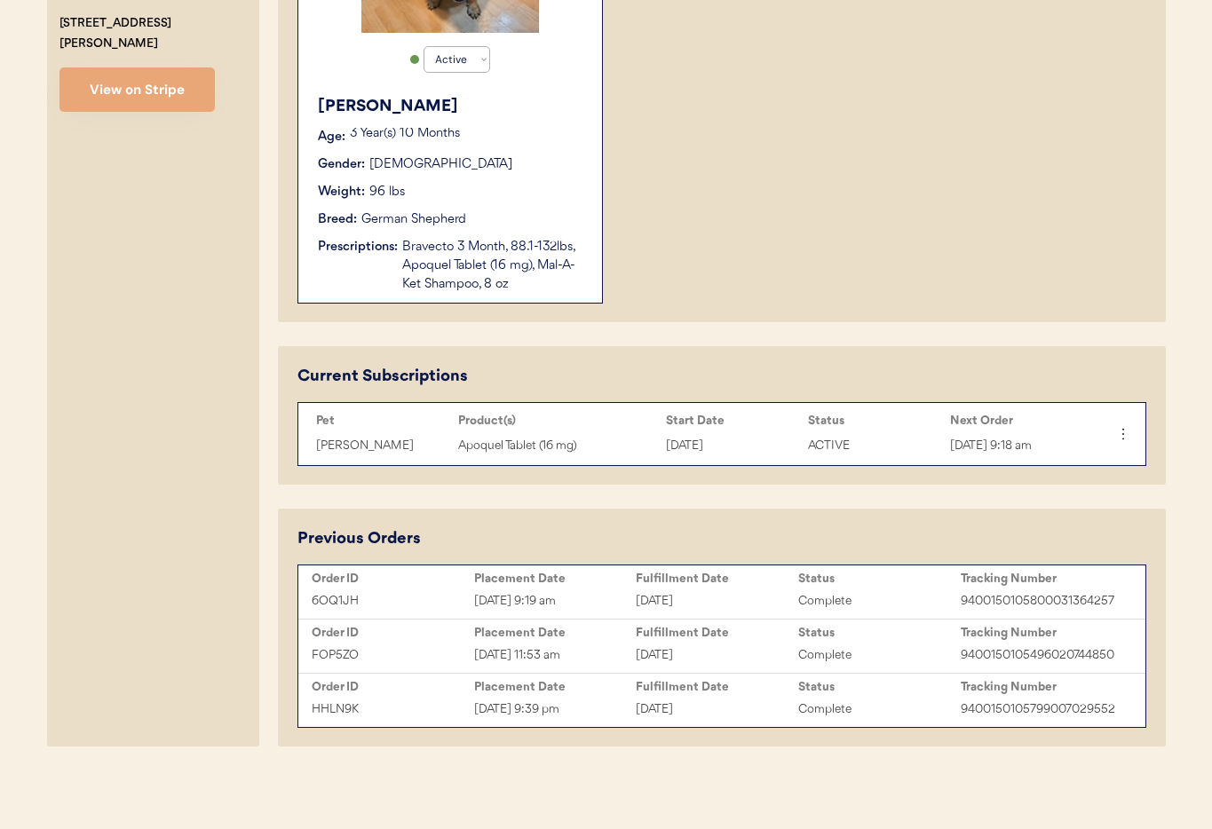
click at [485, 273] on div "Bravecto 3 Month, 88.1-132lbs, Apoquel Tablet (16 mg), Mal-A-Ket Shampoo, 8 oz" at bounding box center [493, 266] width 182 height 56
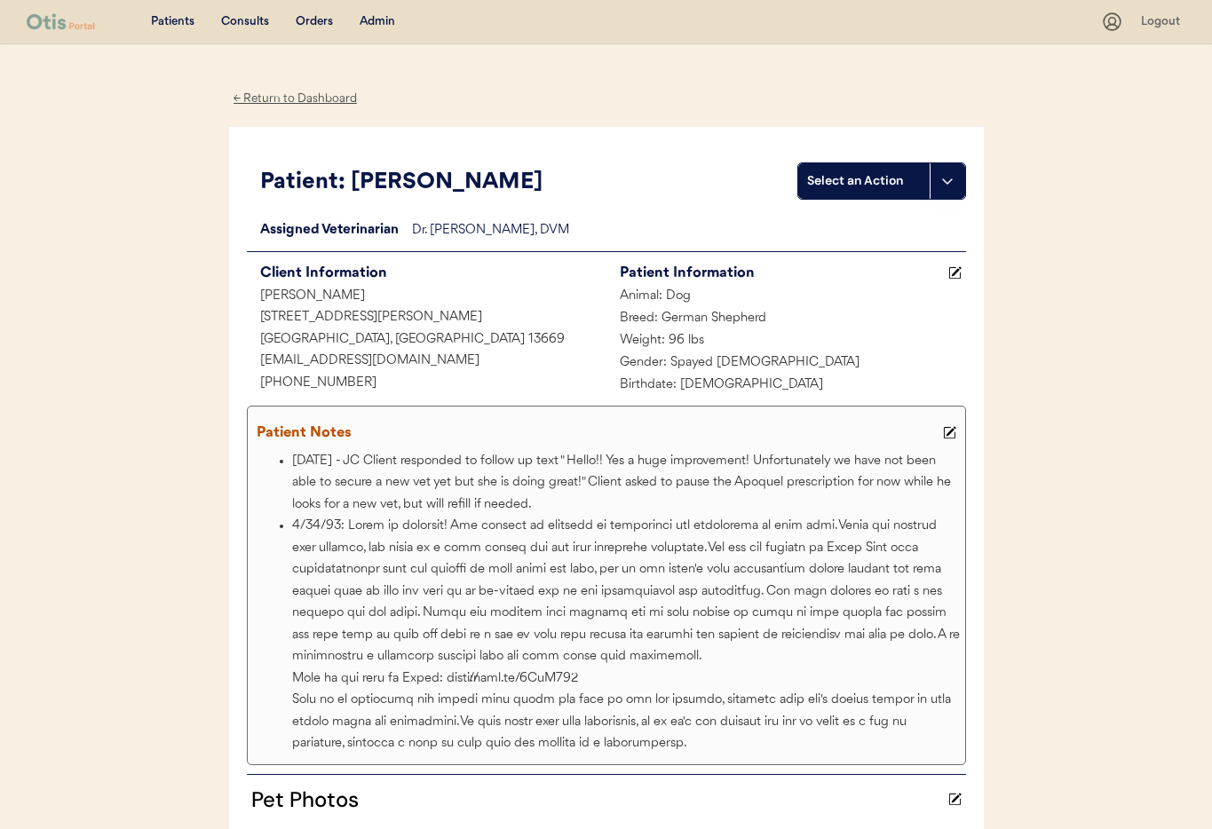
click at [295, 97] on div "← Return to Dashboard" at bounding box center [295, 99] width 133 height 20
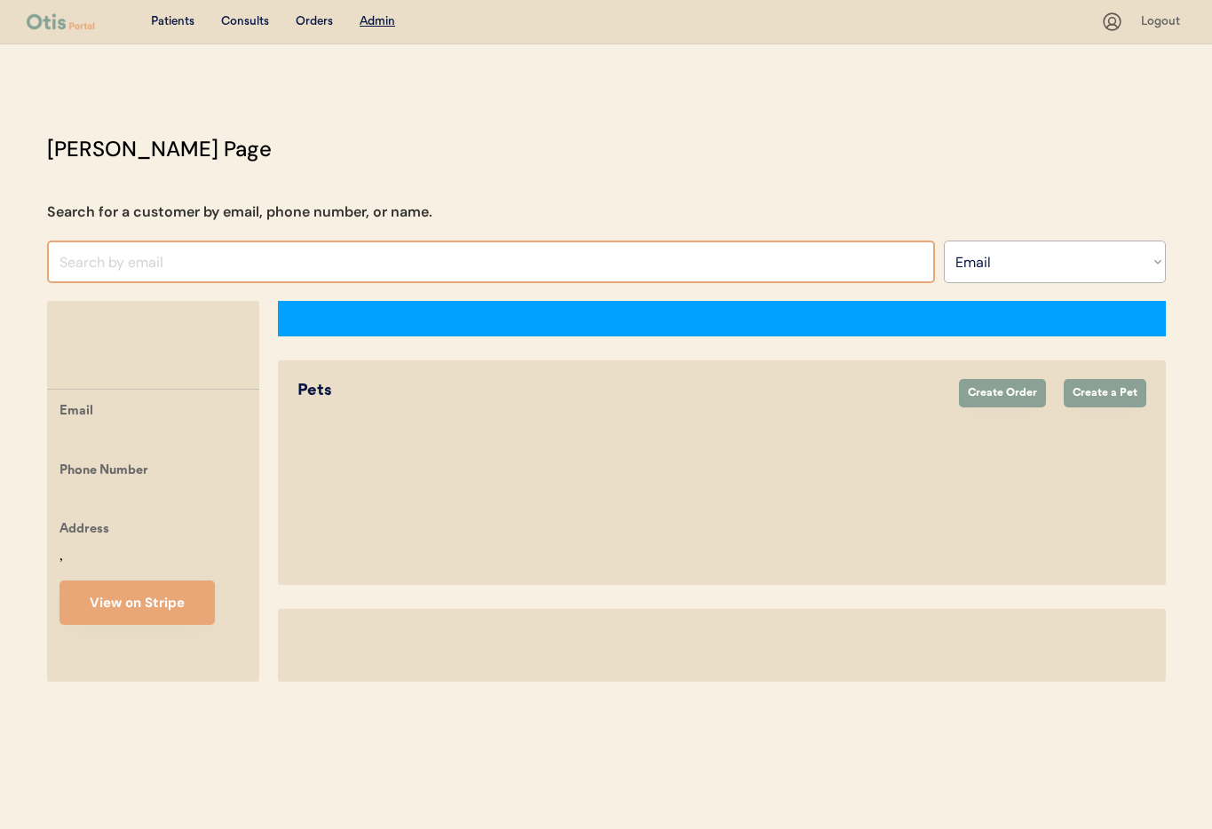
select select ""Email""
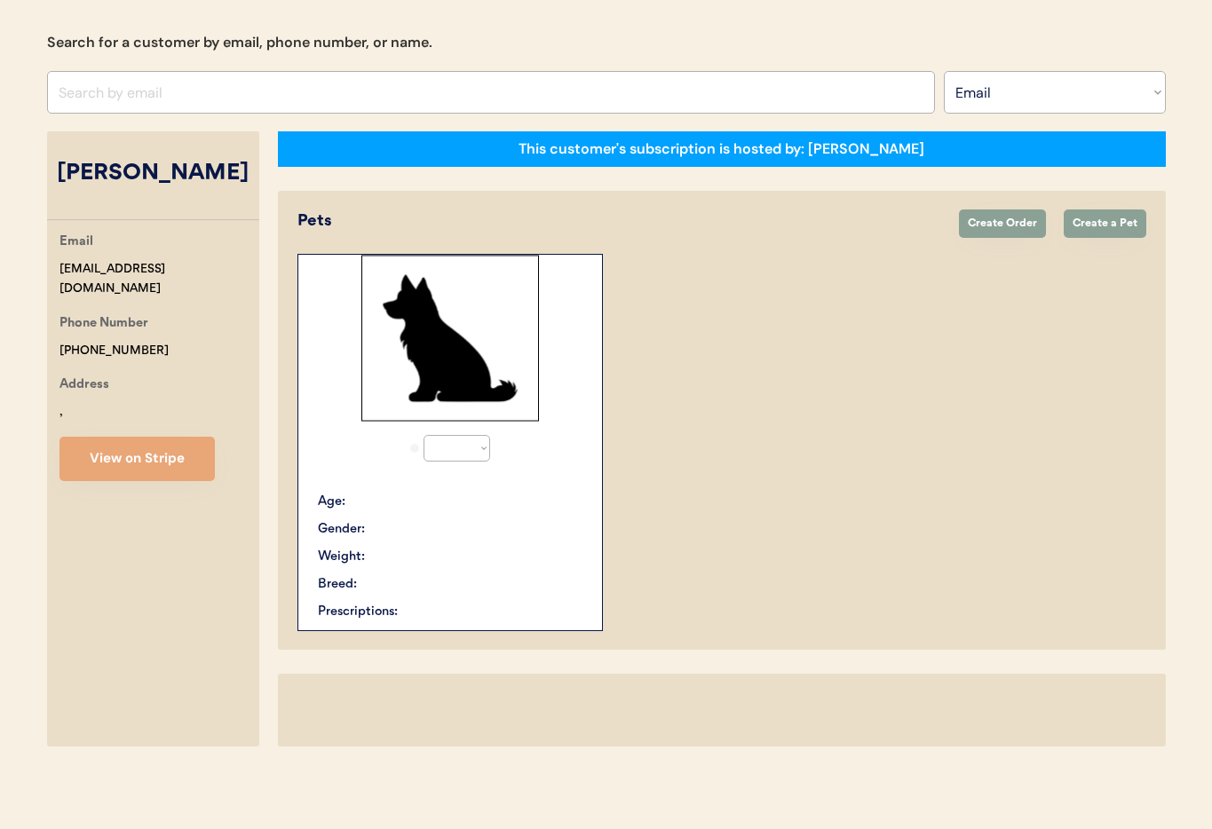
select select "true"
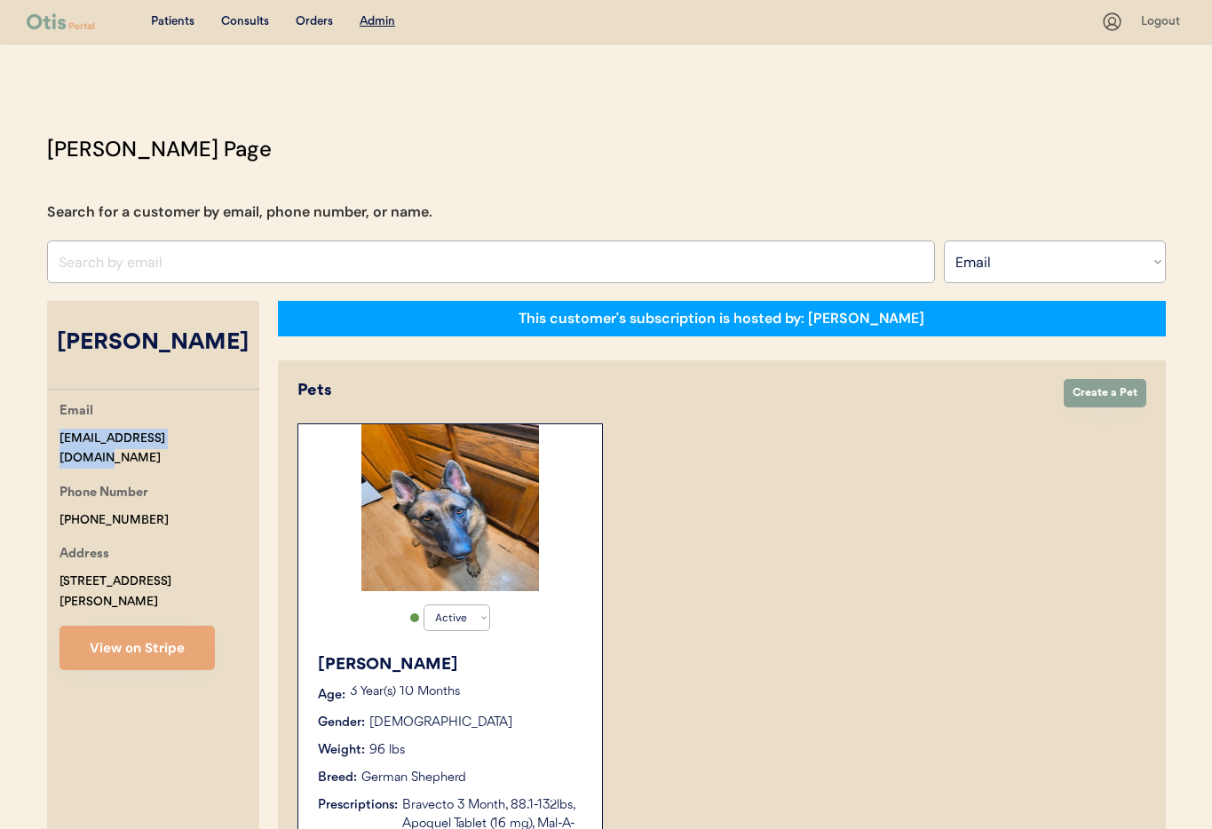
drag, startPoint x: 142, startPoint y: 438, endPoint x: 59, endPoint y: 435, distance: 82.6
click at [53, 435] on div "Email [EMAIL_ADDRESS][DOMAIN_NAME] Phone Number [PHONE_NUMBER] Address [STREET_…" at bounding box center [153, 535] width 212 height 269
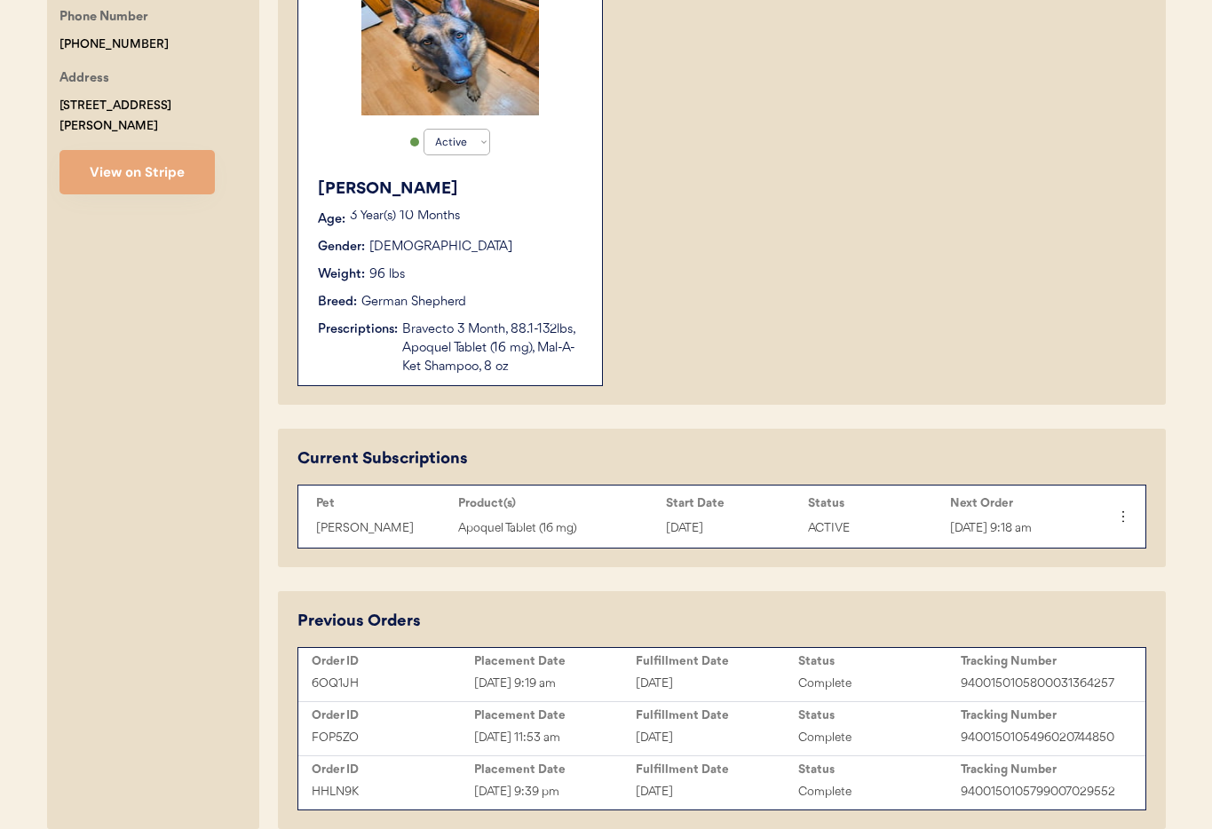
scroll to position [502, 0]
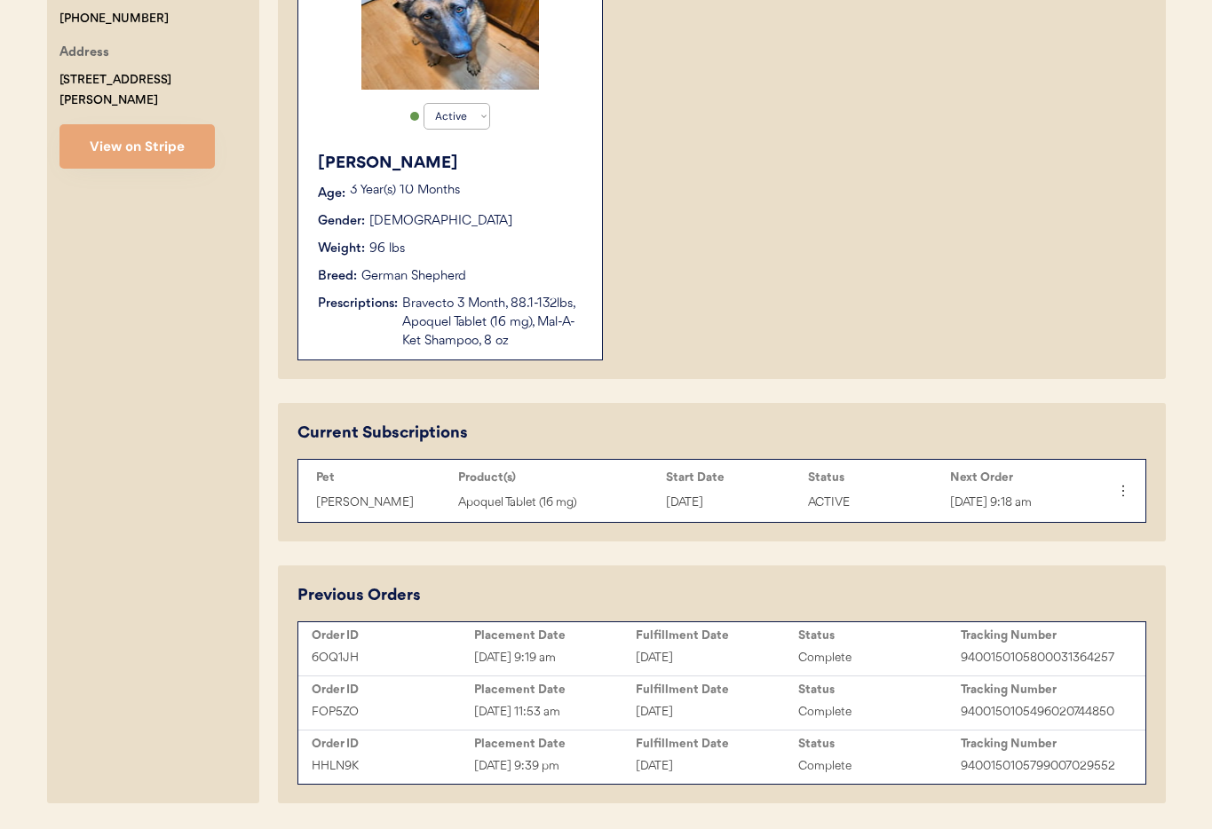
click at [514, 322] on div "Bravecto 3 Month, 88.1-132lbs, Apoquel Tablet (16 mg), Mal-A-Ket Shampoo, 8 oz" at bounding box center [493, 323] width 182 height 56
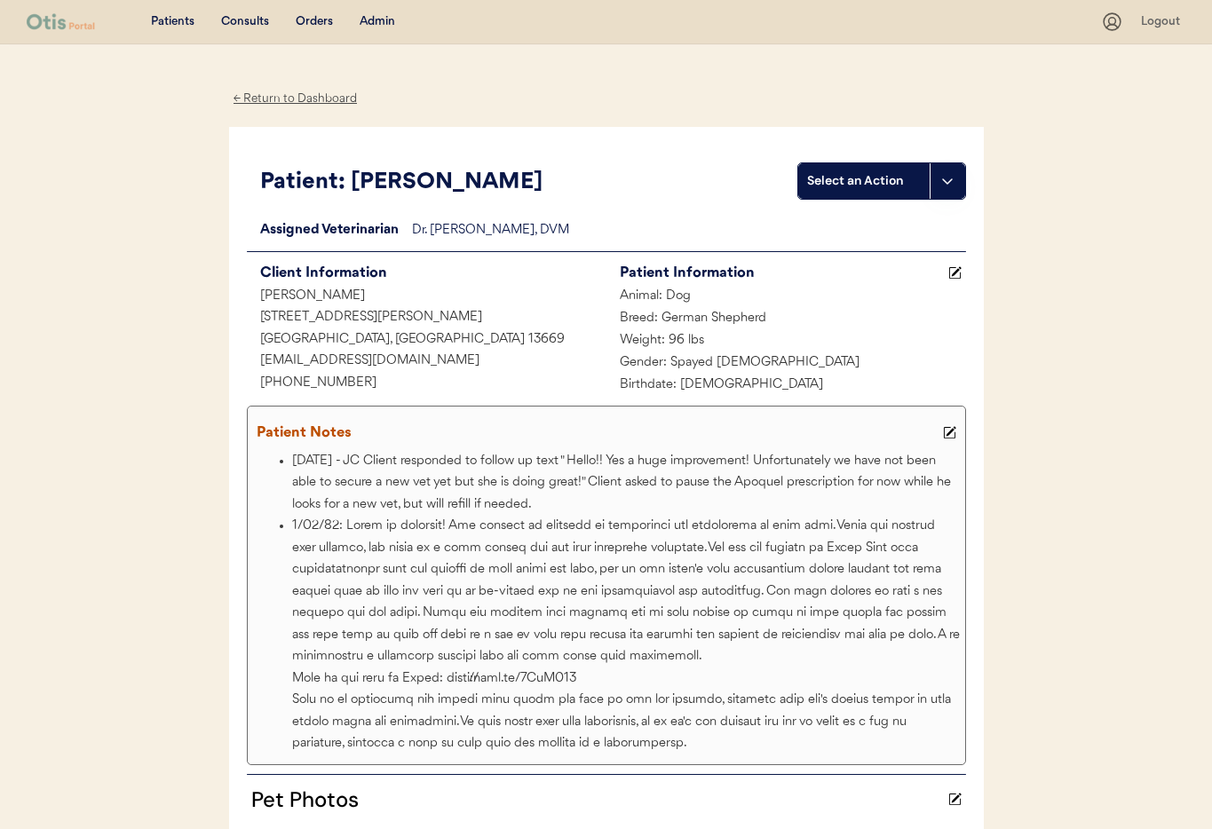
click at [366, 24] on div "Admin" at bounding box center [378, 22] width 36 height 18
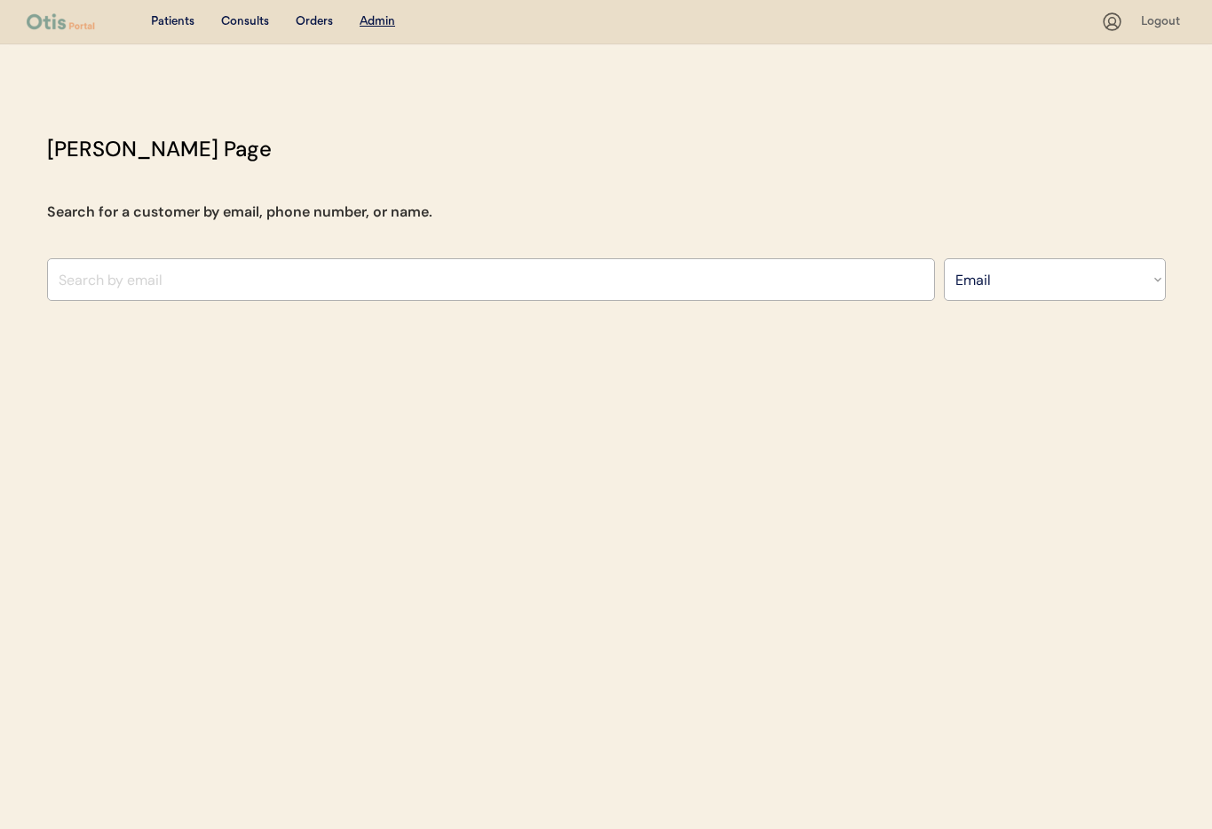
select select ""Email""
click at [338, 279] on input "input" at bounding box center [491, 279] width 888 height 43
click at [191, 269] on input "input" at bounding box center [491, 279] width 888 height 43
paste input "[EMAIL_ADDRESS][DOMAIN_NAME]"
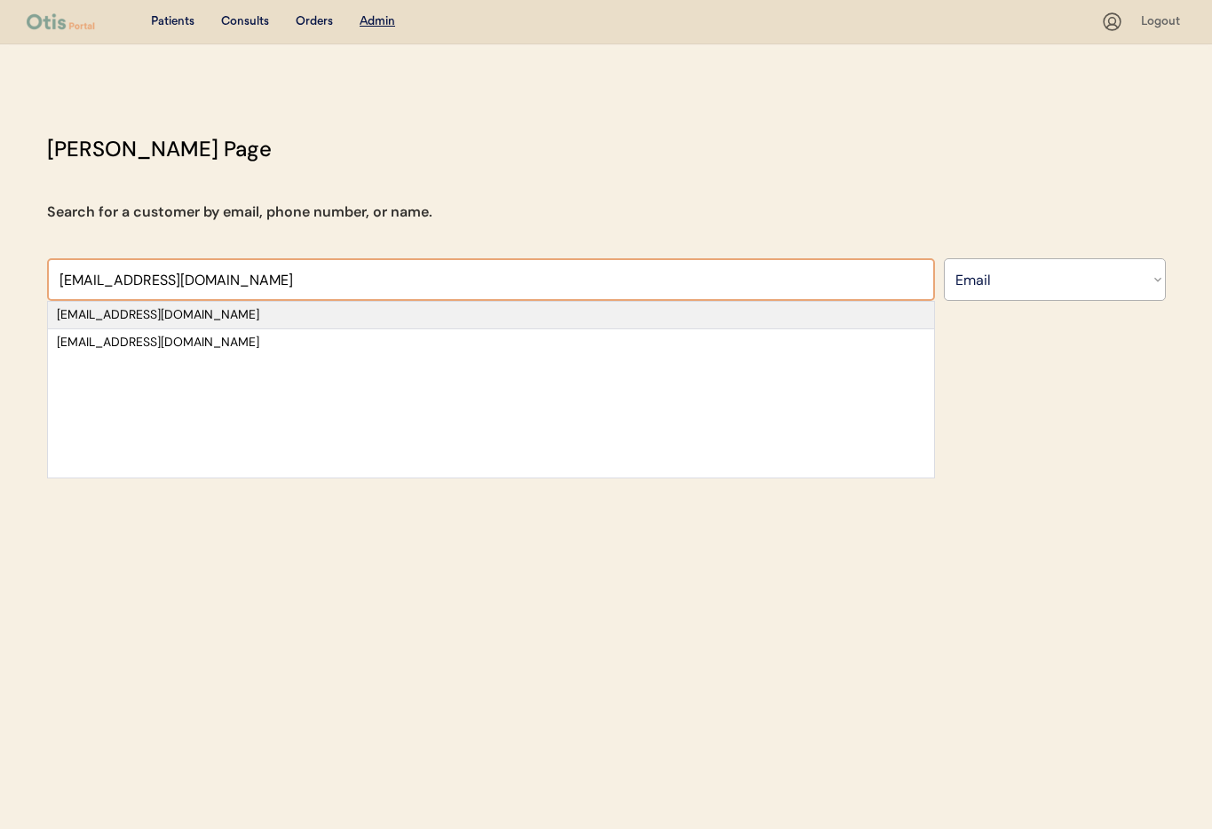
type input "[EMAIL_ADDRESS][DOMAIN_NAME]"
click at [200, 308] on div "[EMAIL_ADDRESS][DOMAIN_NAME]" at bounding box center [491, 315] width 868 height 18
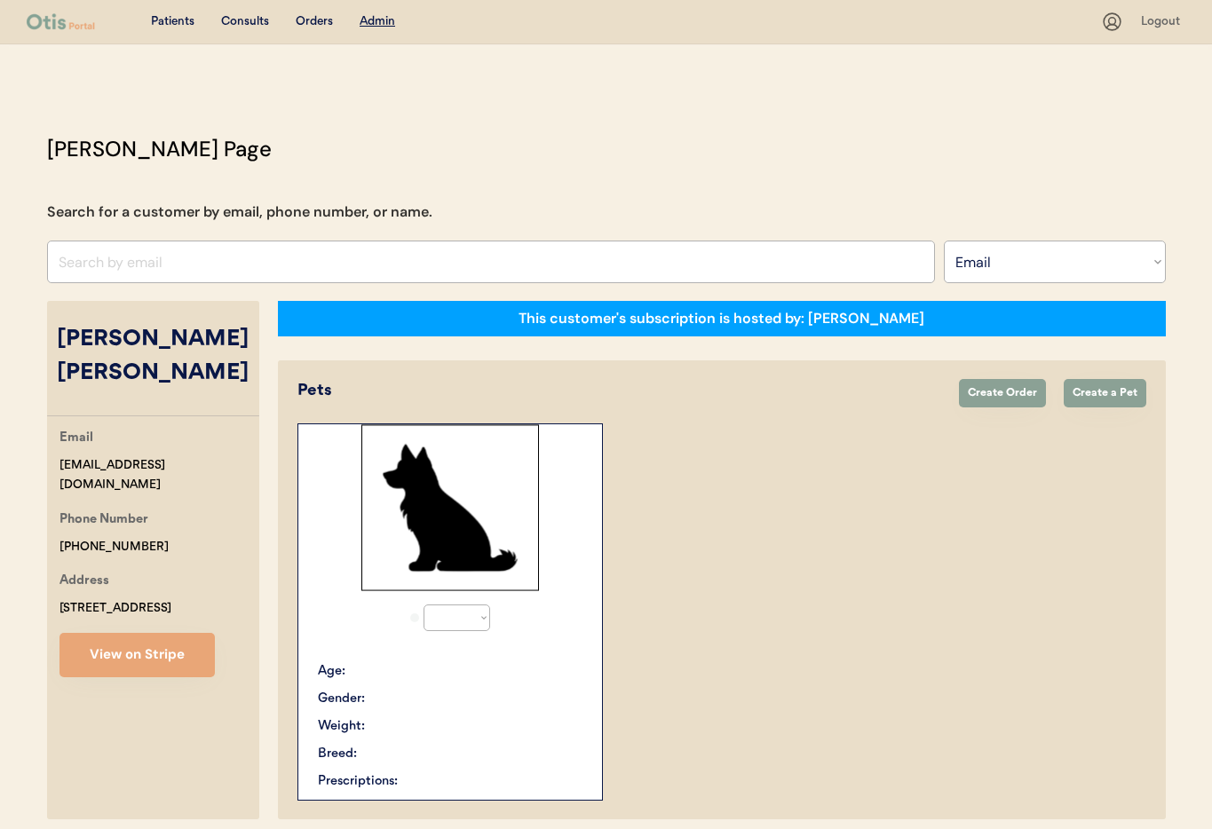
select select "true"
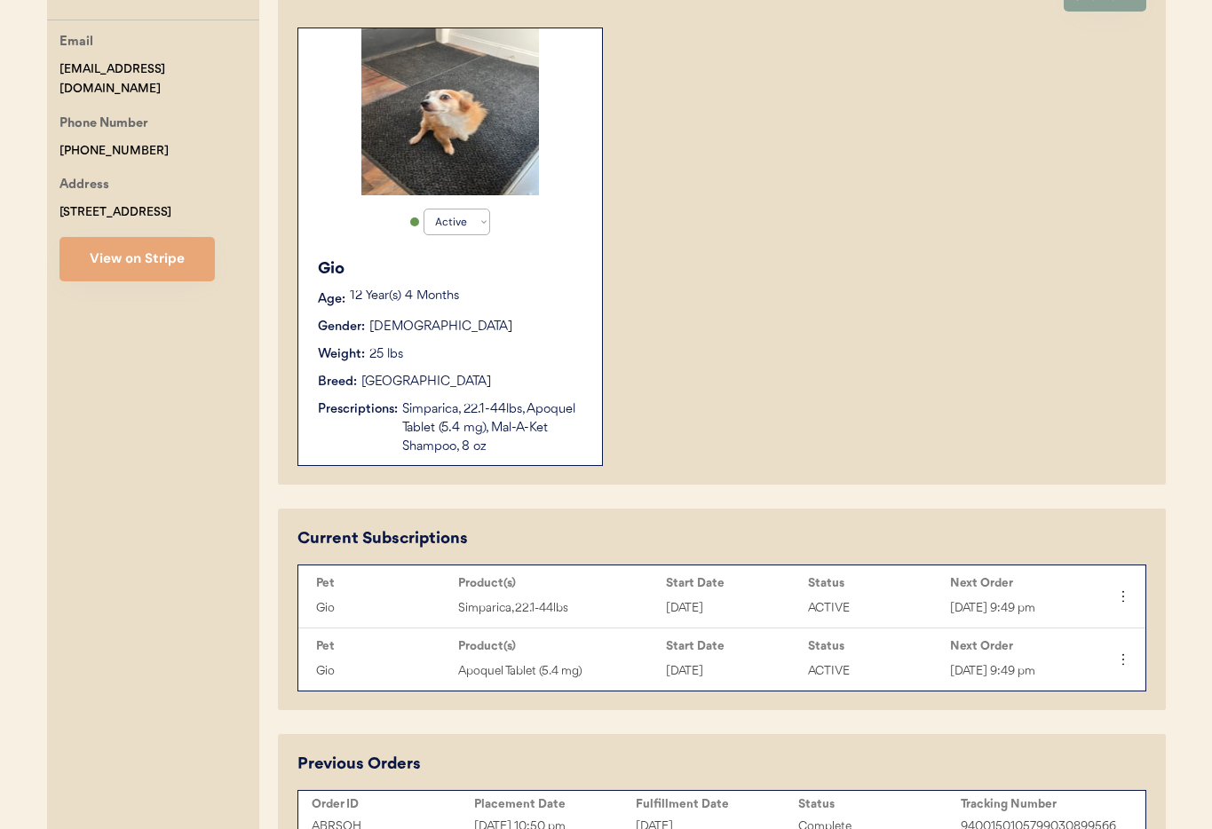
scroll to position [486, 0]
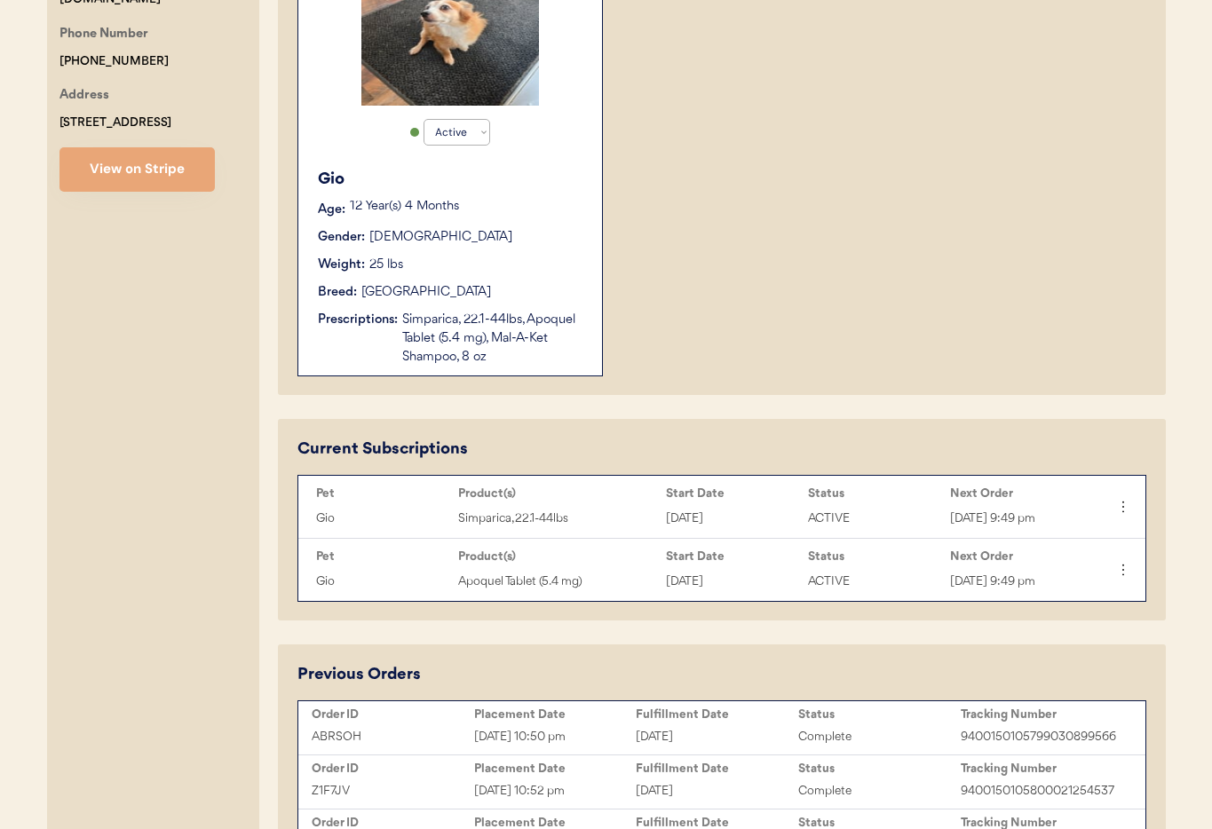
click at [515, 238] on div "Gender: Male" at bounding box center [451, 237] width 266 height 19
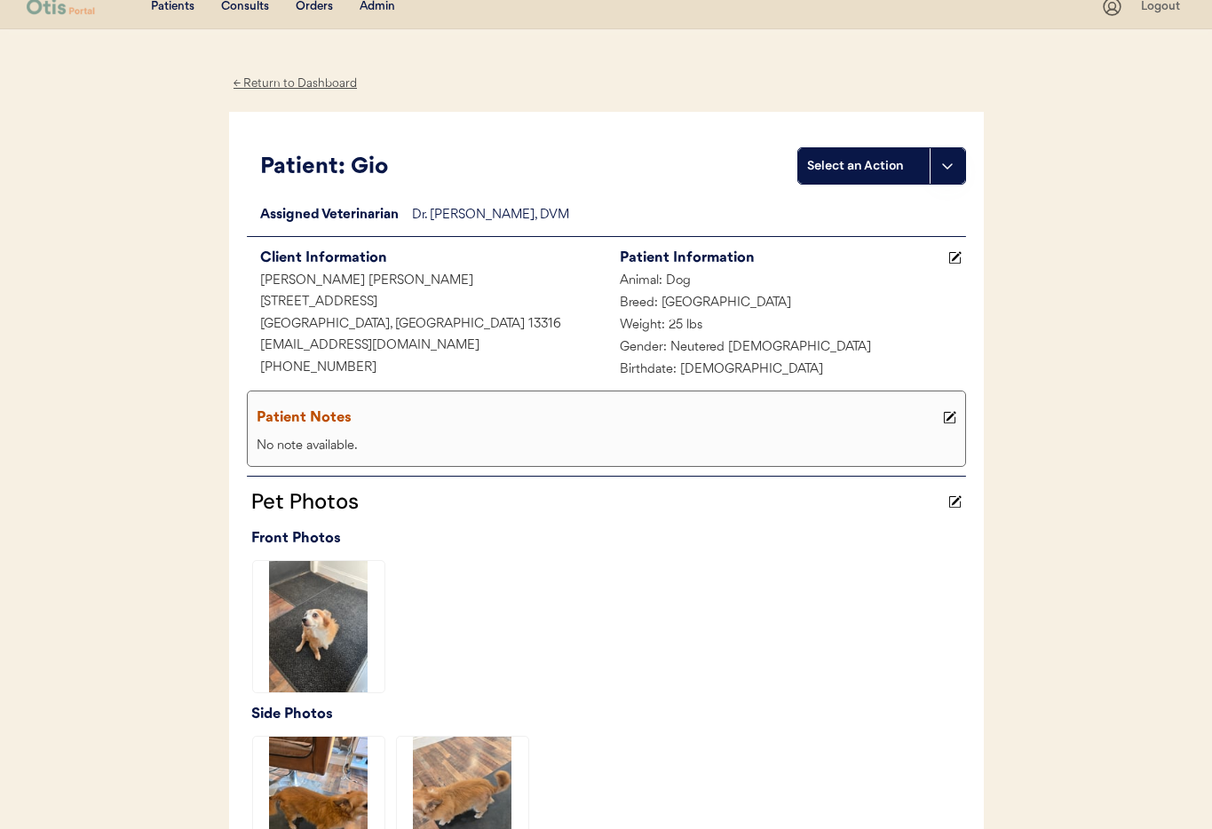
scroll to position [8, 0]
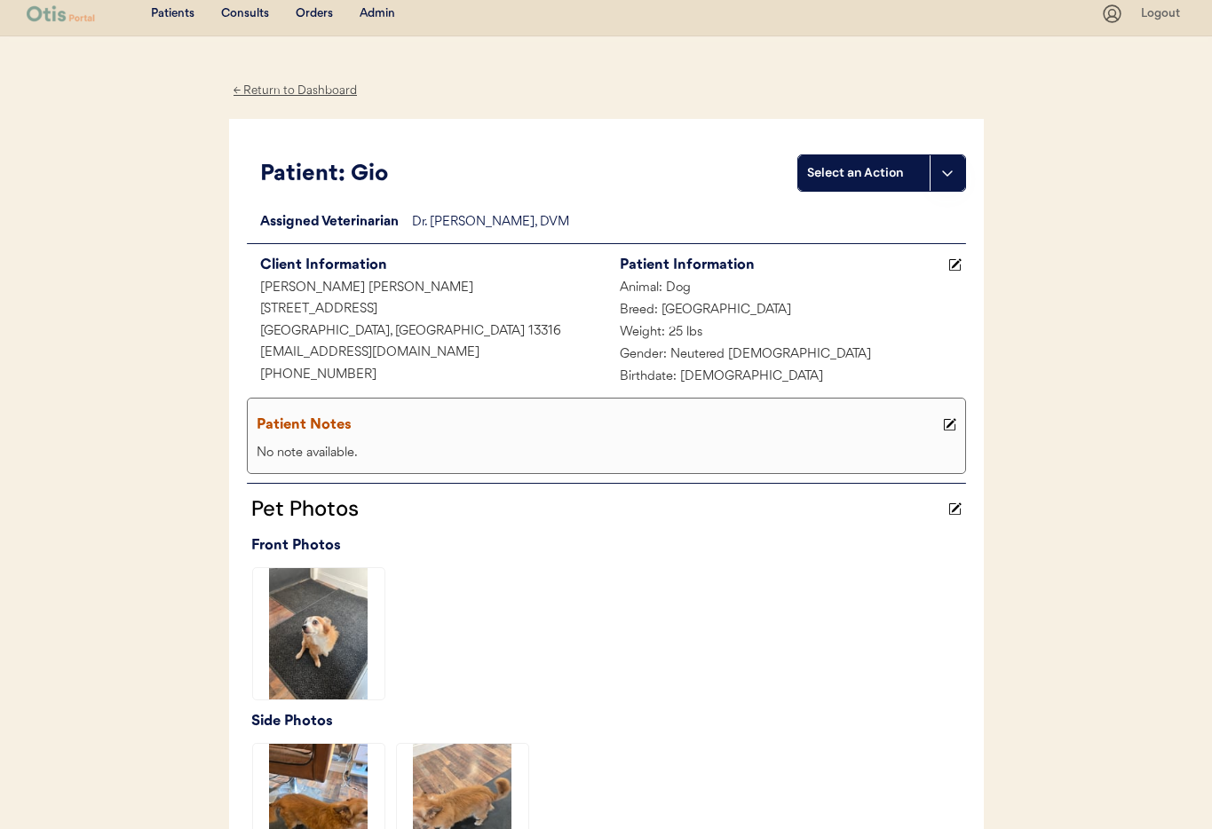
click at [292, 86] on div "← Return to Dashboard" at bounding box center [295, 91] width 133 height 20
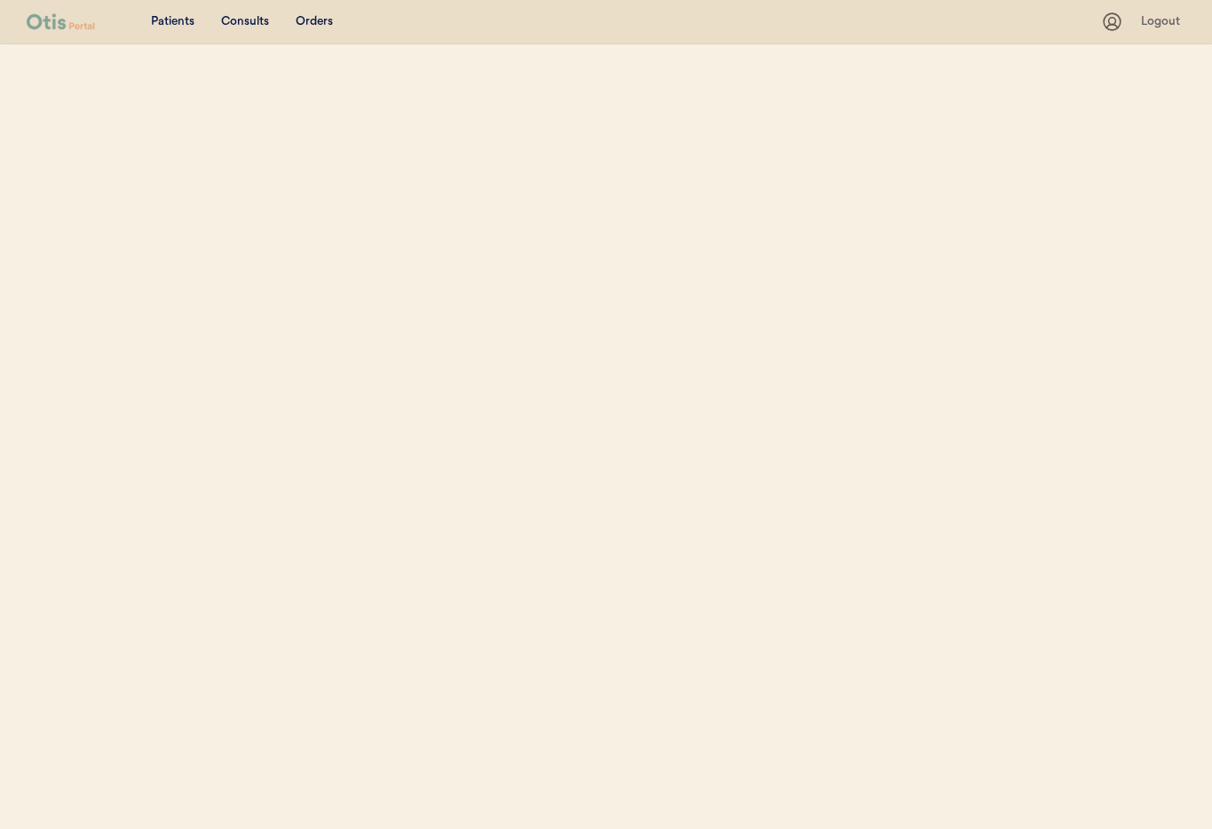
select select ""Email""
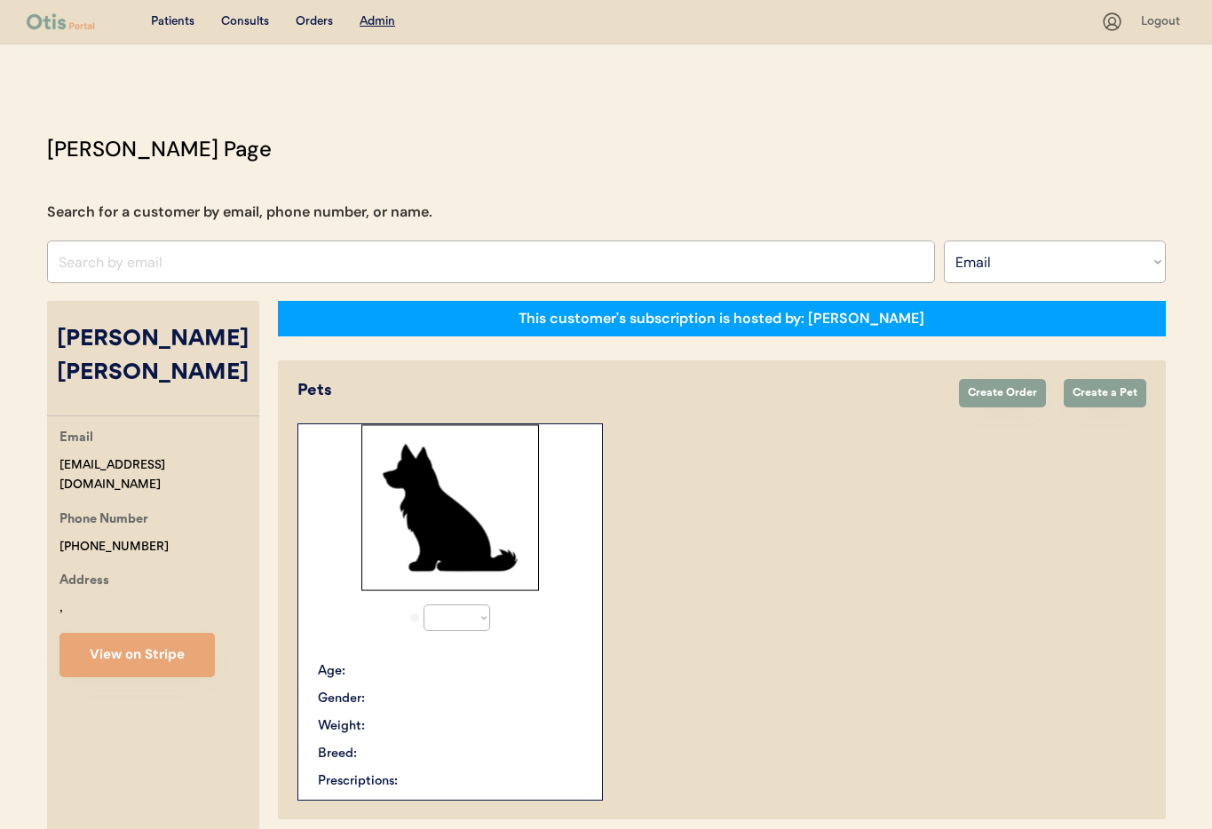
scroll to position [170, 0]
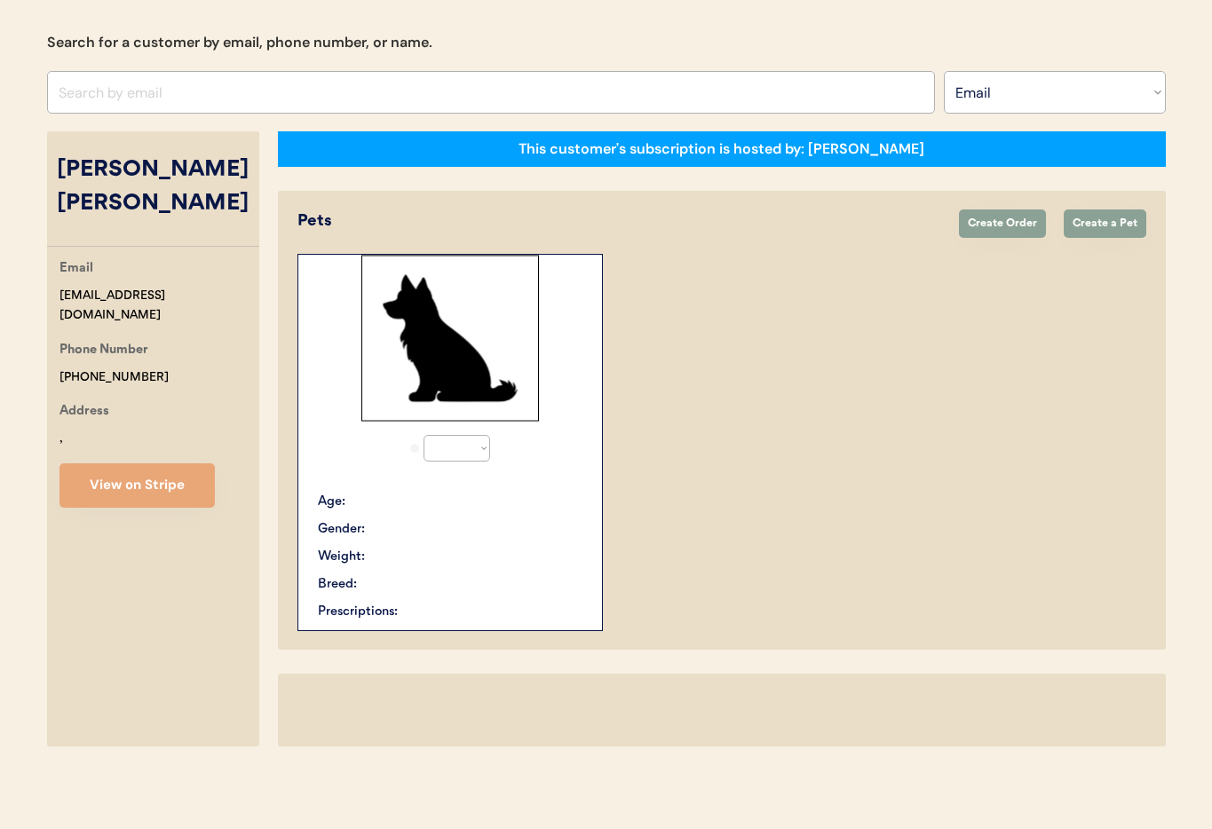
select select "true"
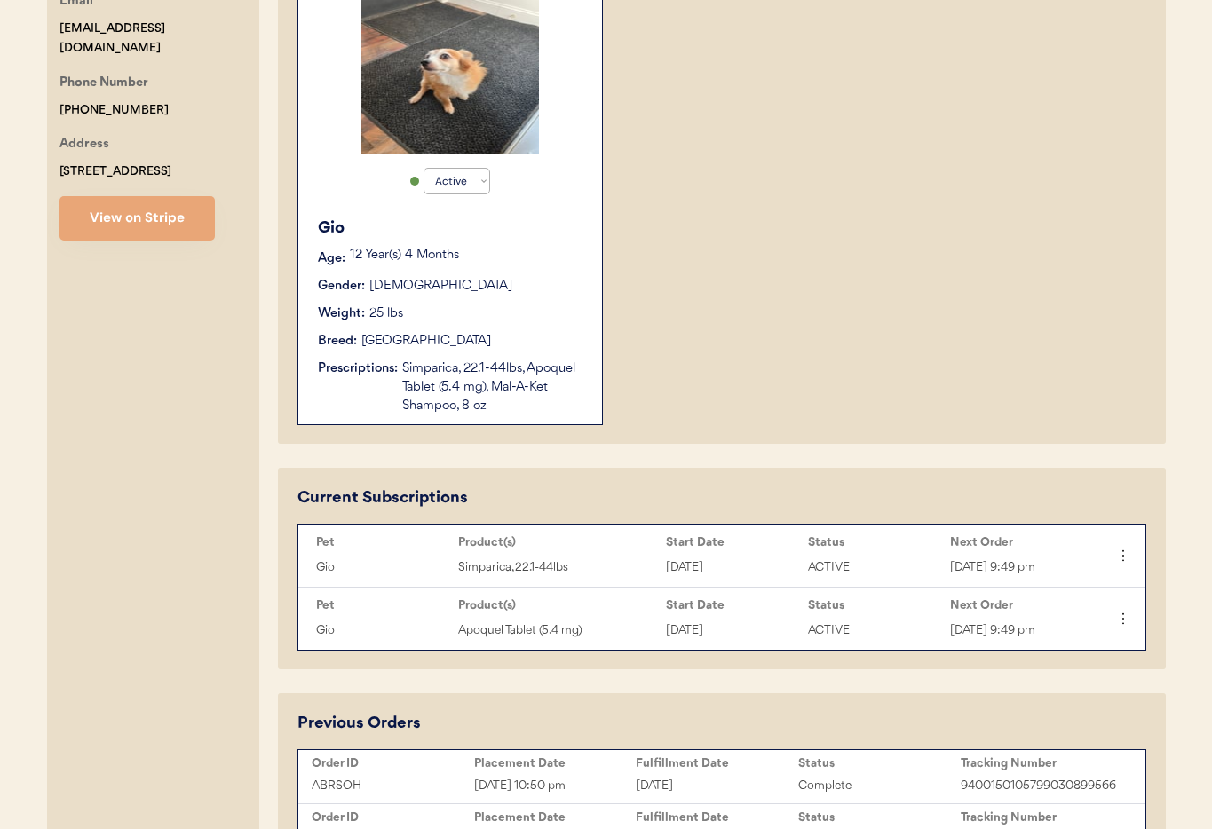
scroll to position [505, 0]
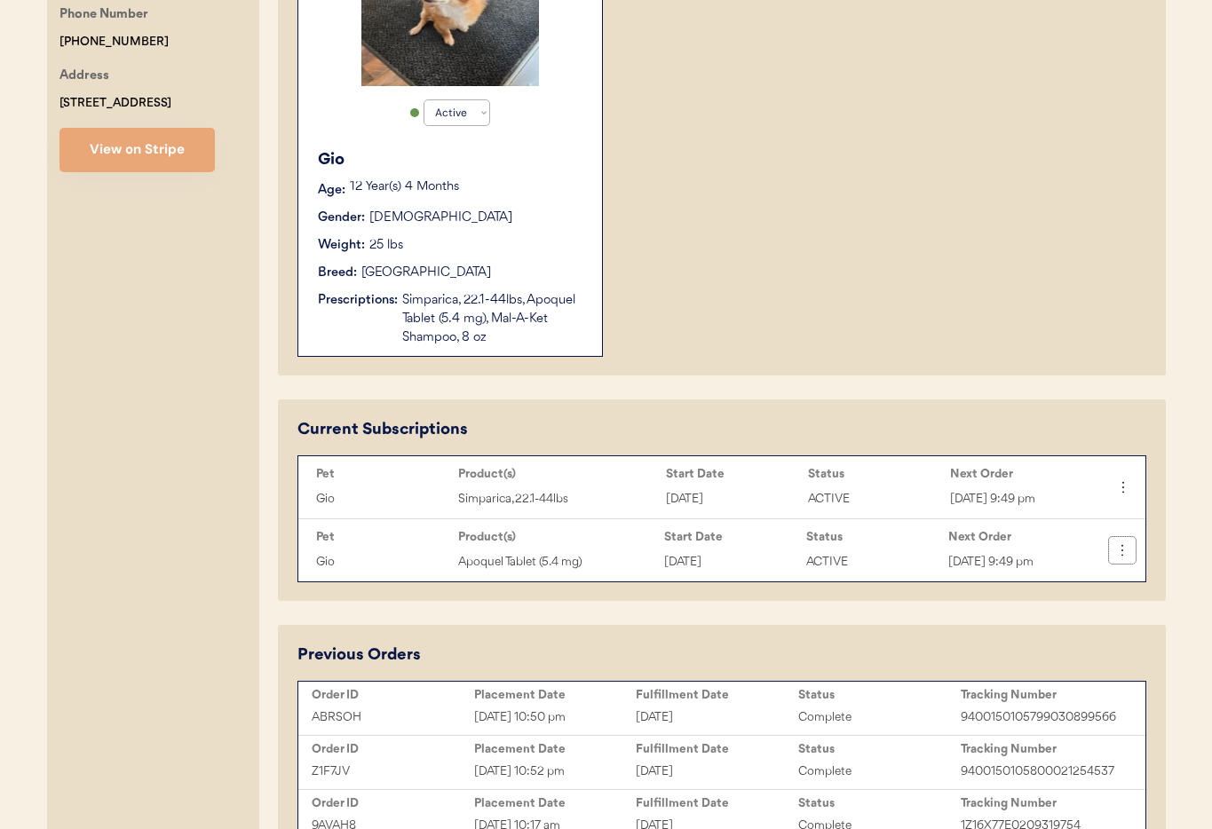
click at [1119, 550] on icon at bounding box center [1122, 551] width 18 height 18
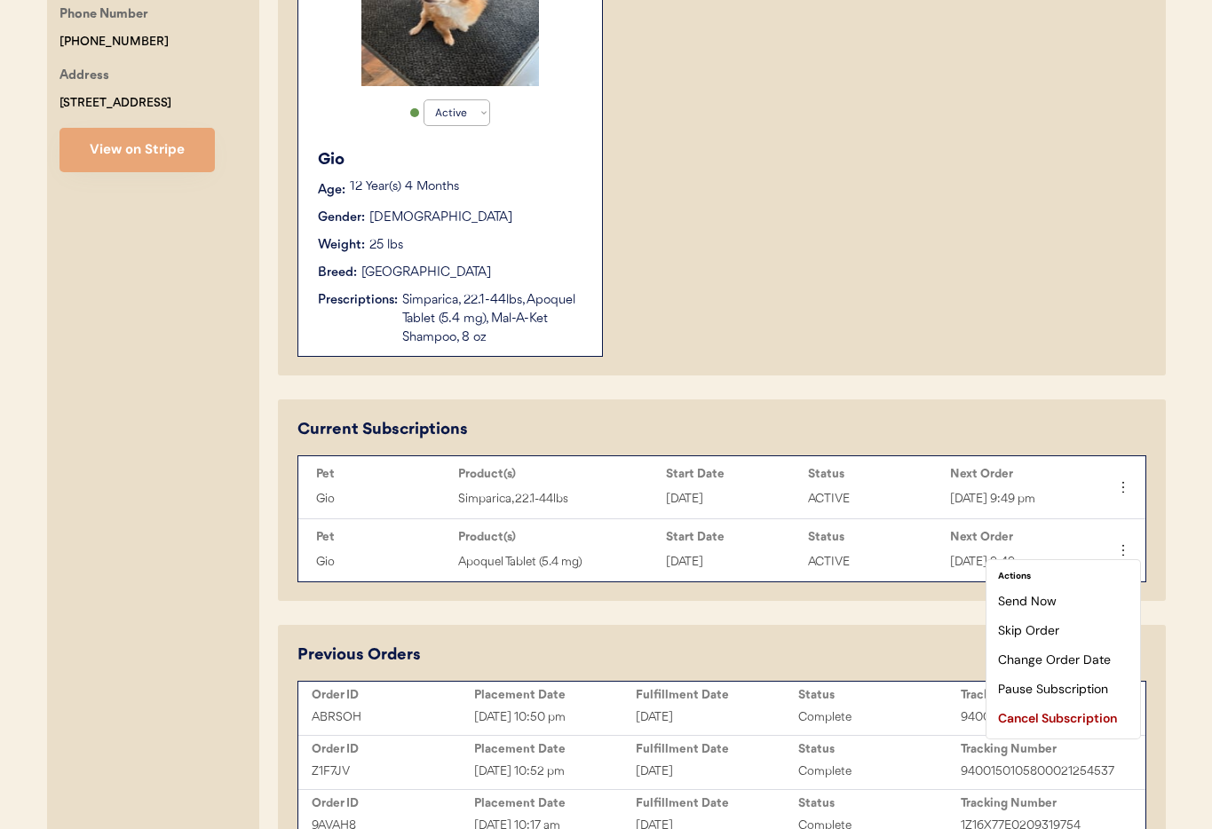
click at [1013, 306] on div "Active Active Inactive Gio Age: 12 Year(s) 4 Months Gender: Male Weight: 25 lbs…" at bounding box center [721, 137] width 849 height 439
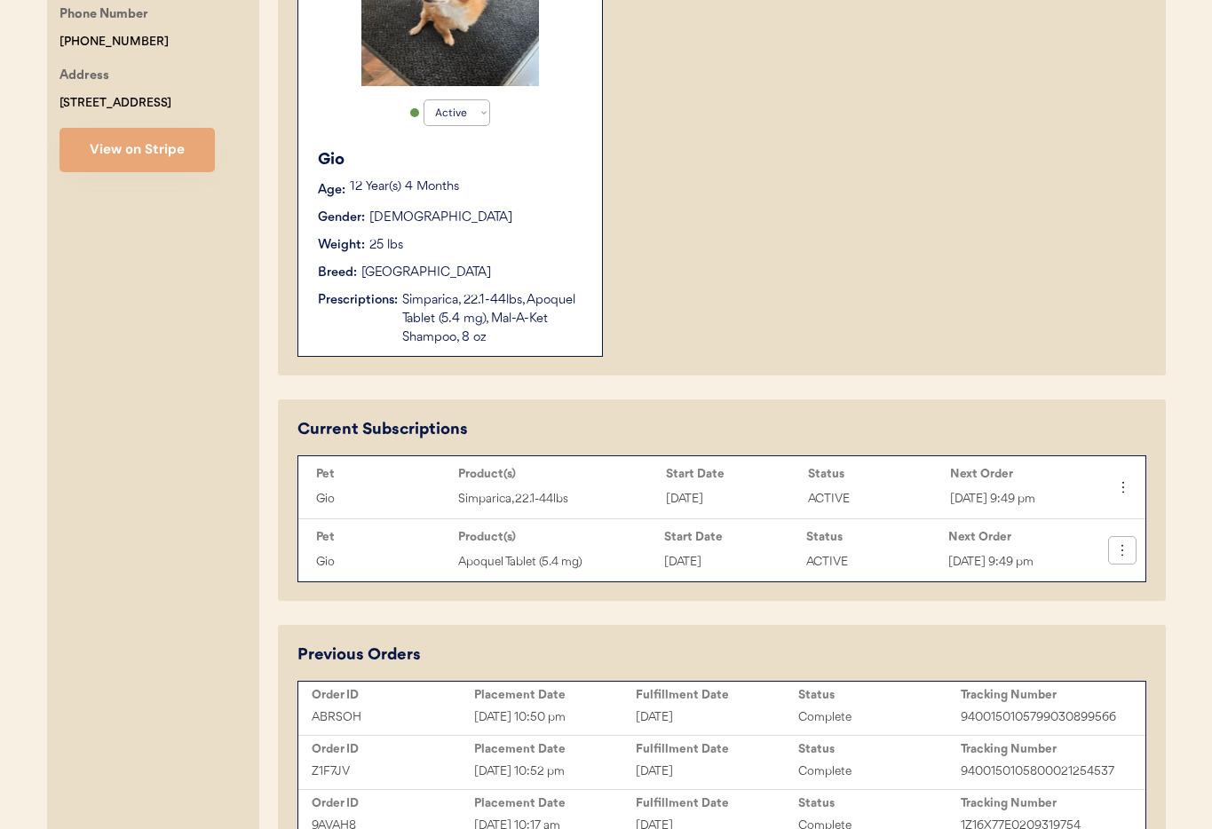
click at [1131, 556] on button at bounding box center [1122, 550] width 27 height 27
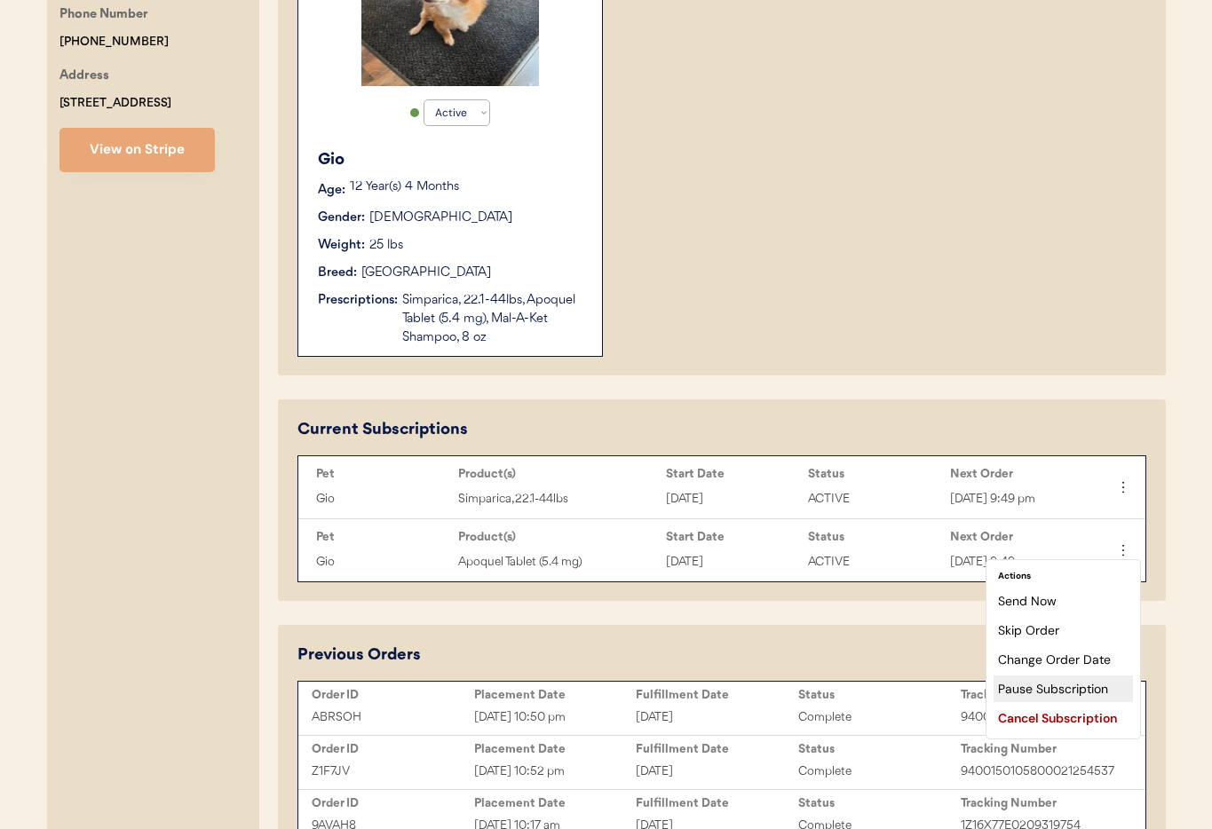
click at [1077, 693] on div "Pause Subscription" at bounding box center [1062, 689] width 139 height 27
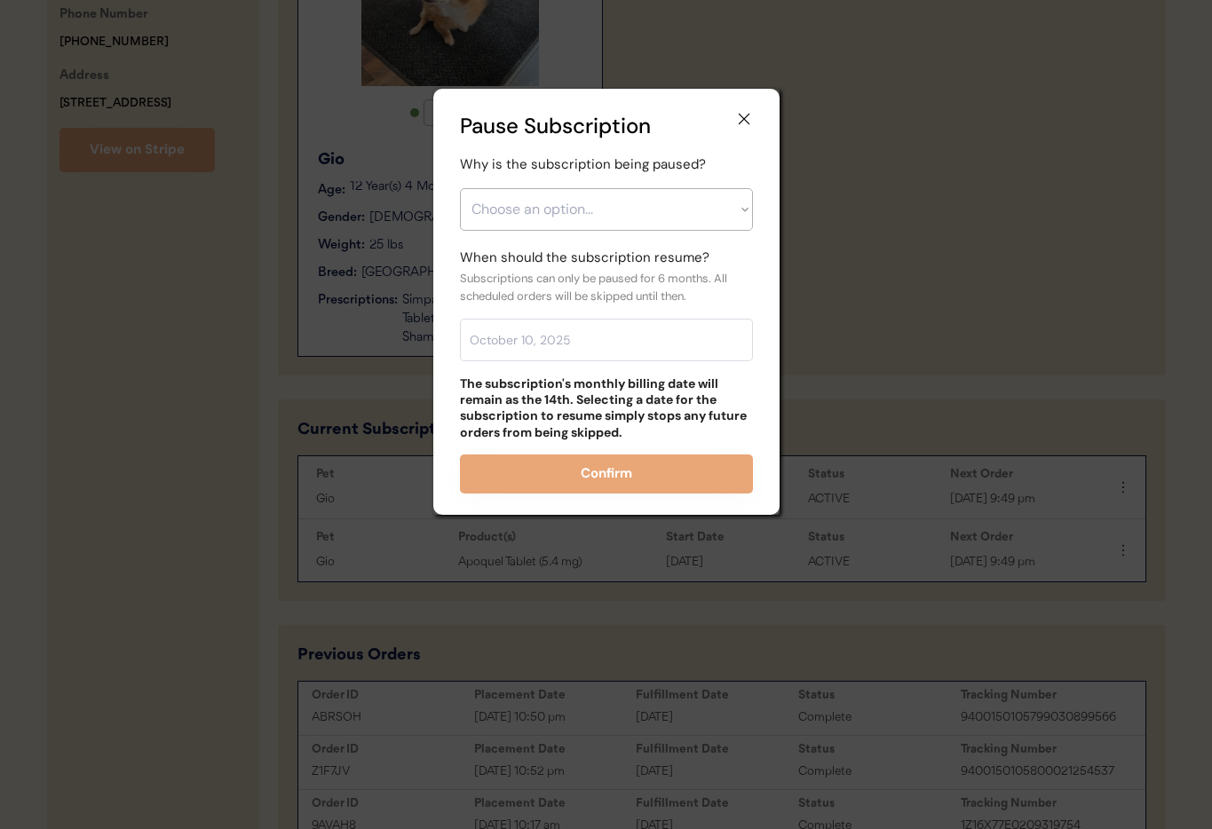
click at [549, 228] on select "Choose an option... Financial reasons / too expensive Has enough medication / s…" at bounding box center [606, 209] width 293 height 43
select select ""care_plan_change___not_needed_now""
click at [460, 188] on select "Choose an option... Financial reasons / too expensive Has enough medication / s…" at bounding box center [606, 209] width 293 height 43
click at [530, 334] on input "text" at bounding box center [606, 340] width 293 height 43
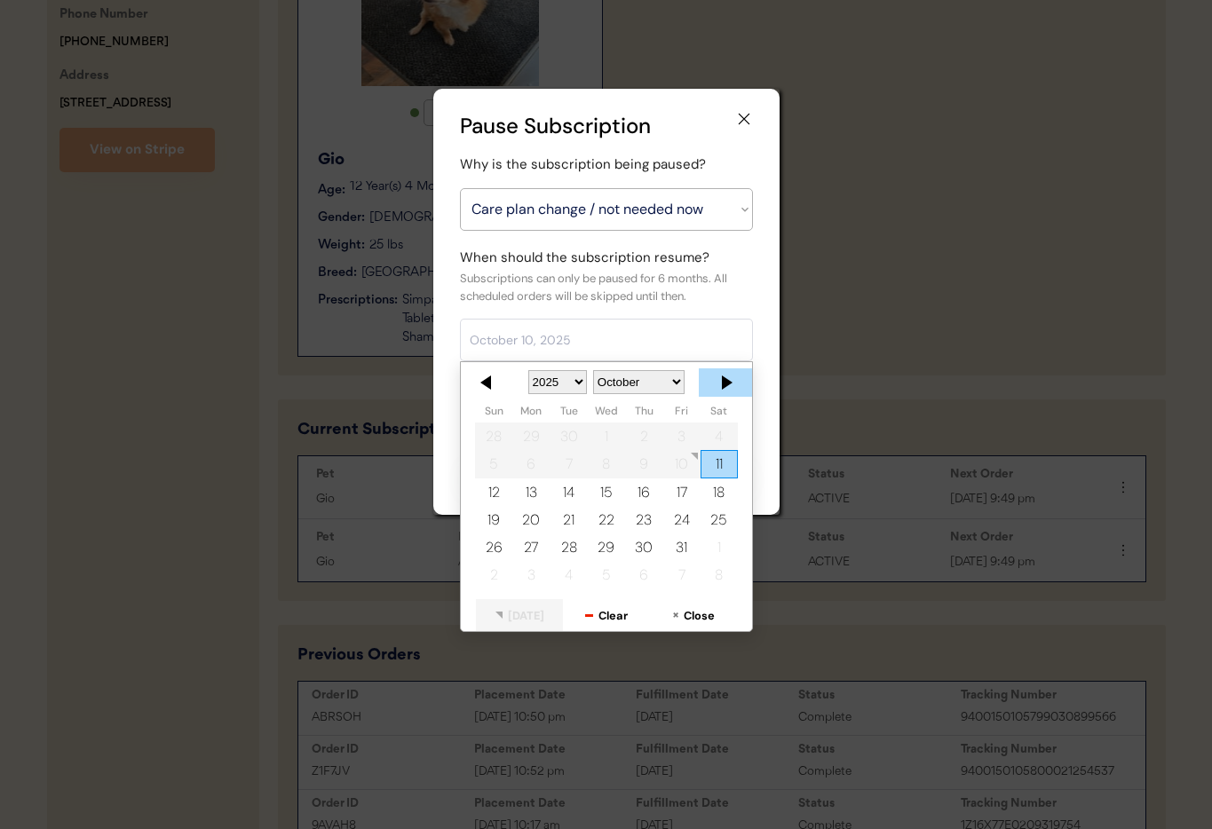
click at [718, 382] on div at bounding box center [725, 382] width 53 height 28
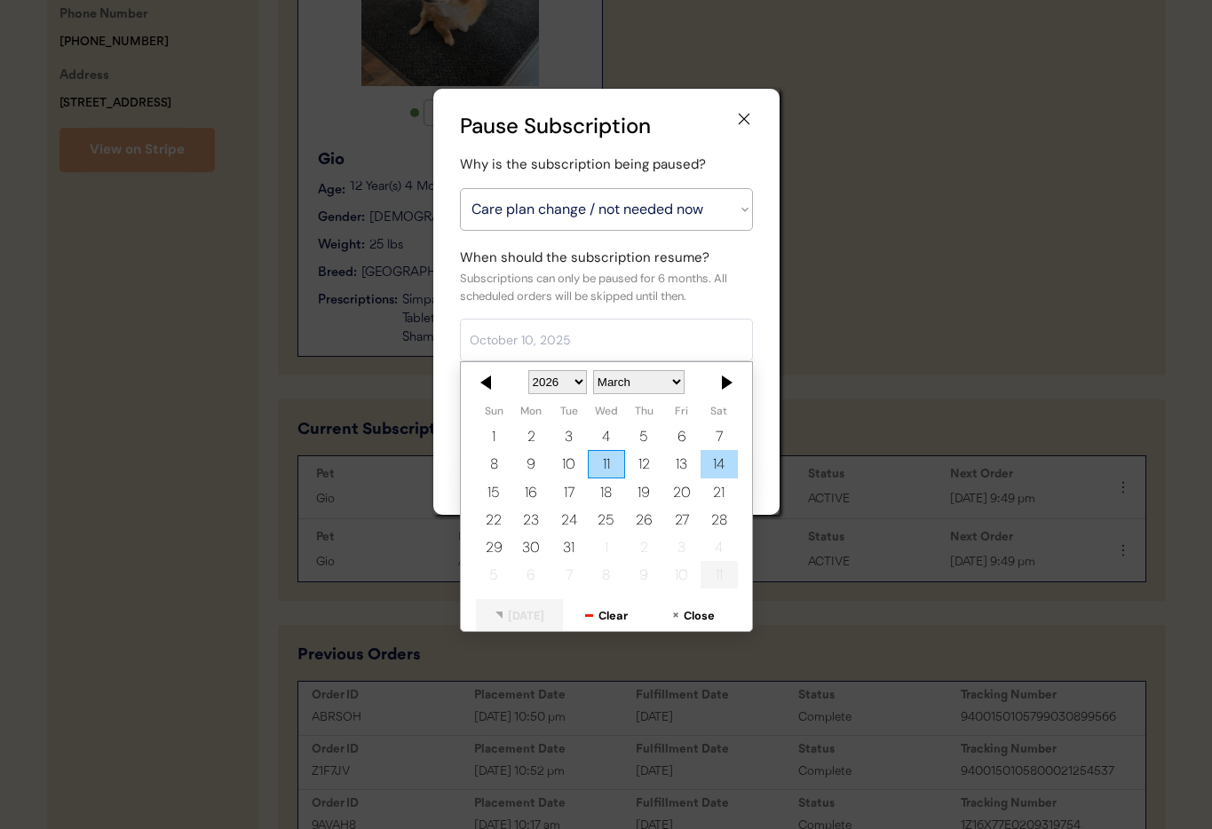
click at [707, 466] on div "14" at bounding box center [718, 464] width 37 height 28
type input "March 14, 2026"
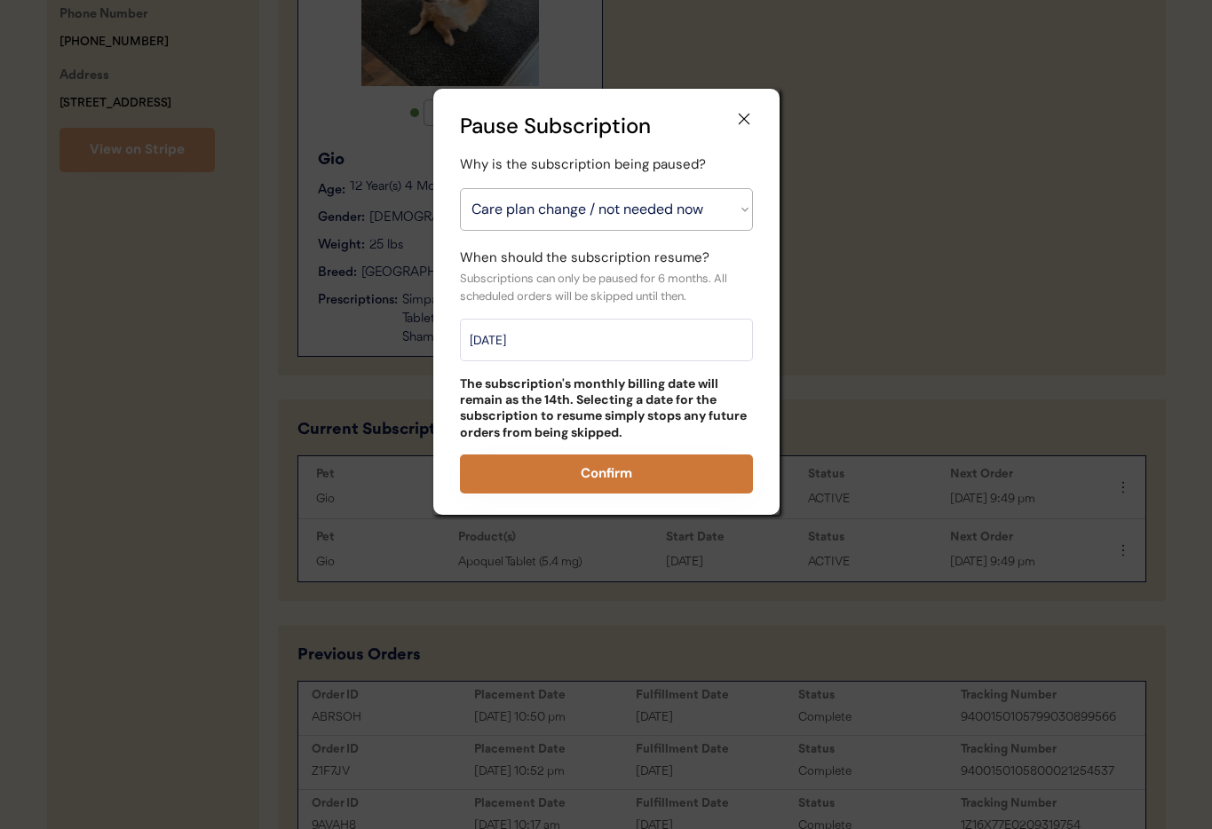
click at [639, 470] on button "Confirm" at bounding box center [606, 474] width 293 height 39
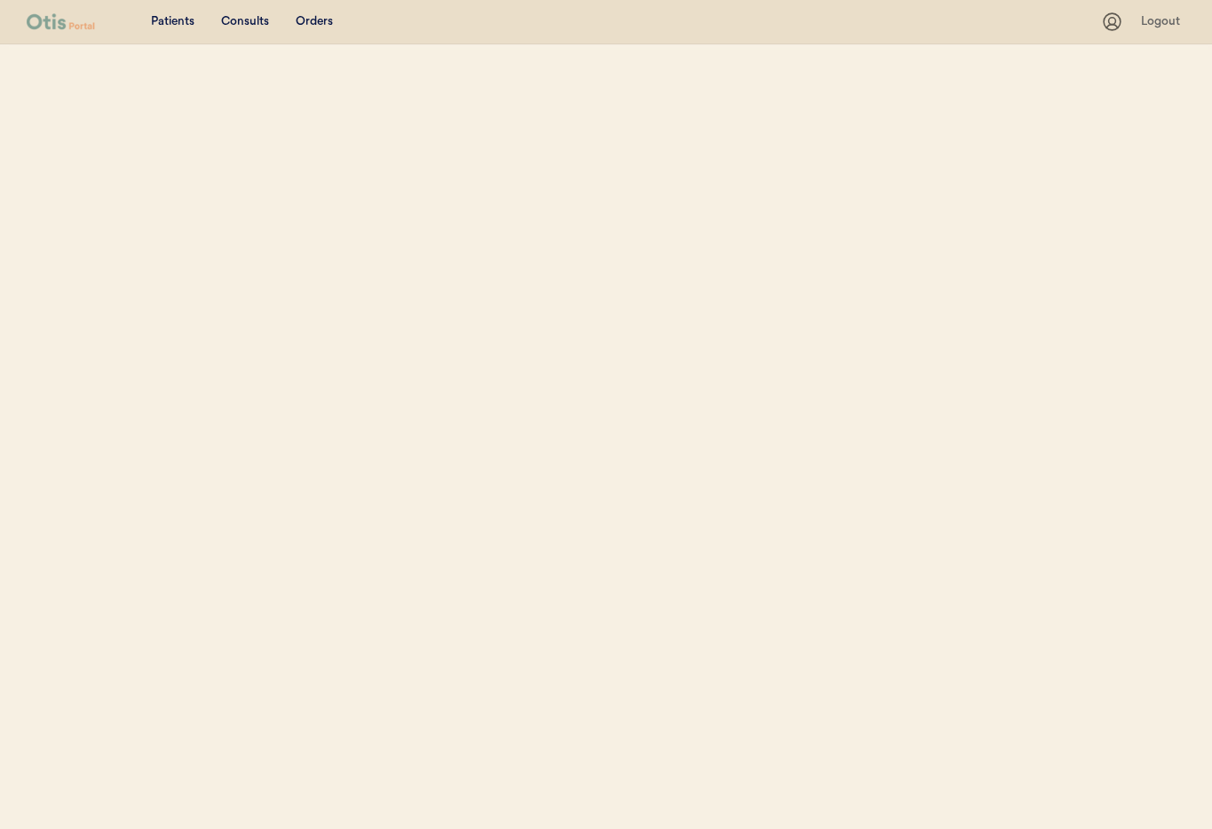
select select ""Email""
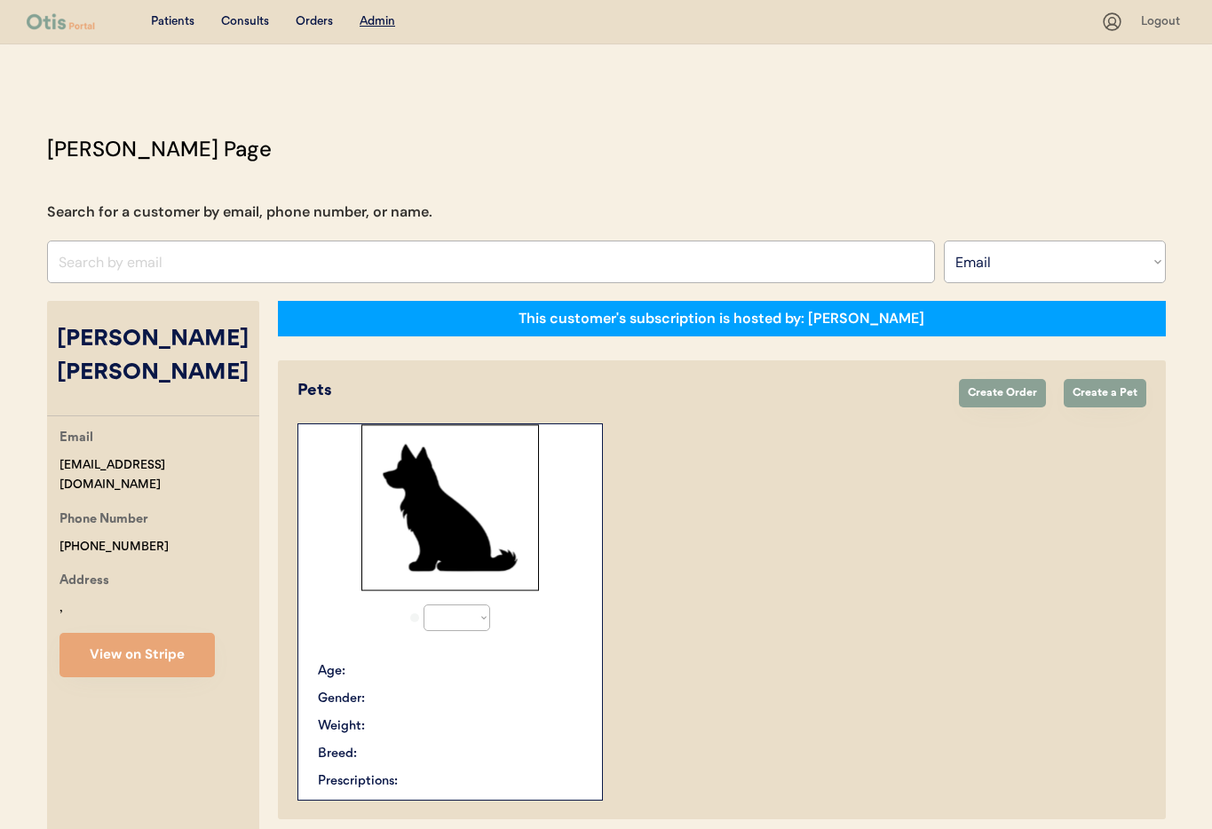
select select "true"
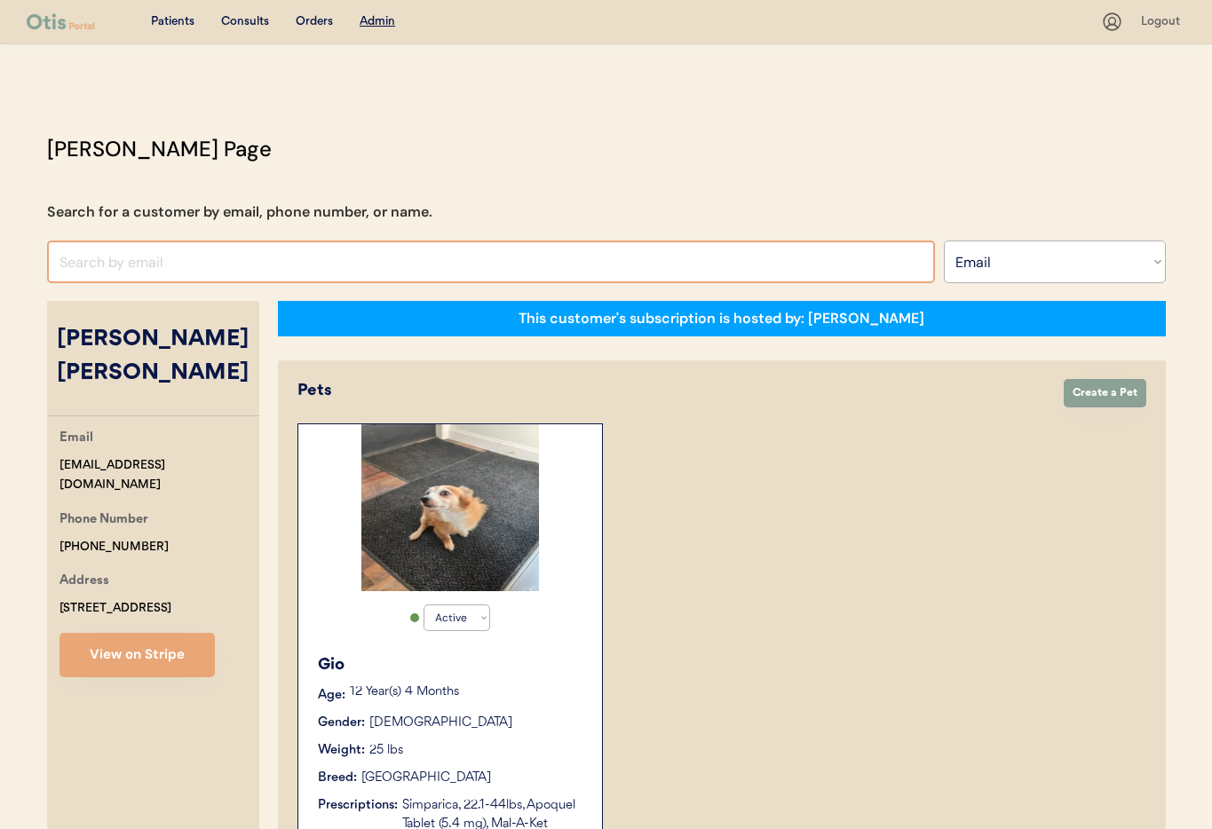
click at [206, 261] on input "input" at bounding box center [491, 262] width 888 height 43
click at [960, 272] on select "Search By Name Email Phone Number" at bounding box center [1055, 262] width 222 height 43
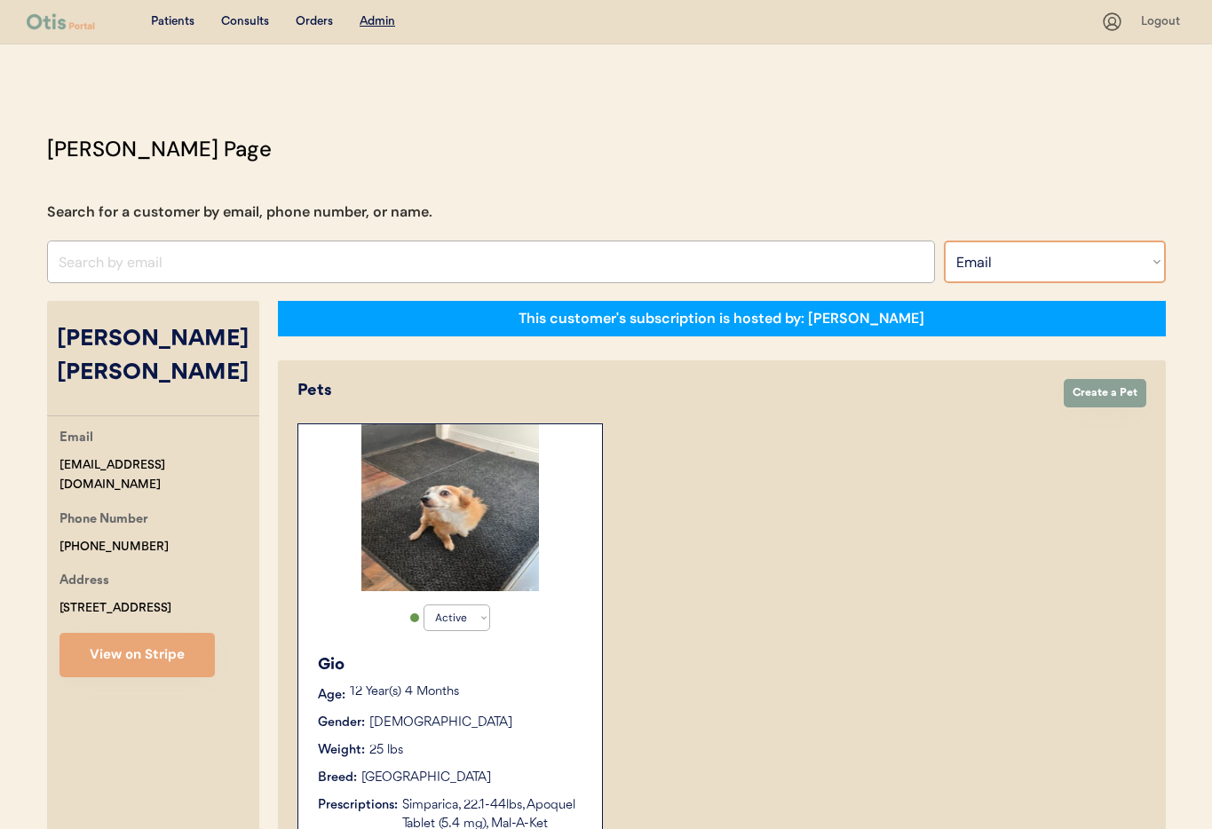
select select ""Name""
click at [944, 241] on select "Search By Name Email Phone Number" at bounding box center [1055, 262] width 222 height 43
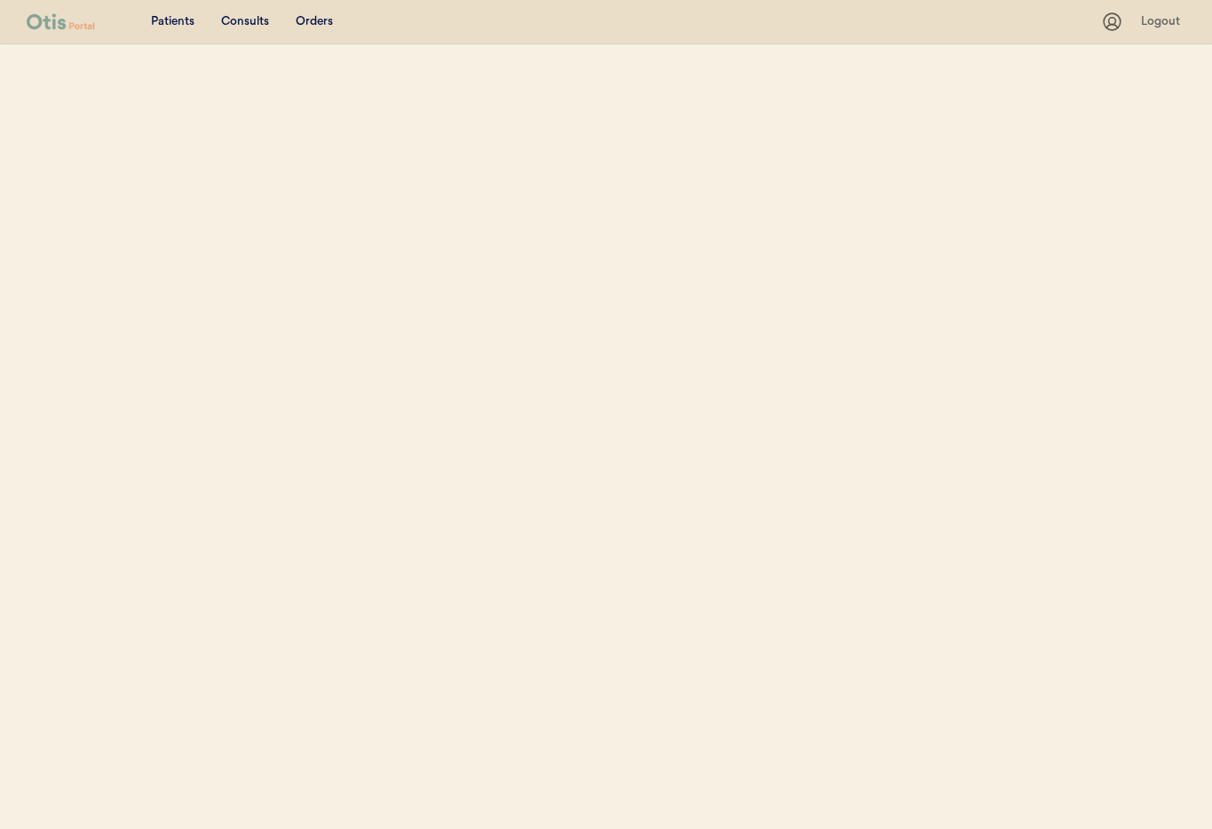
select select ""Name""
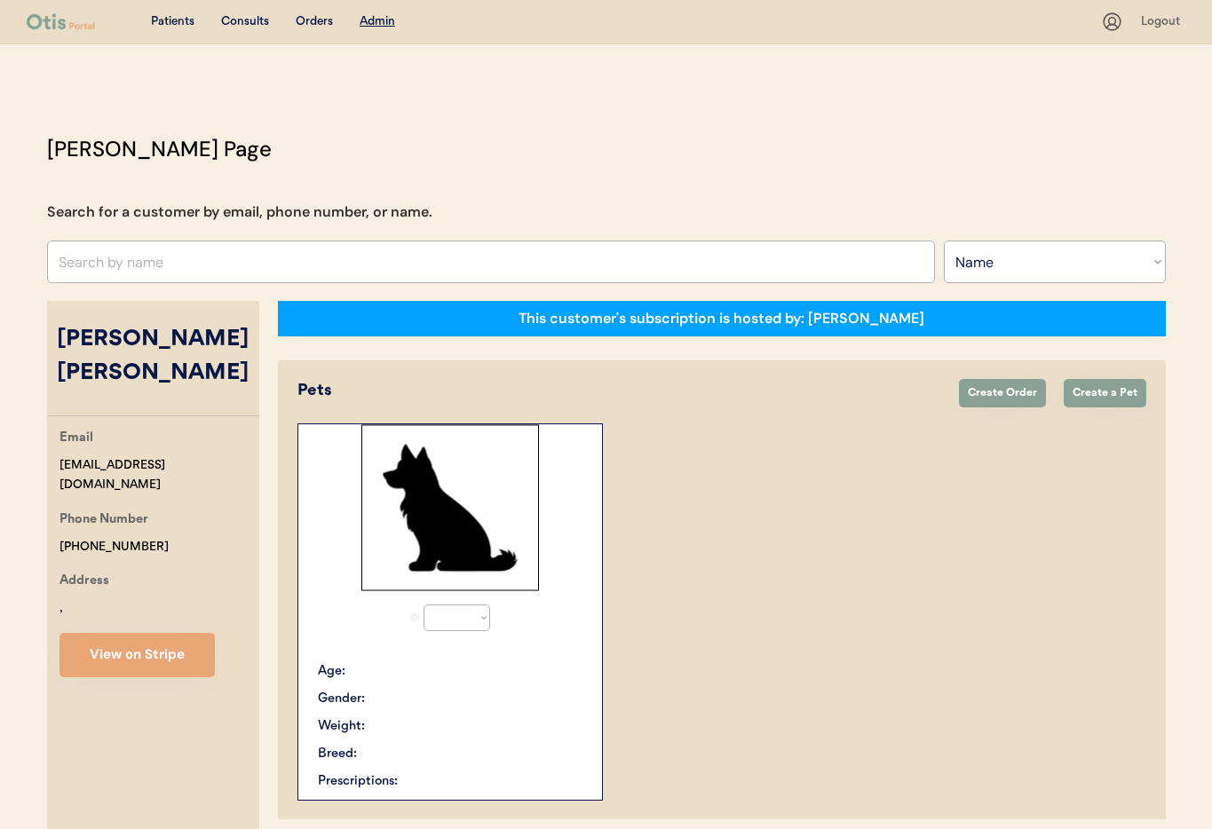
select select "true"
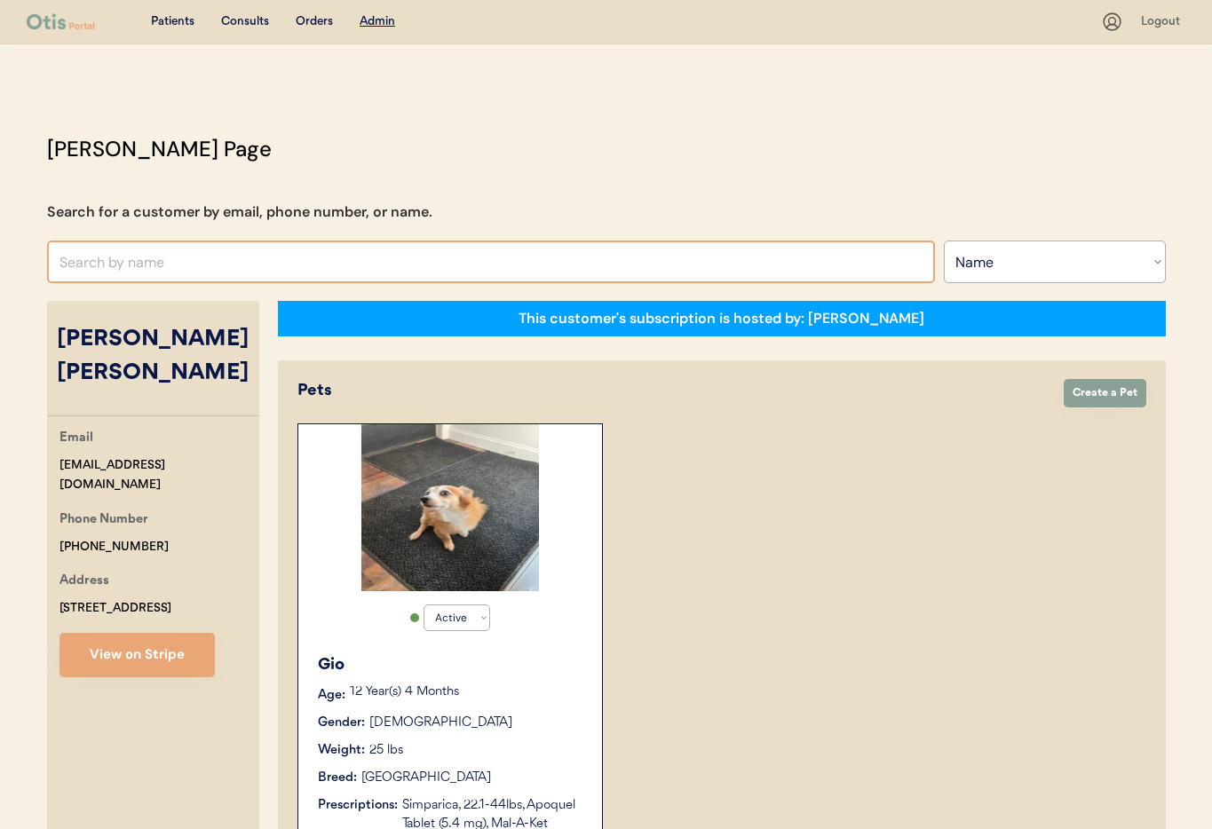
click at [180, 257] on input "text" at bounding box center [491, 262] width 888 height 43
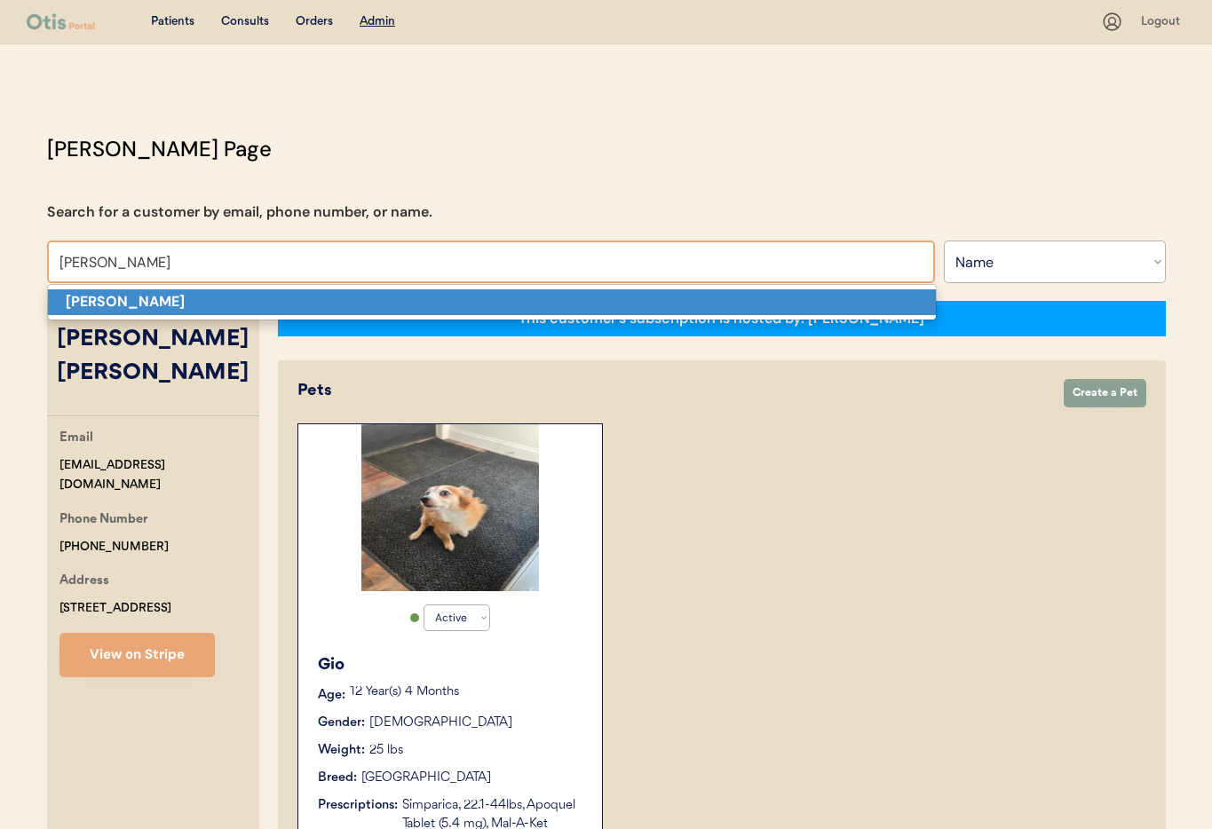
click at [165, 297] on strong "[PERSON_NAME]" at bounding box center [125, 301] width 119 height 19
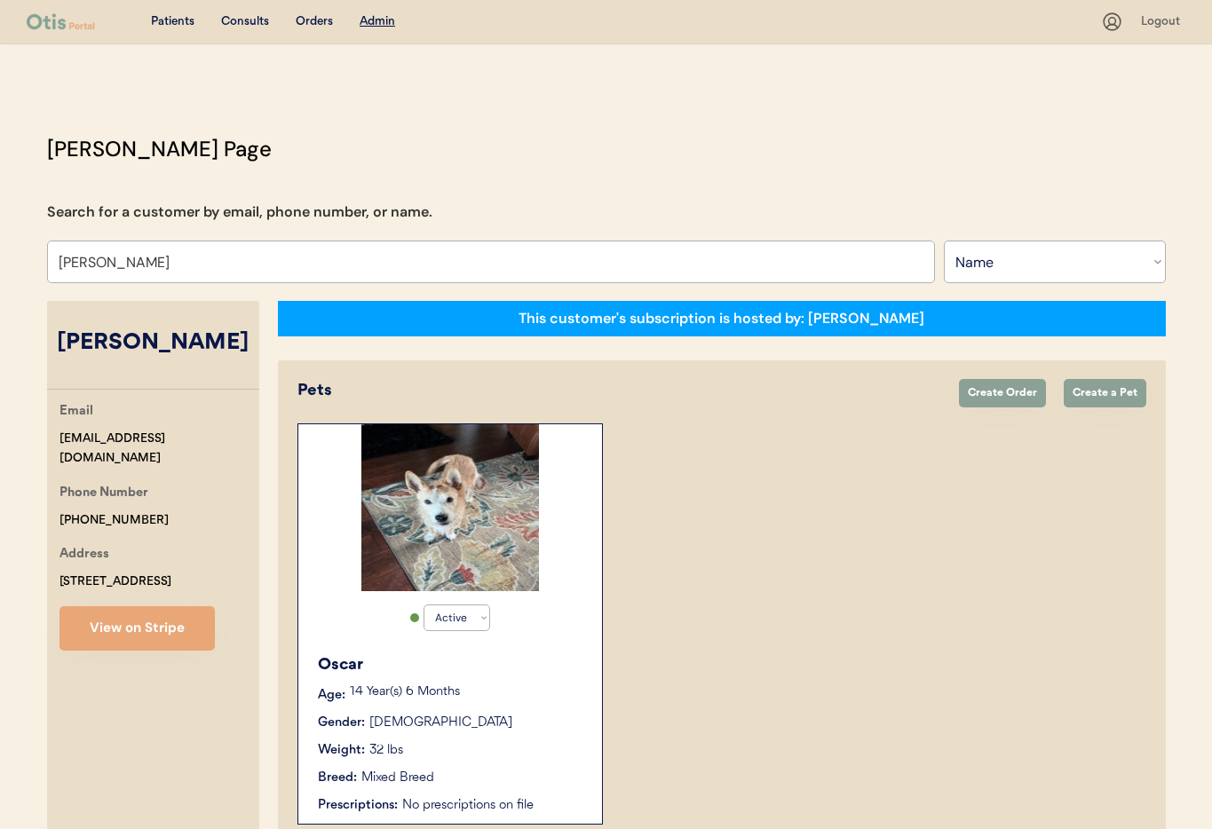
type input "[PERSON_NAME]"
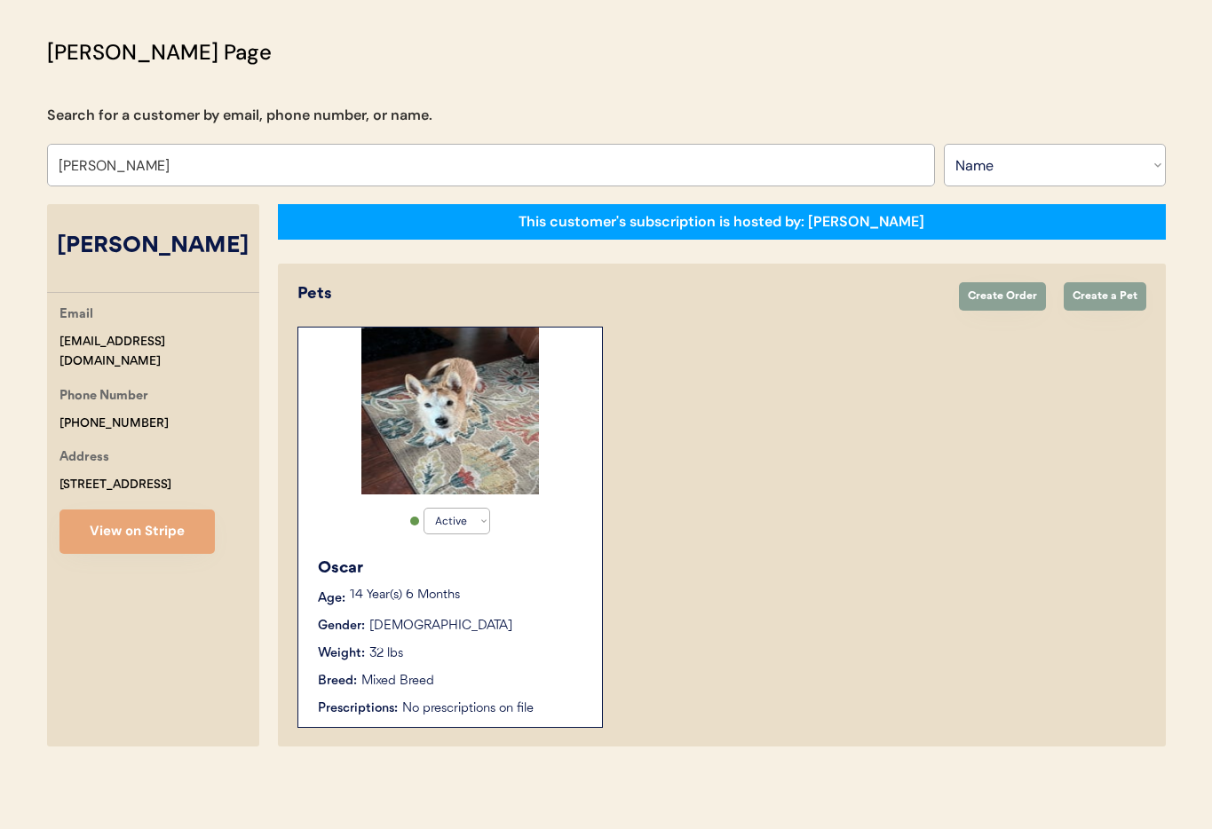
click at [447, 632] on div "Gender: Male" at bounding box center [451, 626] width 266 height 19
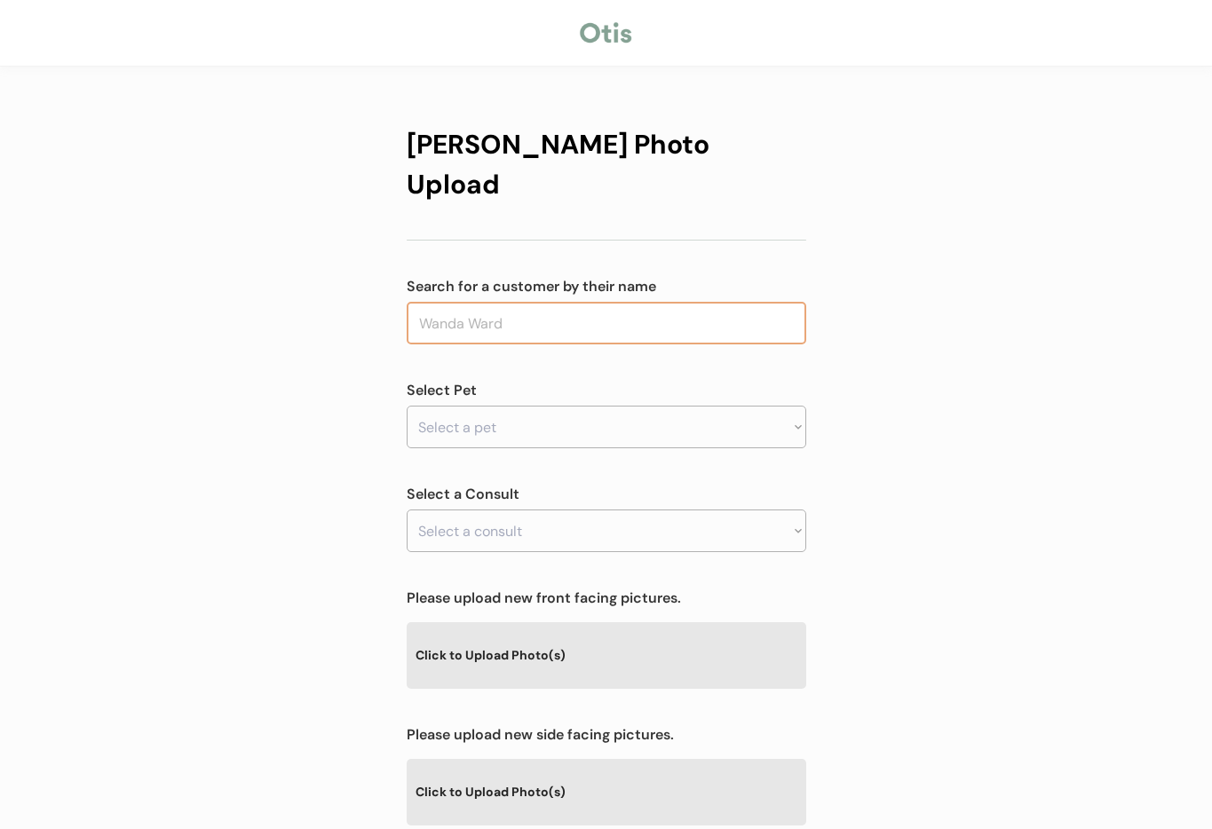
click at [508, 302] on input "text" at bounding box center [607, 323] width 400 height 43
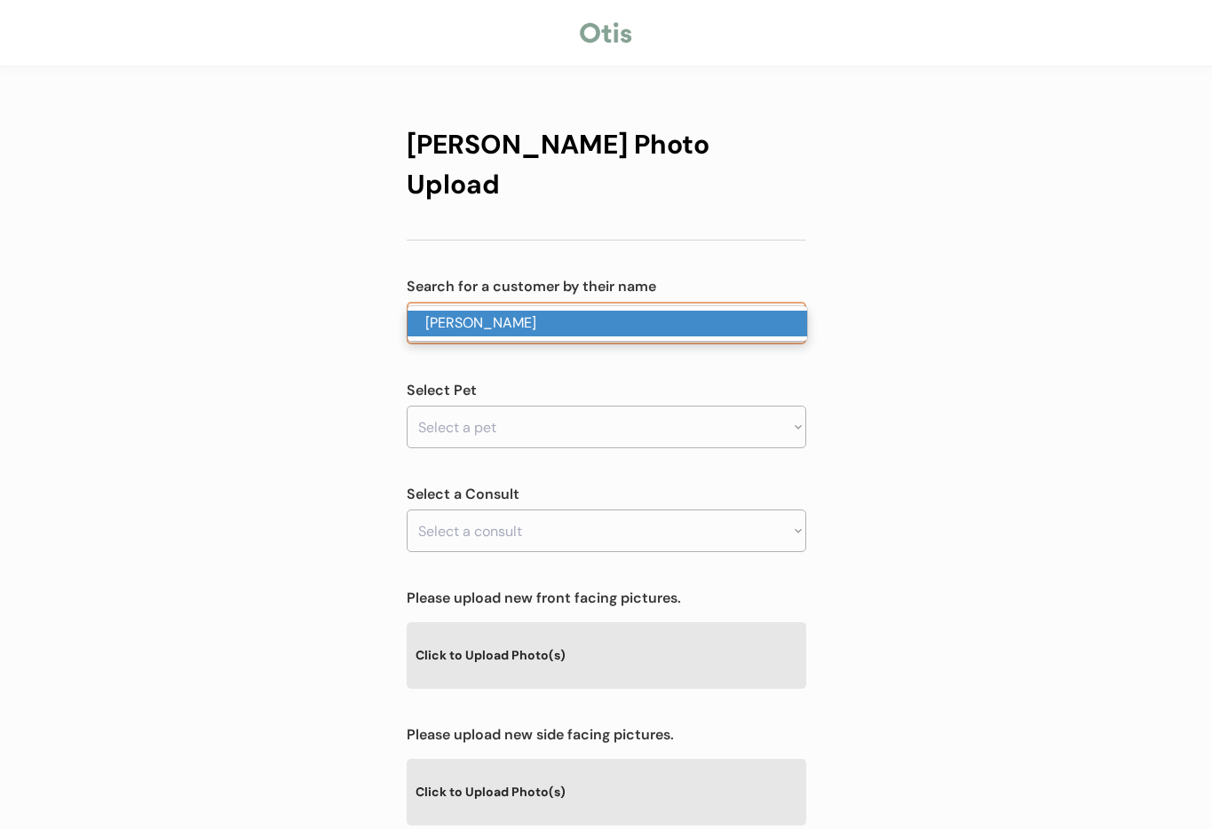
scroll to position [5, 0]
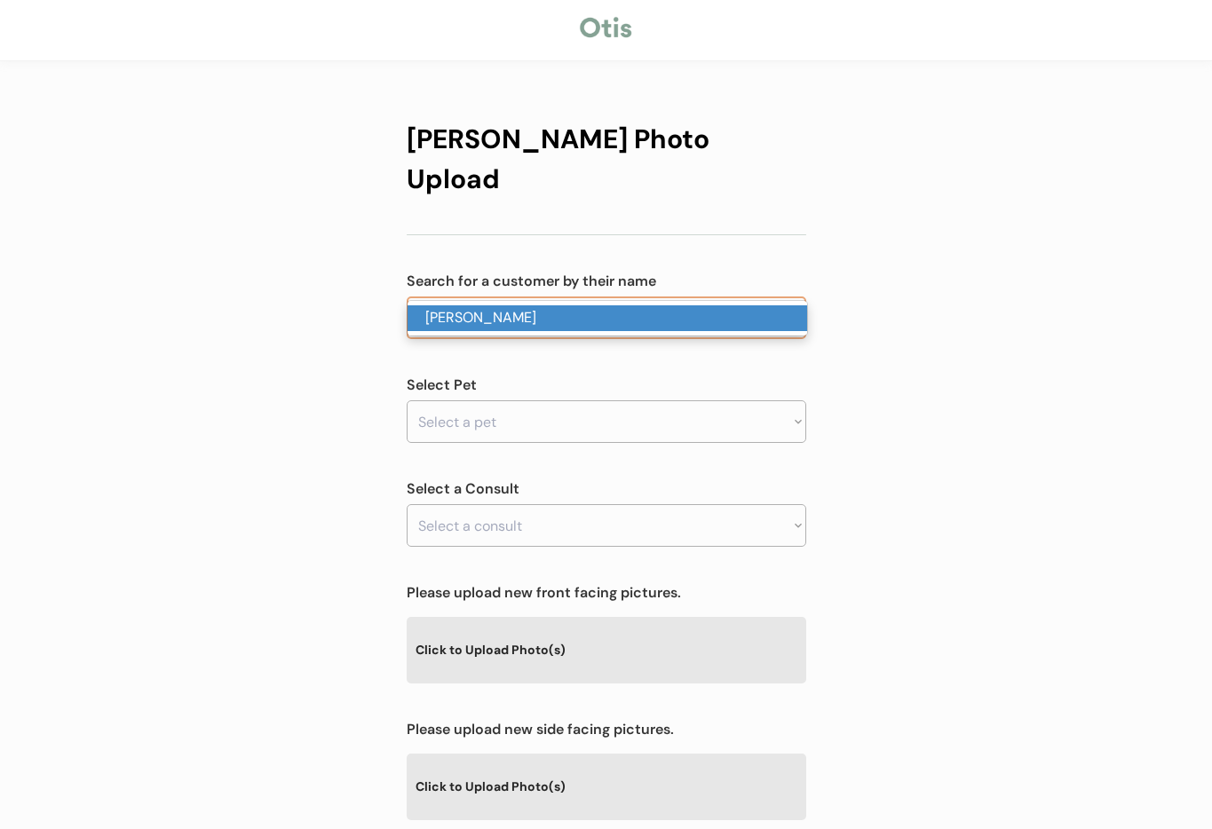
click at [524, 316] on p "[PERSON_NAME]" at bounding box center [608, 318] width 400 height 26
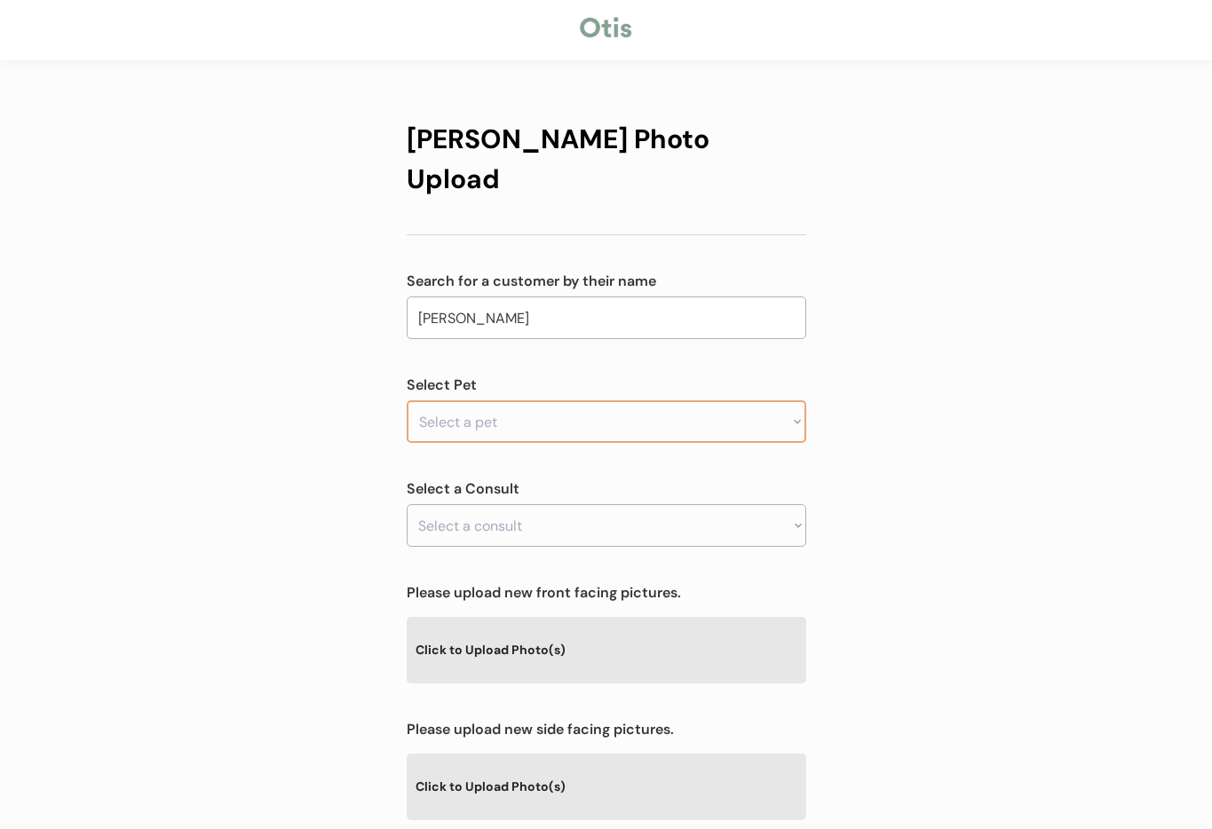
type input "[PERSON_NAME]"
click at [539, 400] on select "Select a pet Oscar" at bounding box center [607, 421] width 400 height 43
select select ""1348695171700984260__LOOKUP__1759786106518x781883289735528400""
click at [407, 400] on select "Select a pet Oscar" at bounding box center [607, 421] width 400 height 43
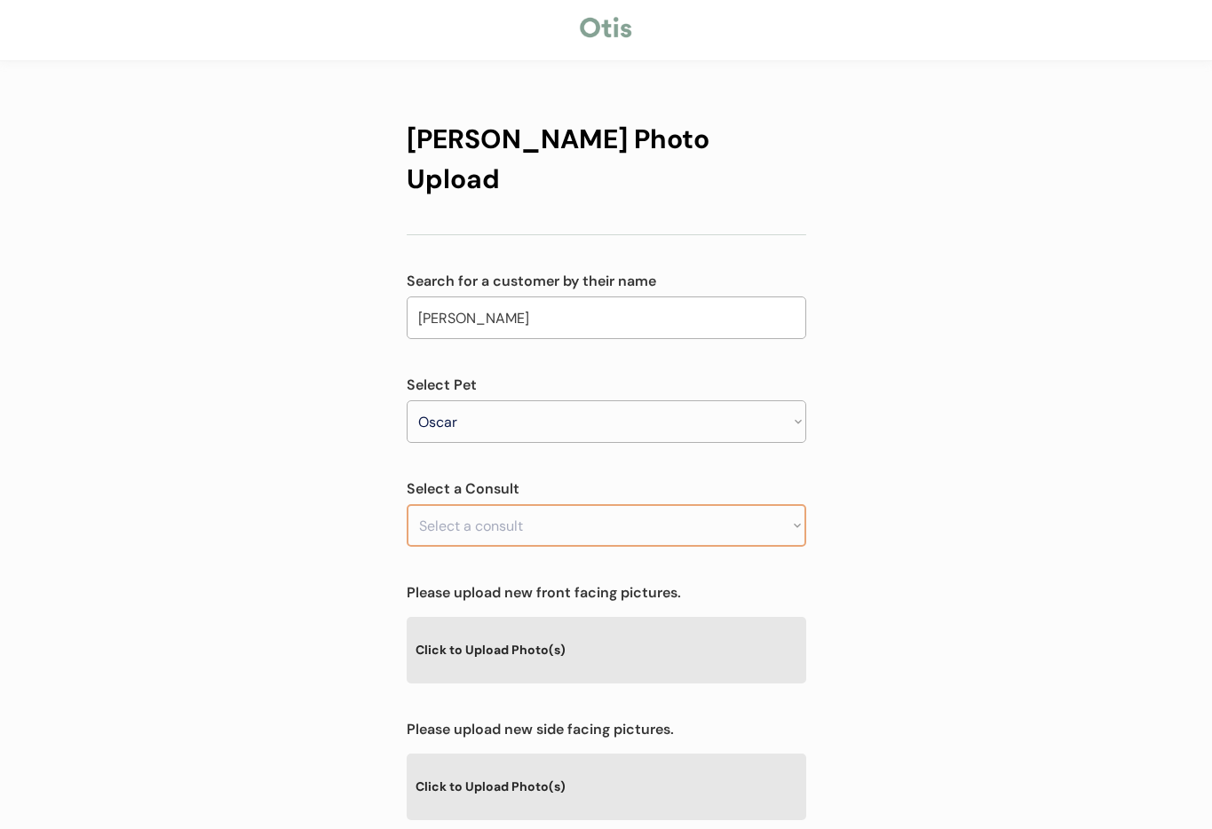
click at [537, 504] on select "Select a consult Prescription request" at bounding box center [607, 525] width 400 height 43
select select ""1348695171700984260__LOOKUP__1759786275767x411715954626527200""
click at [407, 504] on select "Select a consult Prescription request" at bounding box center [607, 525] width 400 height 43
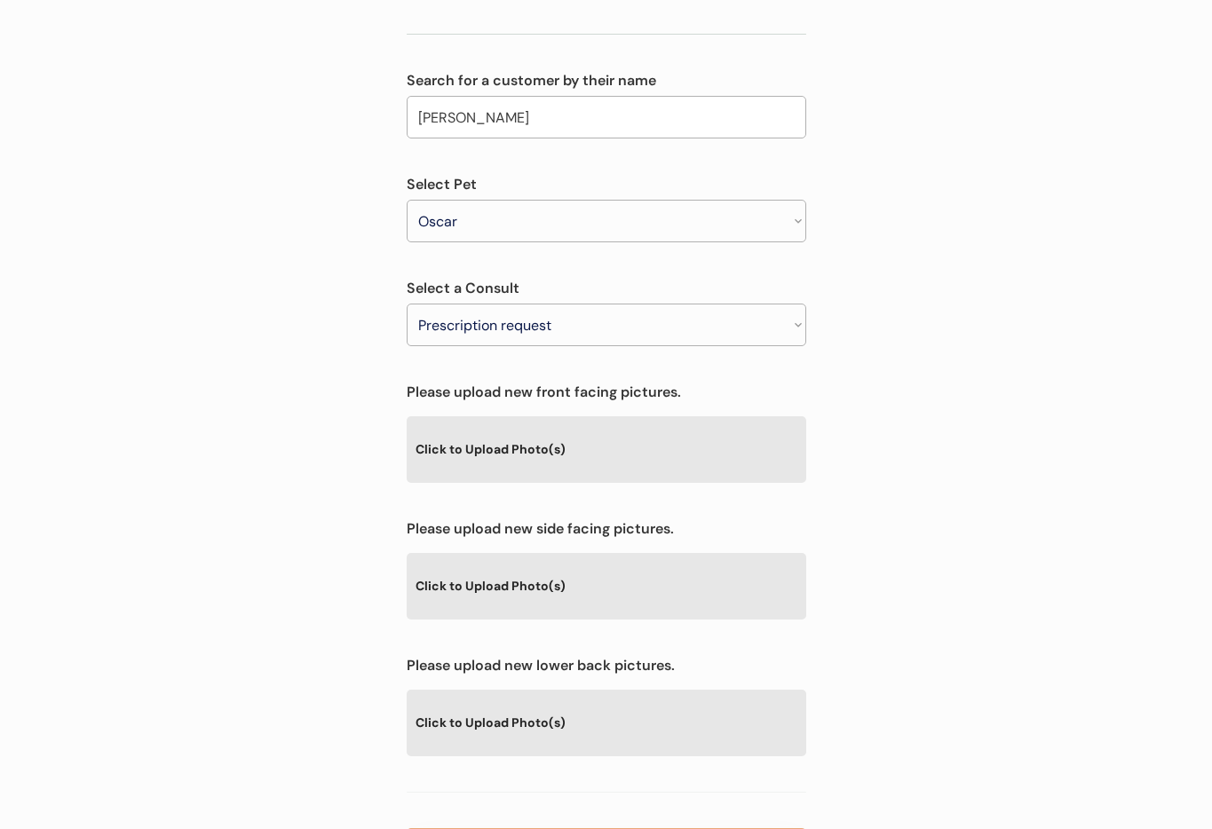
scroll to position [275, 0]
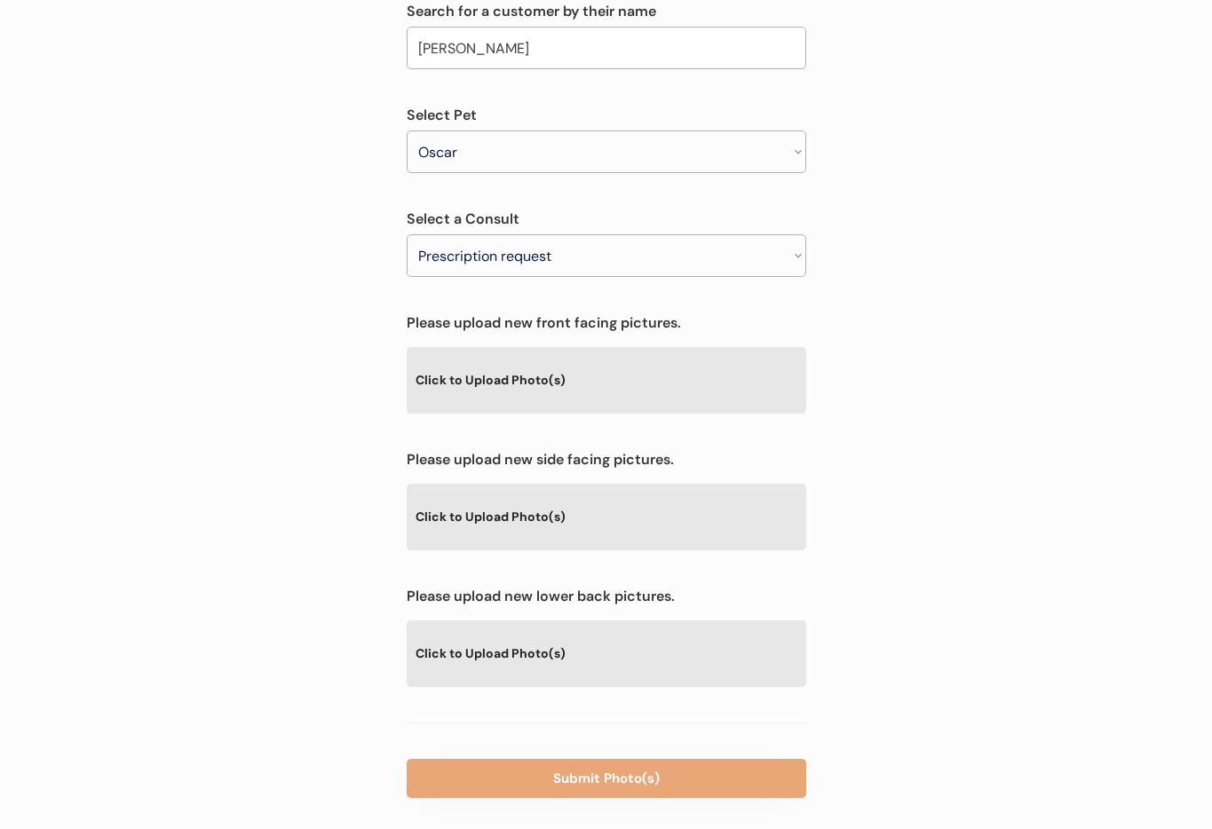
click at [591, 484] on div "Click to Upload Photo(s)" at bounding box center [607, 516] width 400 height 65
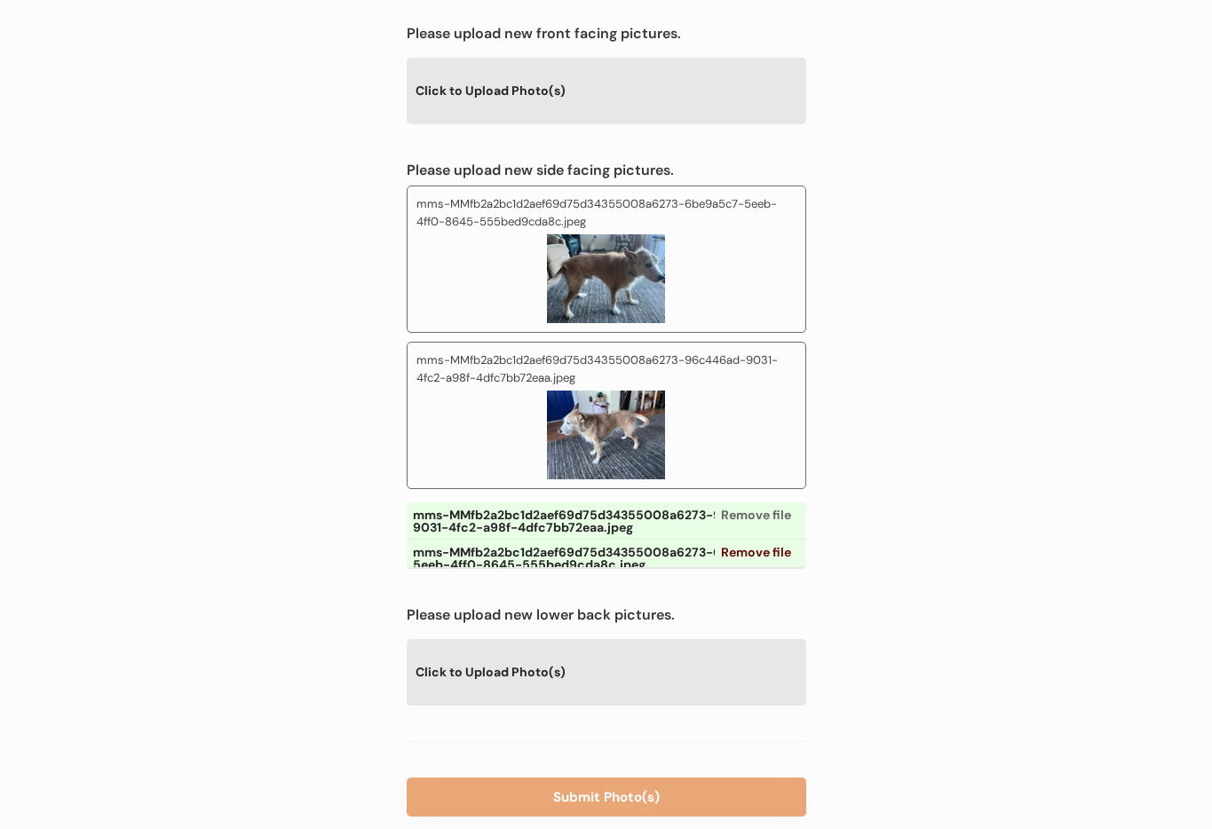
scroll to position [583, 0]
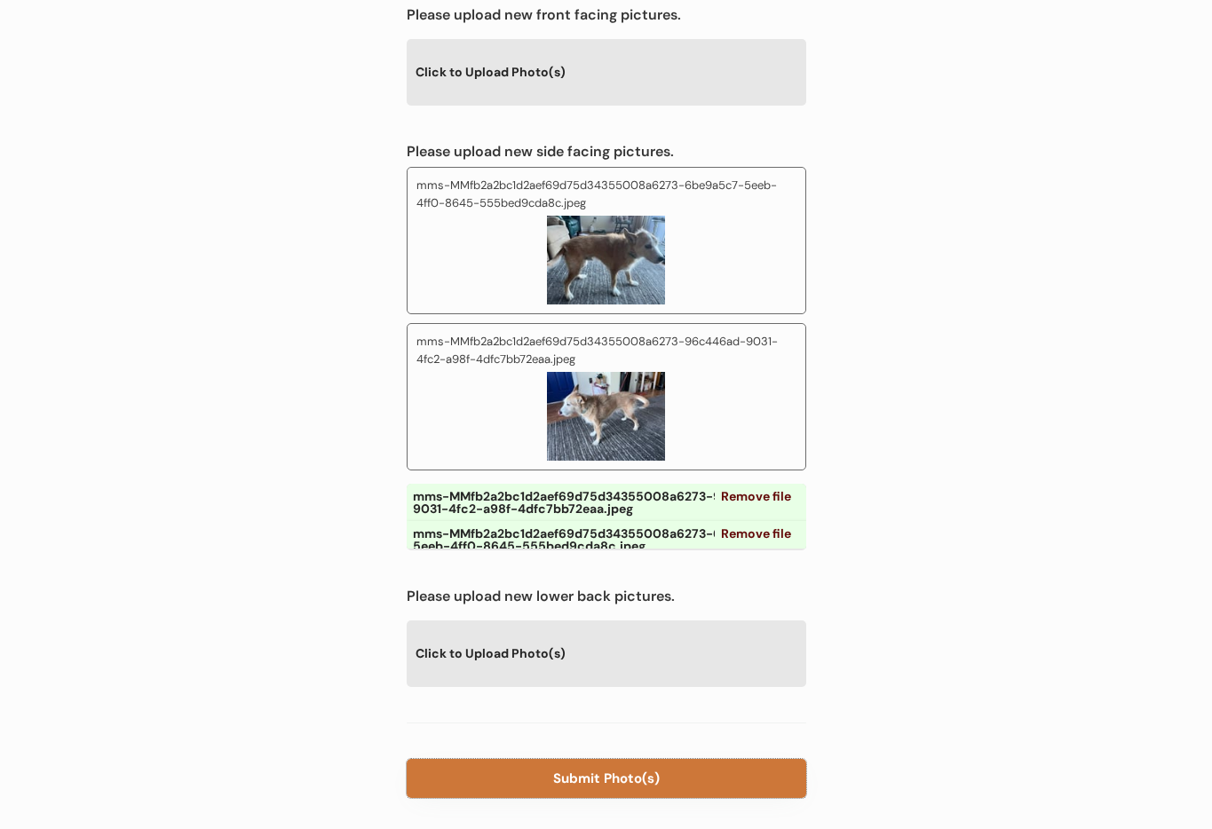
click at [609, 759] on button "Submit Photo(s)" at bounding box center [607, 778] width 400 height 39
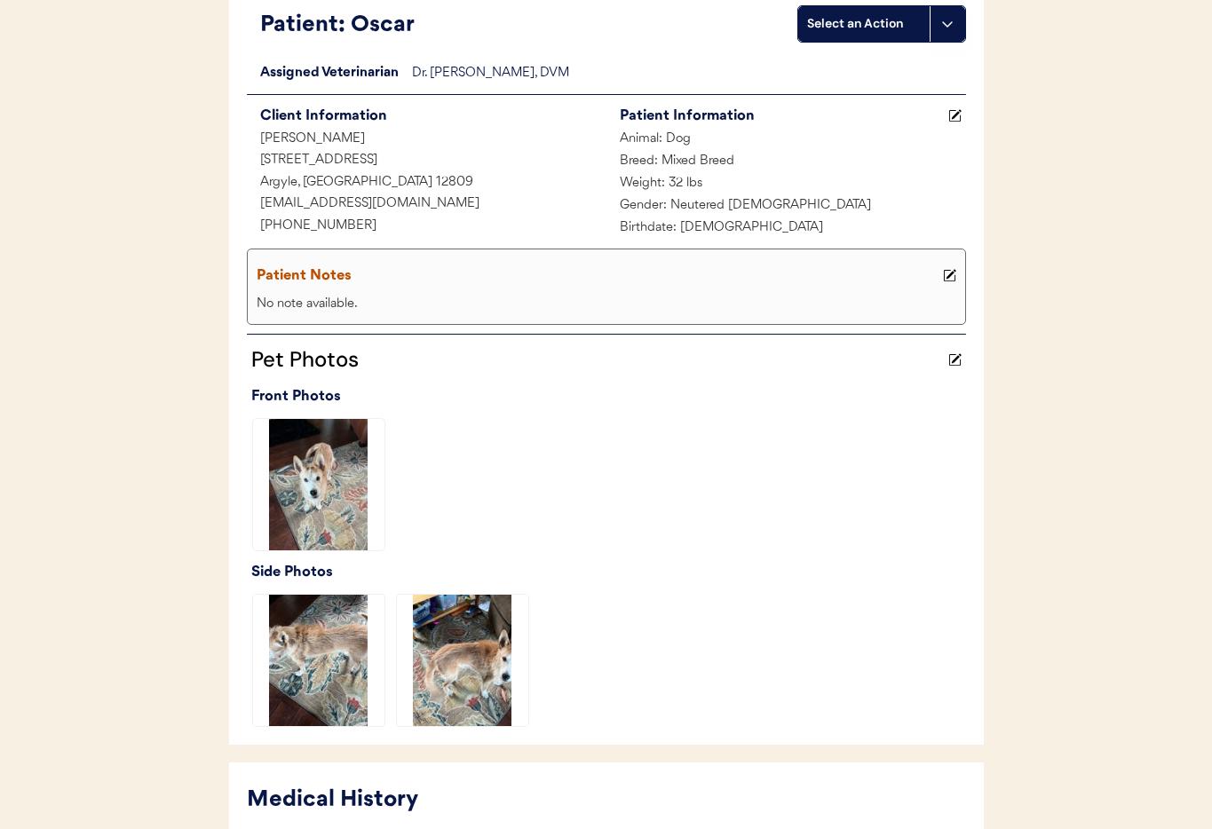
scroll to position [433, 0]
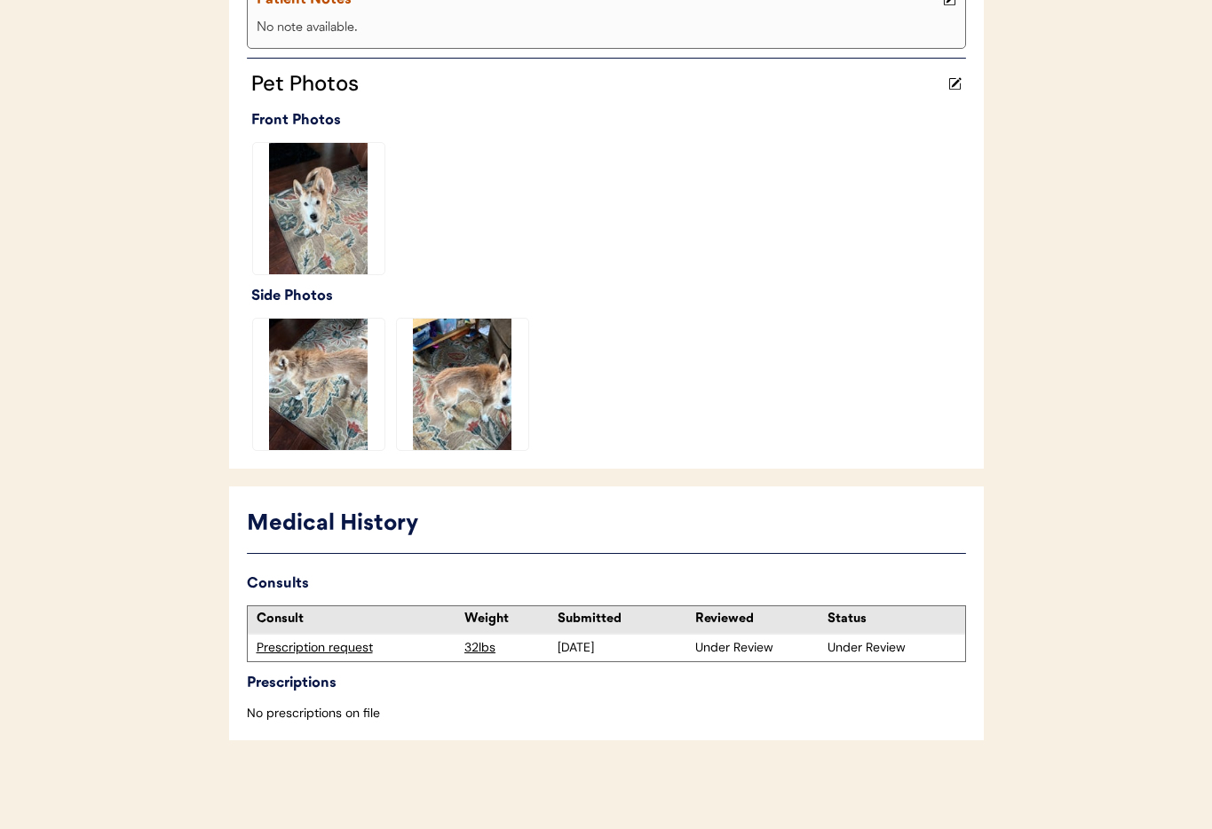
click at [352, 650] on div "Prescription request" at bounding box center [357, 648] width 200 height 18
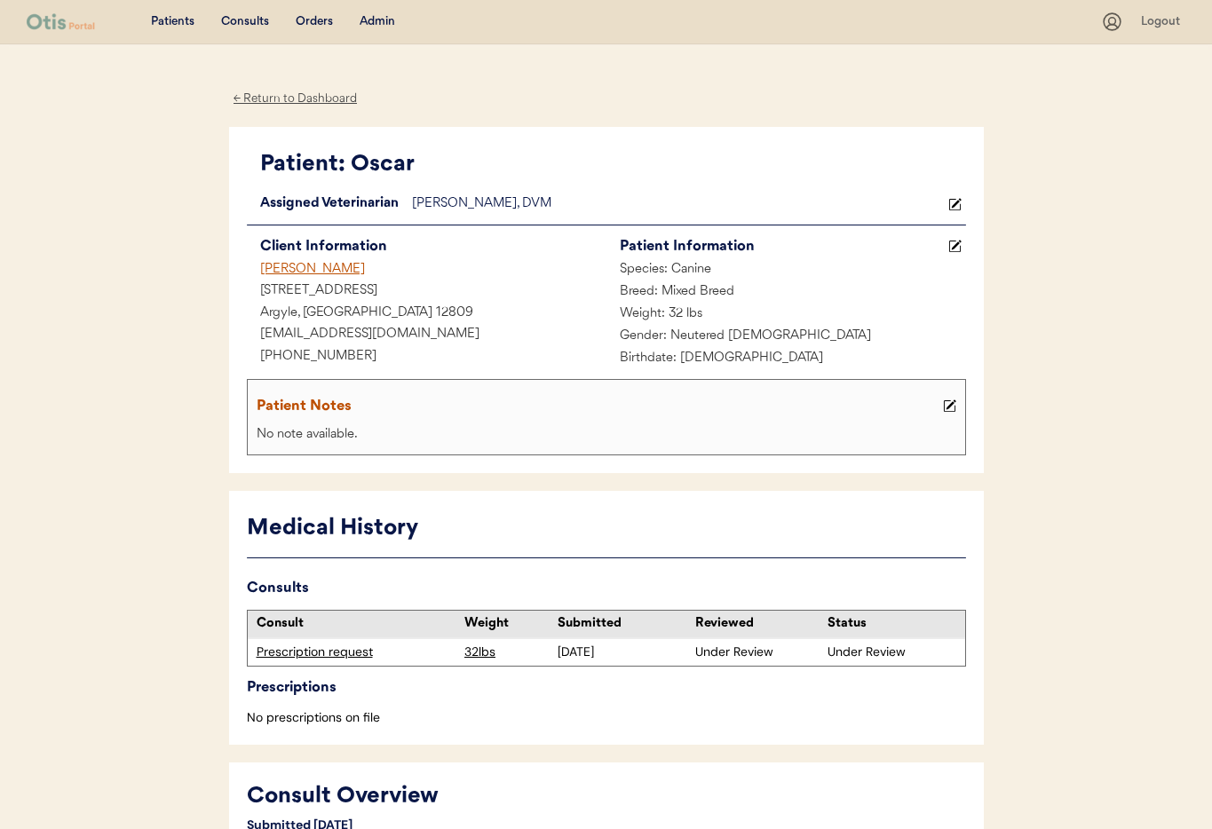
click at [374, 22] on div "Admin" at bounding box center [378, 22] width 36 height 18
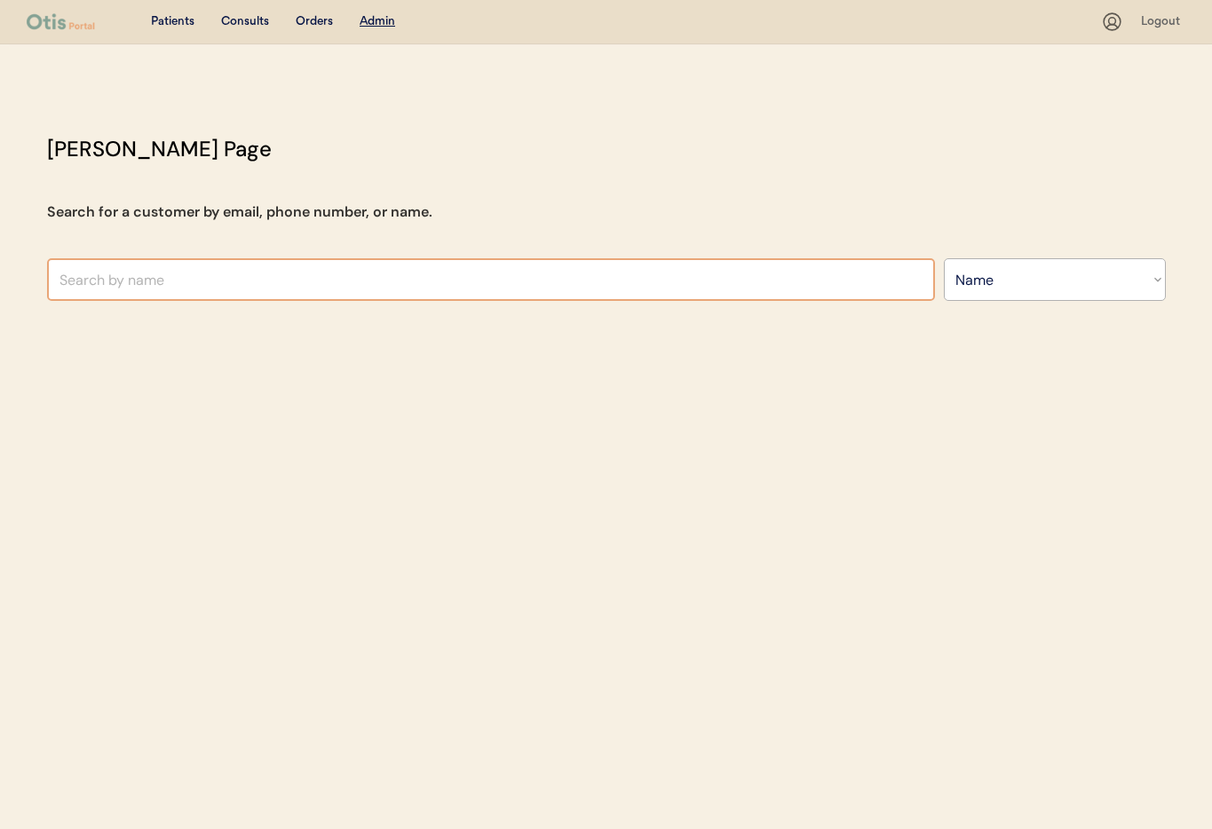
select select ""Name""
click at [284, 283] on input "text" at bounding box center [491, 279] width 888 height 43
type input "Sus"
type input "Susan Keller"
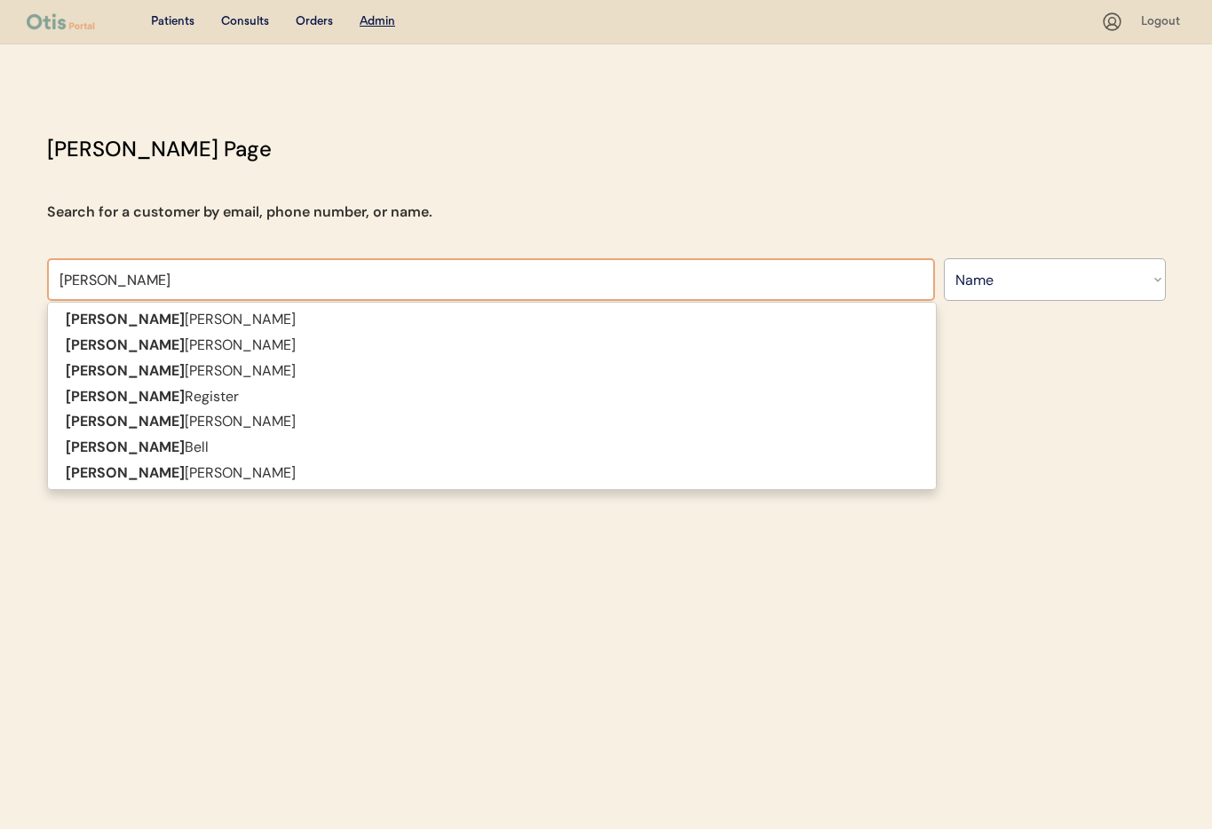
type input "Susan"
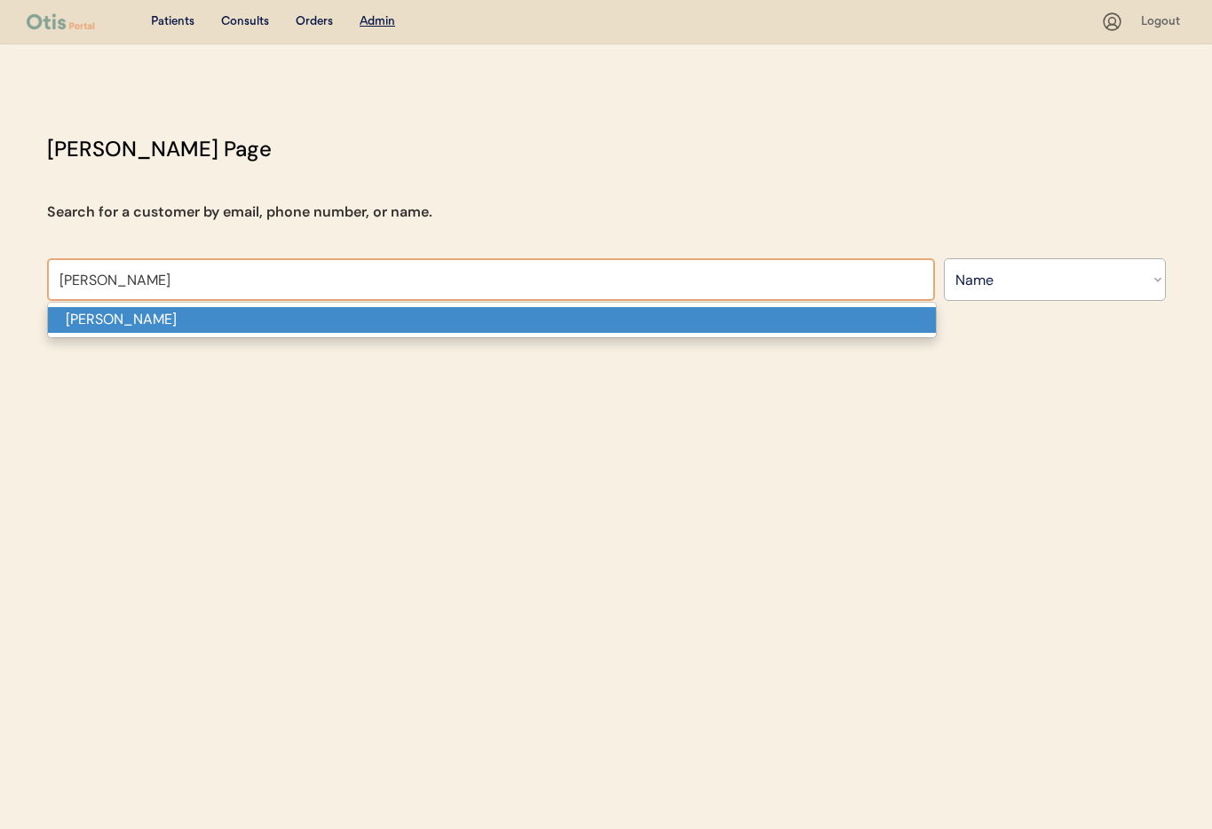
click at [268, 323] on p "Susan L Hartman" at bounding box center [492, 320] width 888 height 26
type input "Susan L Hartman"
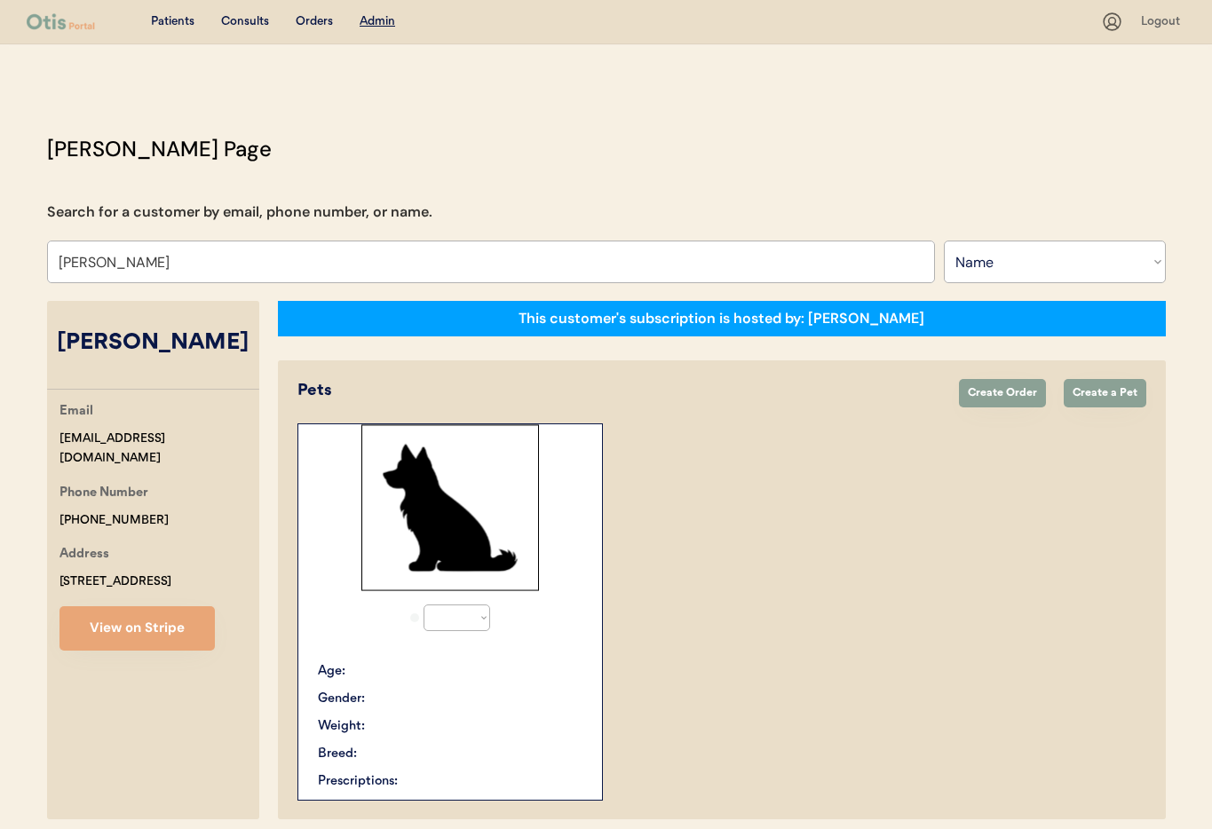
select select "true"
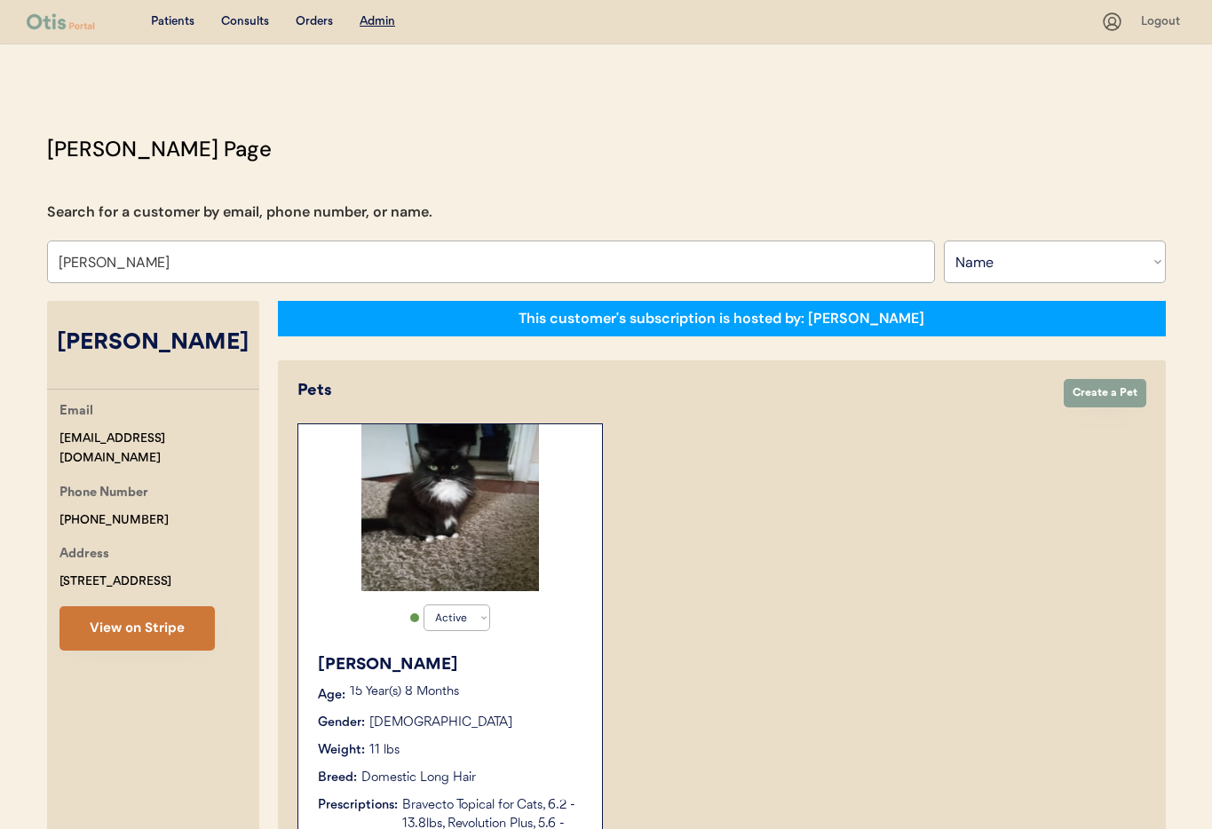
type input "Susan L Hartman"
click at [176, 631] on button "View on Stripe" at bounding box center [136, 628] width 155 height 44
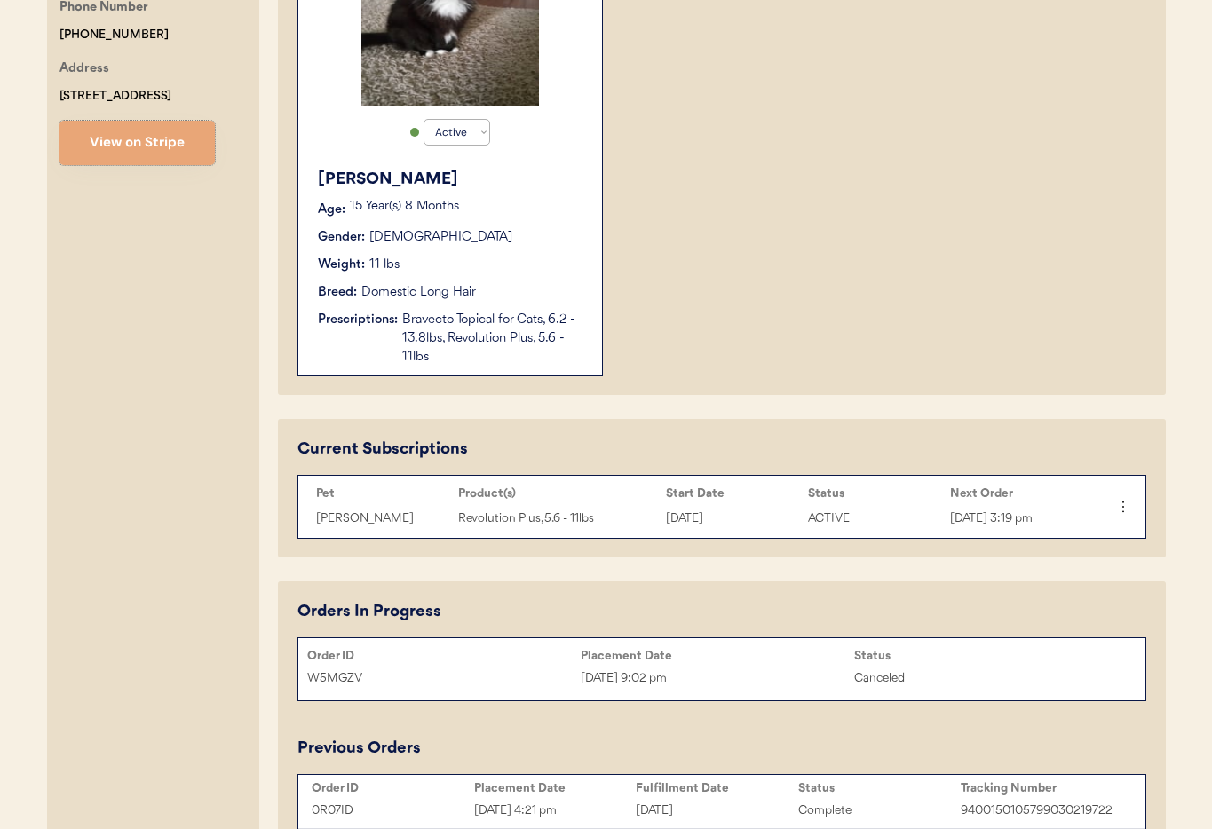
scroll to position [481, 0]
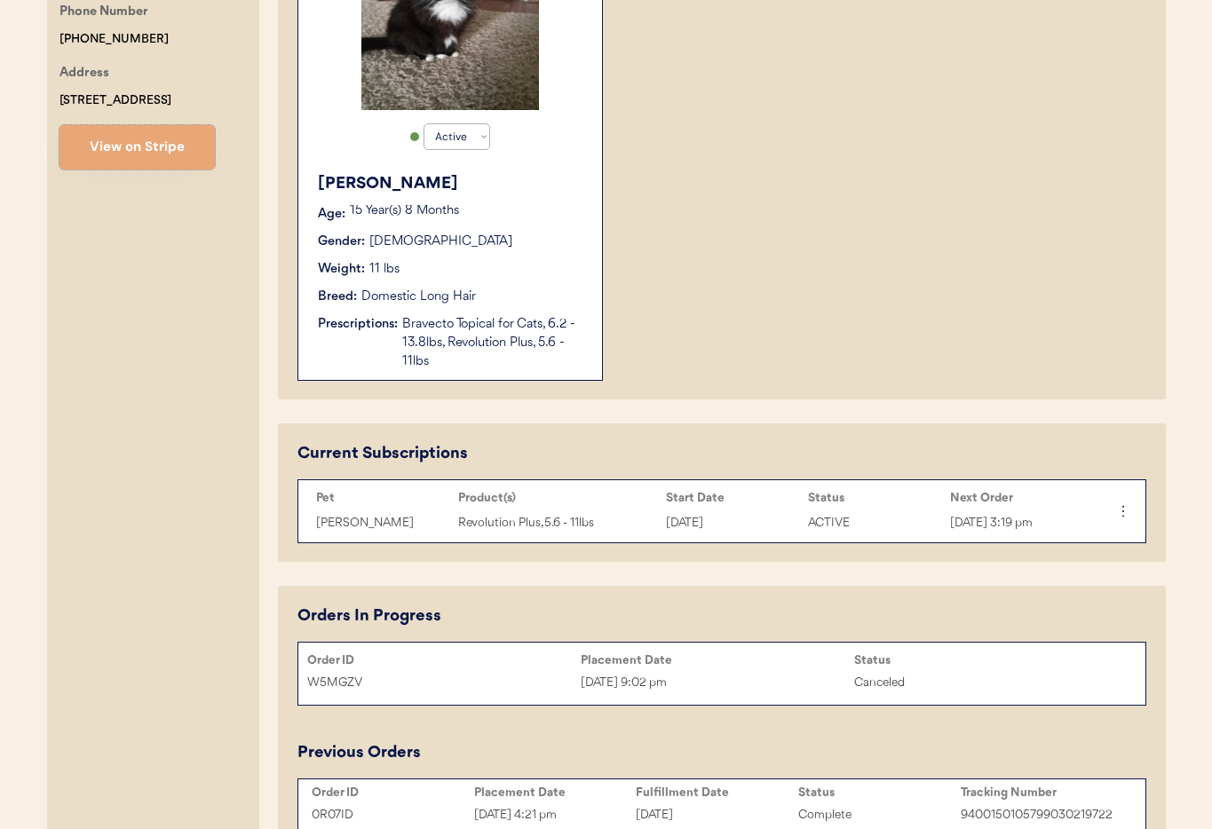
click at [489, 258] on div "Tiffany Age: 15 Year(s) 8 Months Gender: Female Weight: 11 lbs Breed: Domestic …" at bounding box center [450, 271] width 286 height 217
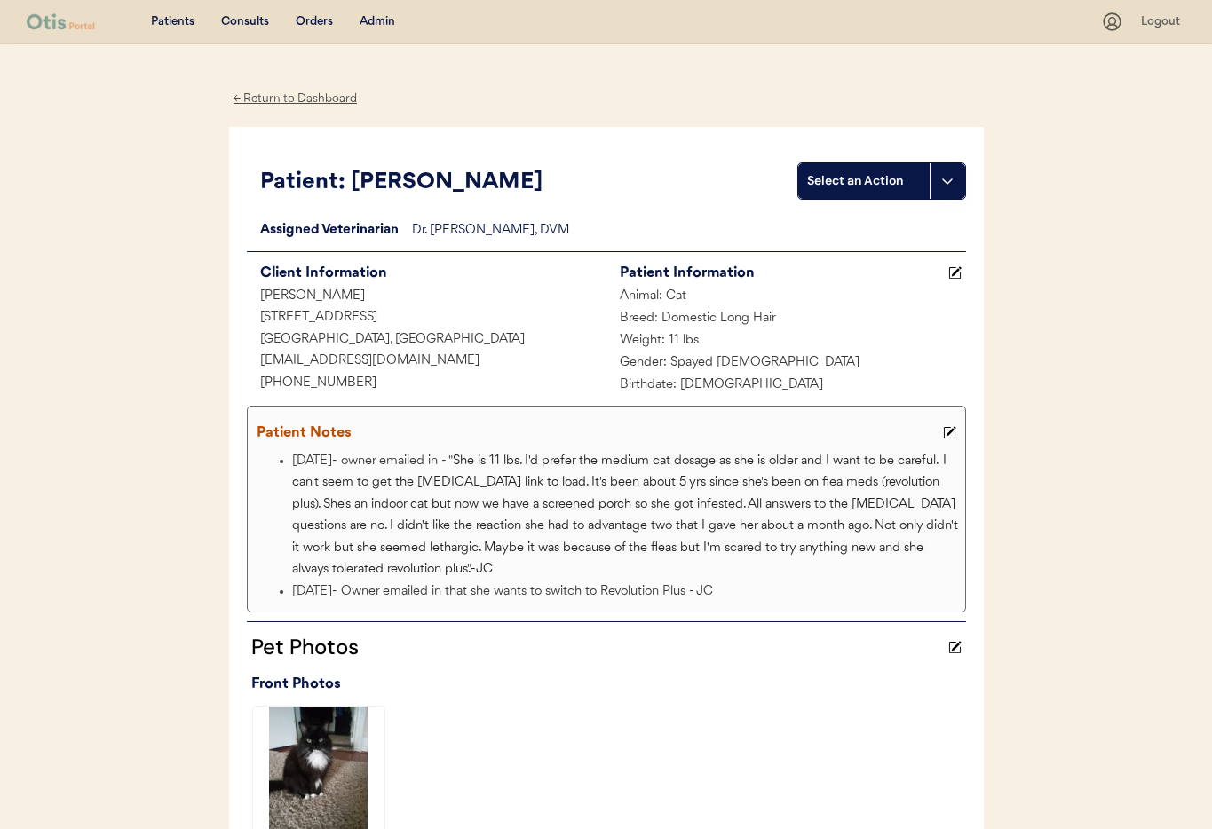
click at [374, 24] on div "Admin" at bounding box center [378, 22] width 36 height 18
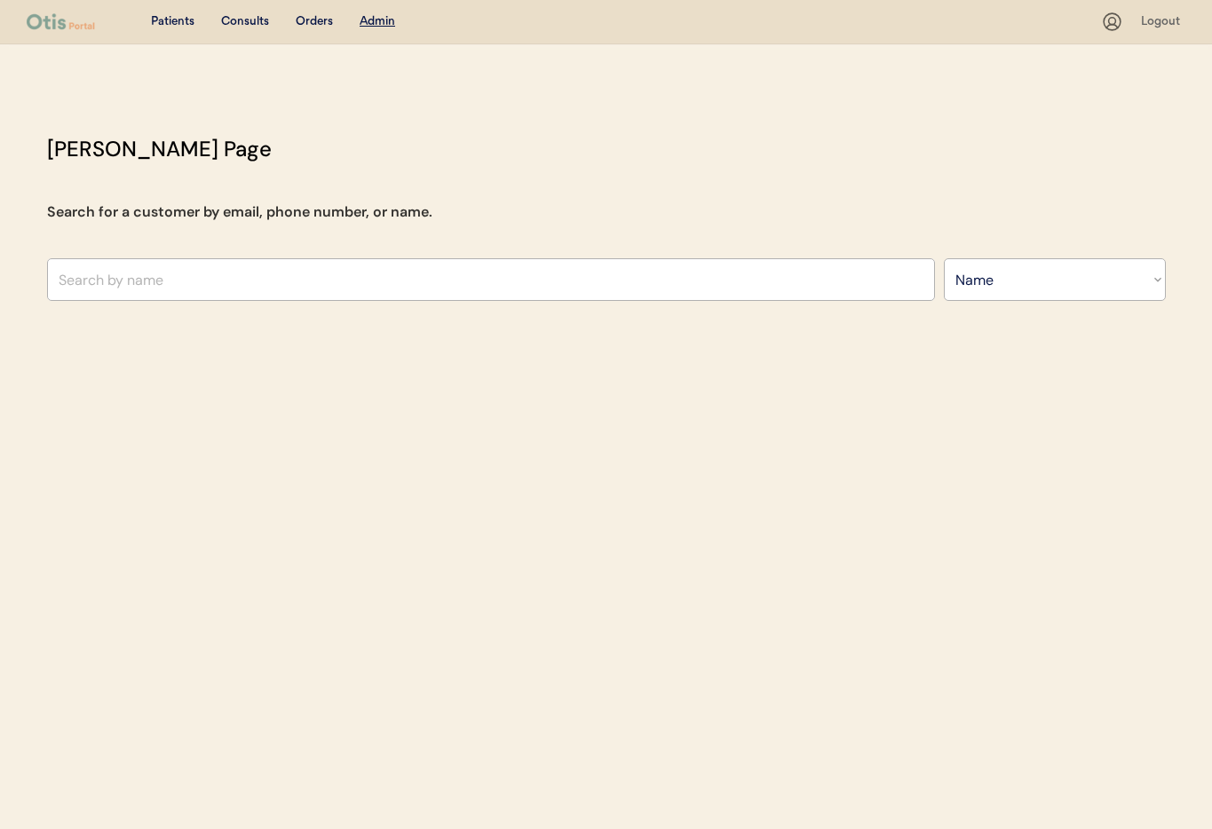
select select ""Name""
click at [297, 289] on input "text" at bounding box center [491, 279] width 888 height 43
type input "[PERSON_NAME]"
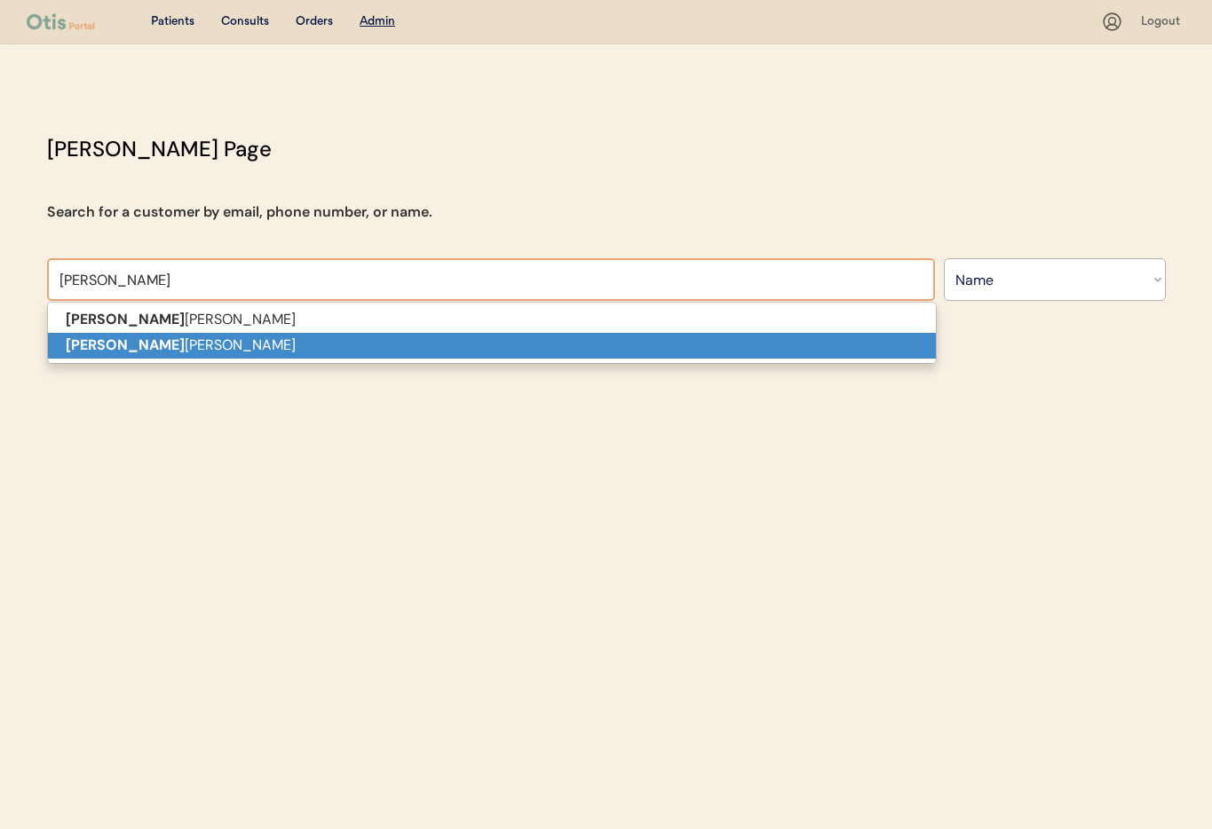
click at [286, 336] on p "[PERSON_NAME]" at bounding box center [492, 346] width 888 height 26
type input "[PERSON_NAME]"
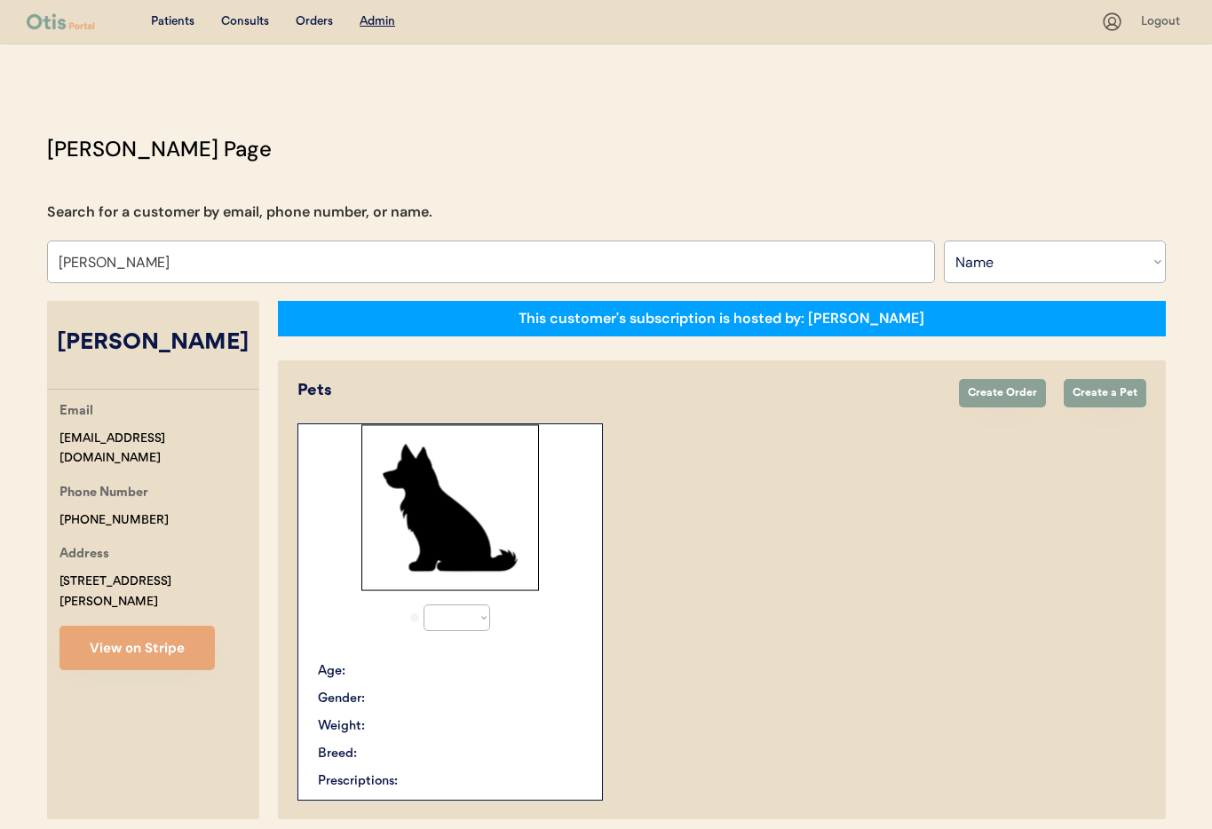
select select "true"
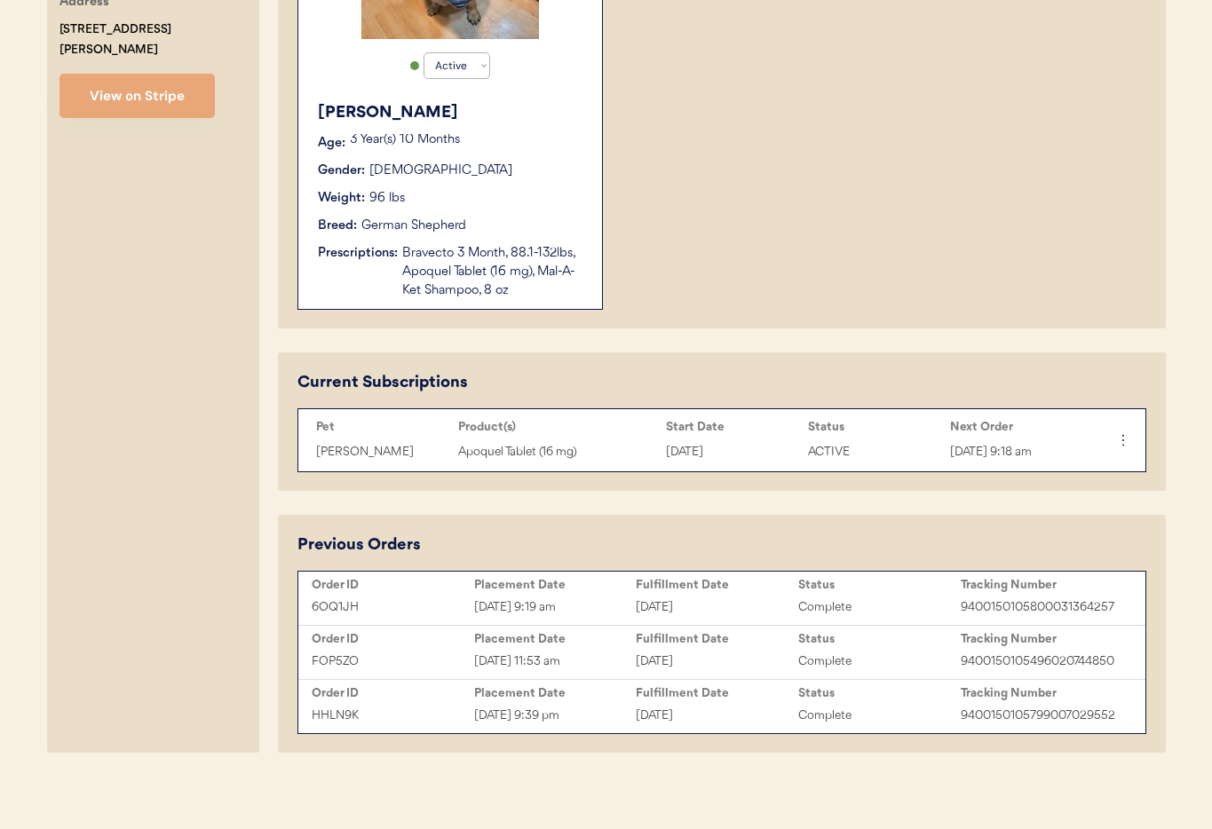
scroll to position [551, 0]
type input "[PERSON_NAME]"
click at [1123, 441] on icon at bounding box center [1122, 441] width 18 height 18
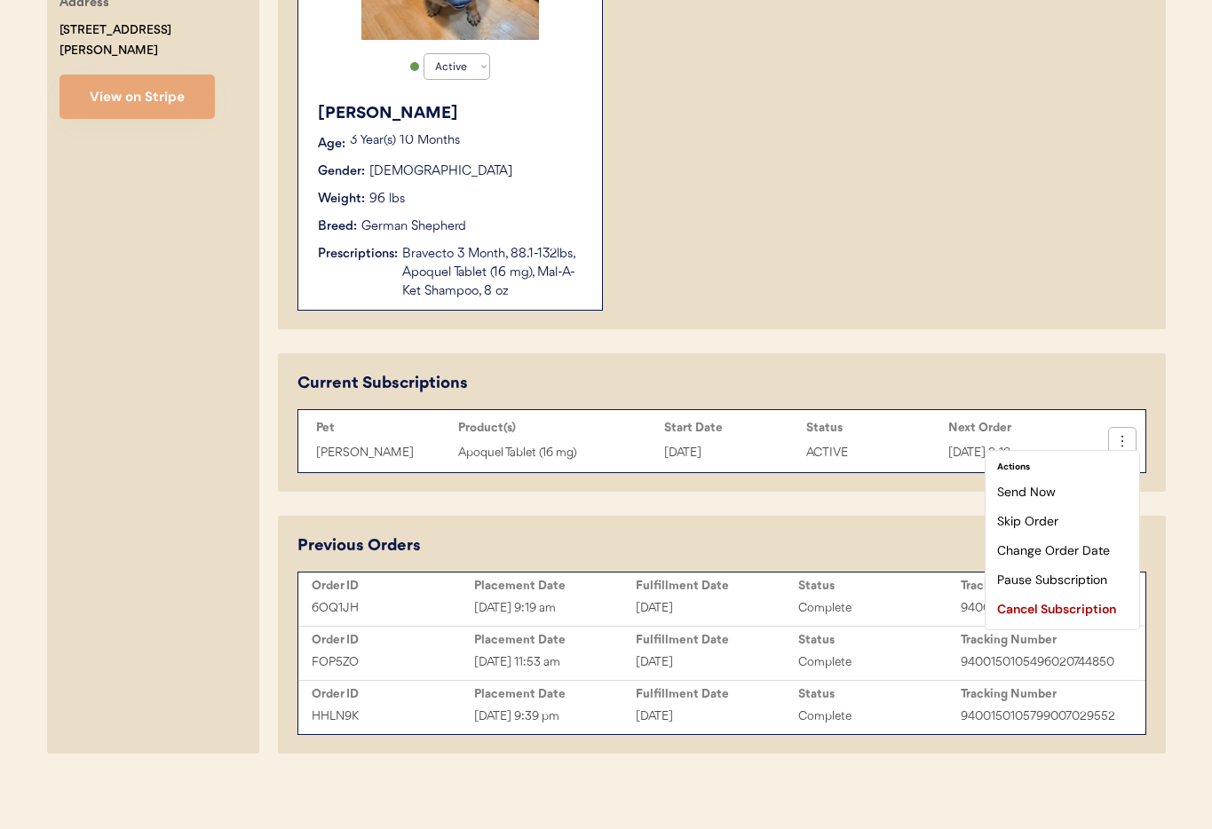
scroll to position [554, 0]
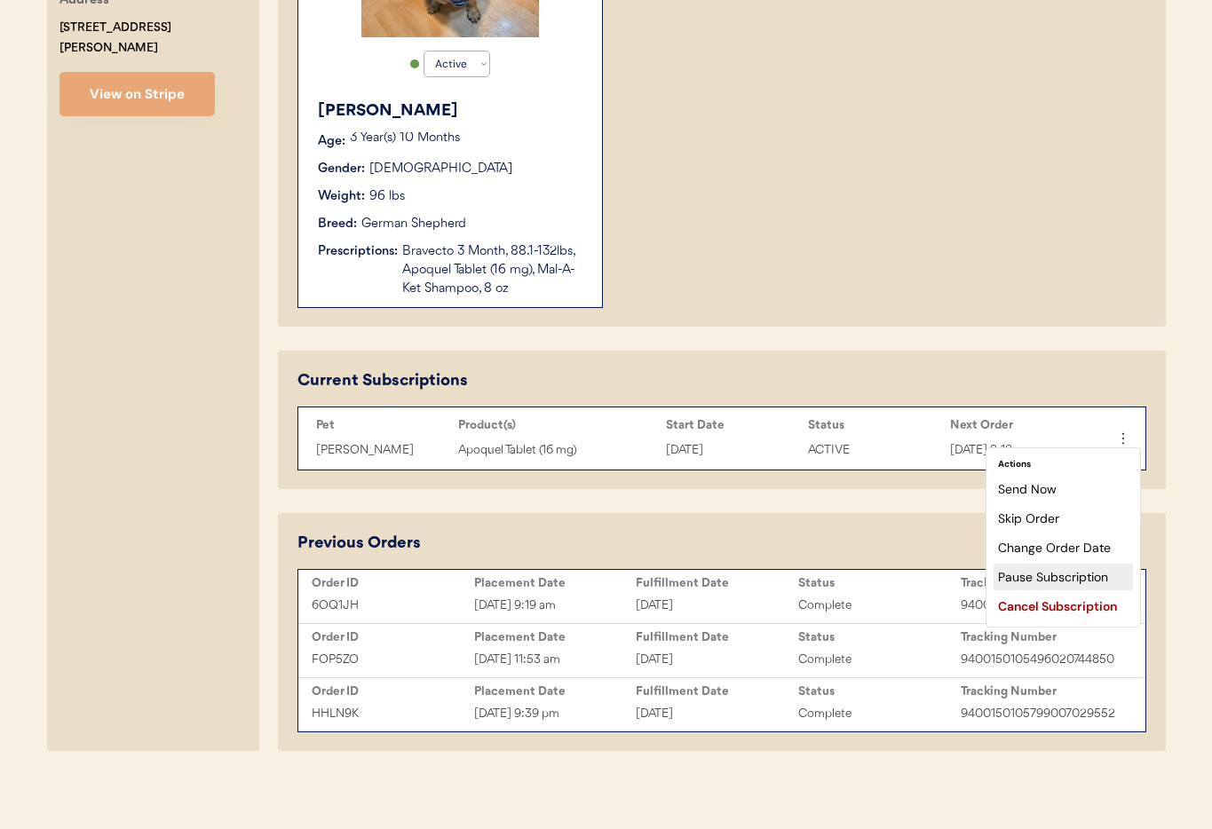
click at [1066, 573] on div "Pause Subscription" at bounding box center [1062, 577] width 139 height 27
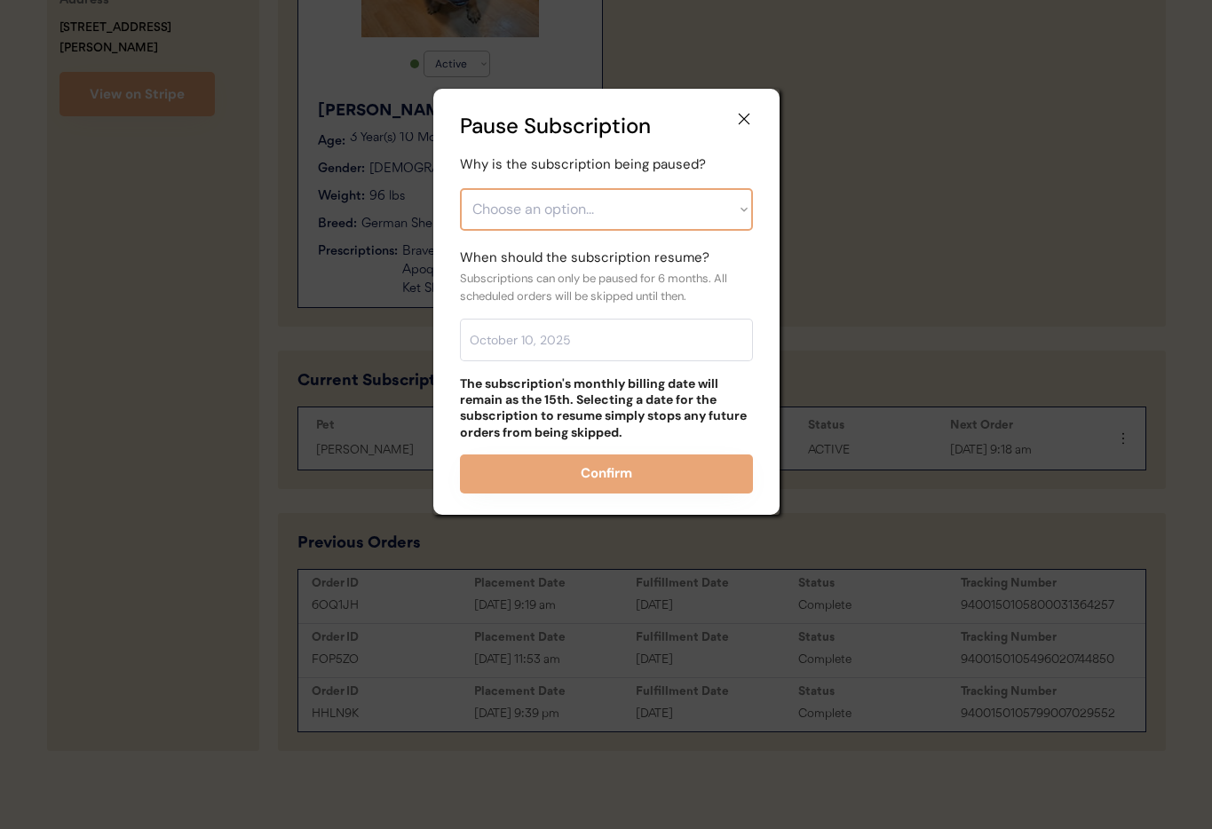
click at [677, 220] on select "Choose an option... Financial reasons / too expensive Has enough medication / s…" at bounding box center [606, 209] width 293 height 43
select select ""care_plan_change___not_needed_now""
click at [460, 188] on select "Choose an option... Financial reasons / too expensive Has enough medication / s…" at bounding box center [606, 209] width 293 height 43
click at [611, 345] on input "text" at bounding box center [606, 340] width 293 height 43
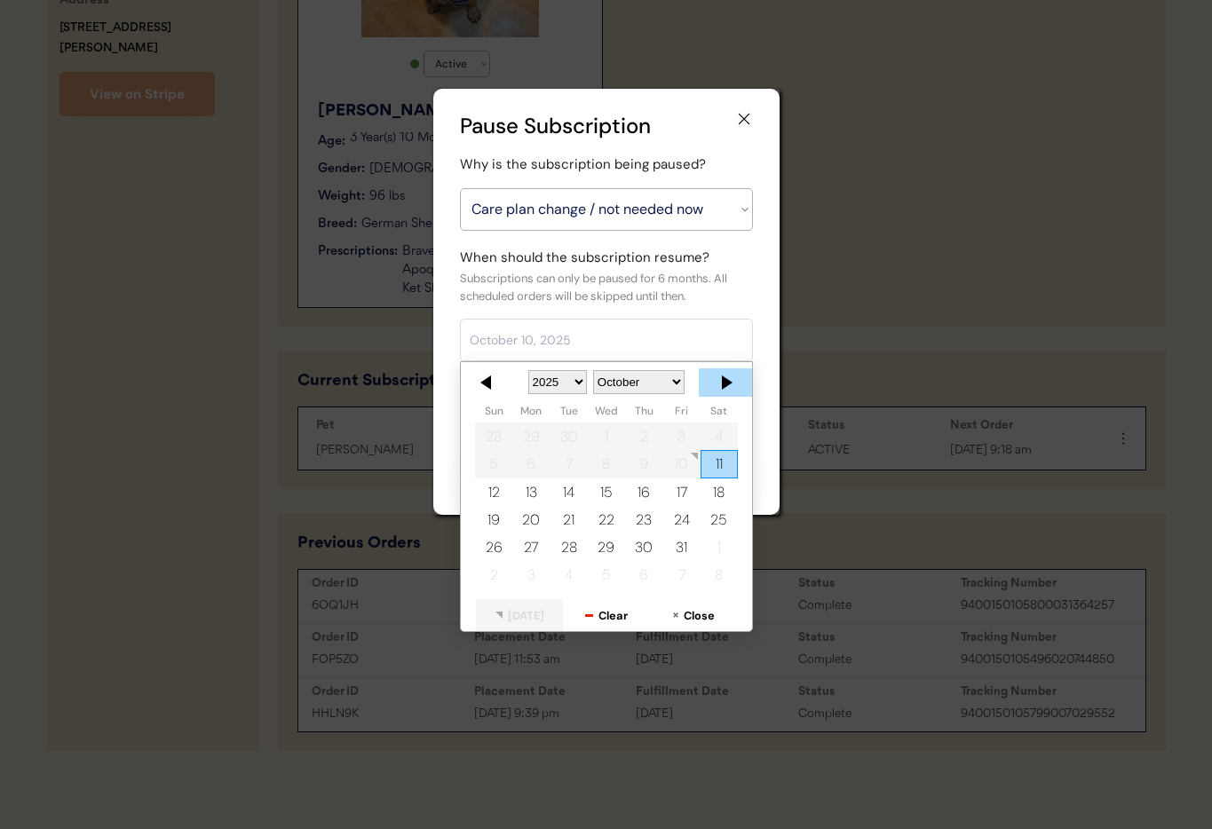
click at [718, 380] on div at bounding box center [725, 382] width 53 height 28
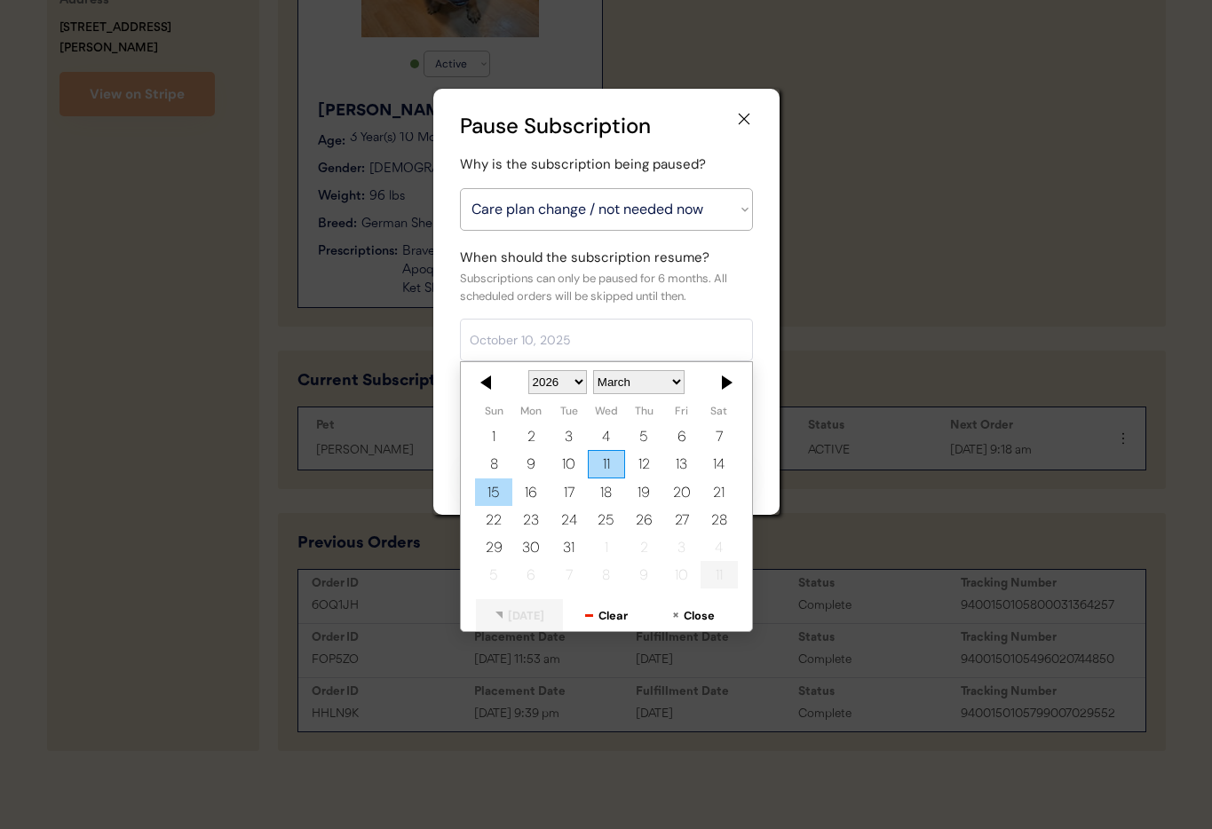
click at [502, 487] on div "15" at bounding box center [493, 493] width 37 height 28
type input "March 15, 2026"
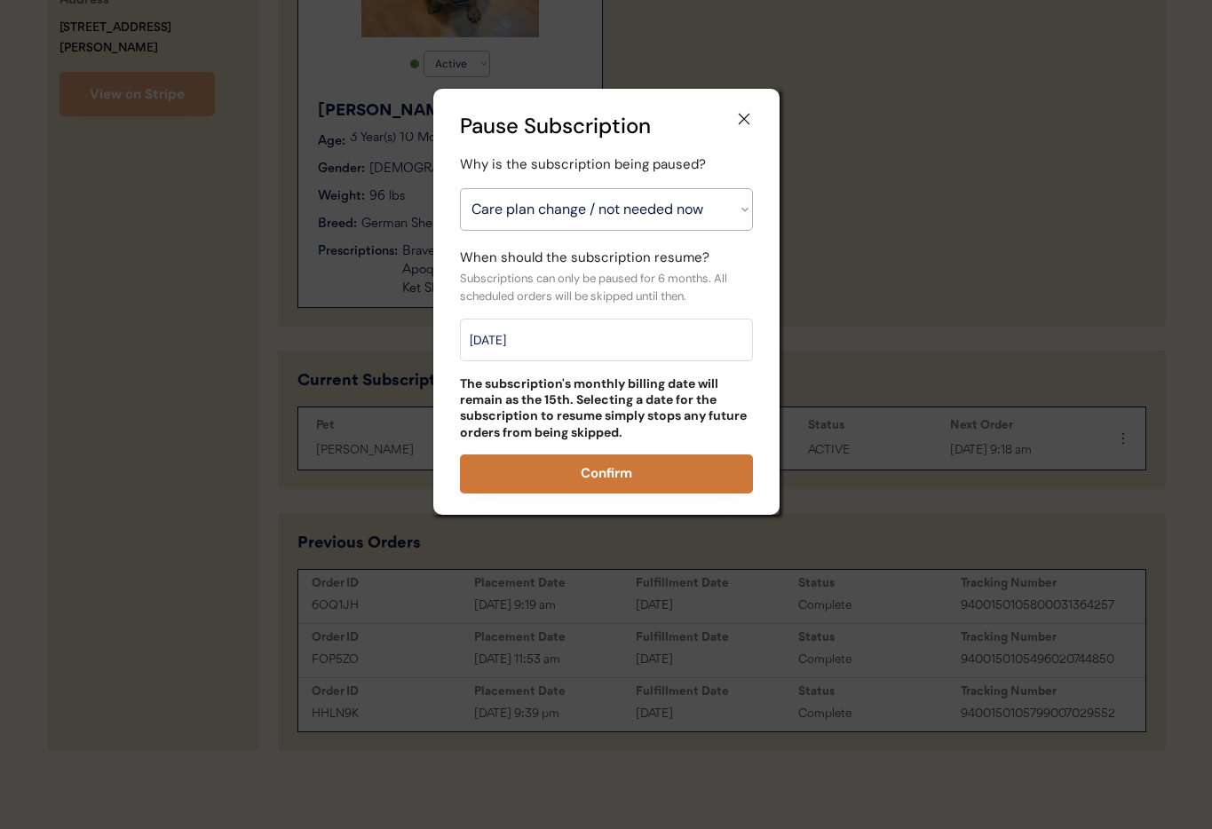
click at [619, 467] on button "Confirm" at bounding box center [606, 474] width 293 height 39
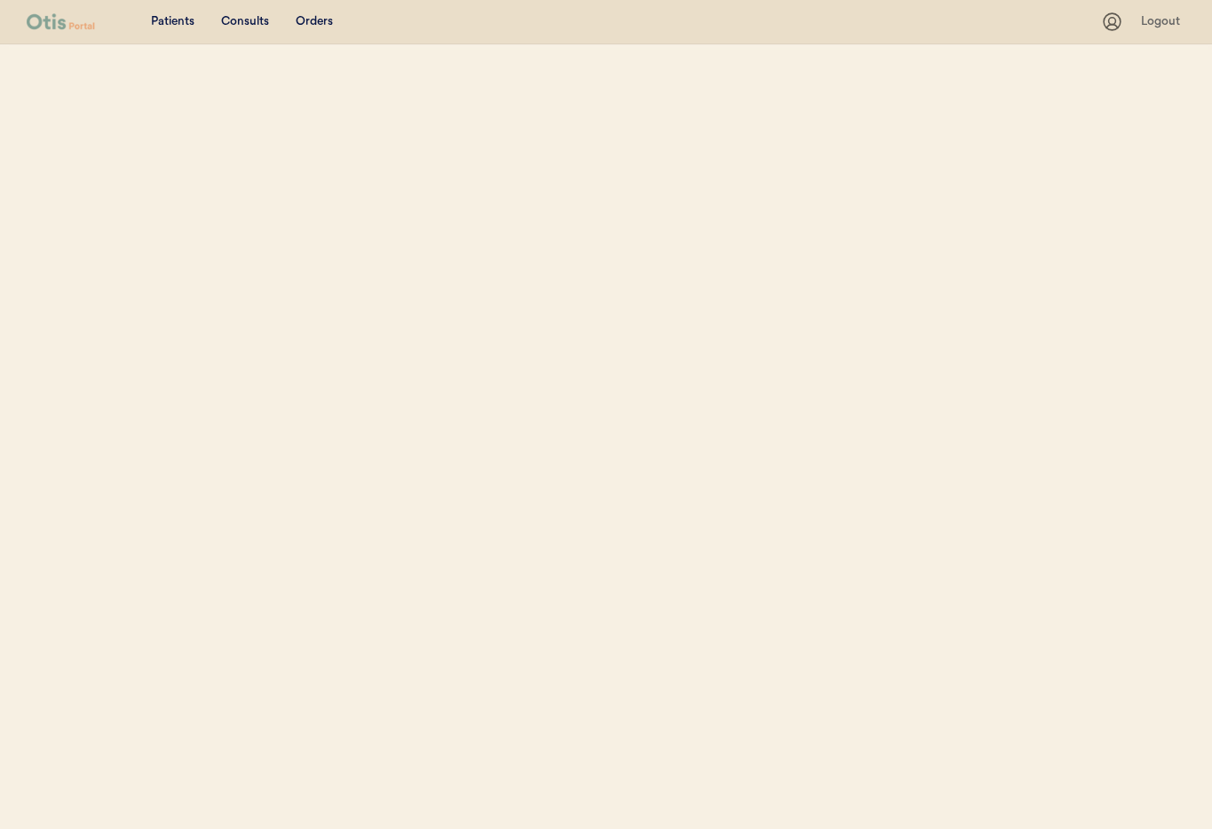
select select ""Name""
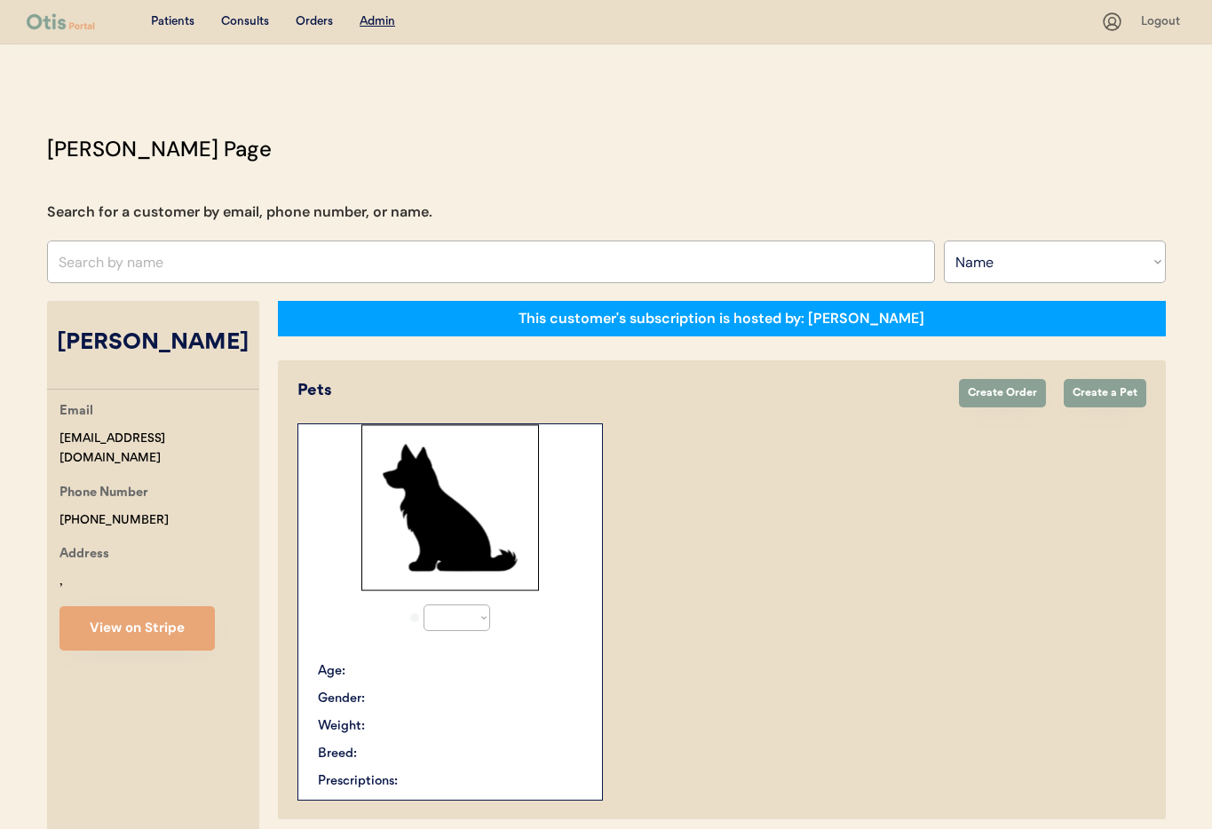
select select "true"
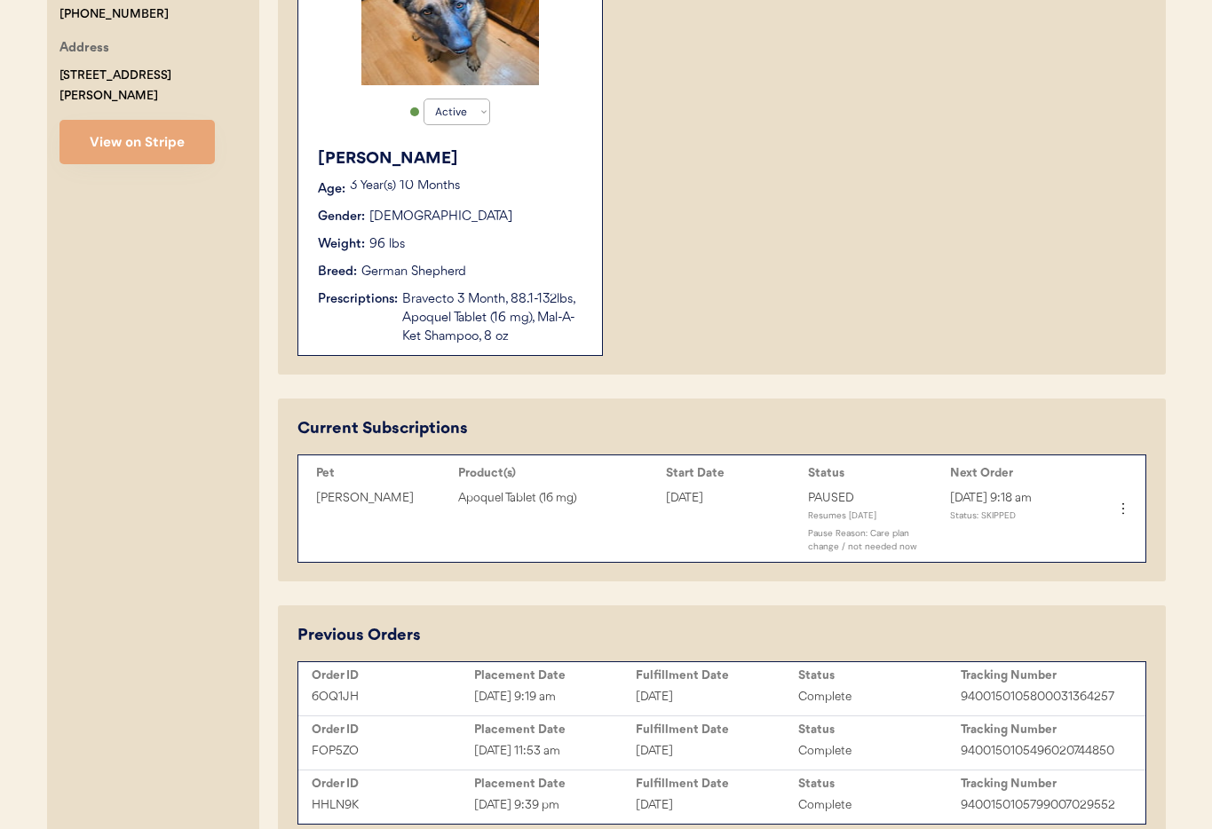
scroll to position [524, 0]
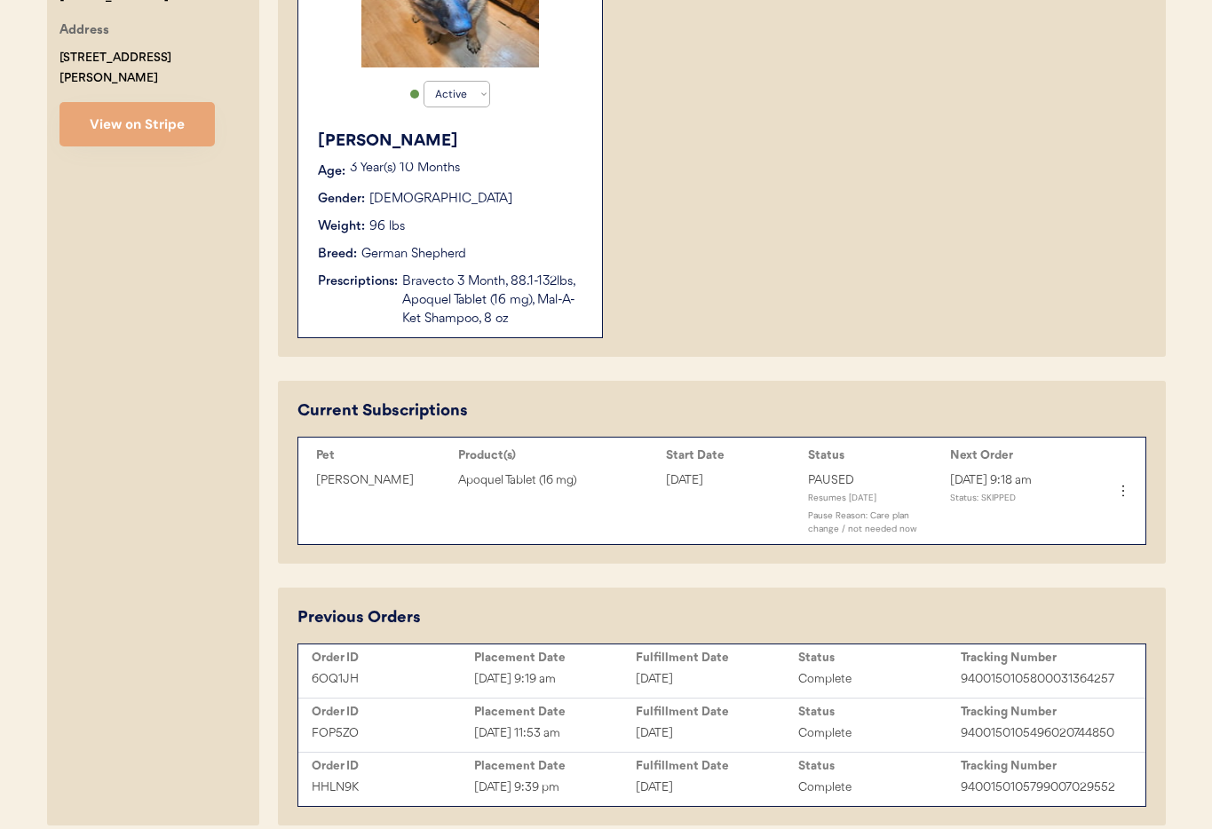
click at [536, 285] on div "Bravecto 3 Month, 88.1-132lbs, Apoquel Tablet (16 mg), Mal-A-Ket Shampoo, 8 oz" at bounding box center [493, 301] width 182 height 56
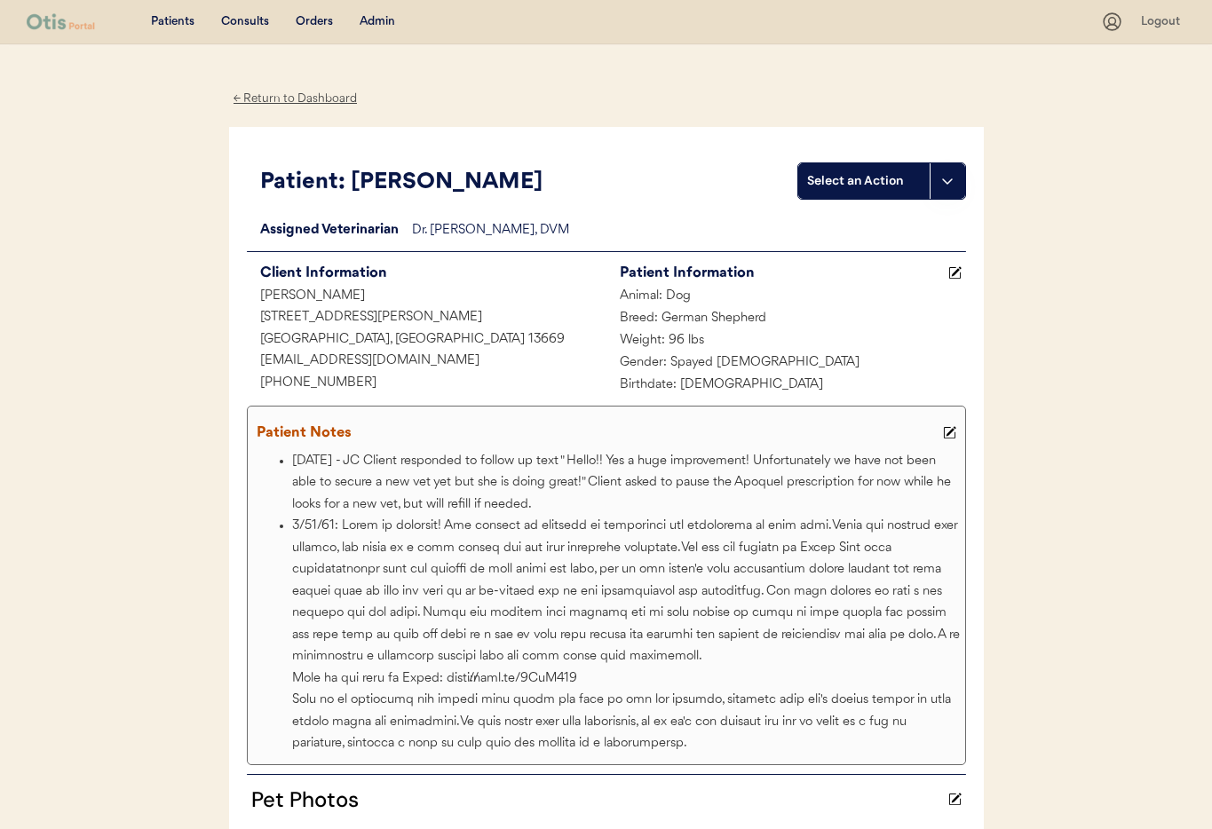
click at [278, 97] on div "← Return to Dashboard" at bounding box center [295, 99] width 133 height 20
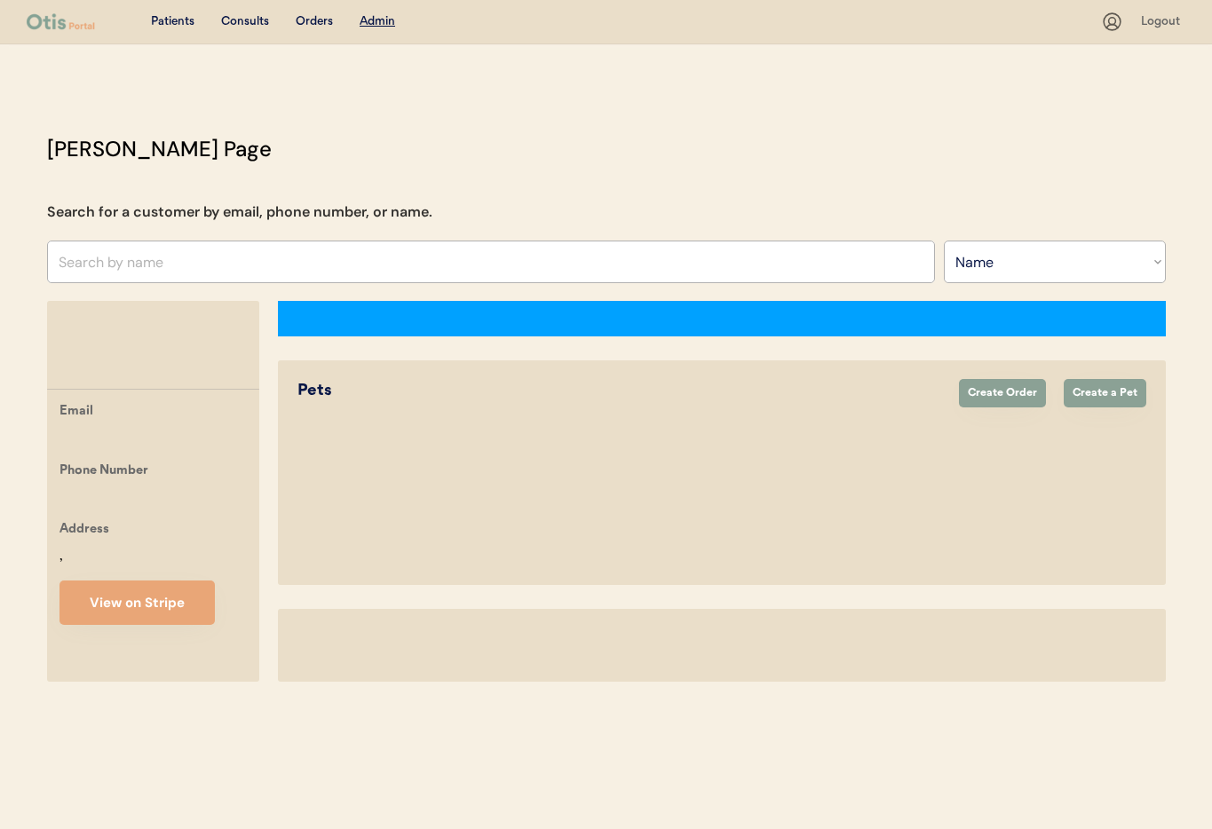
select select ""Name""
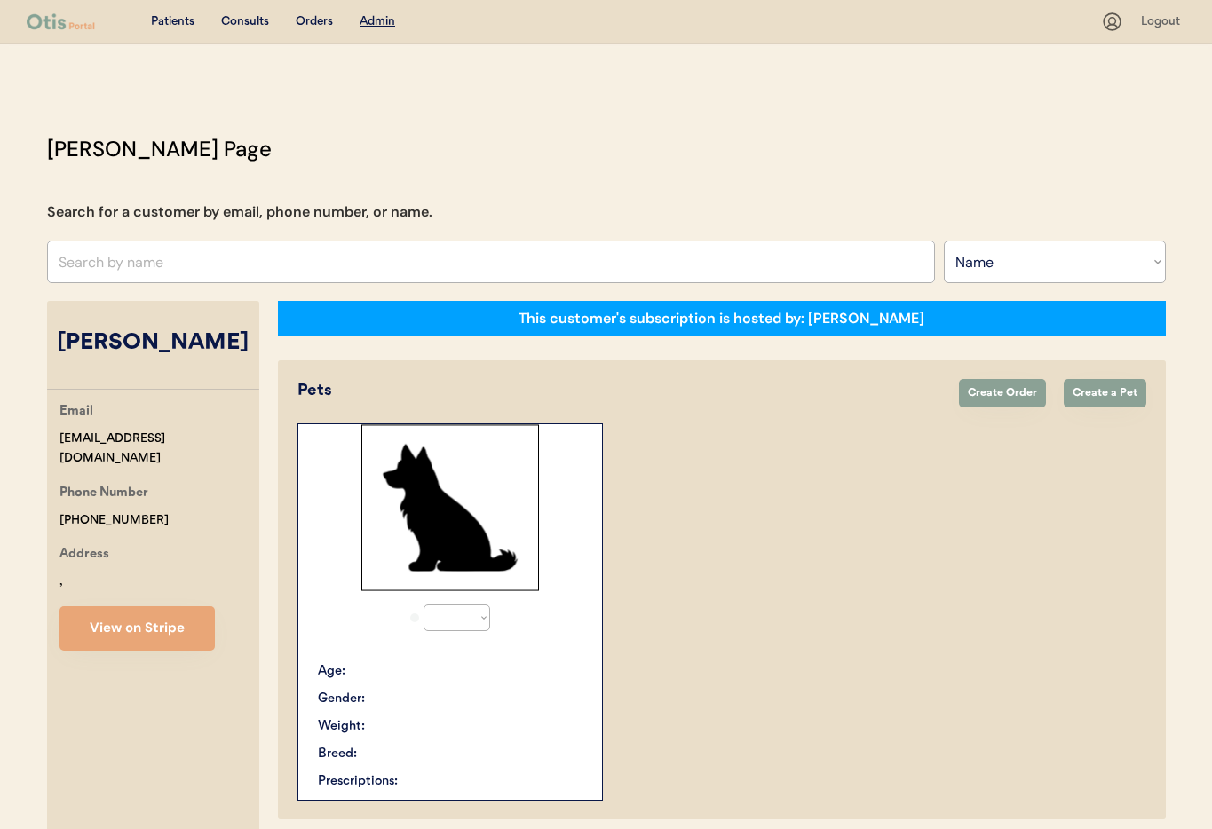
select select "true"
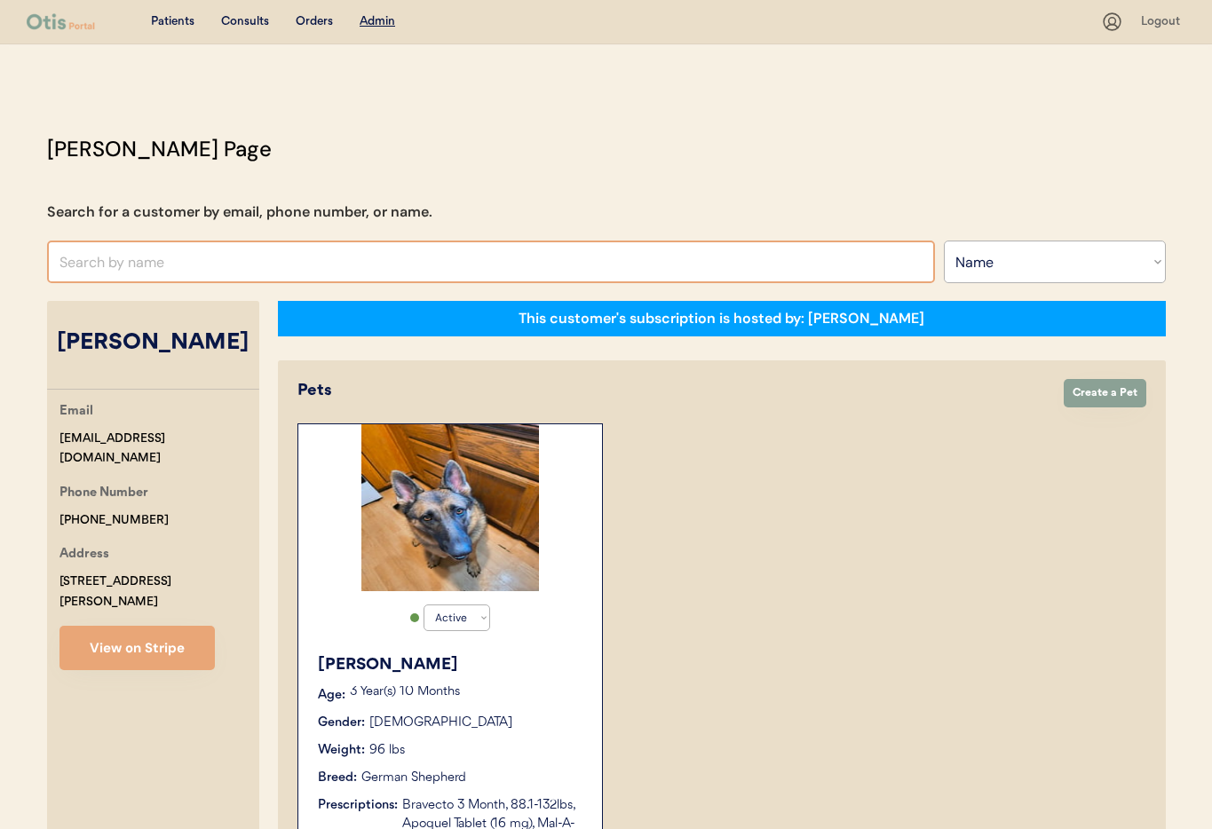
click at [159, 262] on input "text" at bounding box center [491, 262] width 888 height 43
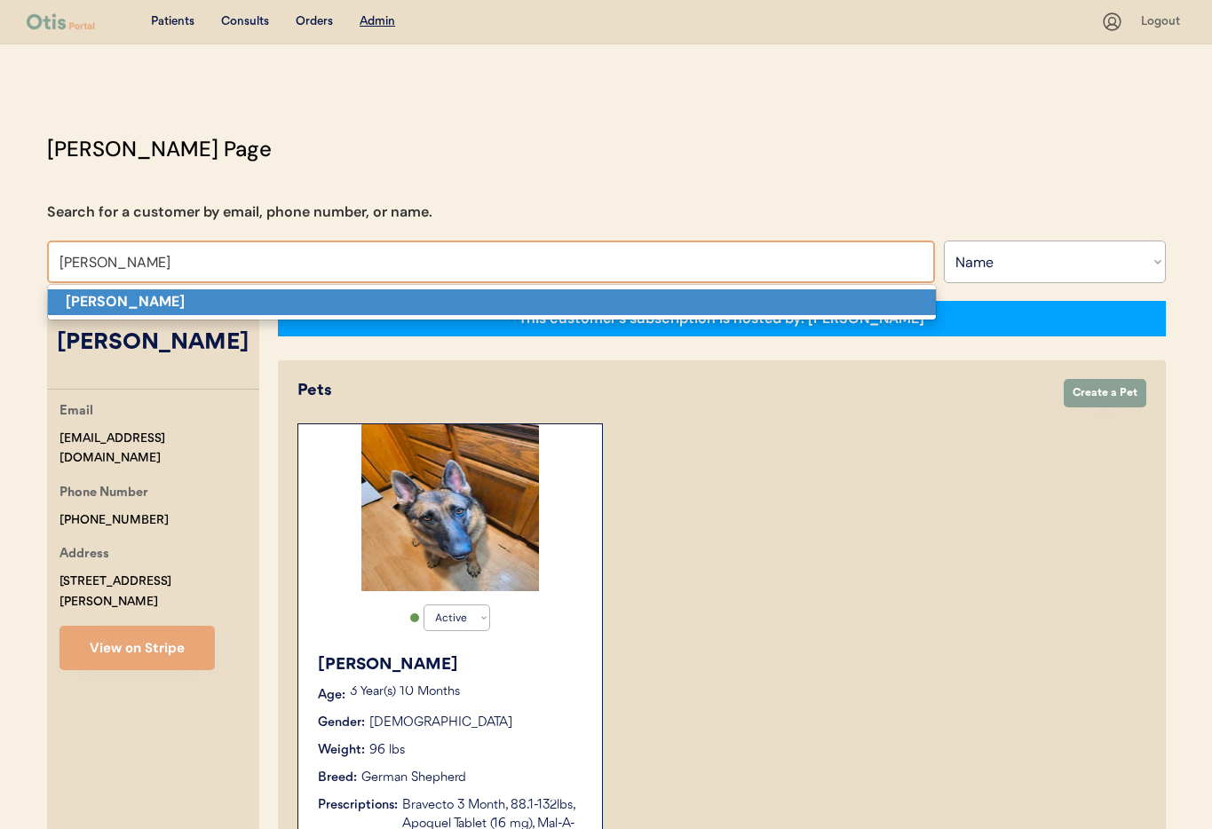
drag, startPoint x: 155, startPoint y: 296, endPoint x: 175, endPoint y: 300, distance: 20.0
click at [156, 296] on p "[PERSON_NAME]" at bounding box center [492, 302] width 888 height 26
type input "[PERSON_NAME]"
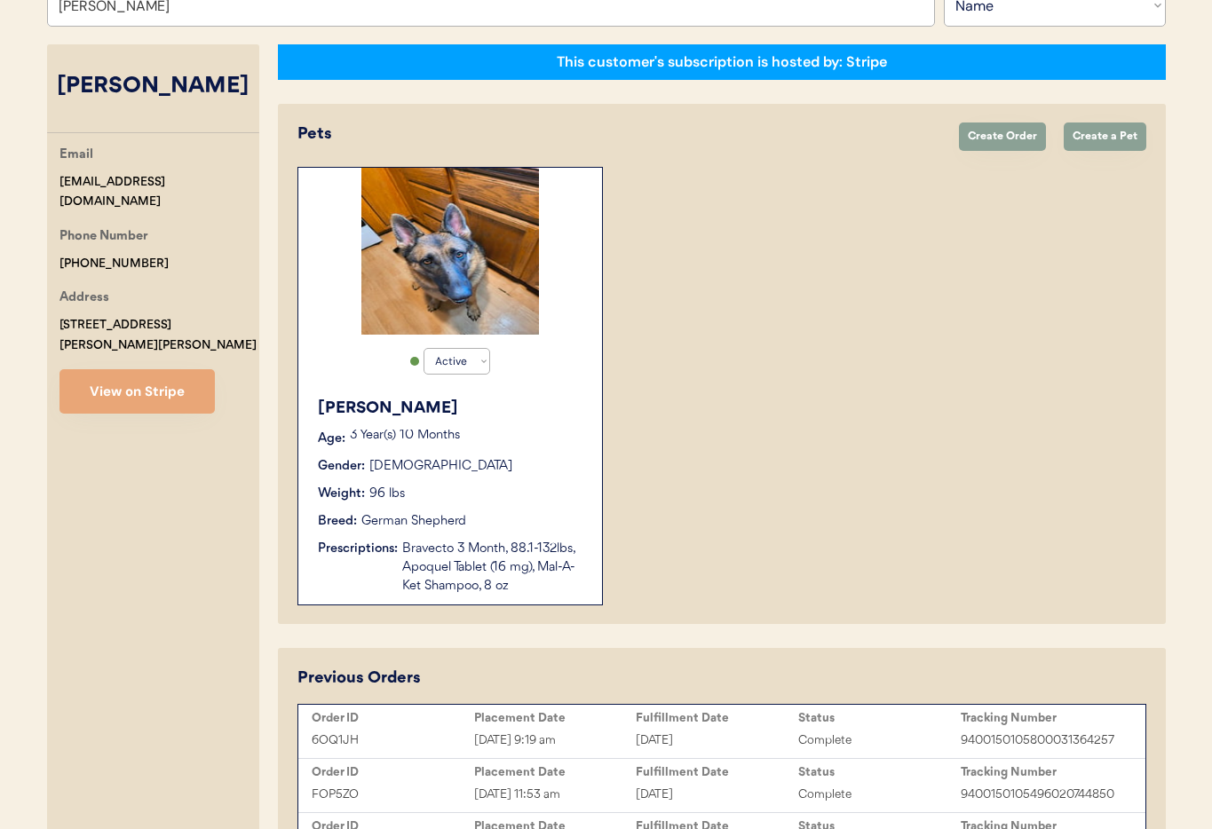
select select "true"
select select "false"
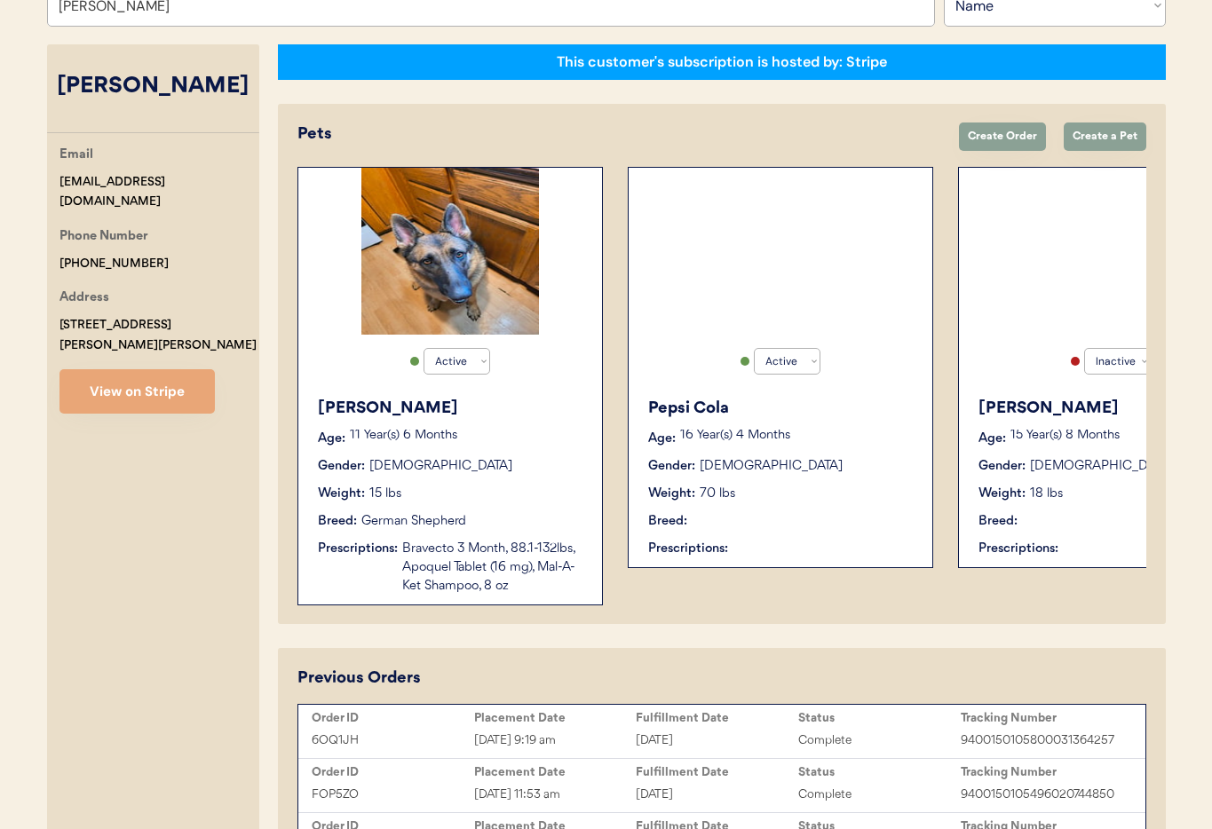
scroll to position [401, 0]
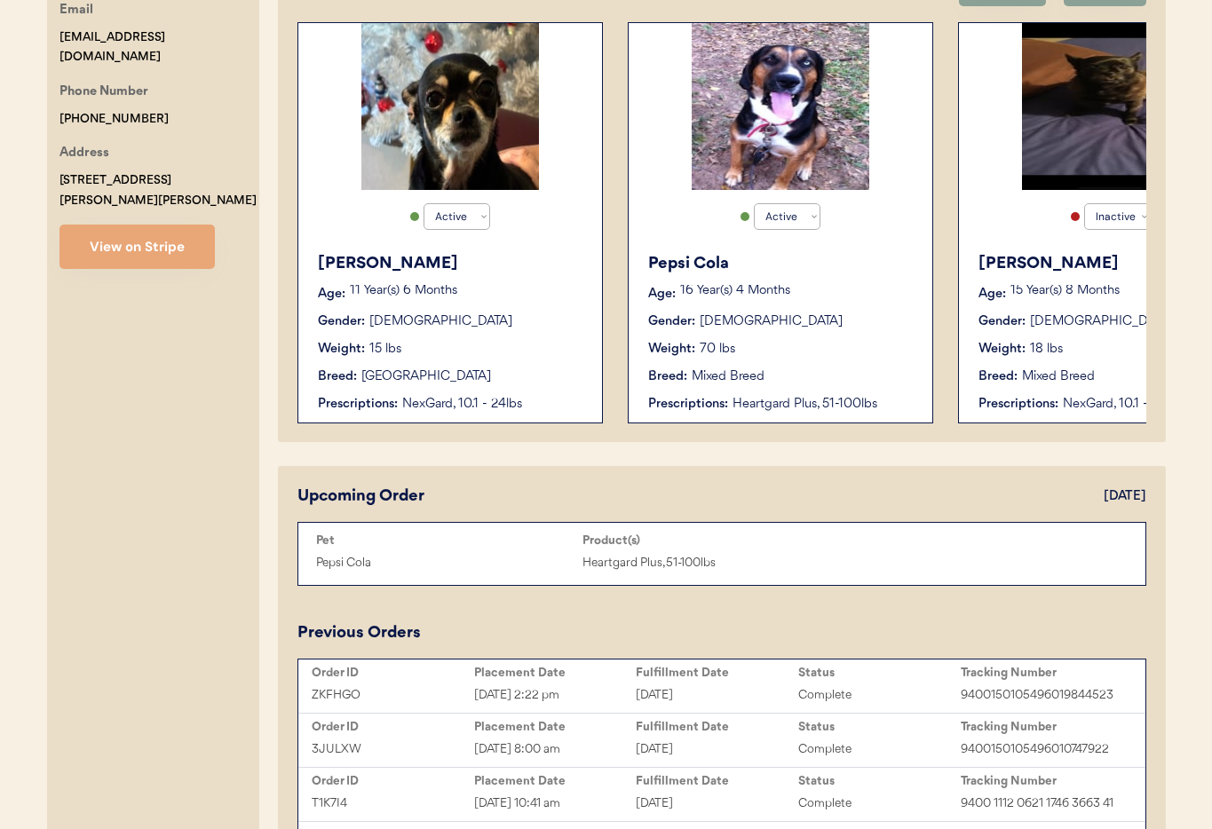
type input "[PERSON_NAME]"
click at [768, 379] on div "Breed: Mixed Breed" at bounding box center [781, 377] width 266 height 19
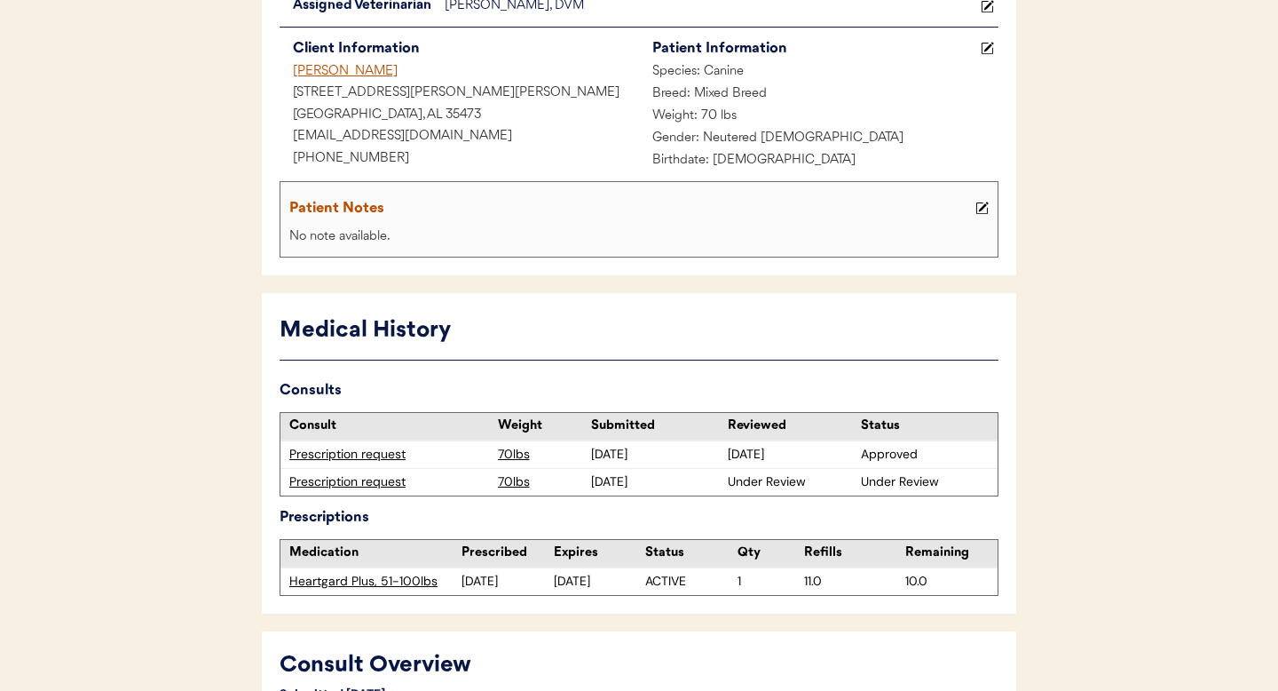
scroll to position [212, 0]
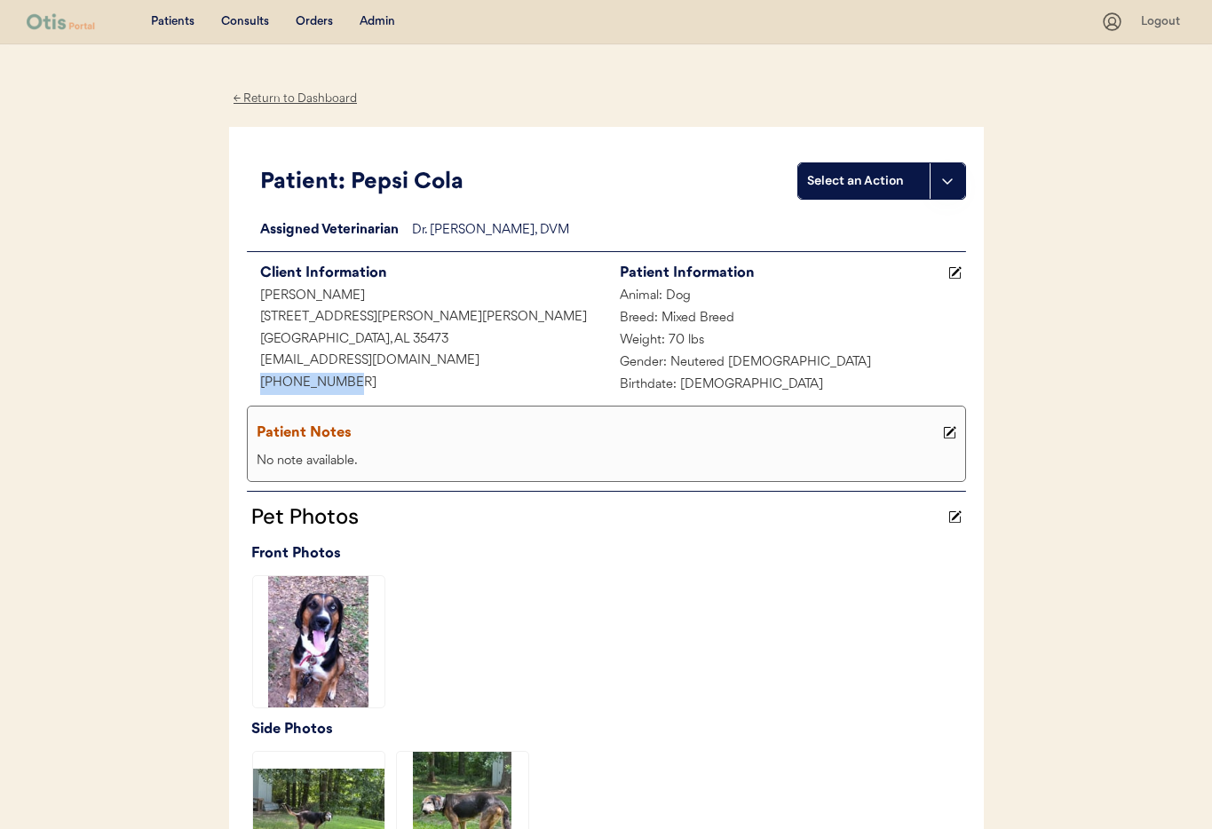
drag, startPoint x: 355, startPoint y: 381, endPoint x: 280, endPoint y: 379, distance: 75.5
click at [255, 378] on div "+12056579435" at bounding box center [427, 384] width 360 height 22
copy div "+12056579435"
click at [378, 20] on div "Admin" at bounding box center [378, 22] width 36 height 18
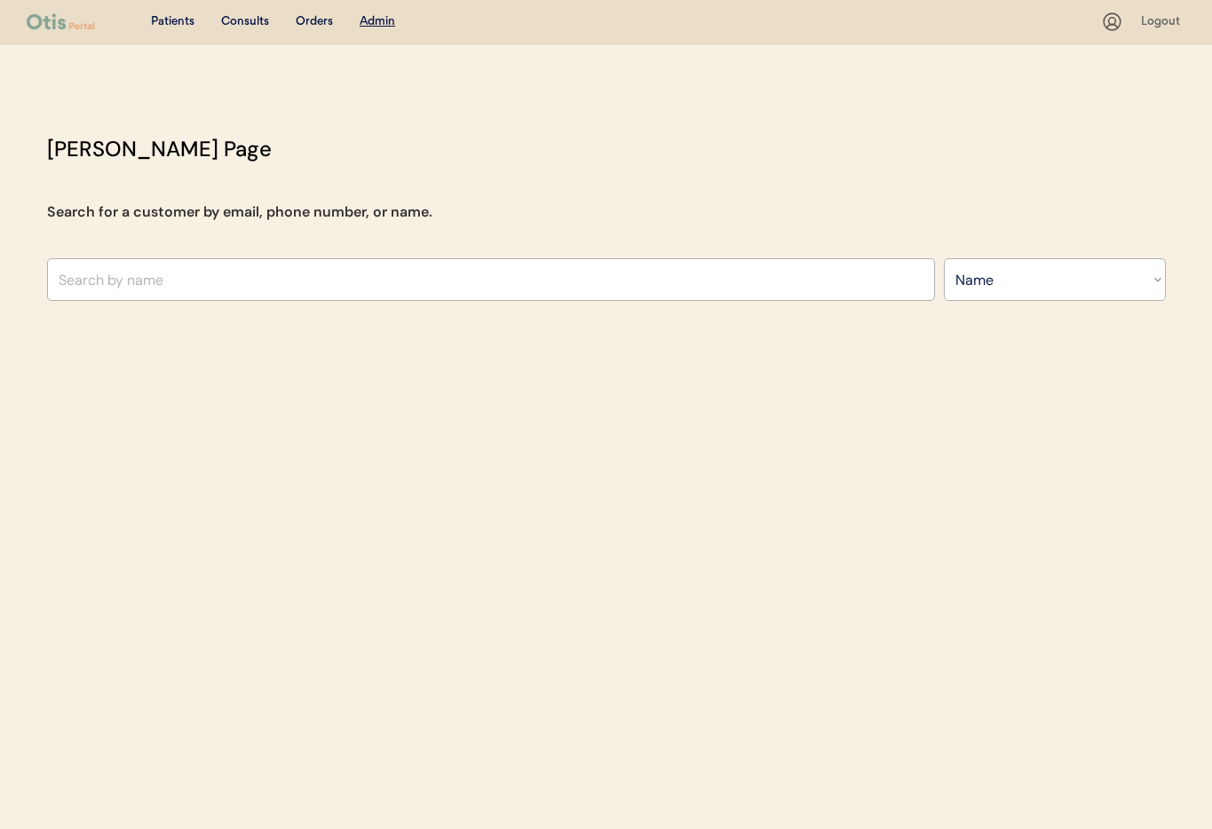
select select ""Name""
click at [239, 290] on input "text" at bounding box center [491, 279] width 888 height 43
type input "Tyler"
type input "Tyler Sapp"
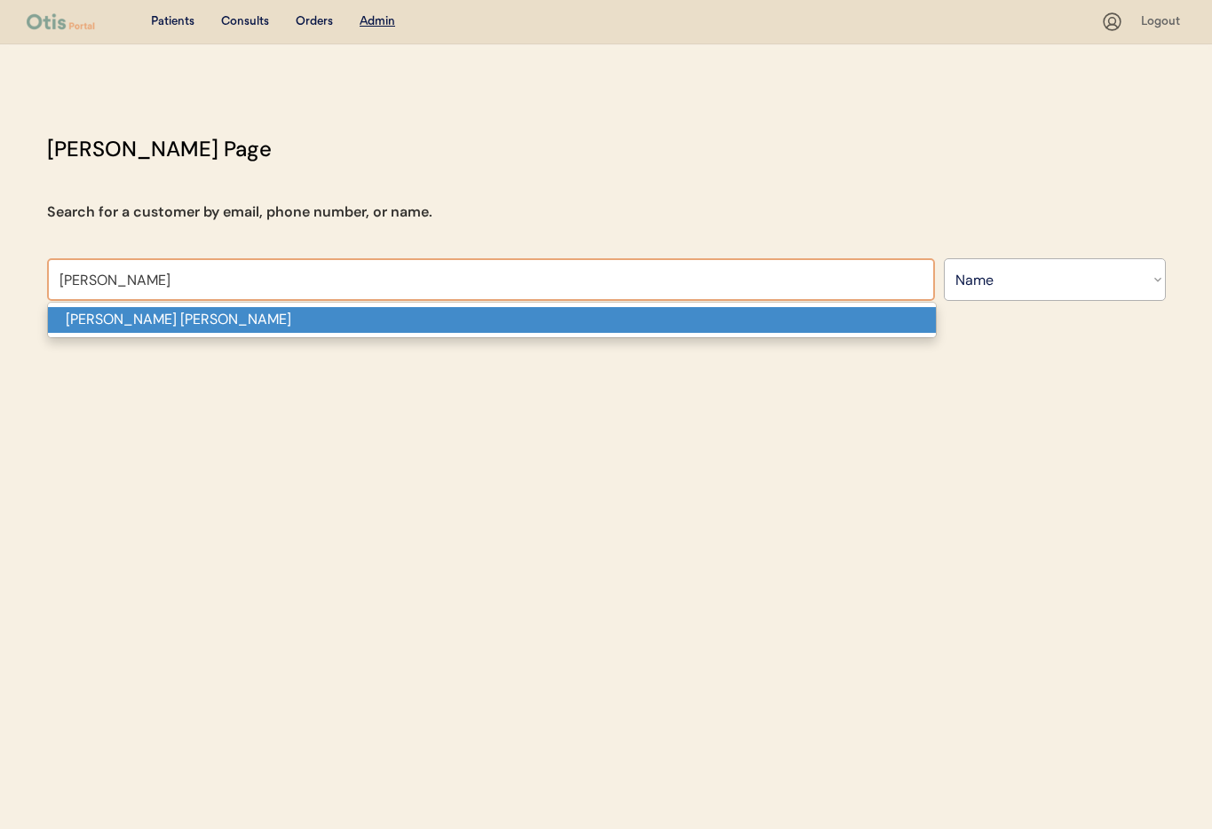
click at [222, 323] on p "[PERSON_NAME] [PERSON_NAME]" at bounding box center [492, 320] width 888 height 26
type input "[PERSON_NAME] [PERSON_NAME]"
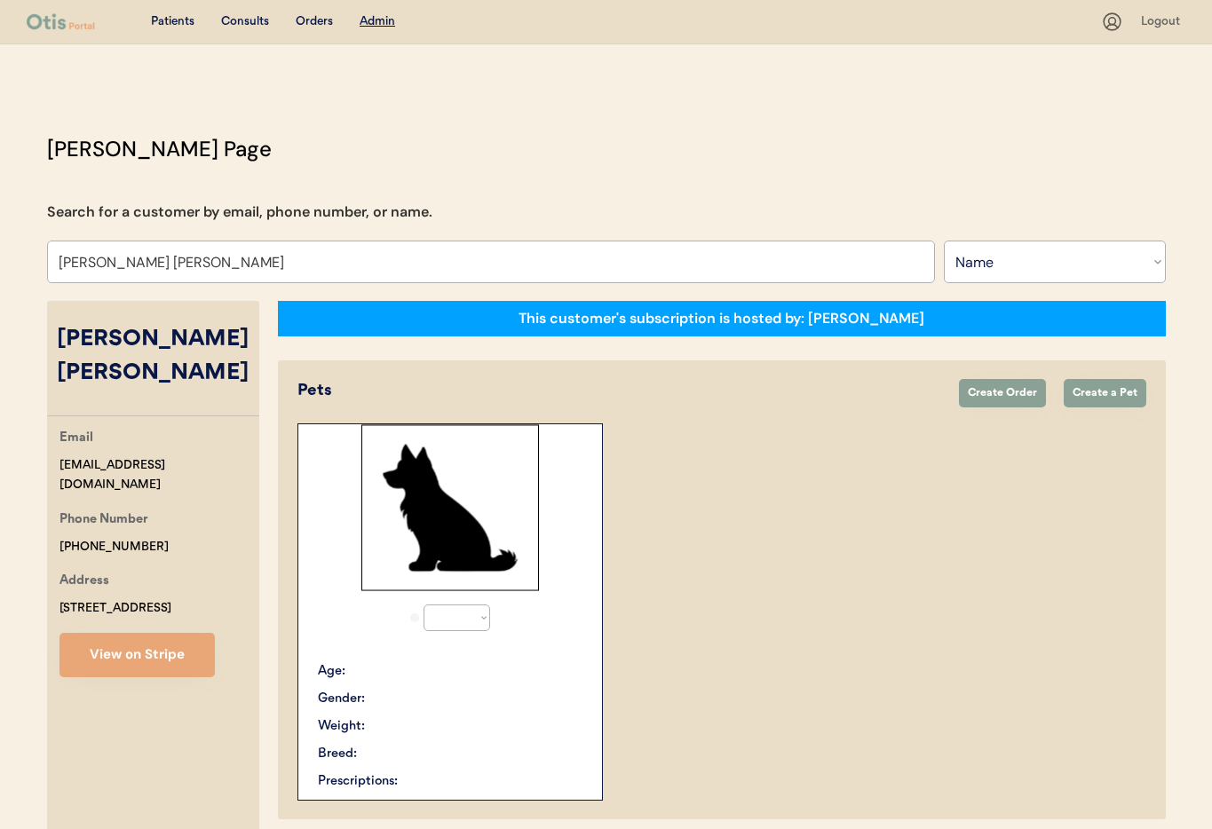
select select "true"
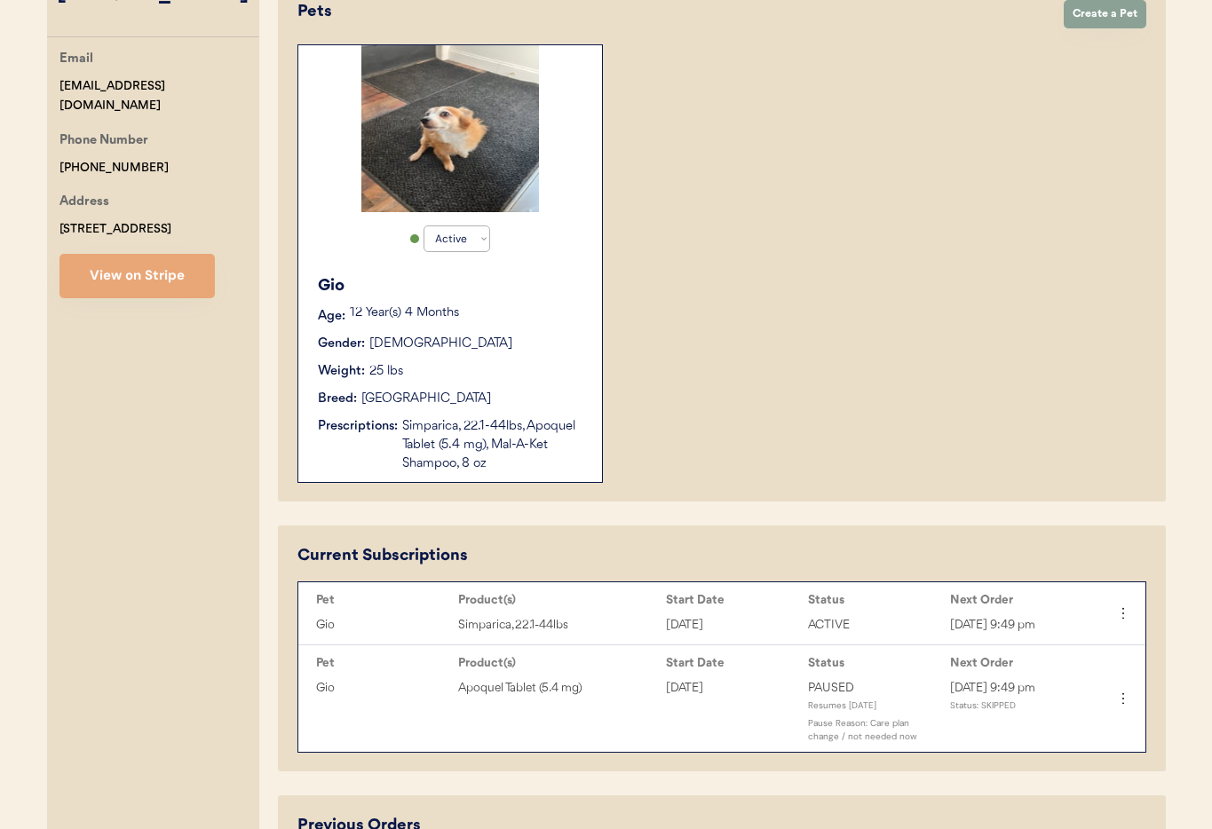
scroll to position [366, 0]
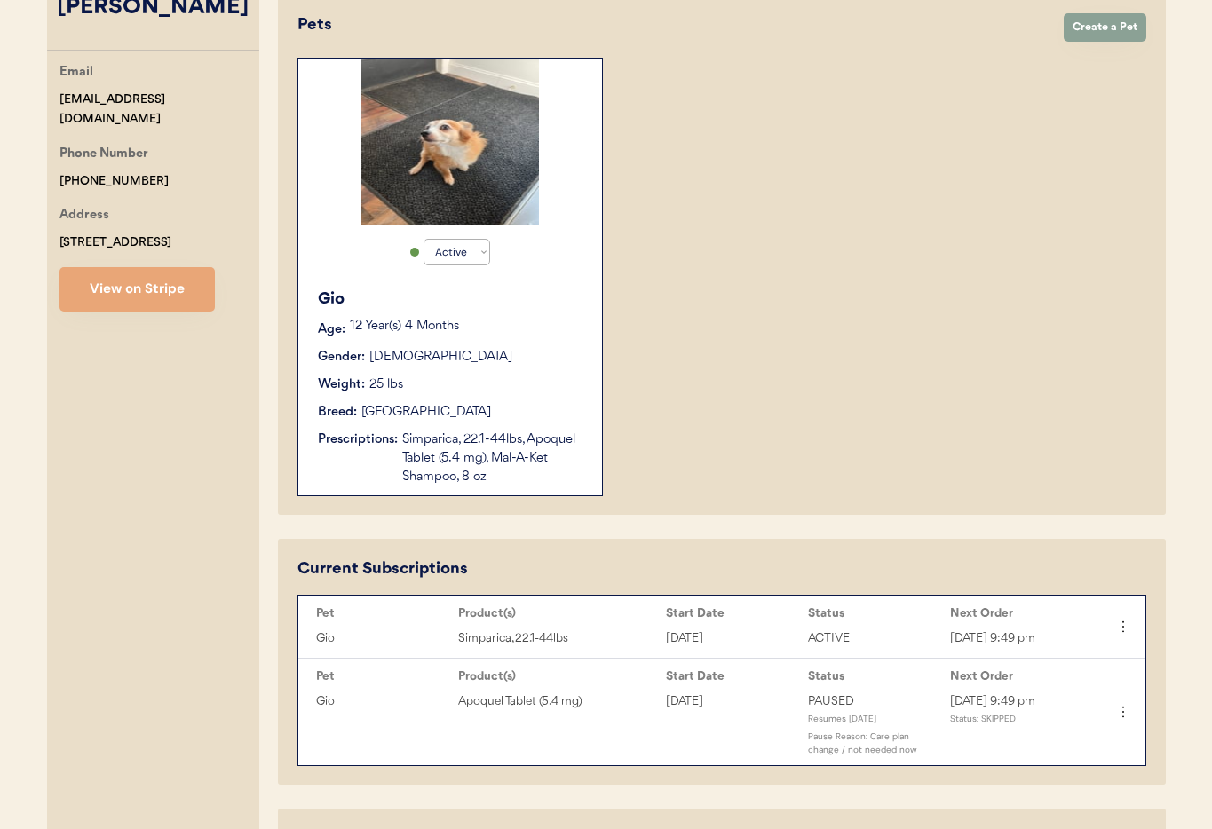
type input "[PERSON_NAME] [PERSON_NAME]"
click at [541, 371] on div "Gio Age: 12 Year(s) 4 Months Gender: Male Weight: 25 lbs Breed: Chihuahua Presc…" at bounding box center [450, 387] width 286 height 217
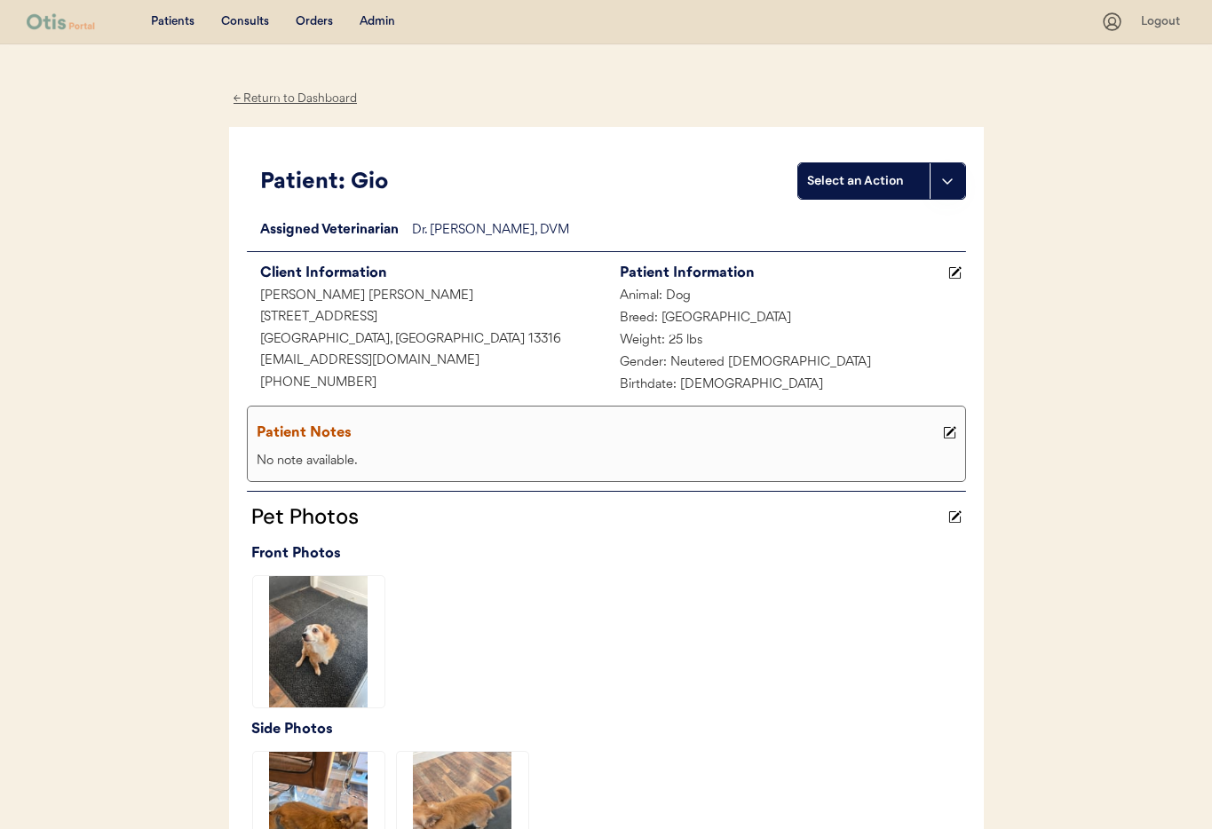
click at [290, 97] on div "← Return to Dashboard" at bounding box center [295, 99] width 133 height 20
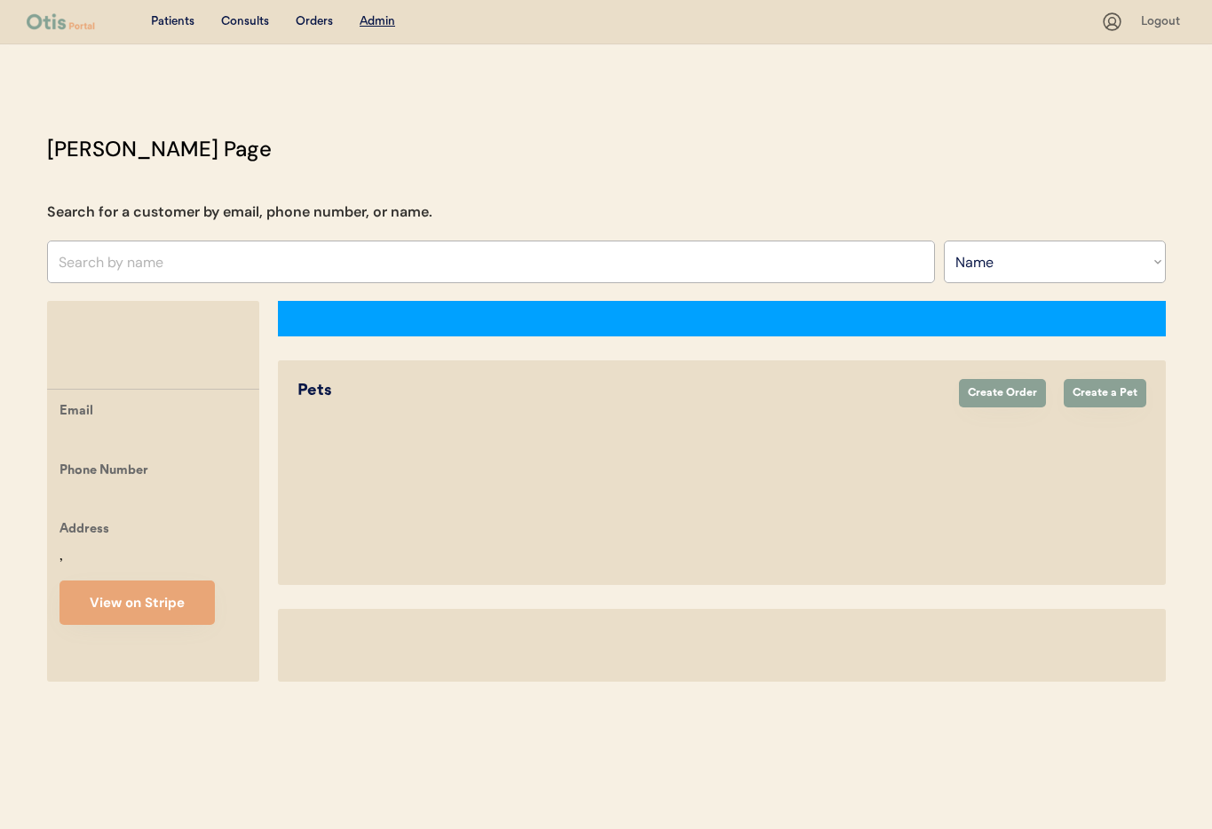
select select ""Name""
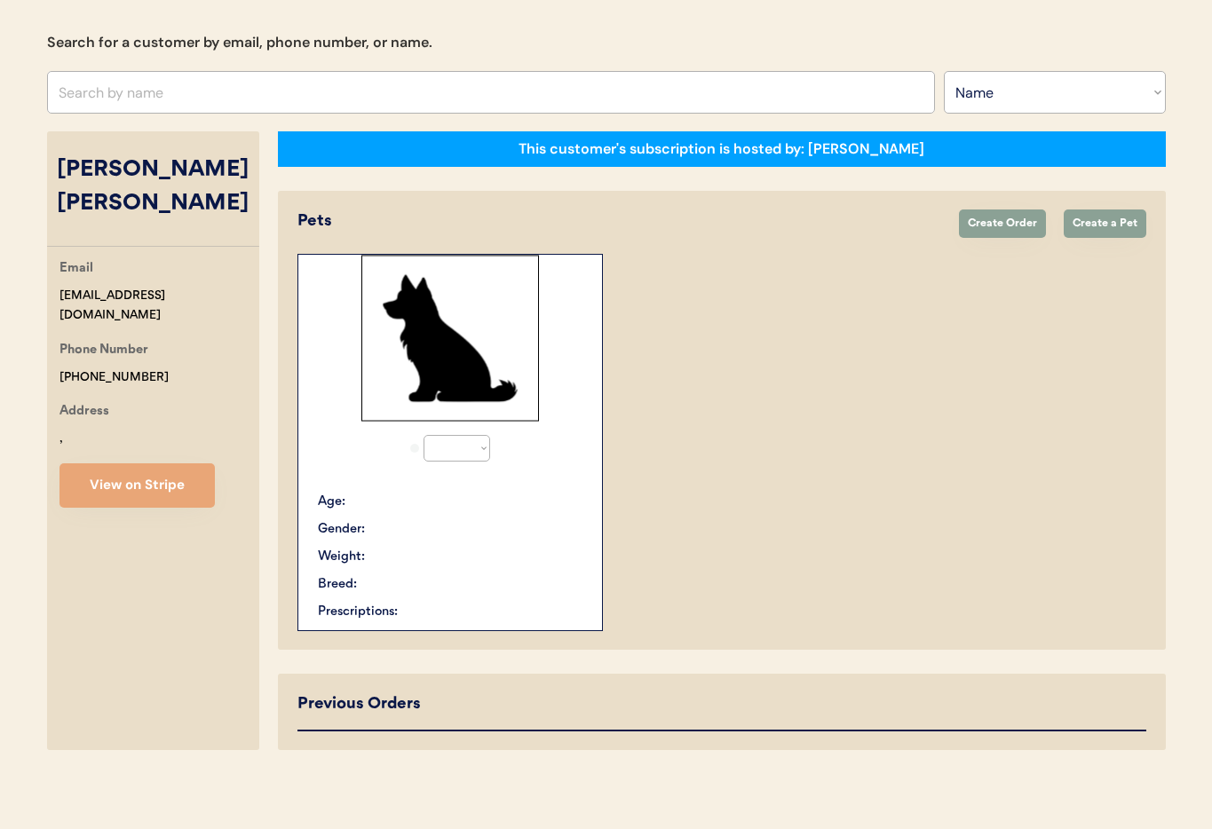
select select "true"
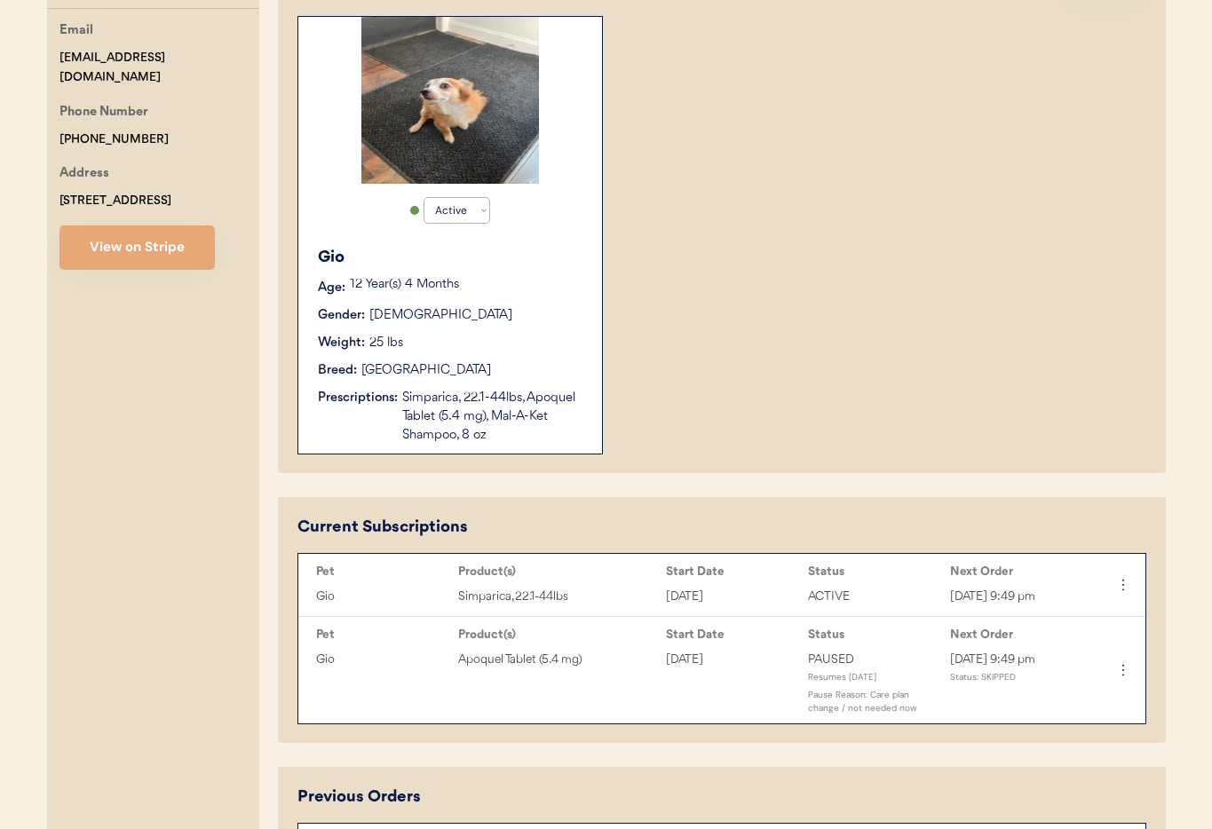
scroll to position [435, 0]
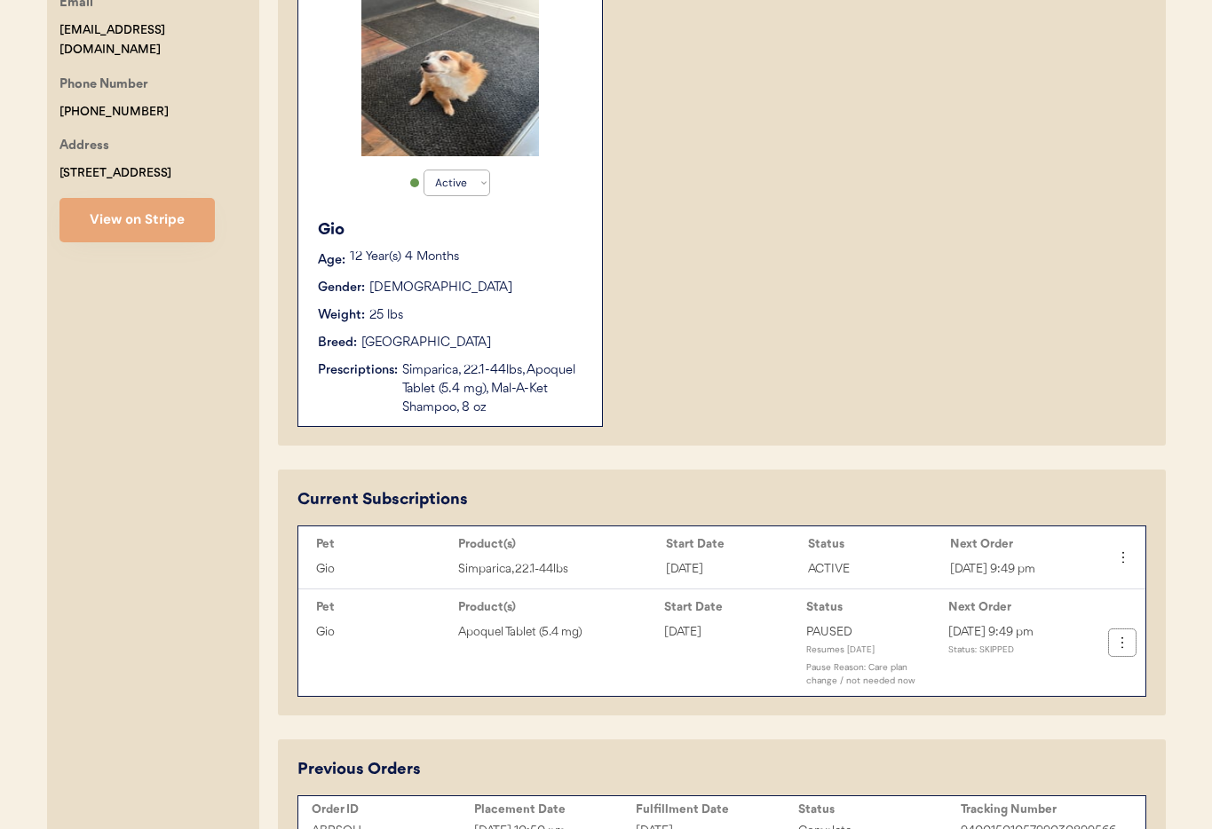
click at [1132, 646] on button at bounding box center [1122, 642] width 27 height 27
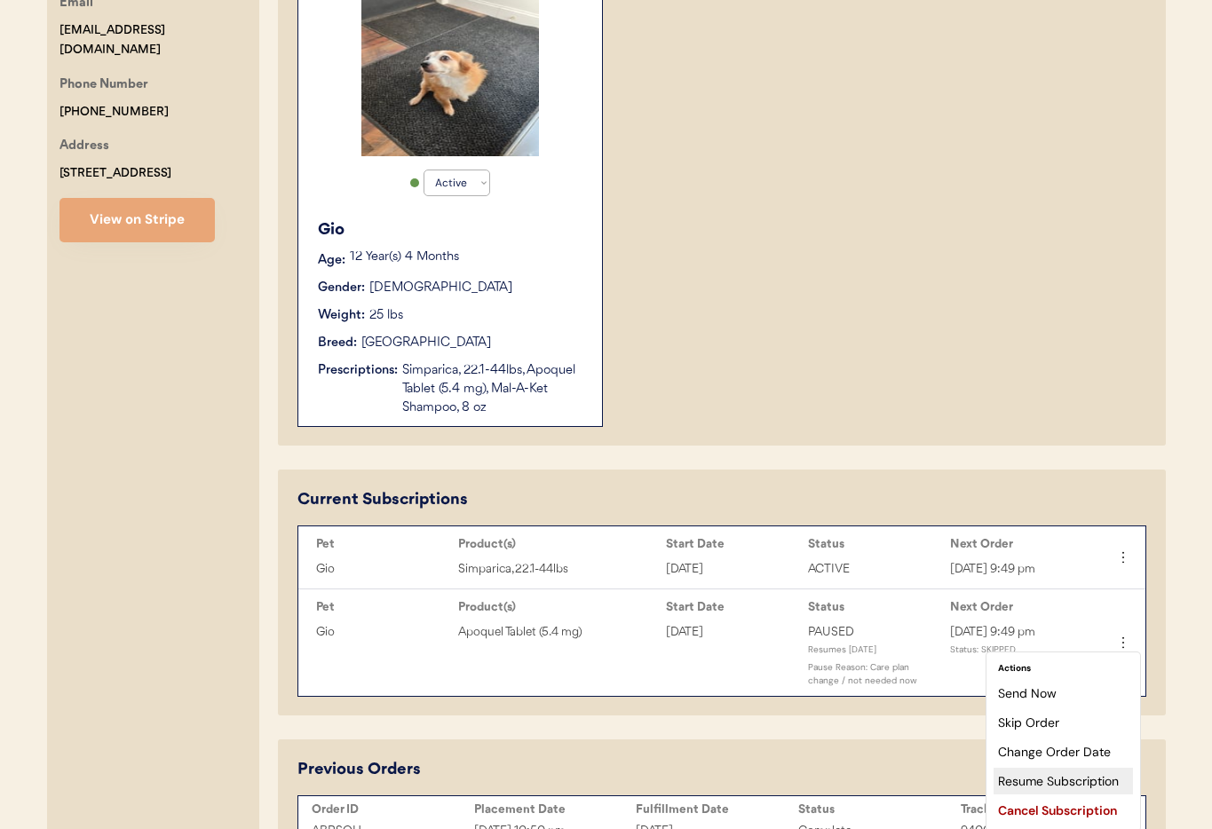
click at [1075, 781] on div "Resume Subscription" at bounding box center [1062, 781] width 139 height 27
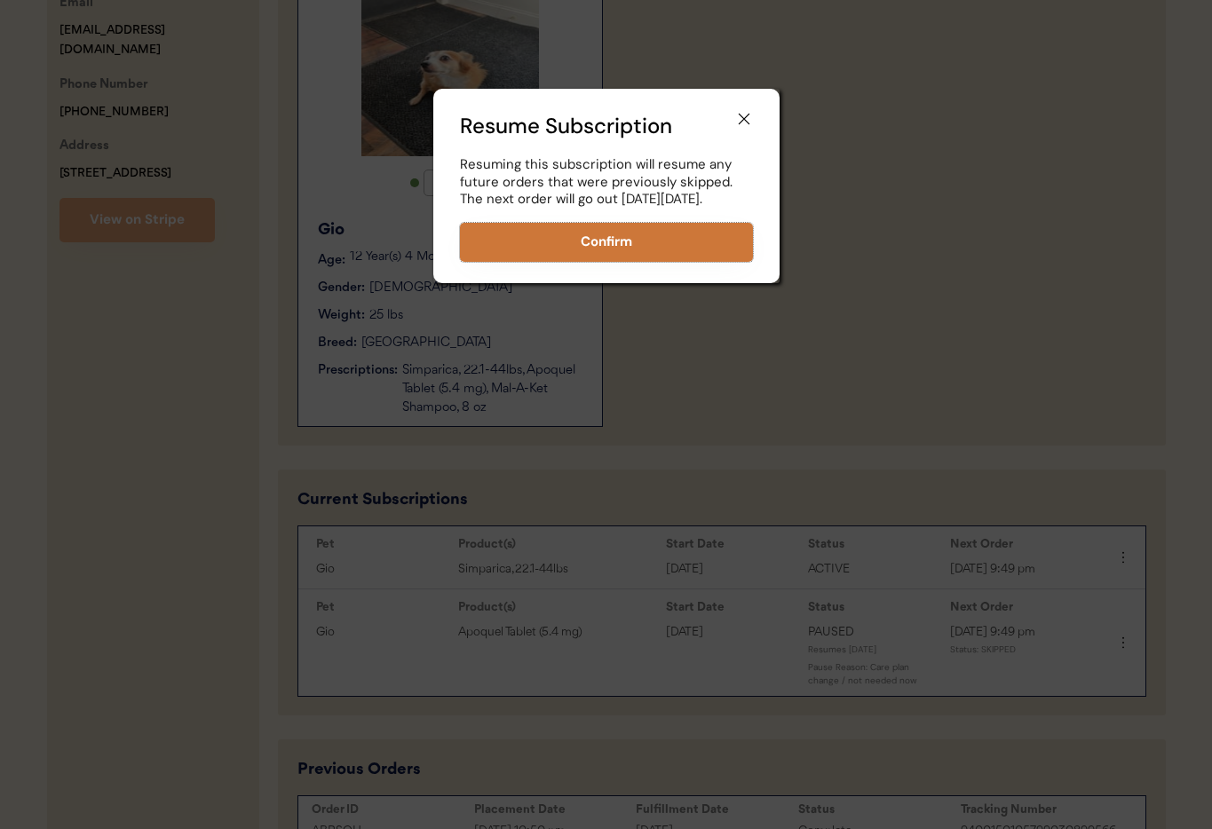
click at [565, 257] on button "Confirm" at bounding box center [606, 242] width 293 height 39
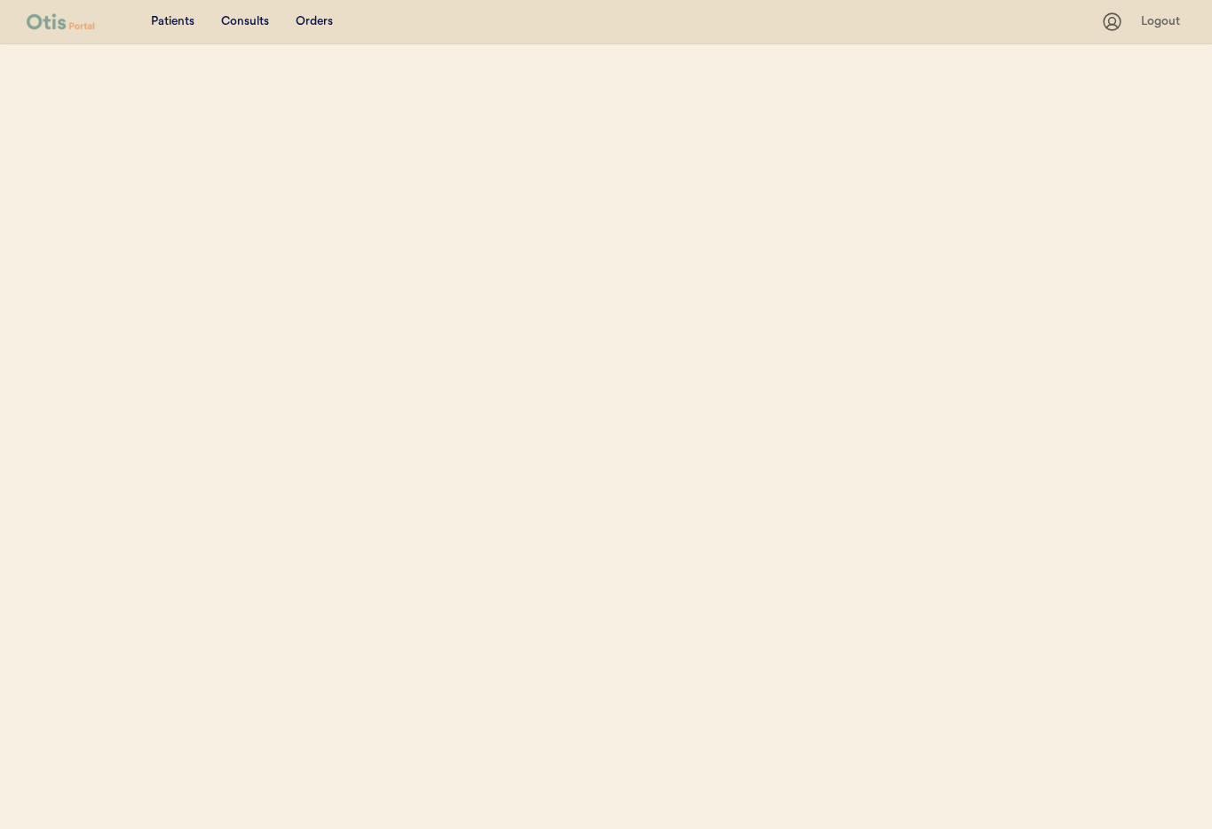
select select ""Name""
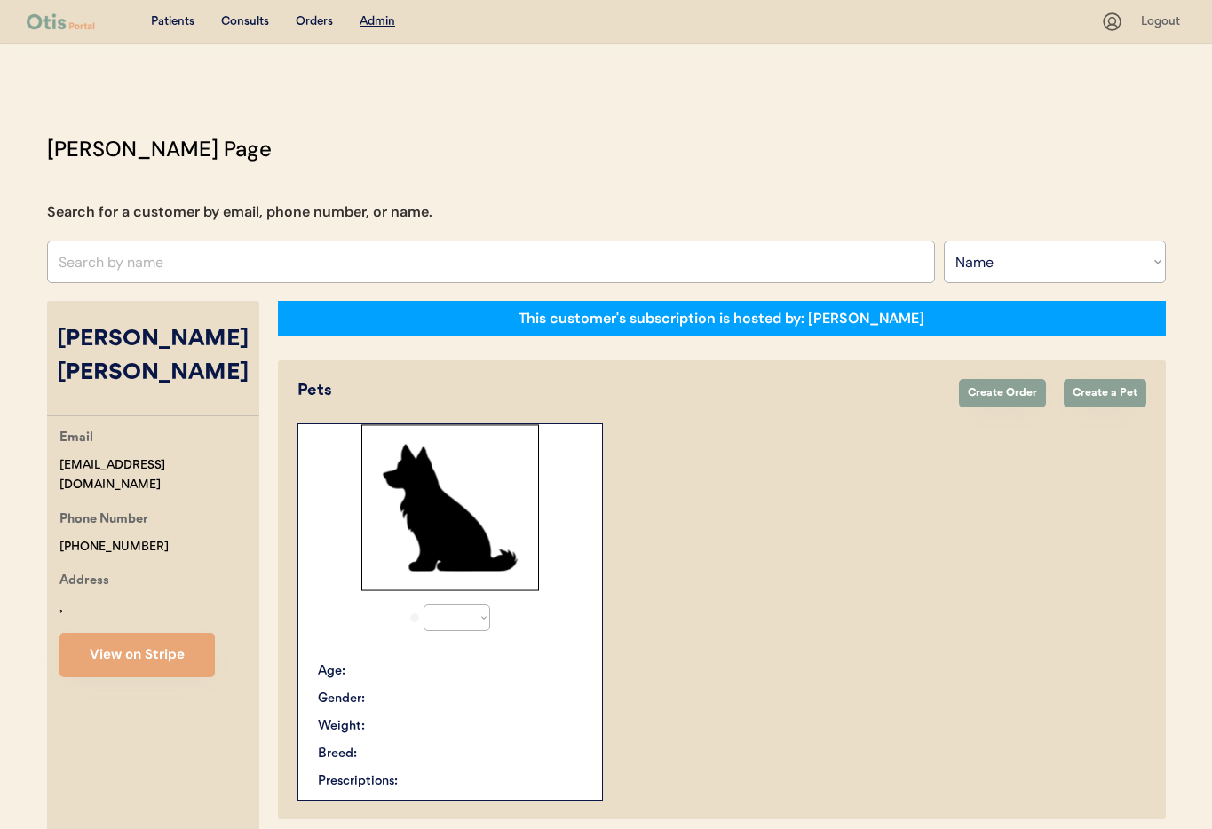
select select "true"
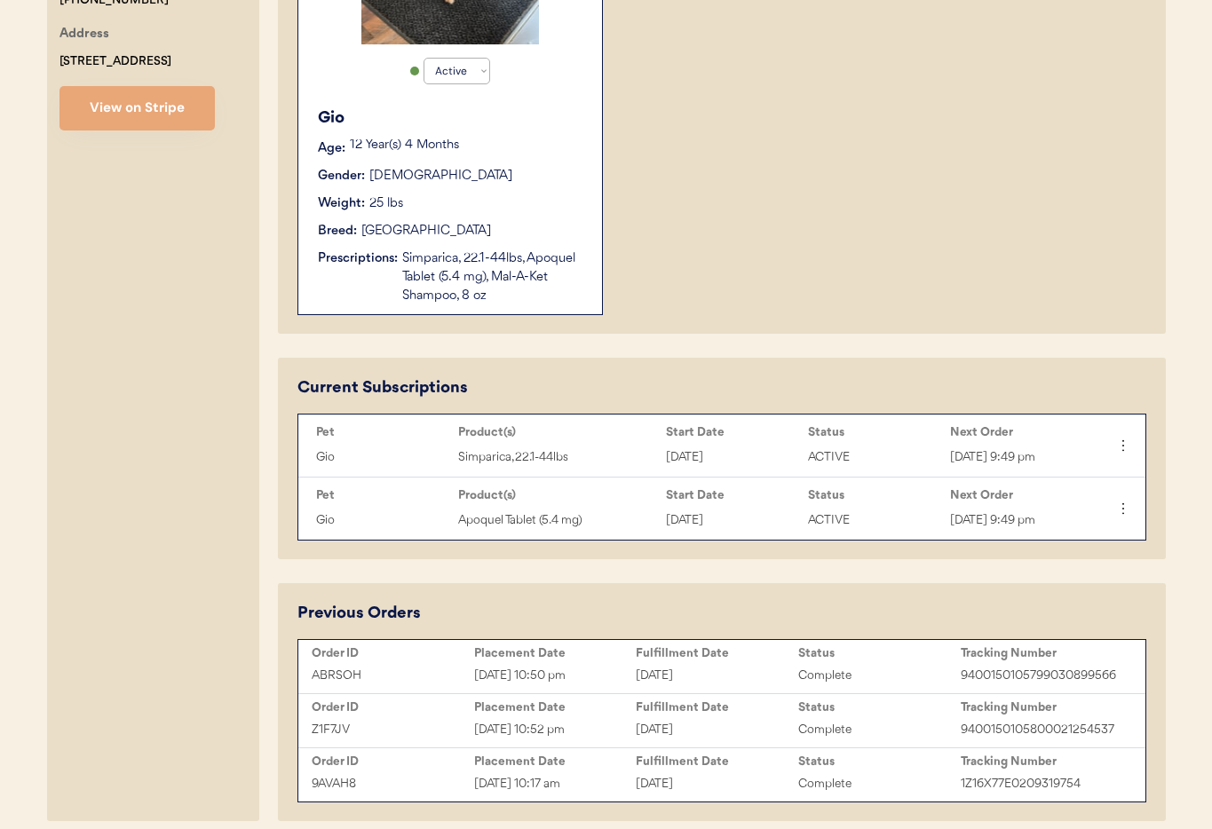
scroll to position [621, 0]
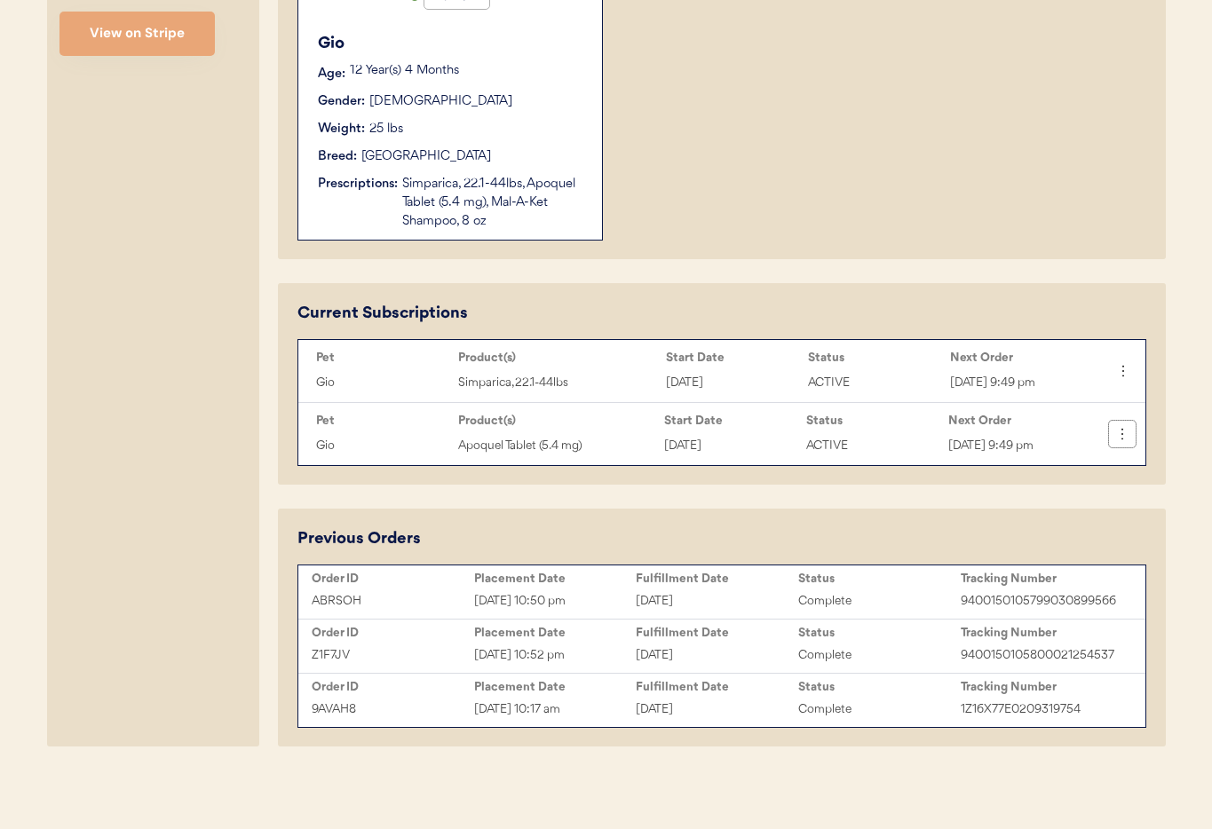
click at [1125, 434] on icon at bounding box center [1122, 434] width 18 height 18
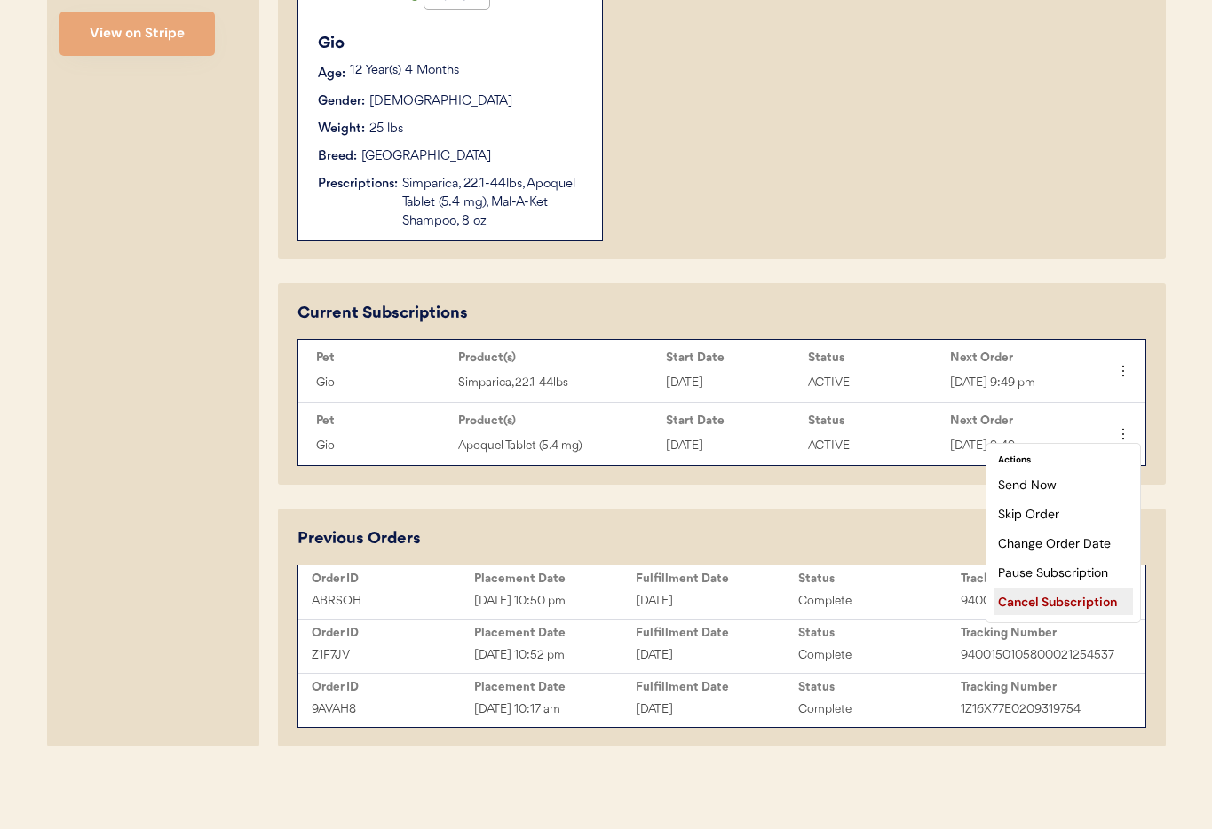
click at [1084, 601] on div "Cancel Subscription" at bounding box center [1062, 602] width 139 height 27
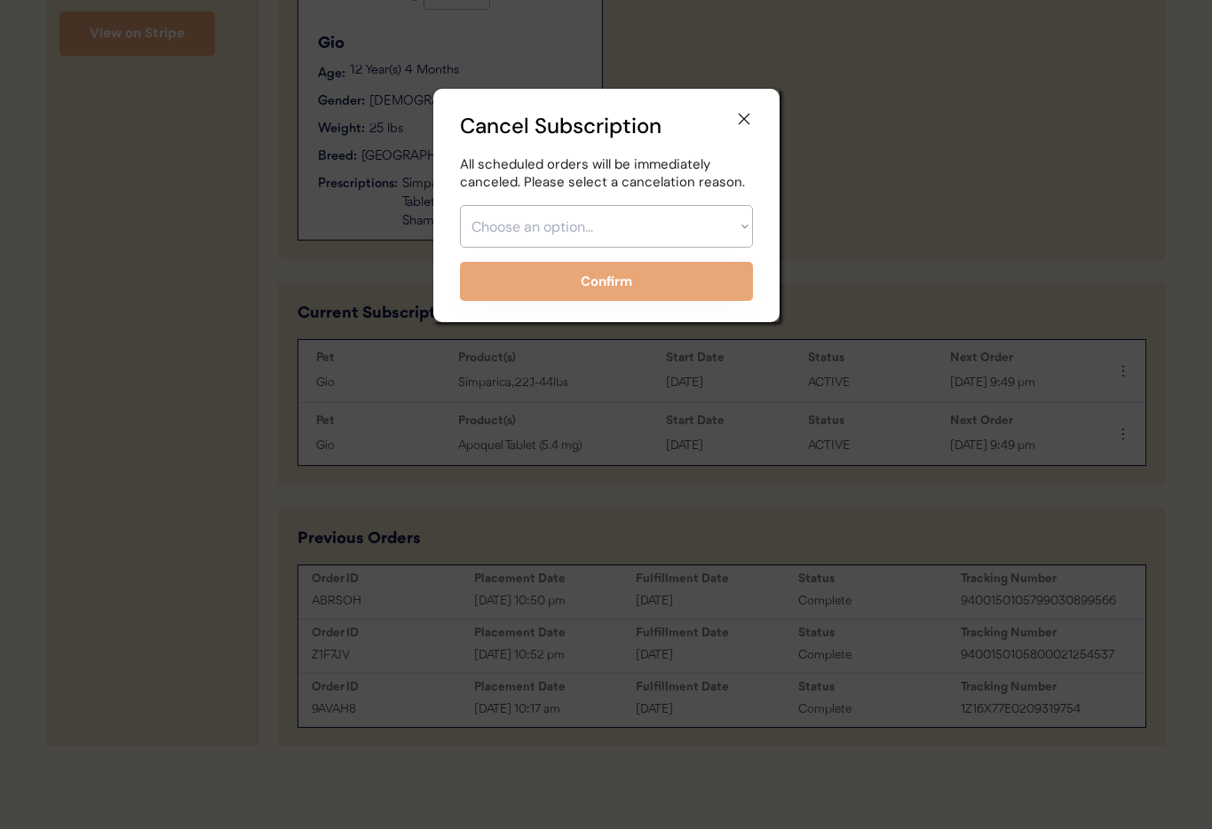
click at [568, 231] on select "Choose an option... Too expensive / can't afford Getting medication elsewhere (…" at bounding box center [606, 226] width 293 height 43
select select ""no_longer_interested___medication_not_needed""
click at [460, 205] on select "Choose an option... Too expensive / can't afford Getting medication elsewhere (…" at bounding box center [606, 226] width 293 height 43
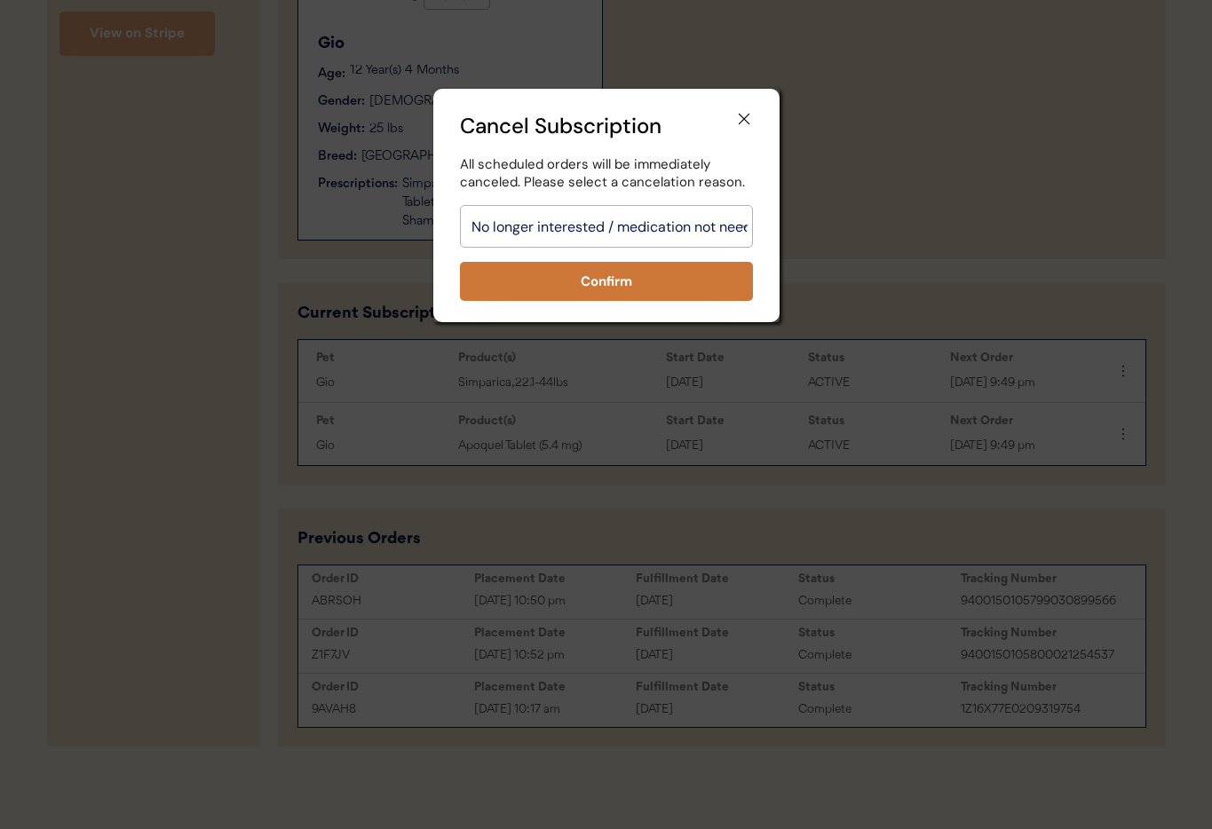
click at [595, 283] on button "Confirm" at bounding box center [606, 281] width 293 height 39
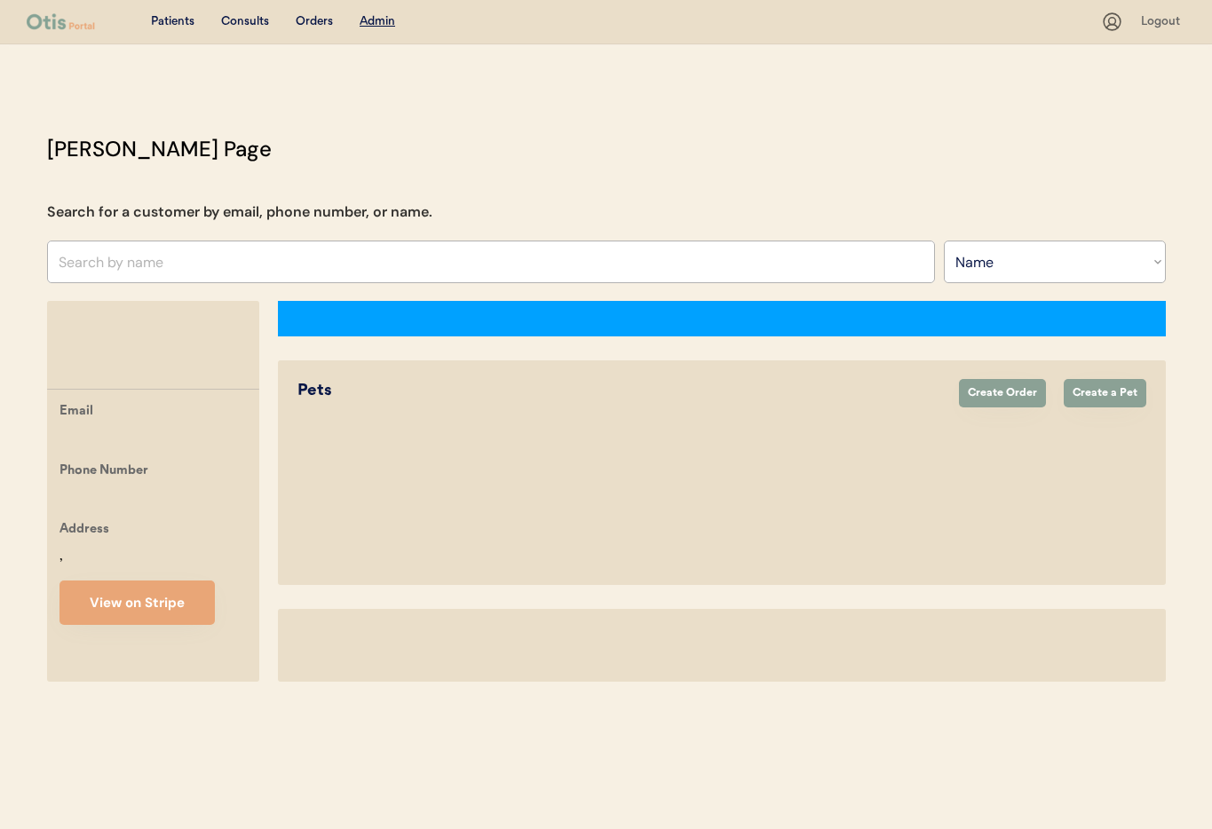
select select ""Name""
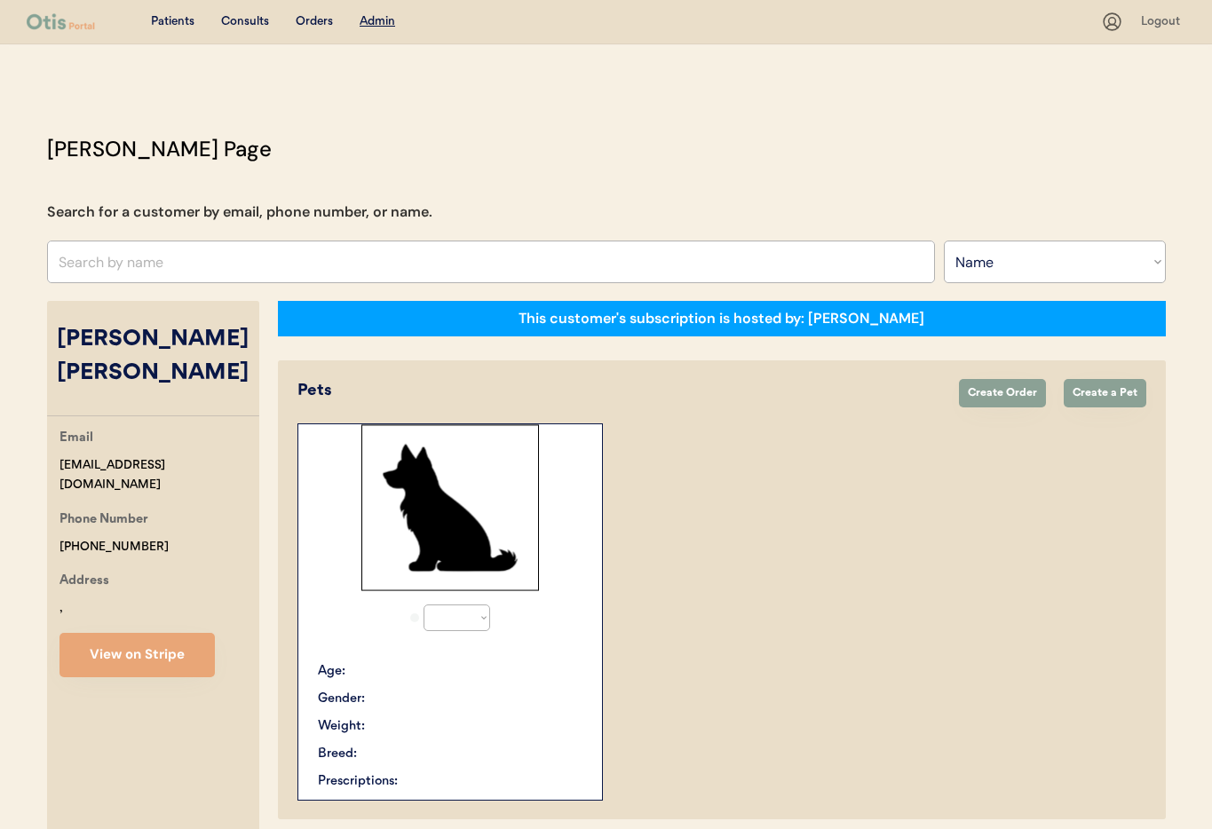
select select "true"
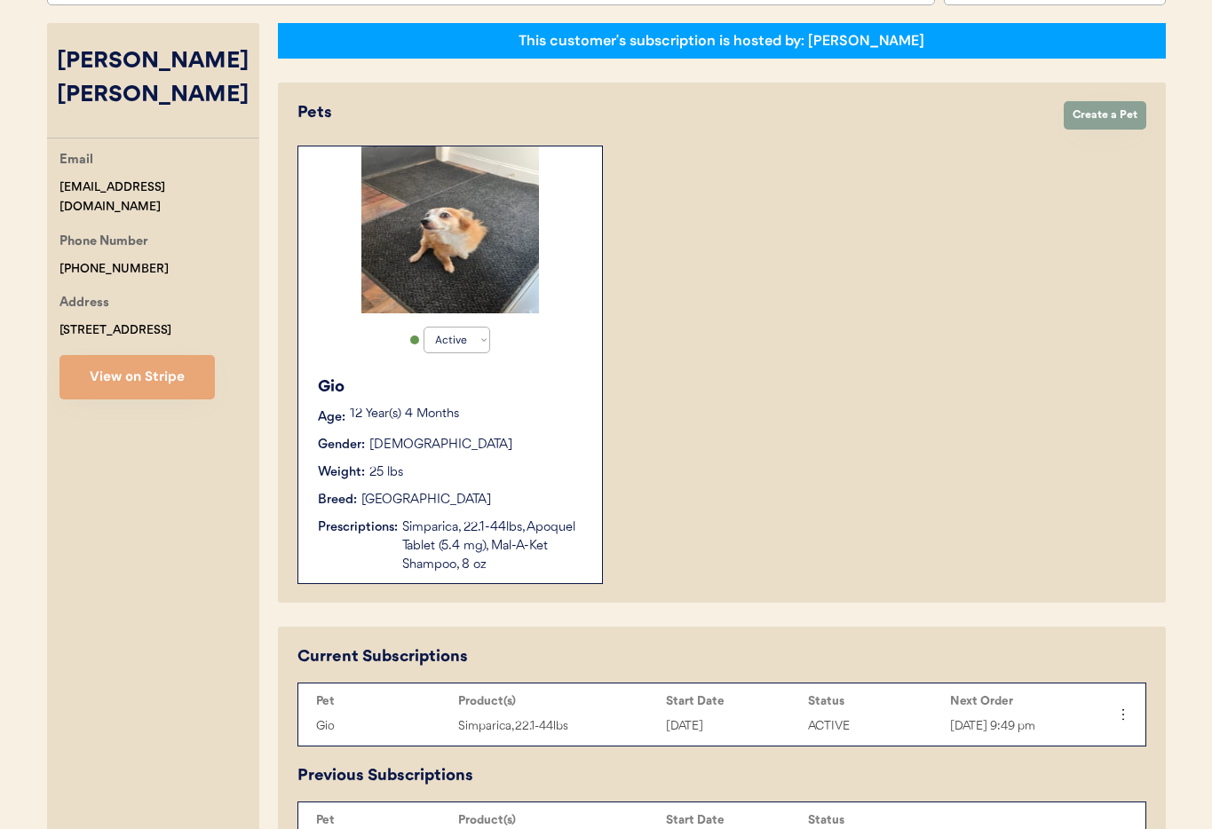
scroll to position [274, 0]
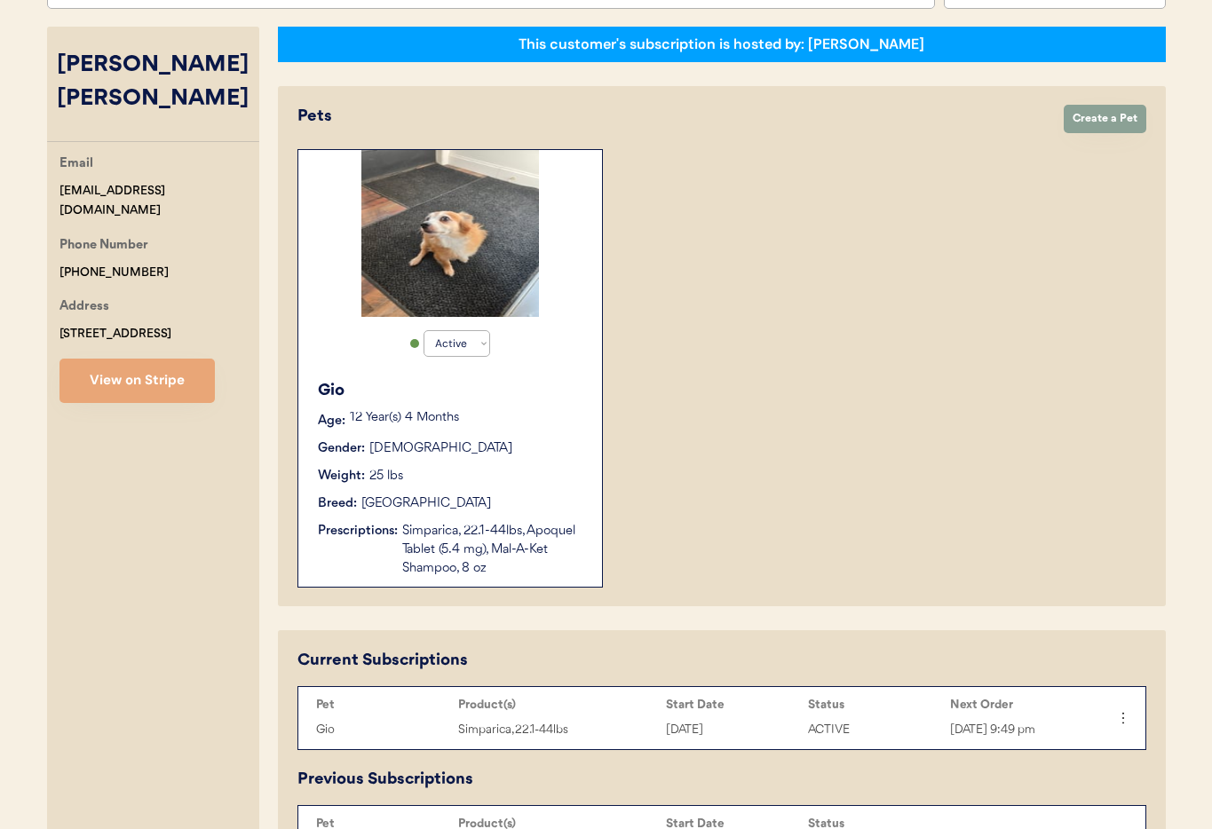
click at [504, 465] on div "Gio Age: 12 Year(s) 4 Months Gender: Male Weight: 25 lbs Breed: Chihuahua Presc…" at bounding box center [450, 478] width 286 height 217
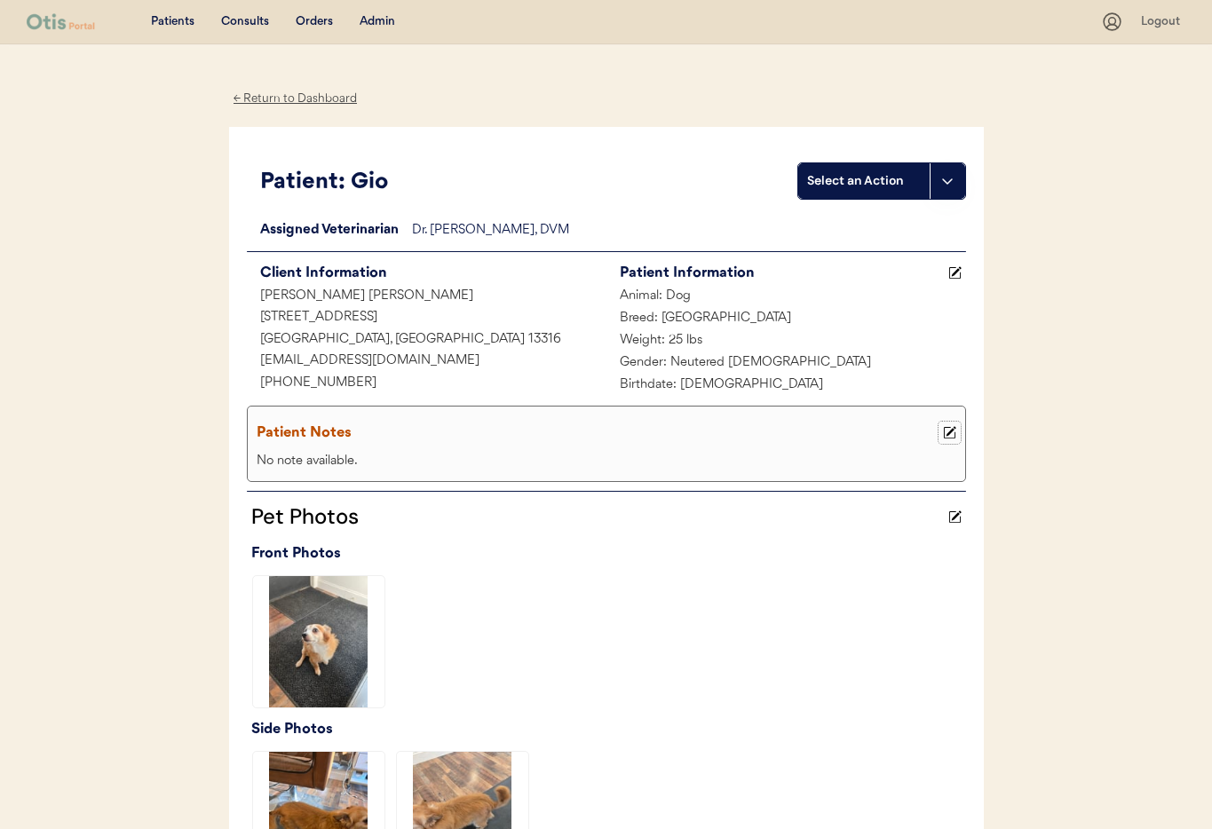
drag, startPoint x: 952, startPoint y: 432, endPoint x: 925, endPoint y: 442, distance: 28.4
click at [951, 432] on icon at bounding box center [949, 432] width 13 height 13
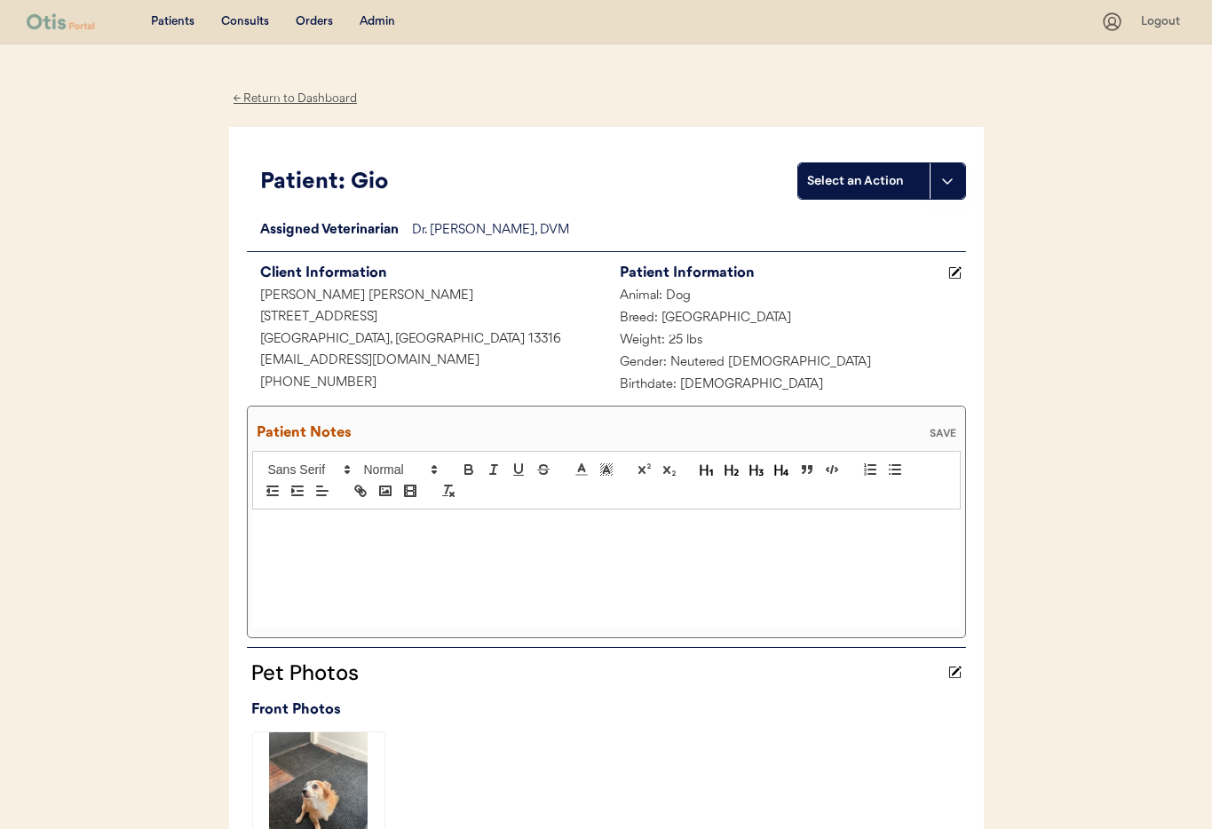
click at [389, 545] on div at bounding box center [606, 569] width 708 height 119
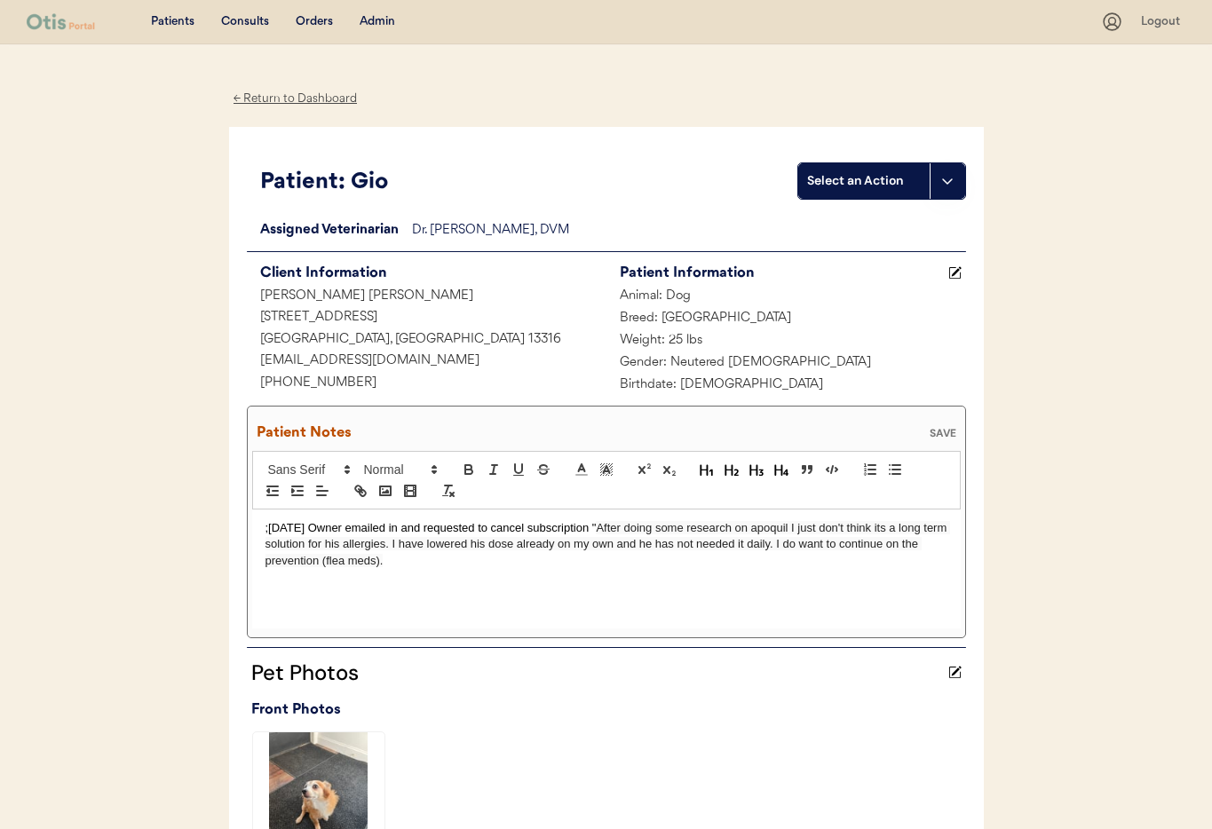
scroll to position [1, 0]
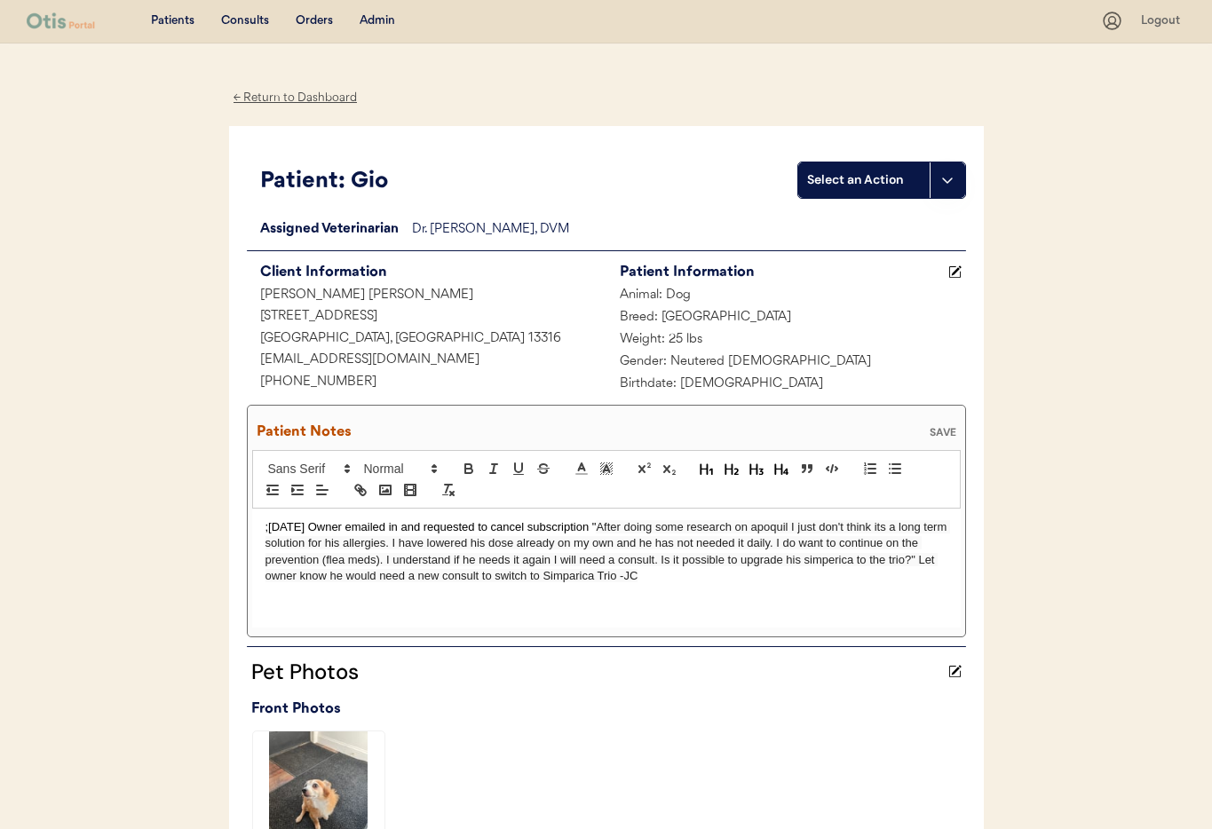
click at [940, 428] on div "SAVE" at bounding box center [943, 432] width 36 height 11
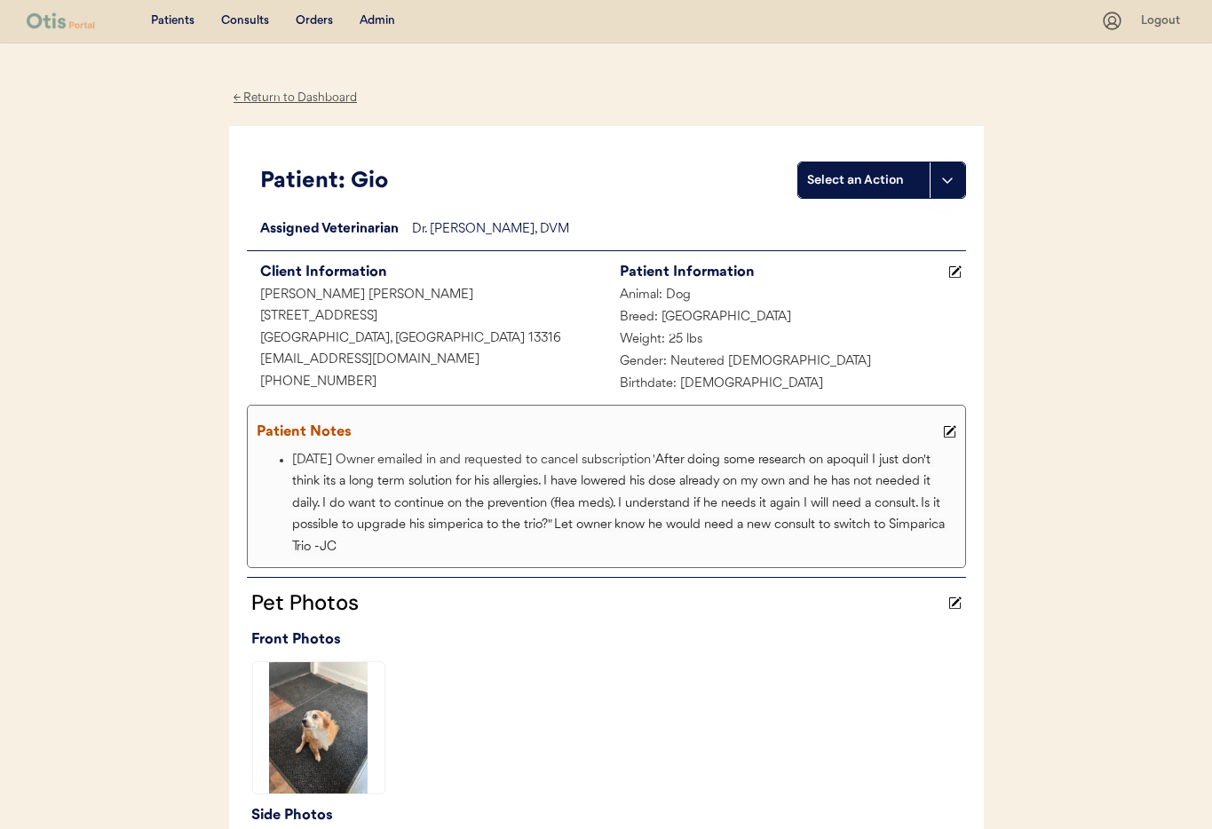
click at [384, 22] on div "Admin" at bounding box center [378, 21] width 36 height 18
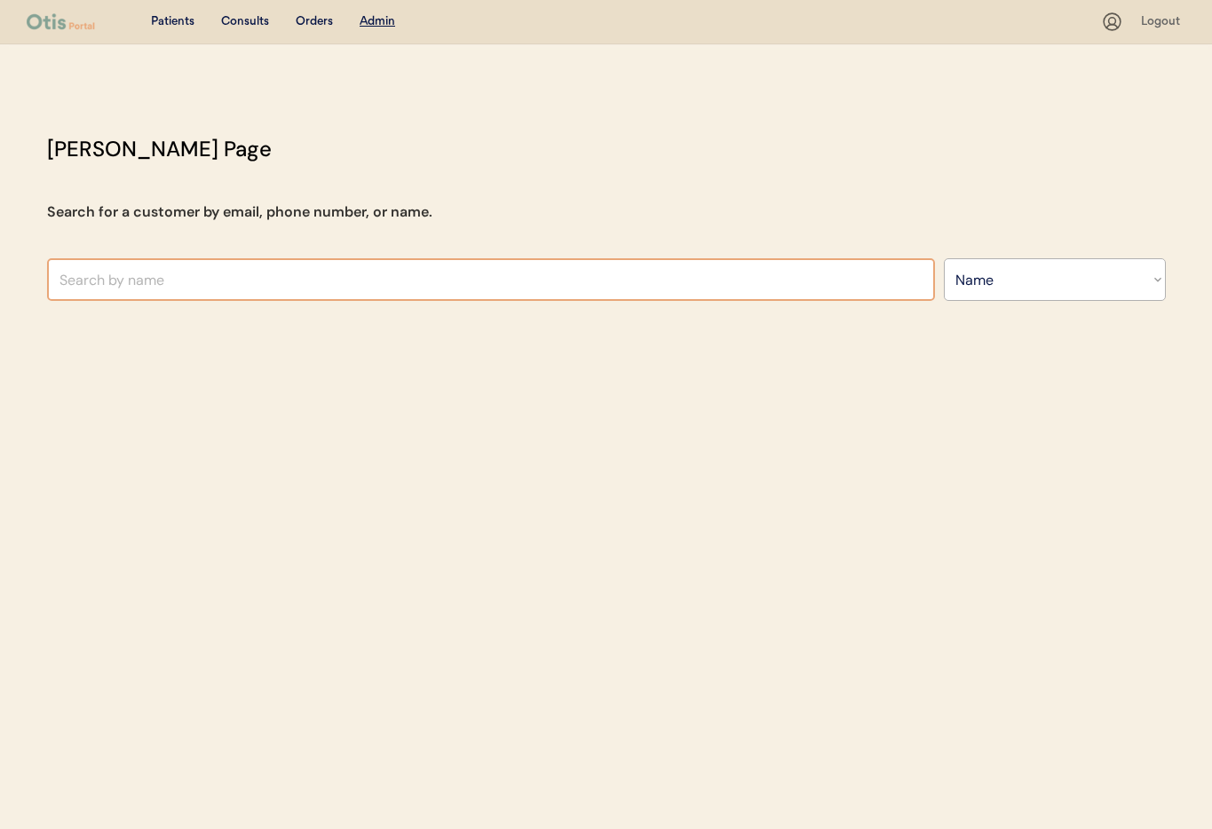
select select ""Name""
click at [362, 283] on input "text" at bounding box center [491, 279] width 888 height 43
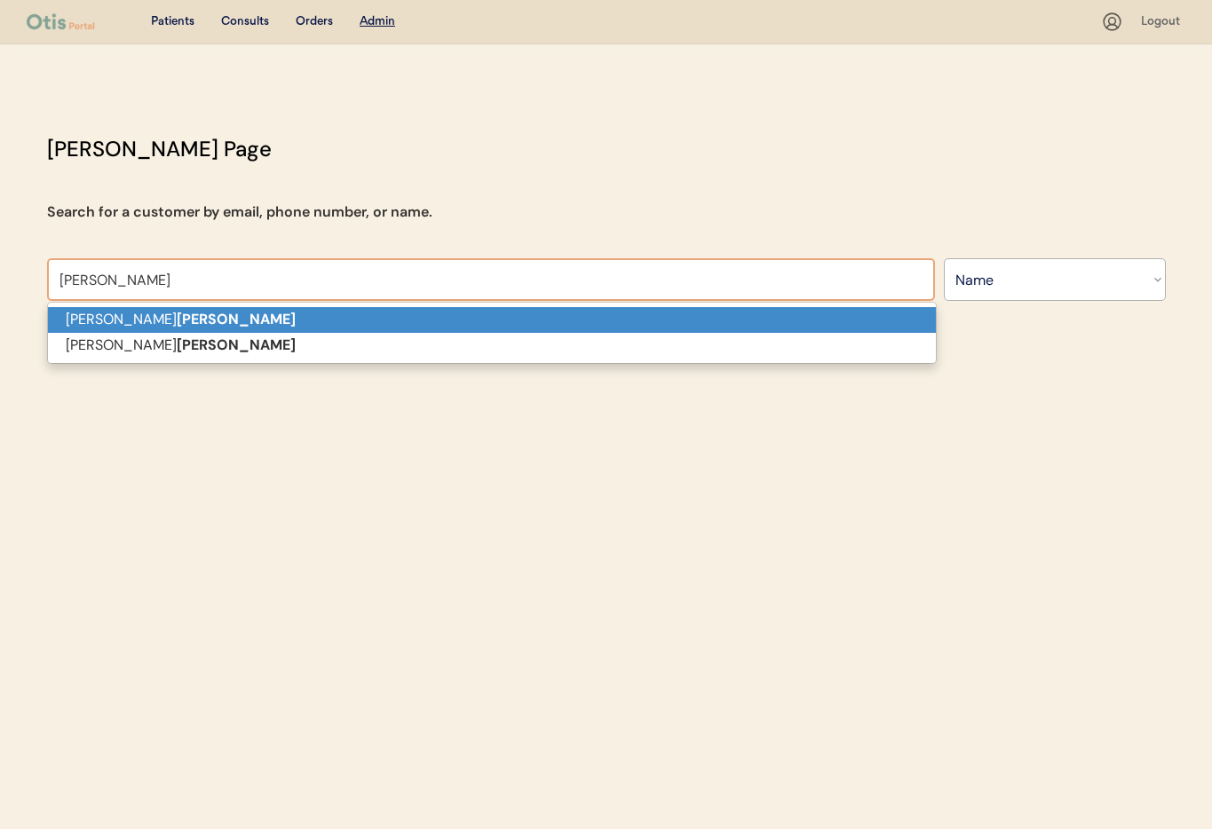
click at [296, 316] on p "[PERSON_NAME]" at bounding box center [492, 320] width 888 height 26
type input "[PERSON_NAME]"
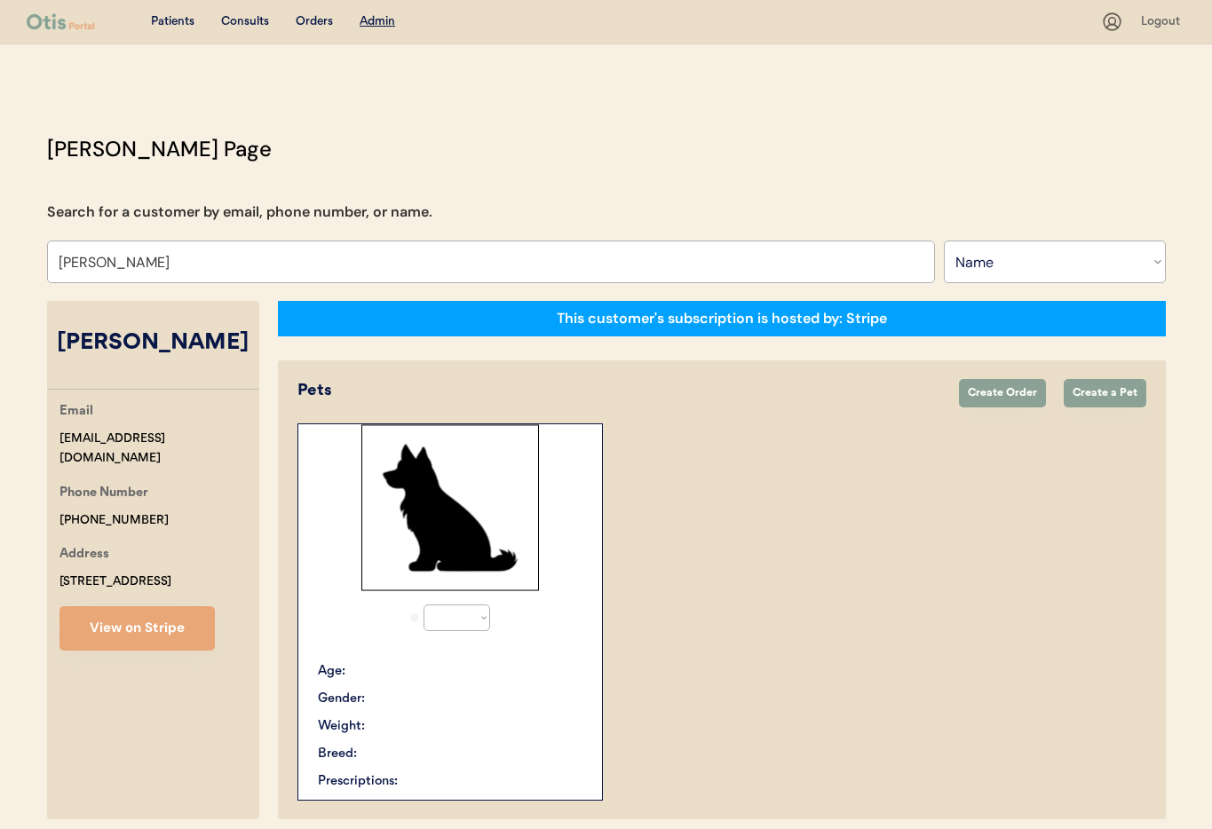
select select "true"
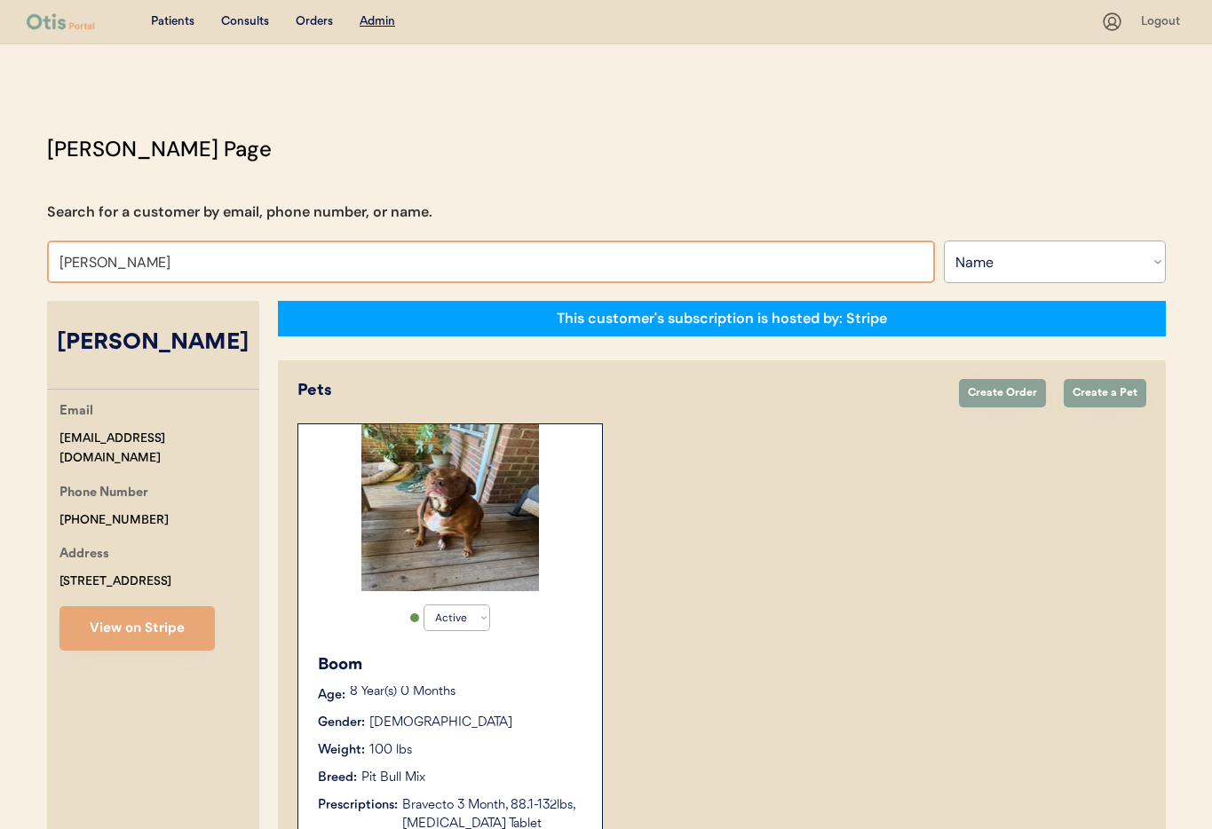
drag, startPoint x: 204, startPoint y: 264, endPoint x: 0, endPoint y: 241, distance: 205.5
click at [0, 241] on div "Patients Consults Orders Admin Logout [PERSON_NAME] Admin Page Search for a cus…" at bounding box center [606, 558] width 1212 height 1117
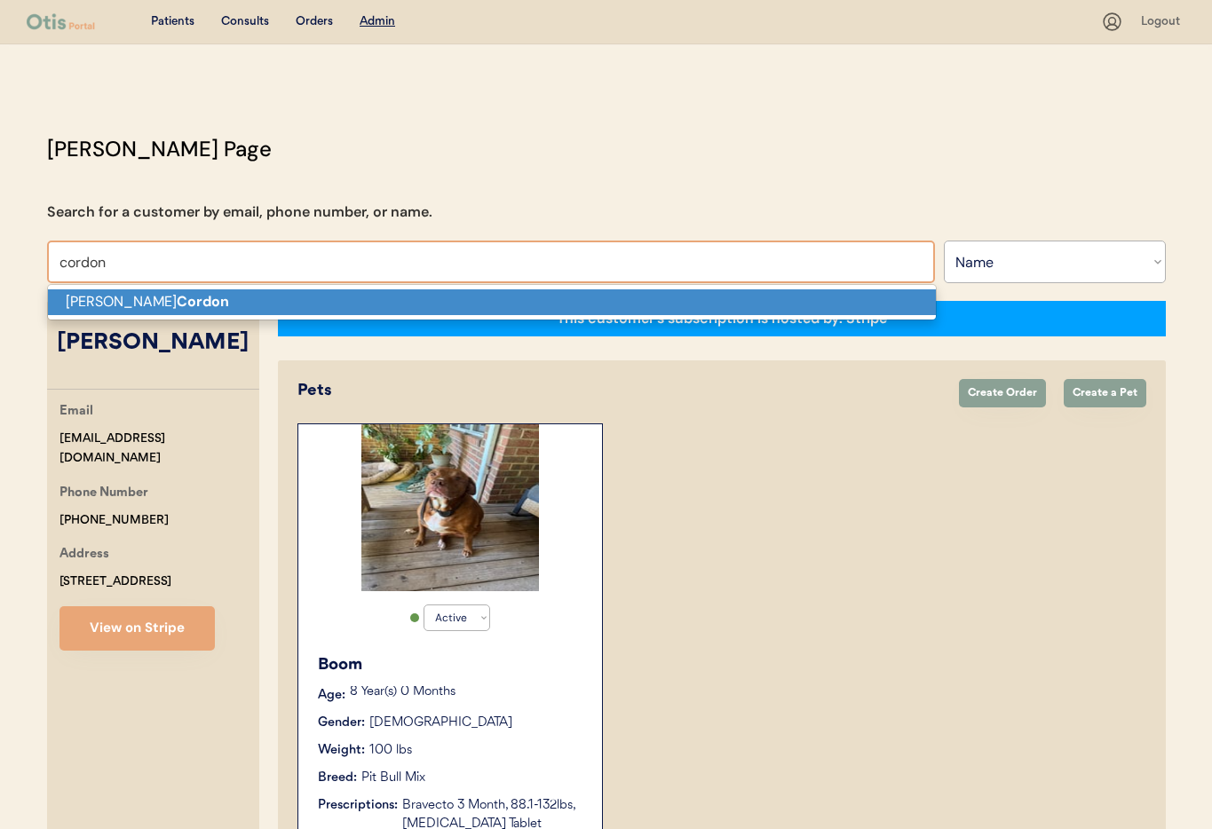
click at [177, 297] on strong "Cordon" at bounding box center [203, 301] width 52 height 19
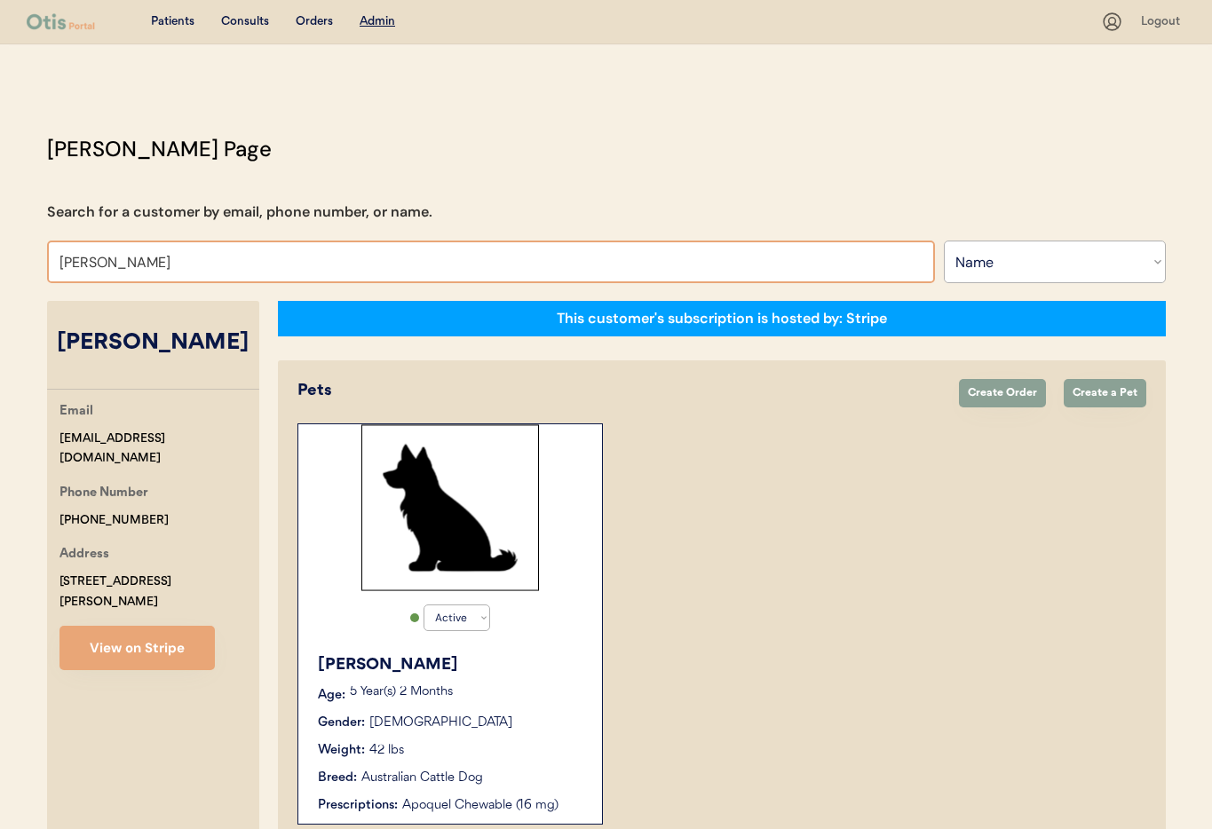
drag, startPoint x: 157, startPoint y: 265, endPoint x: 11, endPoint y: 247, distance: 147.6
click at [11, 247] on div "Patients Consults Orders Admin Logout [PERSON_NAME] Admin Page Search for a cus…" at bounding box center [606, 540] width 1212 height 1080
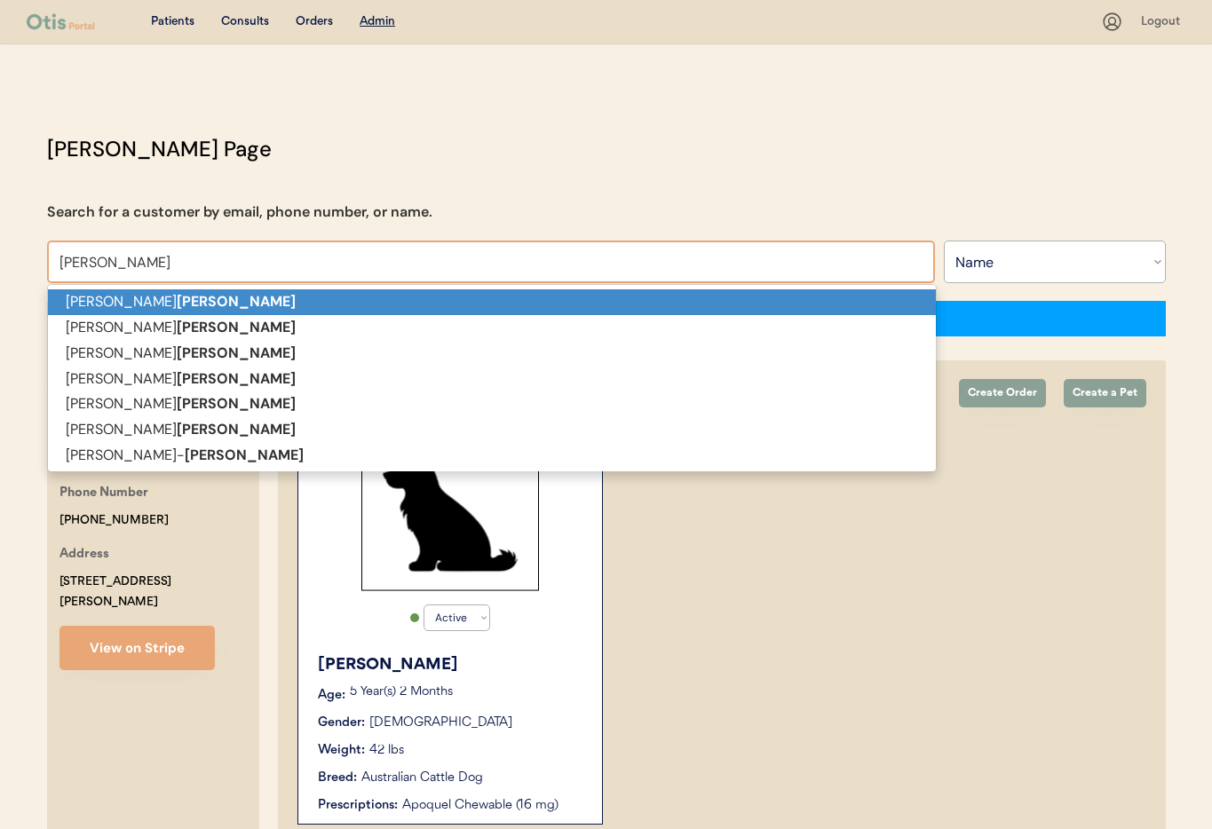
click at [84, 307] on p "[PERSON_NAME]" at bounding box center [492, 302] width 888 height 26
type input "[PERSON_NAME]"
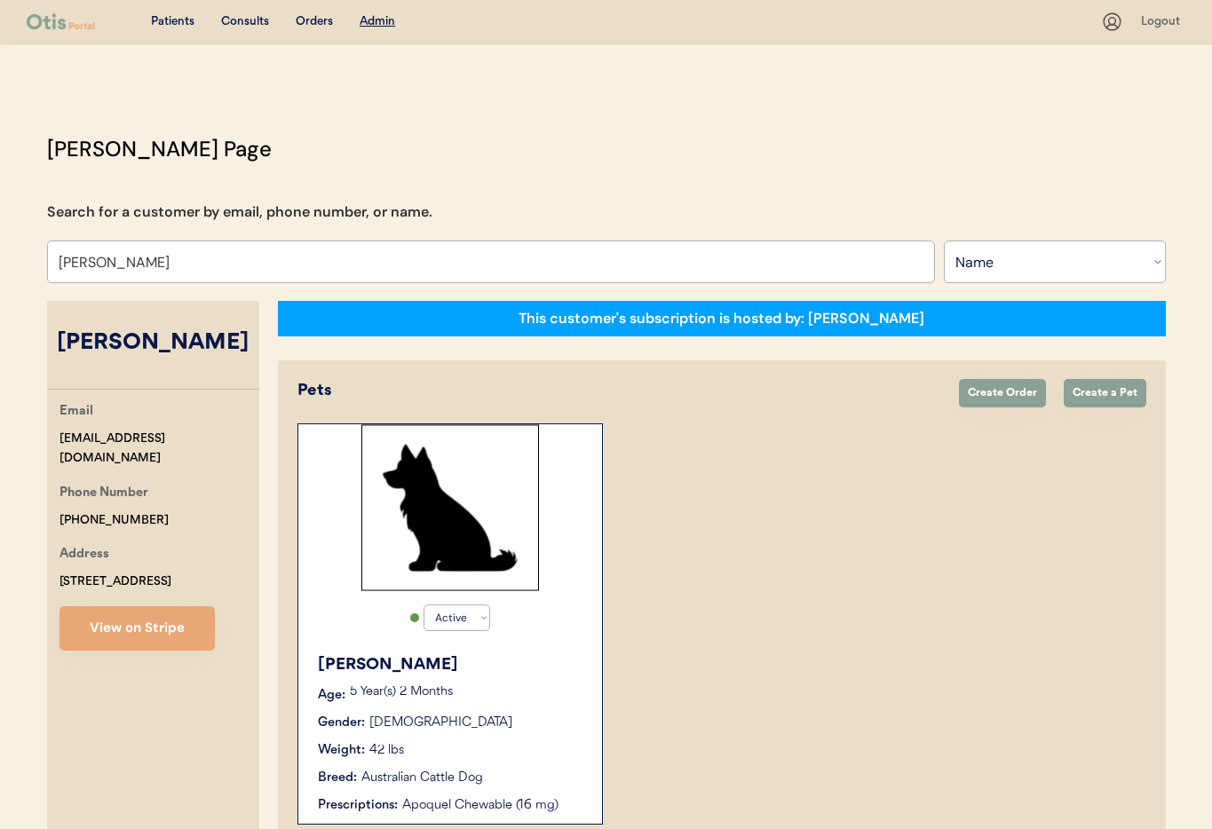
select select "true"
select select "false"
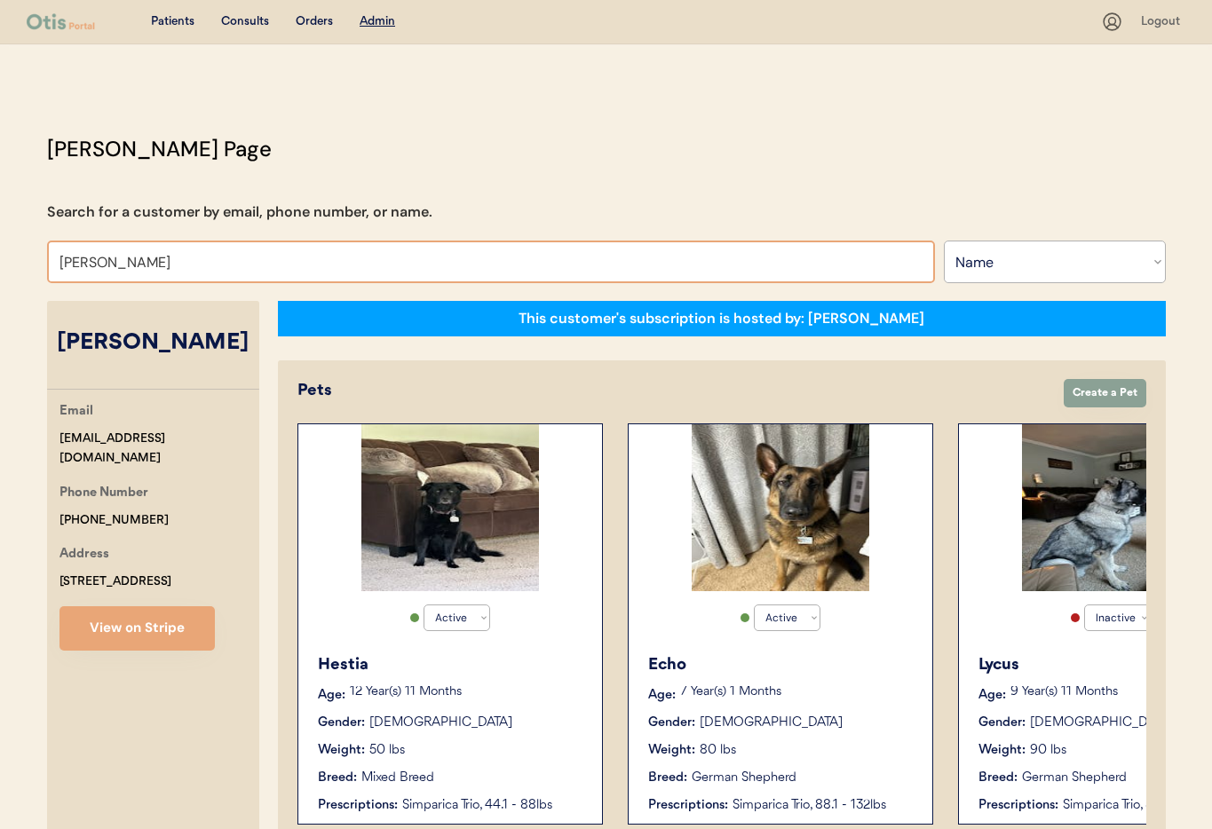
click at [139, 251] on input "[PERSON_NAME]" at bounding box center [491, 262] width 888 height 43
drag, startPoint x: 89, startPoint y: 262, endPoint x: 138, endPoint y: 286, distance: 54.4
click at [89, 262] on input "[PERSON_NAME]" at bounding box center [491, 262] width 888 height 43
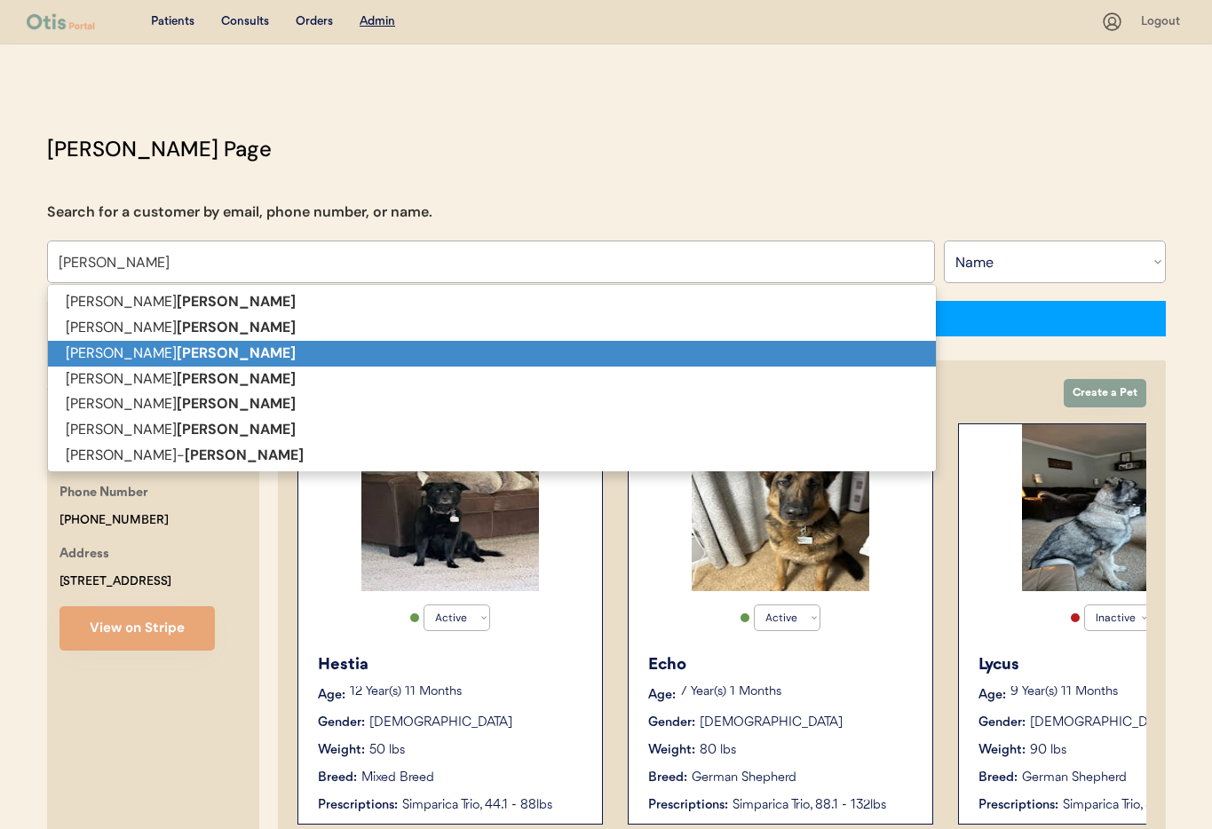
click at [178, 350] on p "[PERSON_NAME]" at bounding box center [492, 354] width 888 height 26
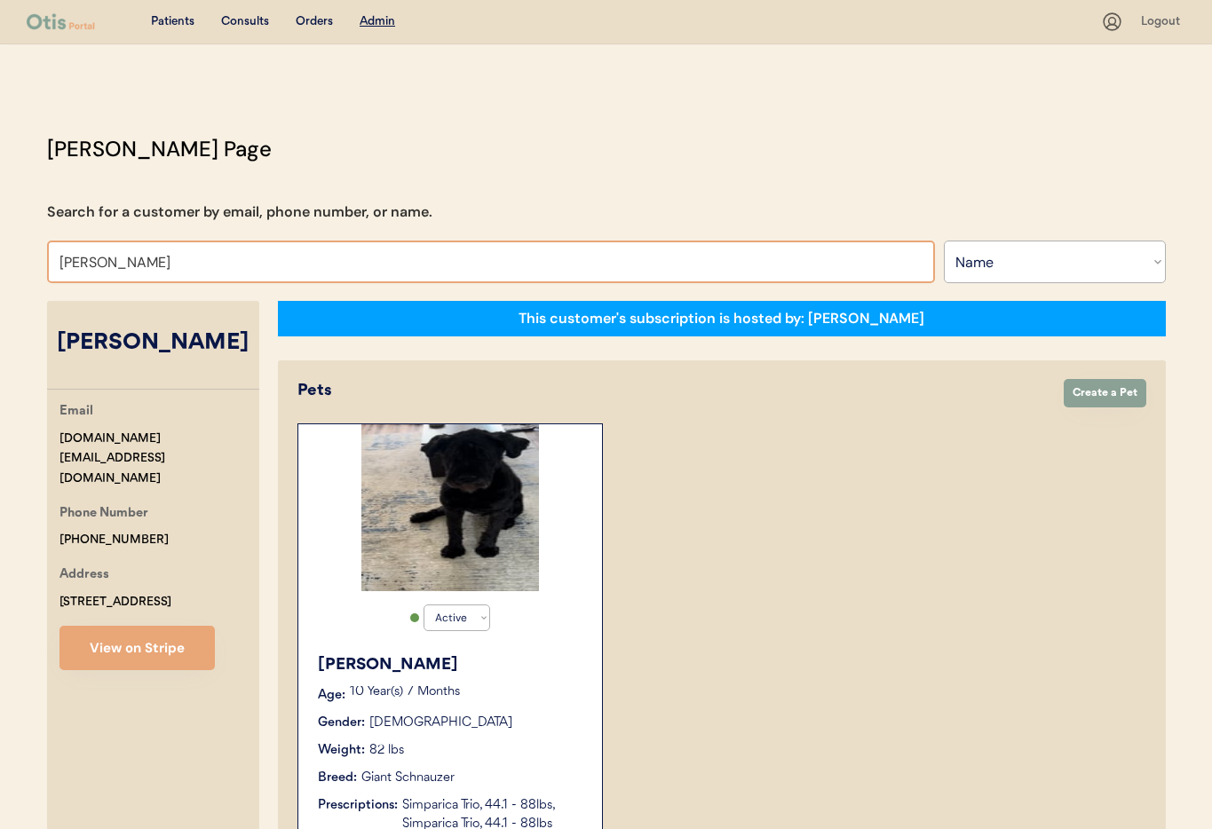
drag, startPoint x: 141, startPoint y: 263, endPoint x: 191, endPoint y: 260, distance: 49.8
click at [141, 263] on input "[PERSON_NAME]" at bounding box center [491, 262] width 888 height 43
drag, startPoint x: 115, startPoint y: 262, endPoint x: 16, endPoint y: 257, distance: 99.6
type input "[PERSON_NAME]"
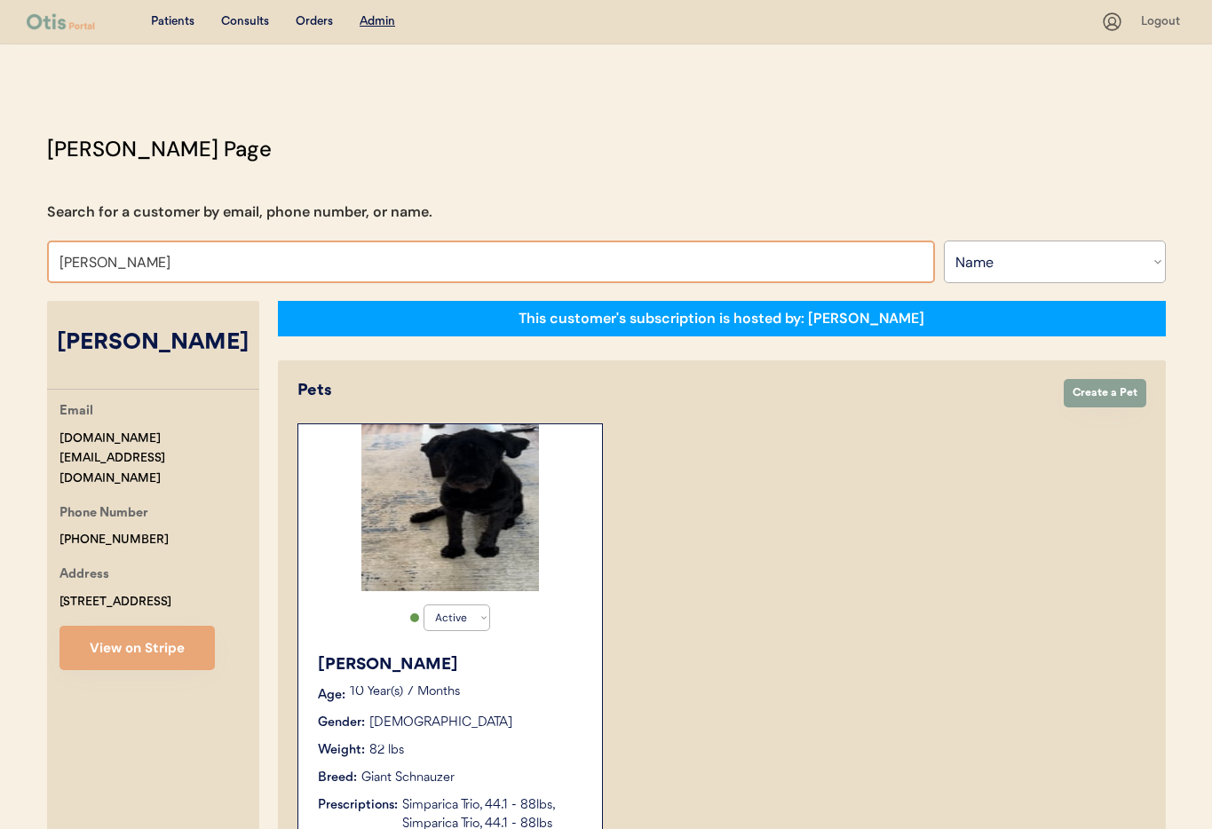
type input "[PERSON_NAME]"
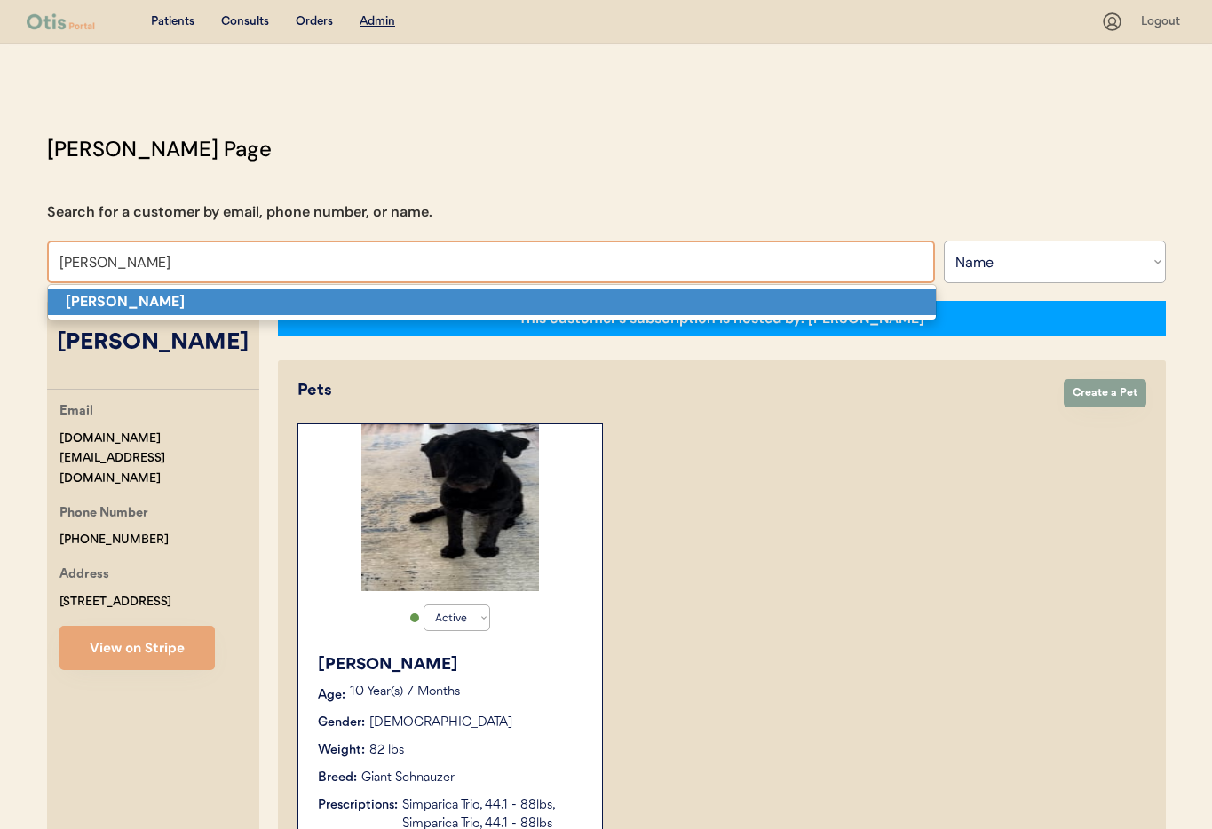
click at [97, 298] on strong "[PERSON_NAME]" at bounding box center [125, 301] width 119 height 19
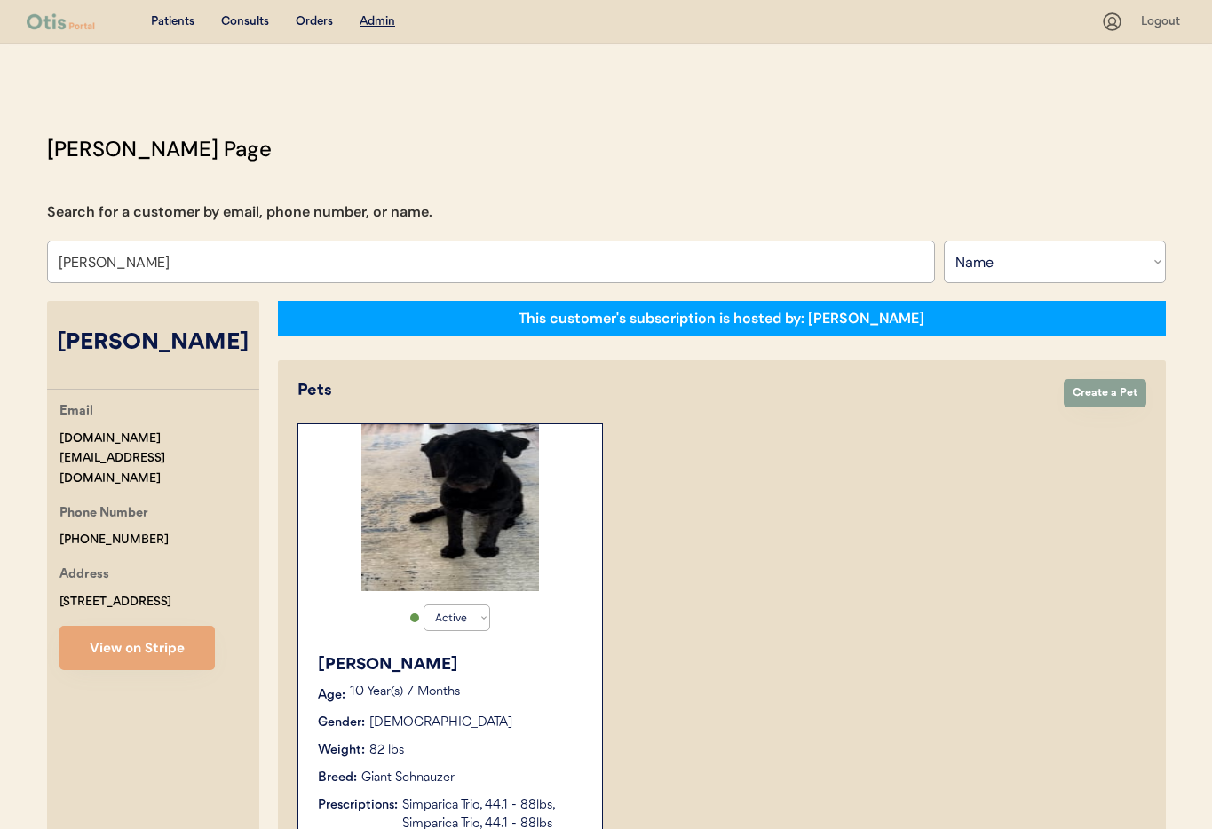
type input "[PERSON_NAME]"
click at [869, 523] on div "Active Active Inactive [PERSON_NAME] Age: [DEMOGRAPHIC_DATA] Year(s) 7 Months G…" at bounding box center [721, 633] width 849 height 420
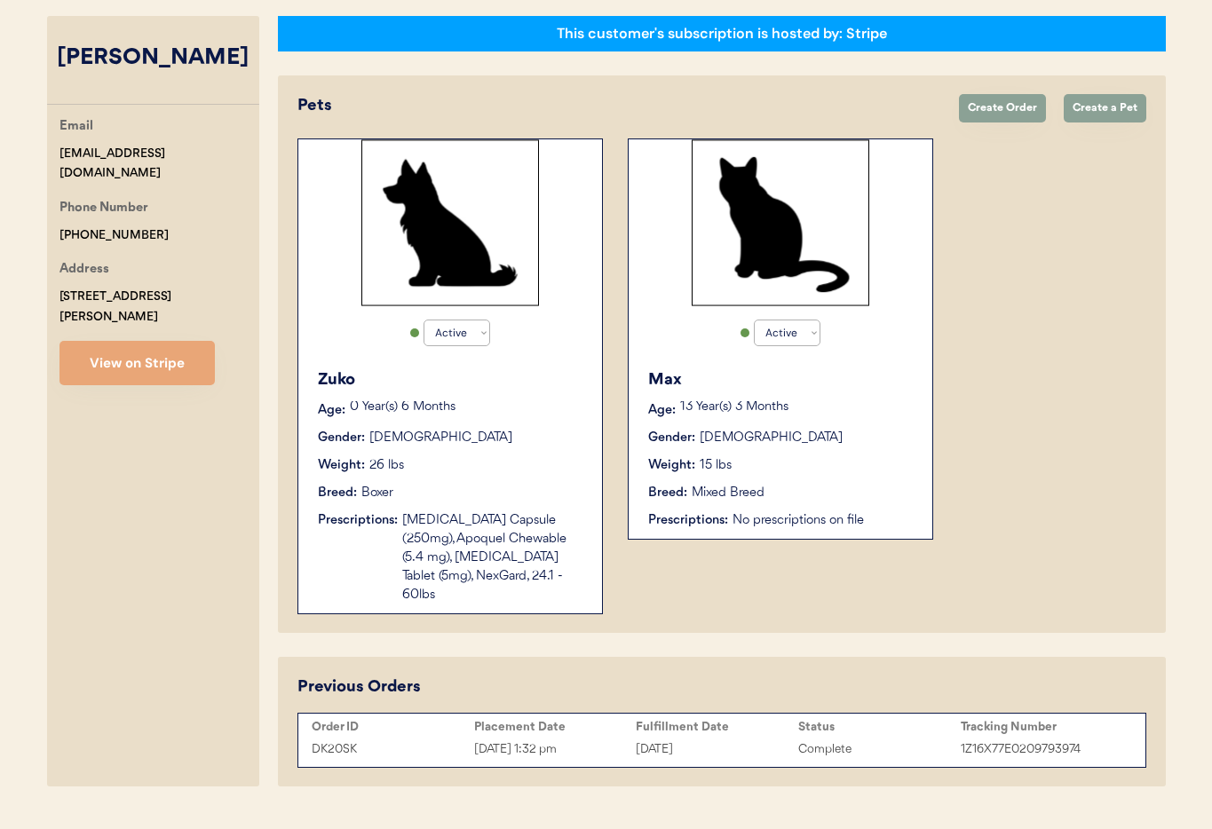
scroll to position [306, 0]
